Goal: Task Accomplishment & Management: Use online tool/utility

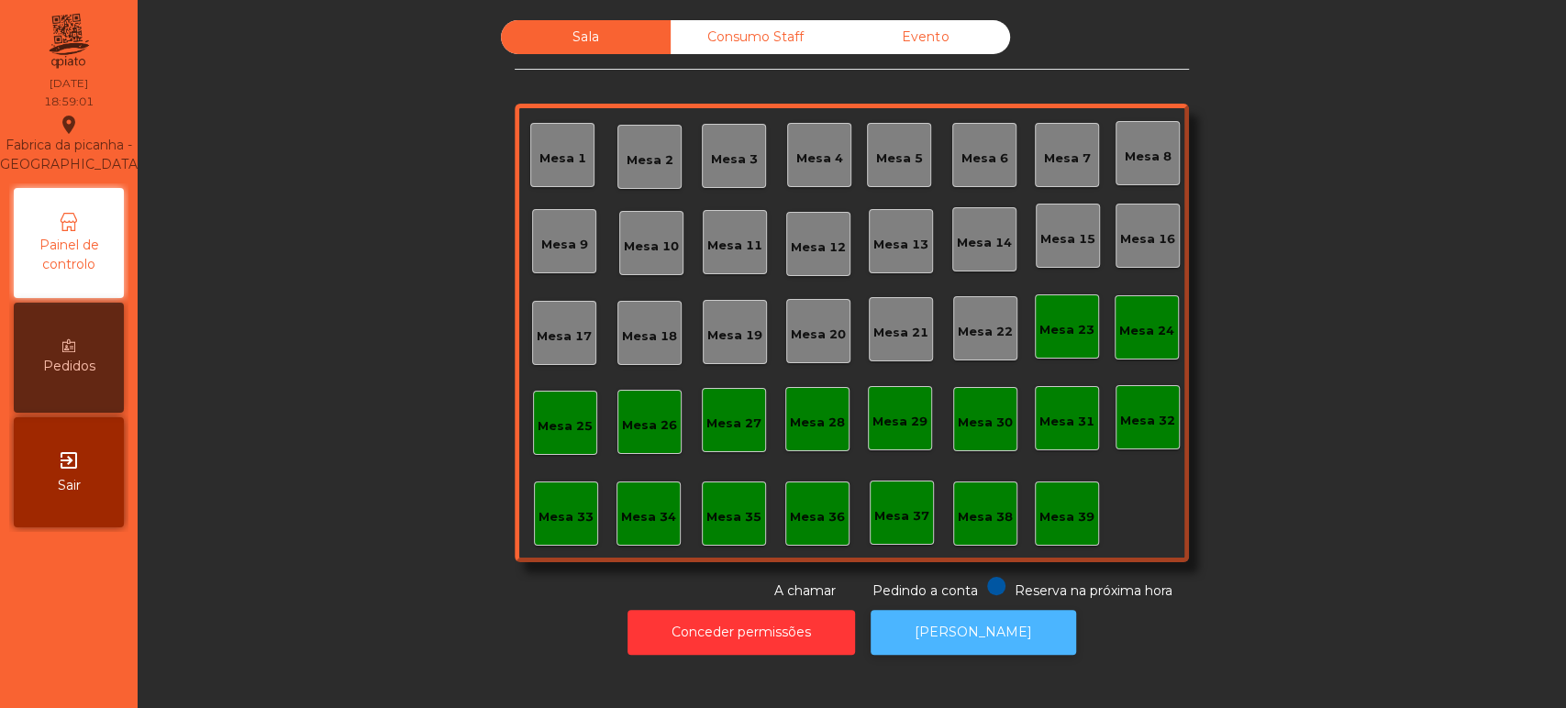
click at [942, 631] on button "[PERSON_NAME]" at bounding box center [973, 632] width 205 height 45
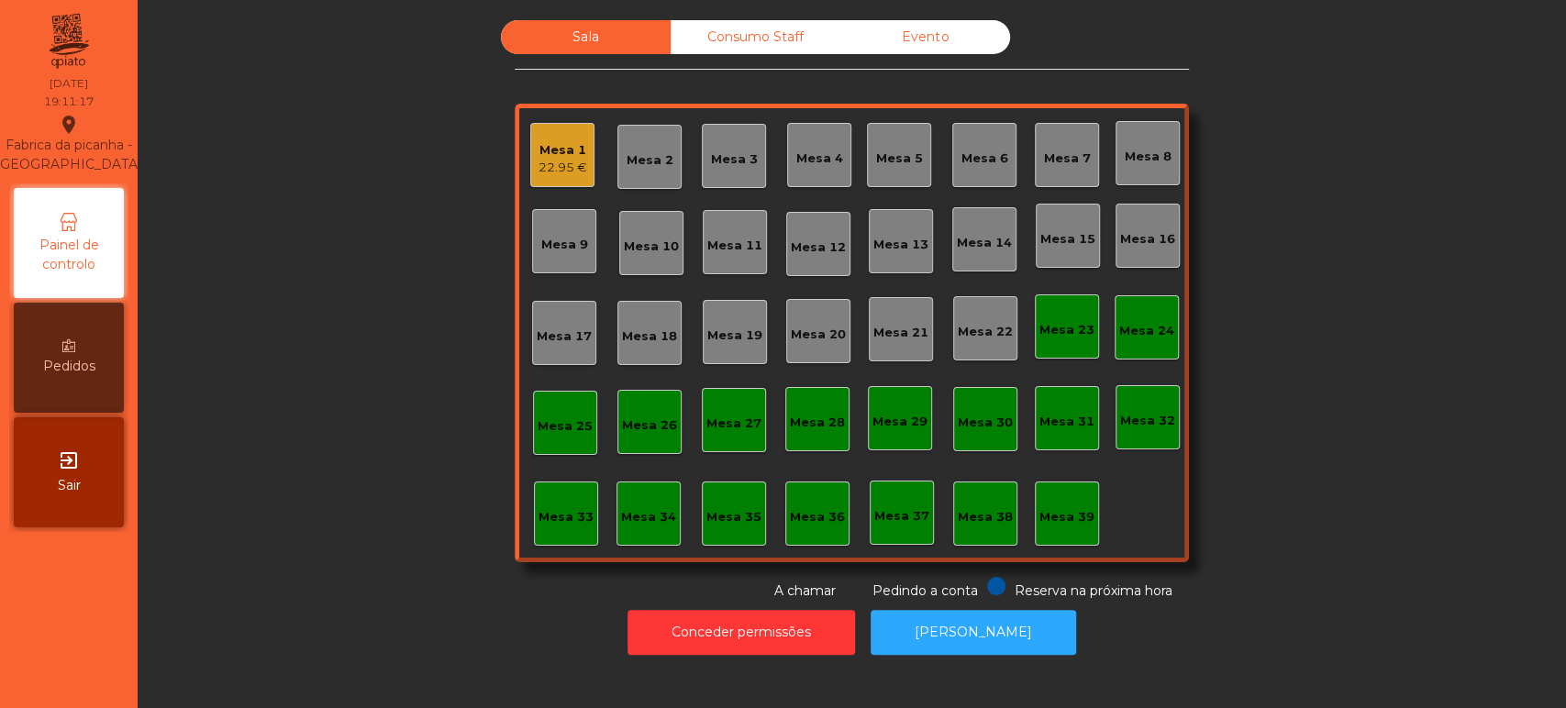
click at [530, 129] on div "Mesa 1 22.95 €" at bounding box center [562, 155] width 64 height 64
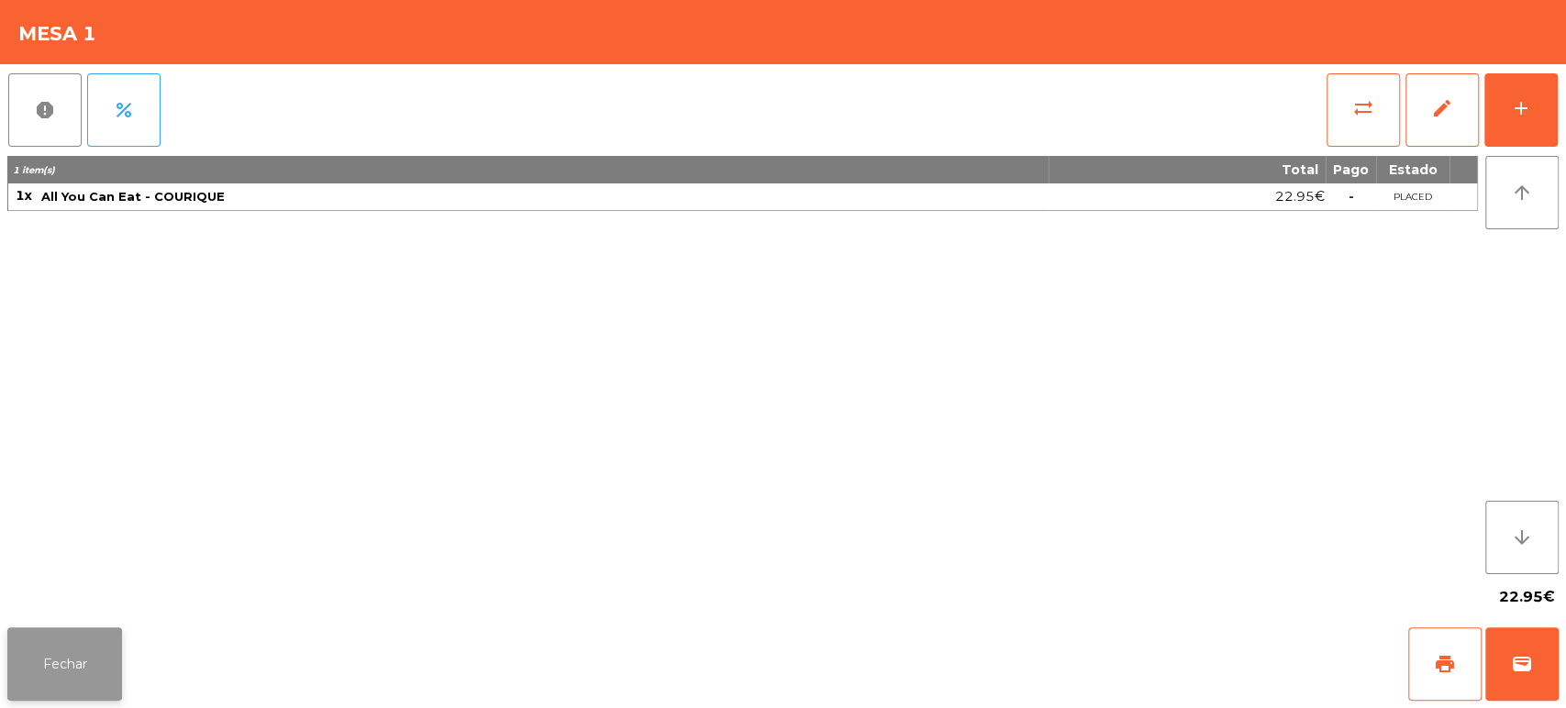
click at [88, 671] on button "Fechar" at bounding box center [64, 663] width 115 height 73
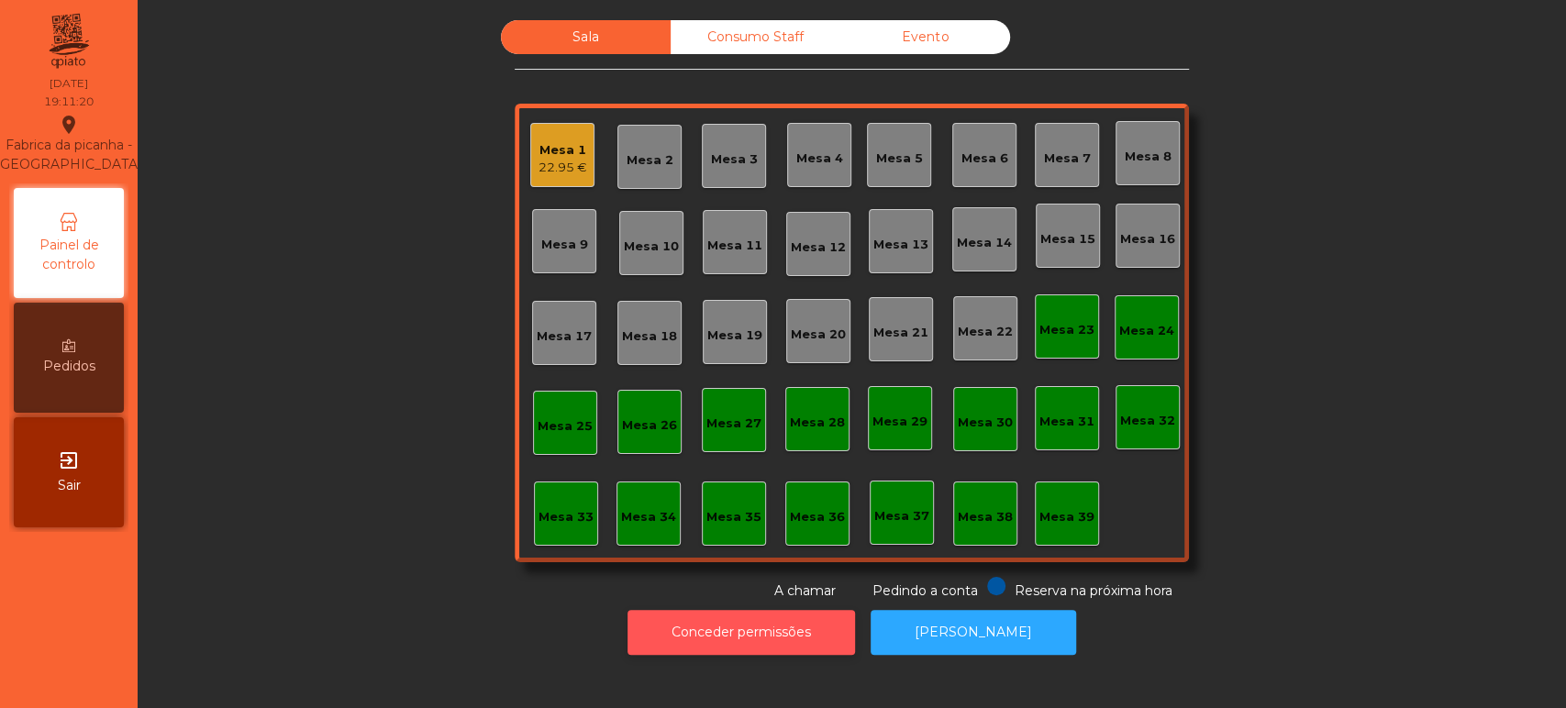
click at [751, 616] on button "Conceder permissões" at bounding box center [741, 632] width 228 height 45
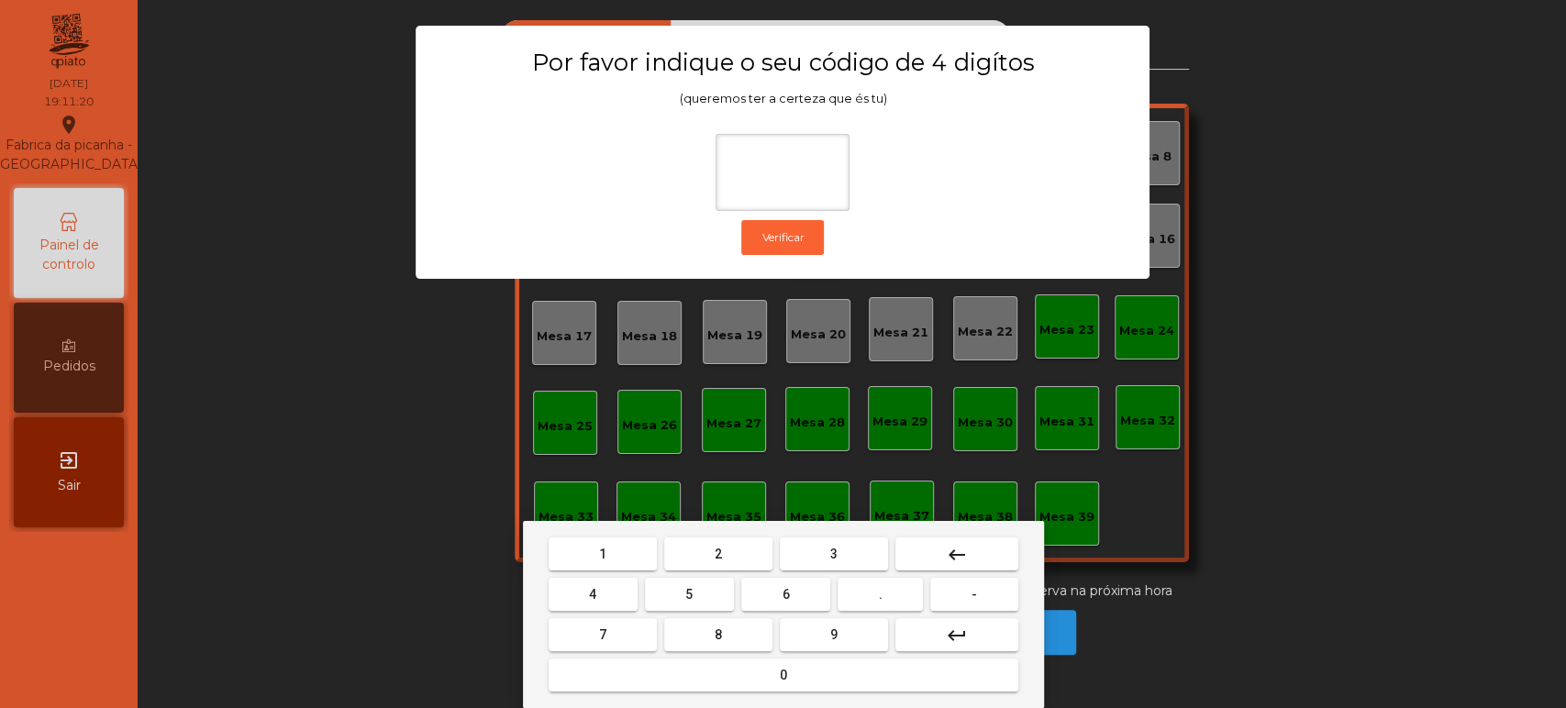
click at [602, 547] on span "1" at bounding box center [602, 554] width 7 height 15
click at [831, 547] on span "3" at bounding box center [833, 554] width 7 height 15
click at [690, 587] on span "5" at bounding box center [688, 594] width 7 height 15
click at [749, 690] on button "0" at bounding box center [784, 675] width 470 height 33
type input "****"
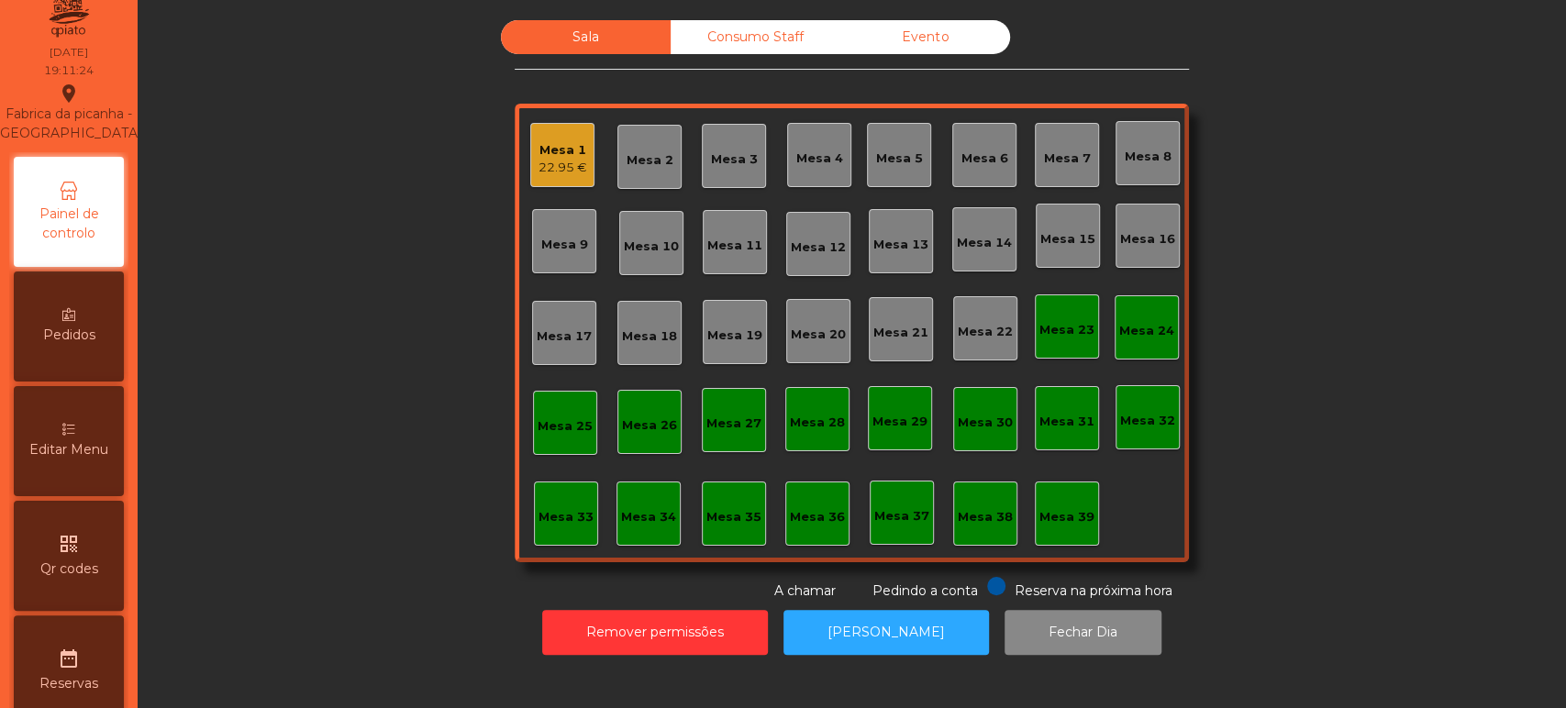
click at [81, 460] on span "Editar Menu" at bounding box center [68, 449] width 79 height 19
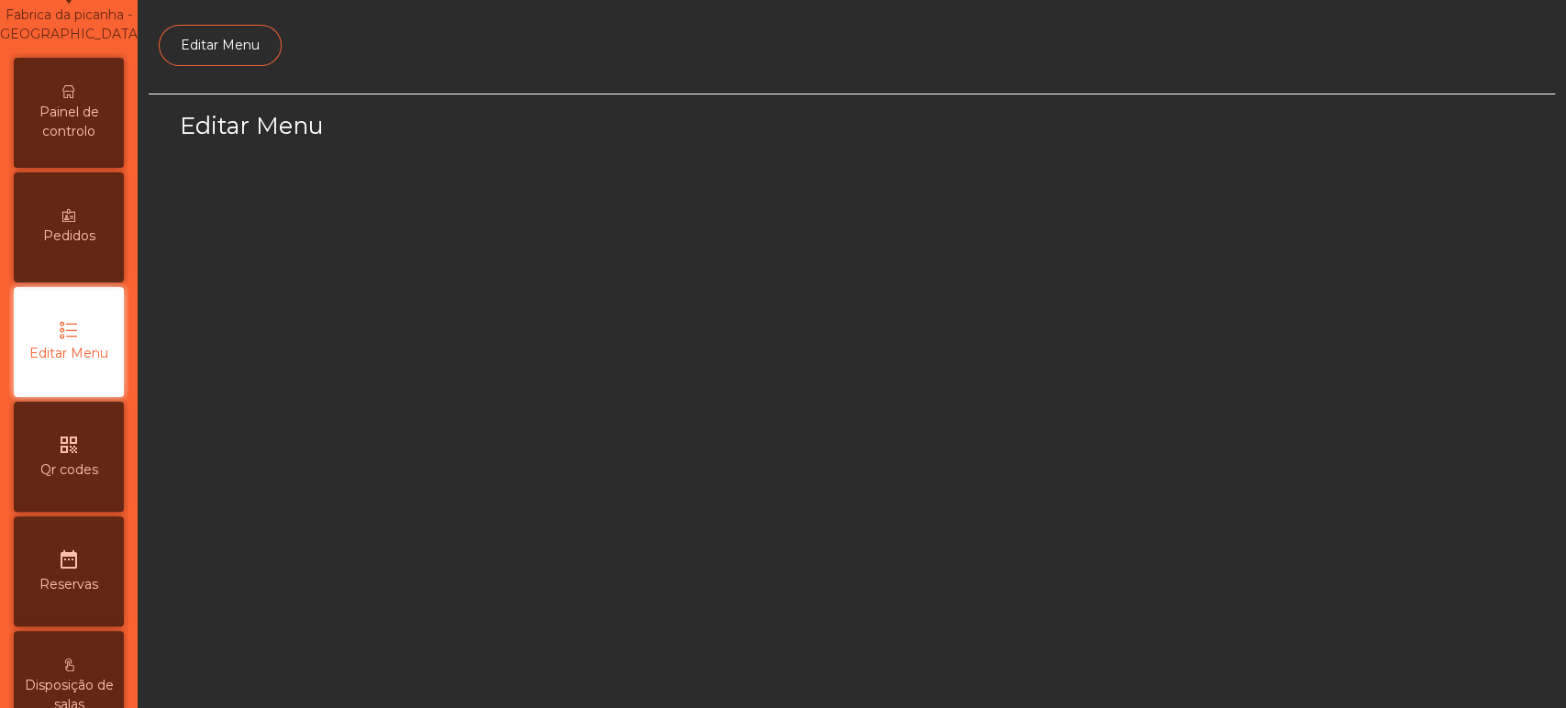
select select "*"
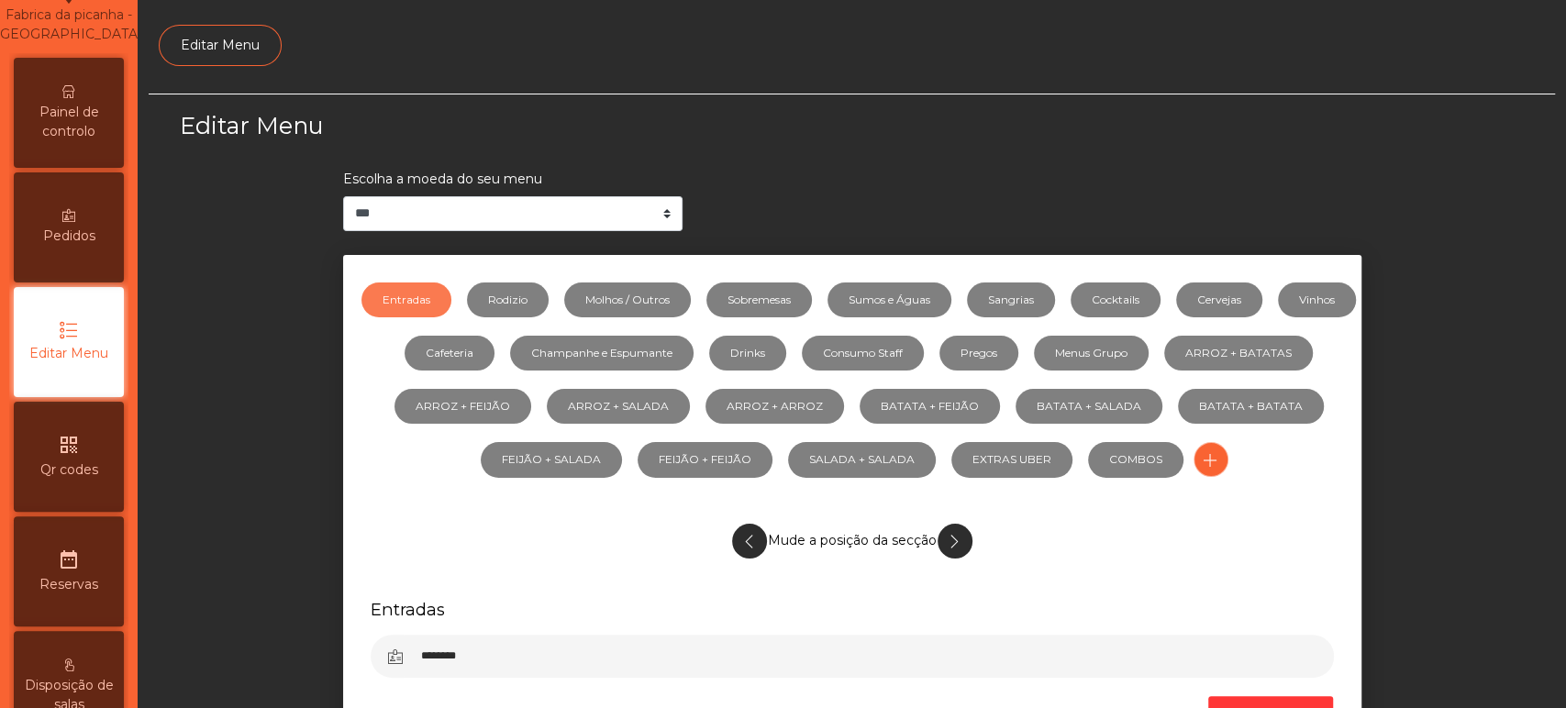
scroll to position [138, 0]
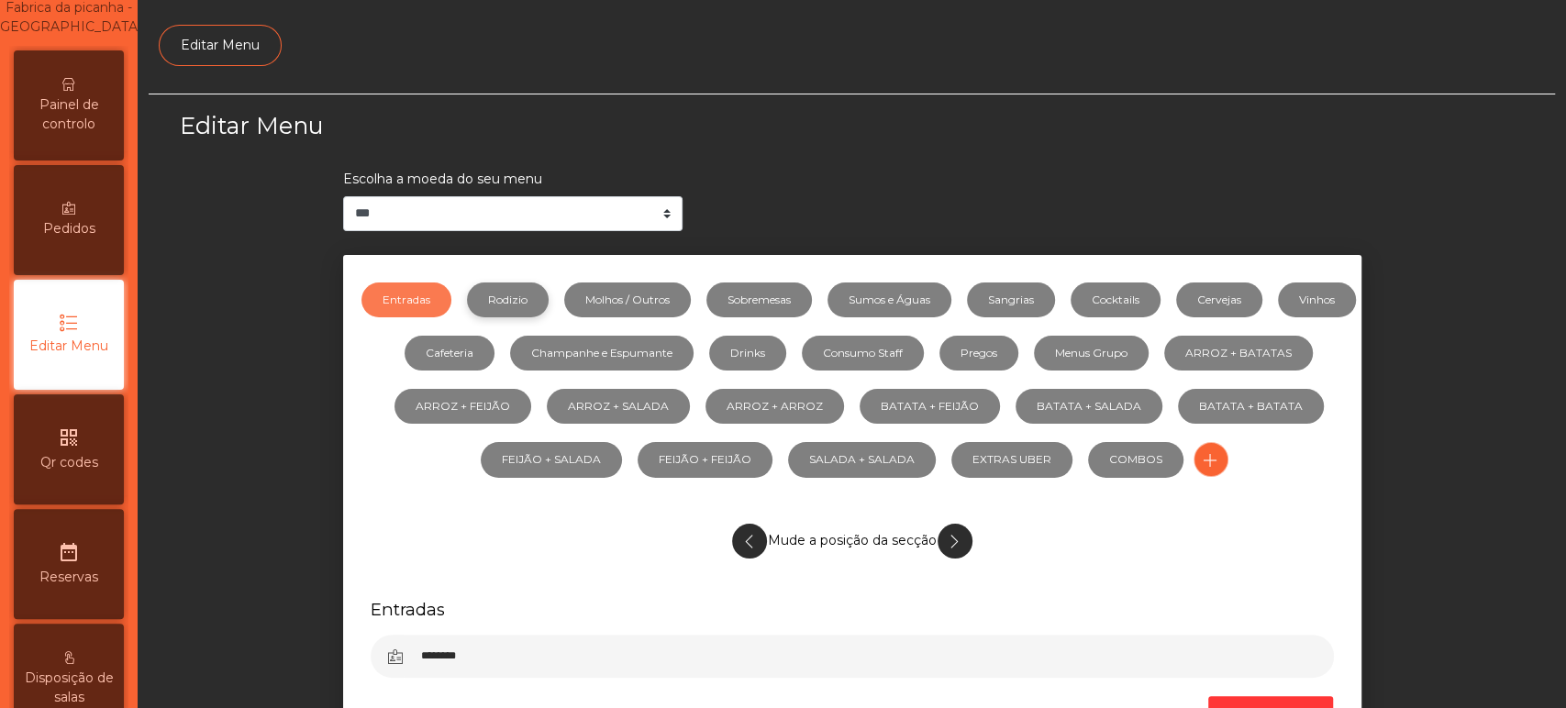
click at [528, 305] on link "Rodizio" at bounding box center [508, 300] width 82 height 35
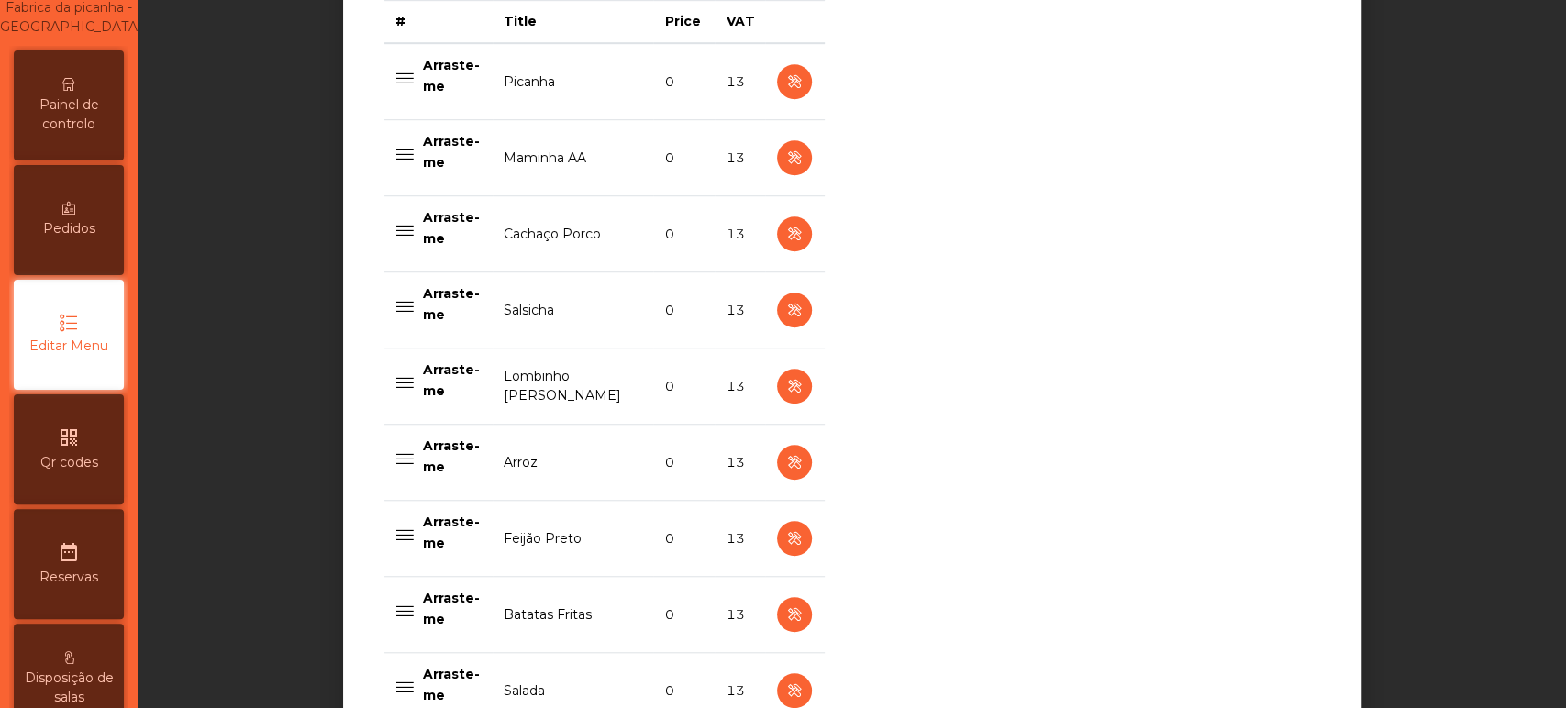
scroll to position [781, 0]
click at [785, 383] on icon "button" at bounding box center [793, 384] width 21 height 23
select select "**"
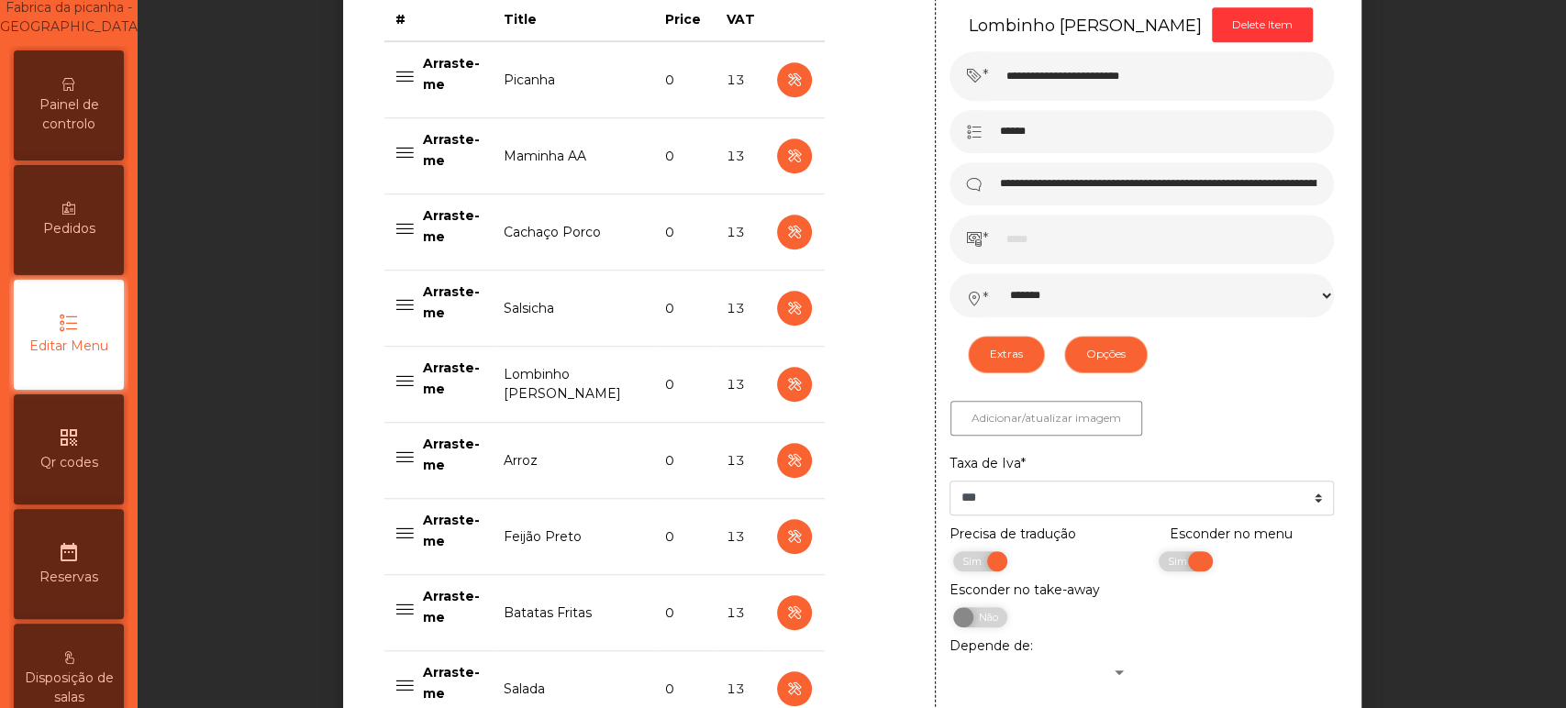
click at [1157, 561] on span "Sim" at bounding box center [1180, 561] width 46 height 20
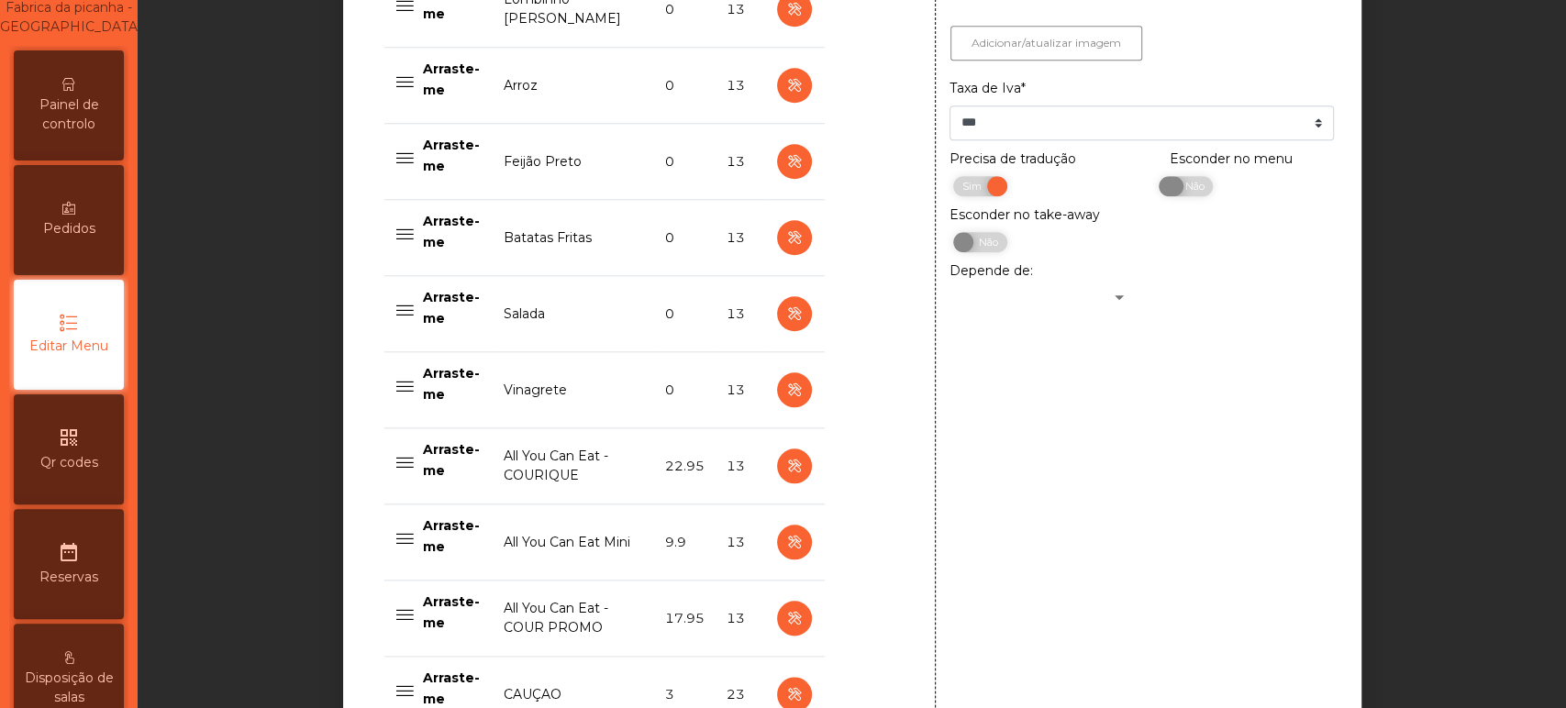
scroll to position [1560, 0]
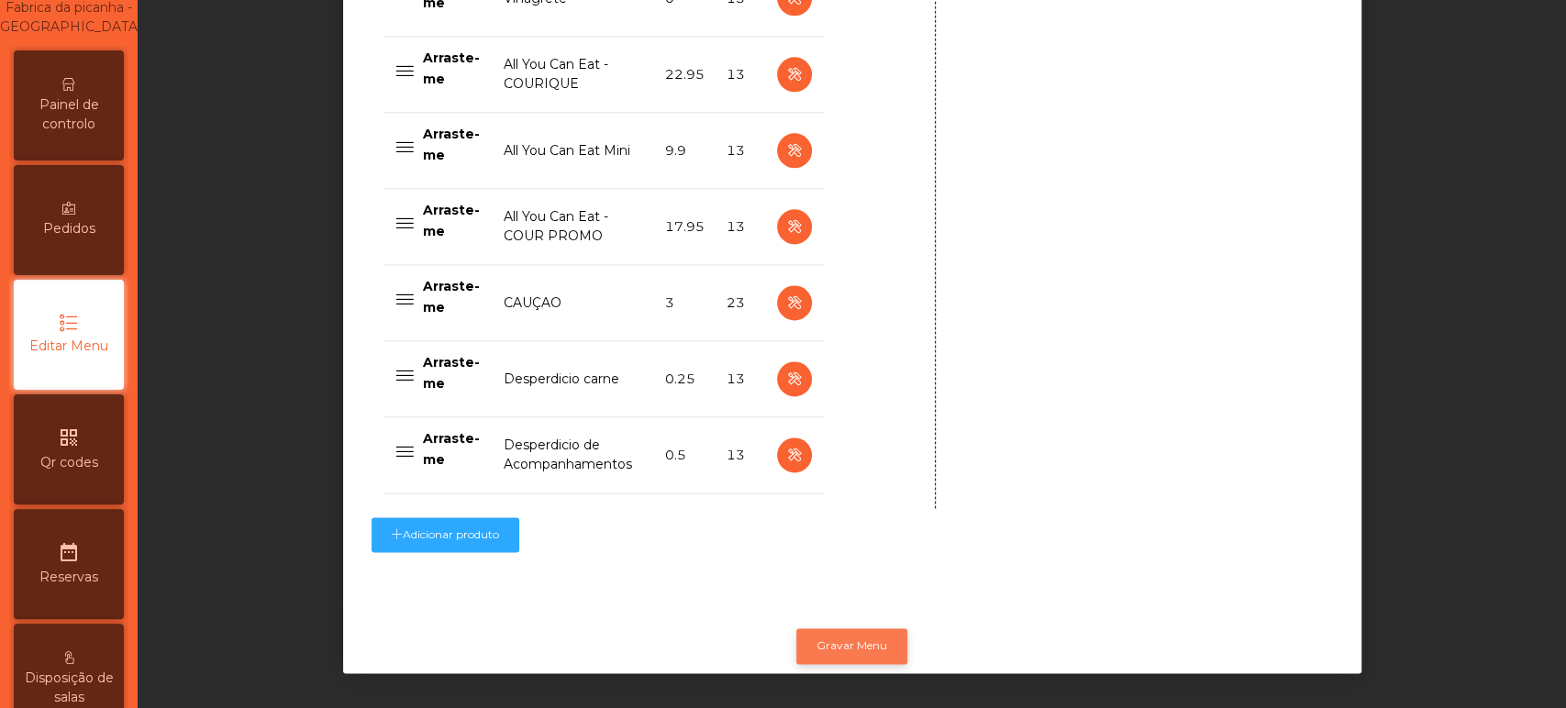
click at [831, 630] on button "Gravar Menu" at bounding box center [851, 645] width 111 height 35
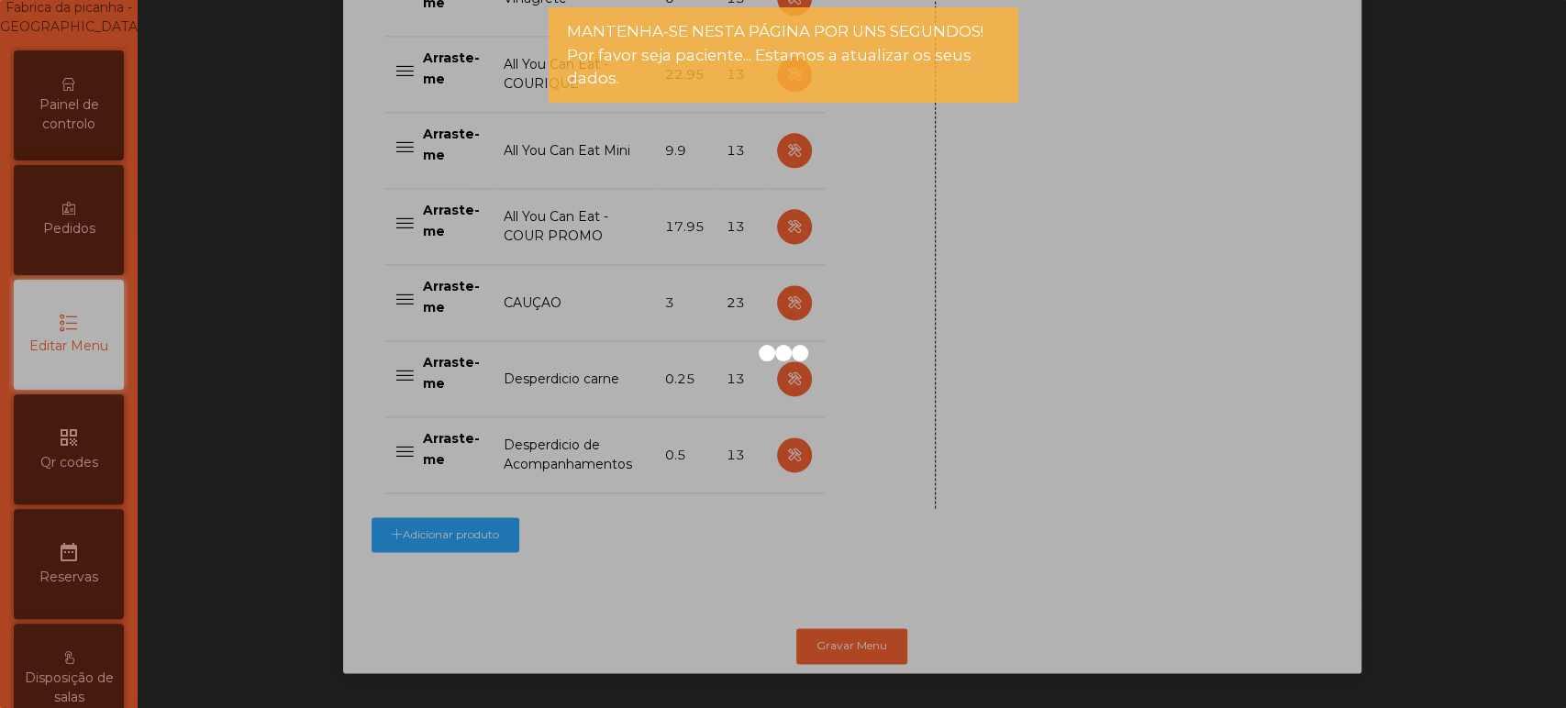
click at [96, 135] on div at bounding box center [783, 354] width 1566 height 708
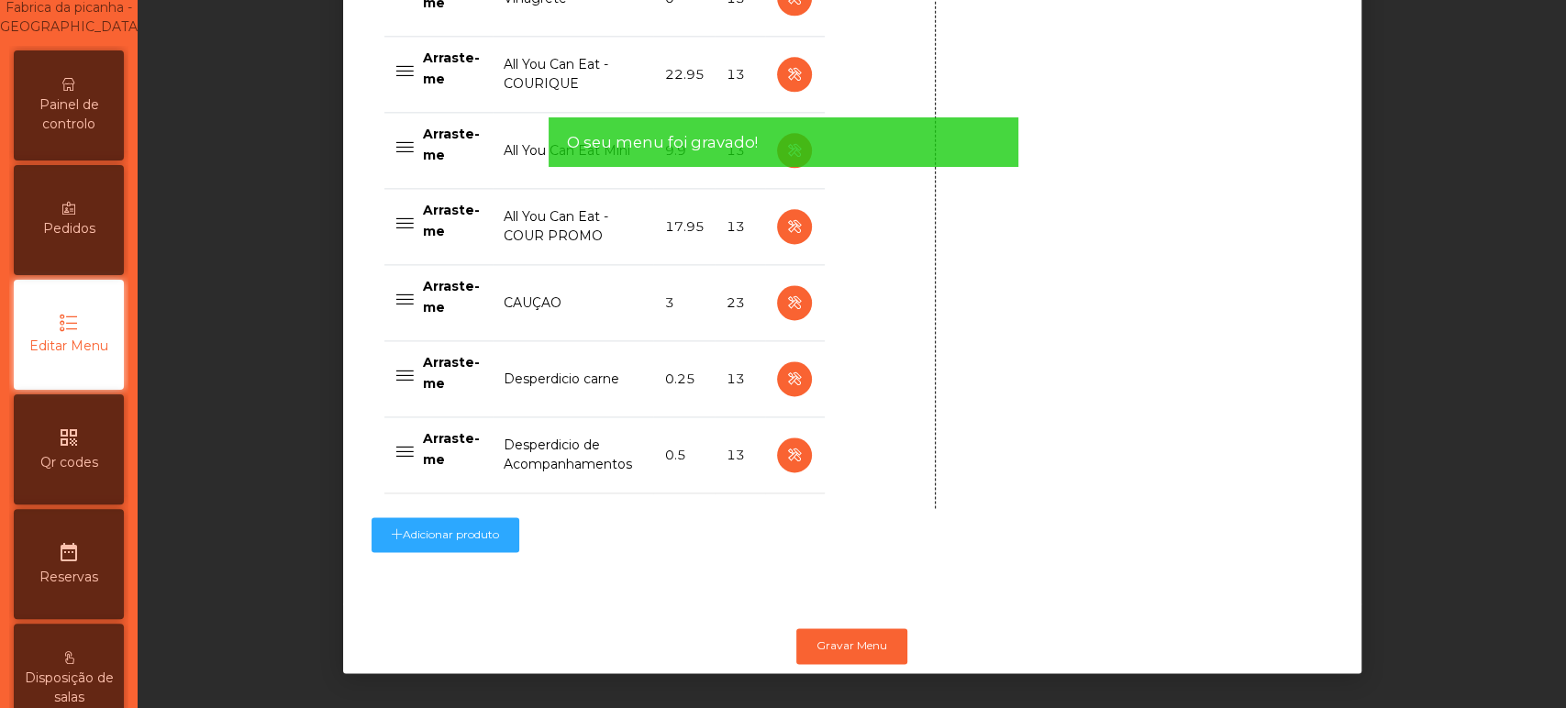
click at [97, 122] on span "Painel de controlo" at bounding box center [68, 114] width 101 height 39
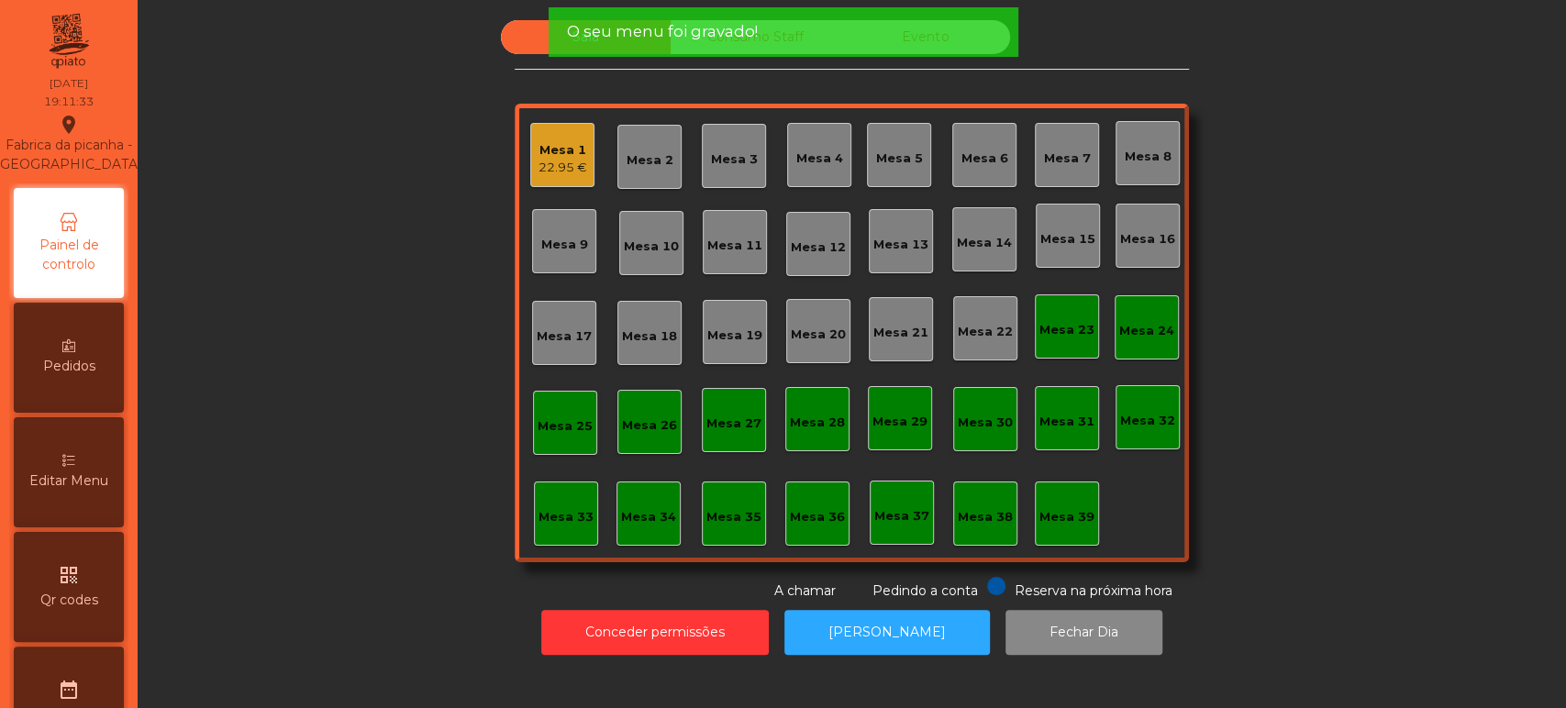
click at [93, 298] on div "Painel de controlo" at bounding box center [69, 243] width 110 height 110
click at [398, 218] on div "Sala Consumo Staff Evento Mesa 1 22.95 € Mesa 2 Mesa 3 Mesa 4 [GEOGRAPHIC_DATA]…" at bounding box center [851, 310] width 1379 height 581
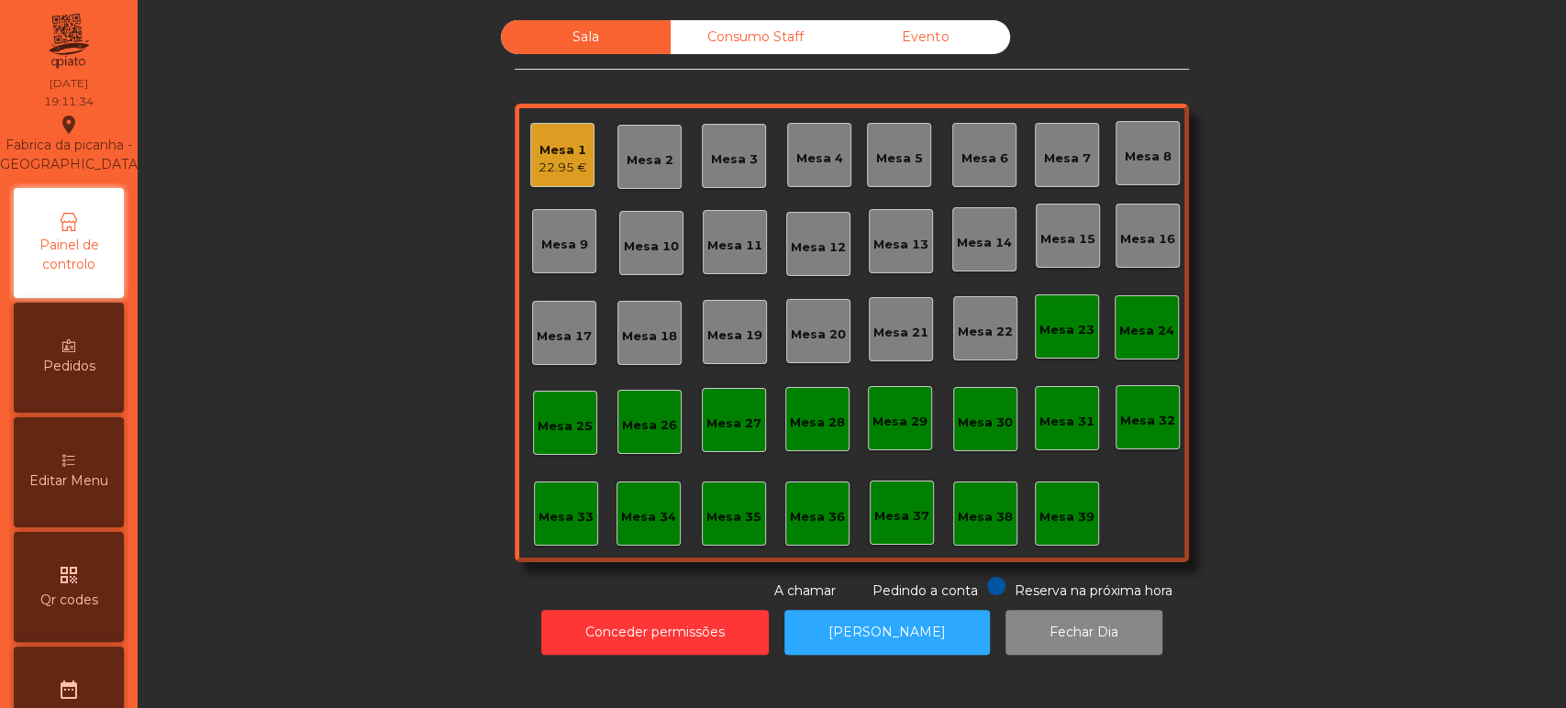
click at [665, 37] on span "O seu menu foi gravado!" at bounding box center [661, 31] width 191 height 23
click at [736, 41] on div "Consumo Staff" at bounding box center [756, 37] width 170 height 34
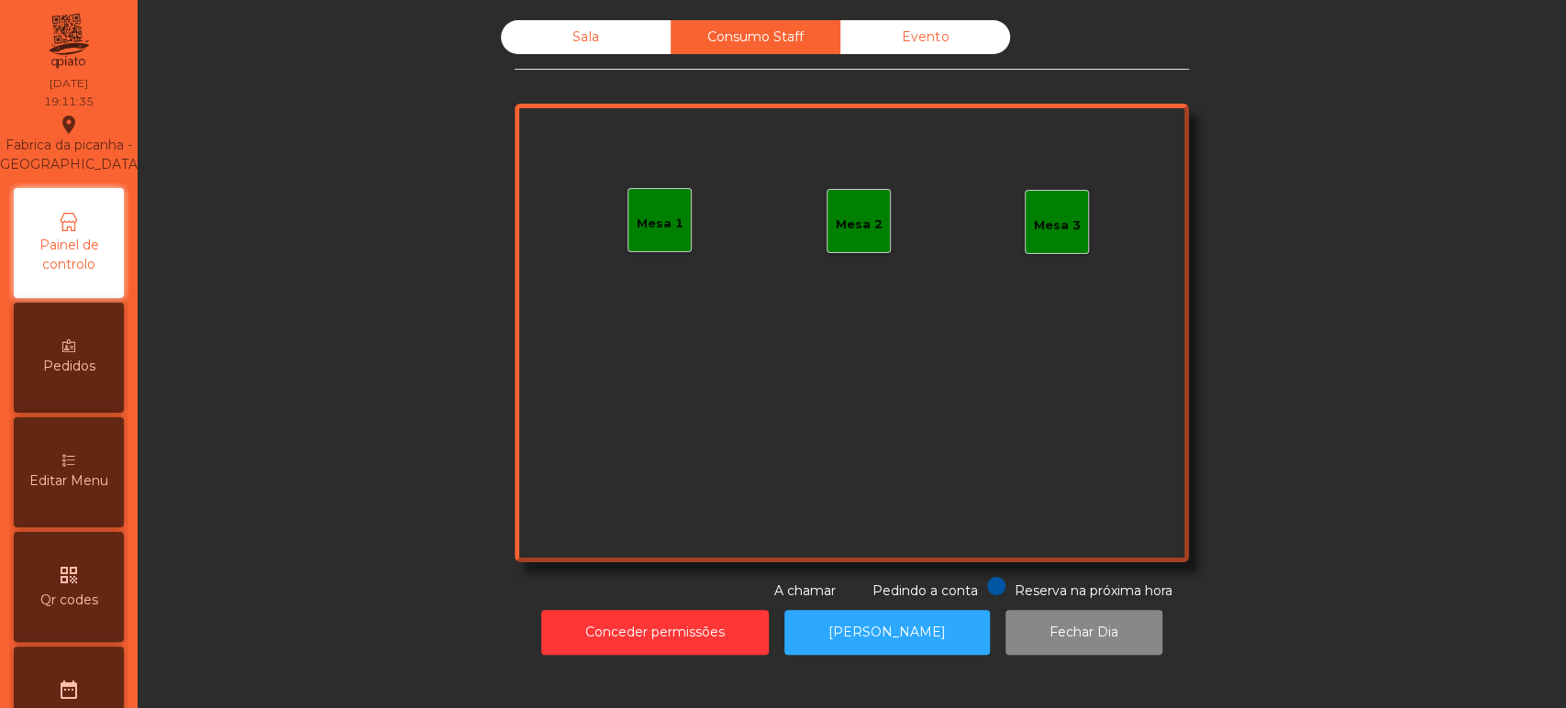
click at [561, 51] on div "Sala" at bounding box center [586, 37] width 170 height 34
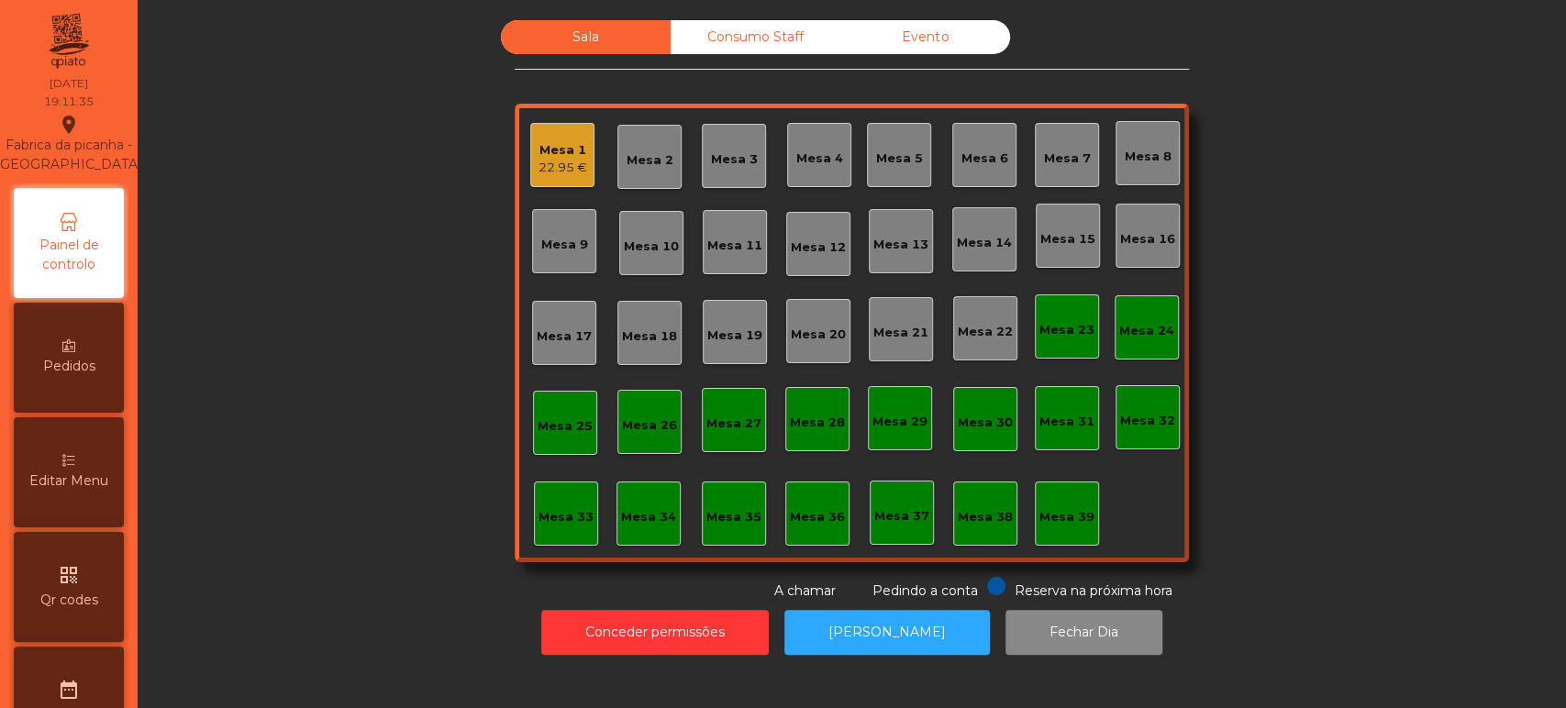
click at [571, 39] on div "Sala" at bounding box center [586, 37] width 170 height 34
click at [552, 166] on div "22.95 €" at bounding box center [562, 168] width 49 height 18
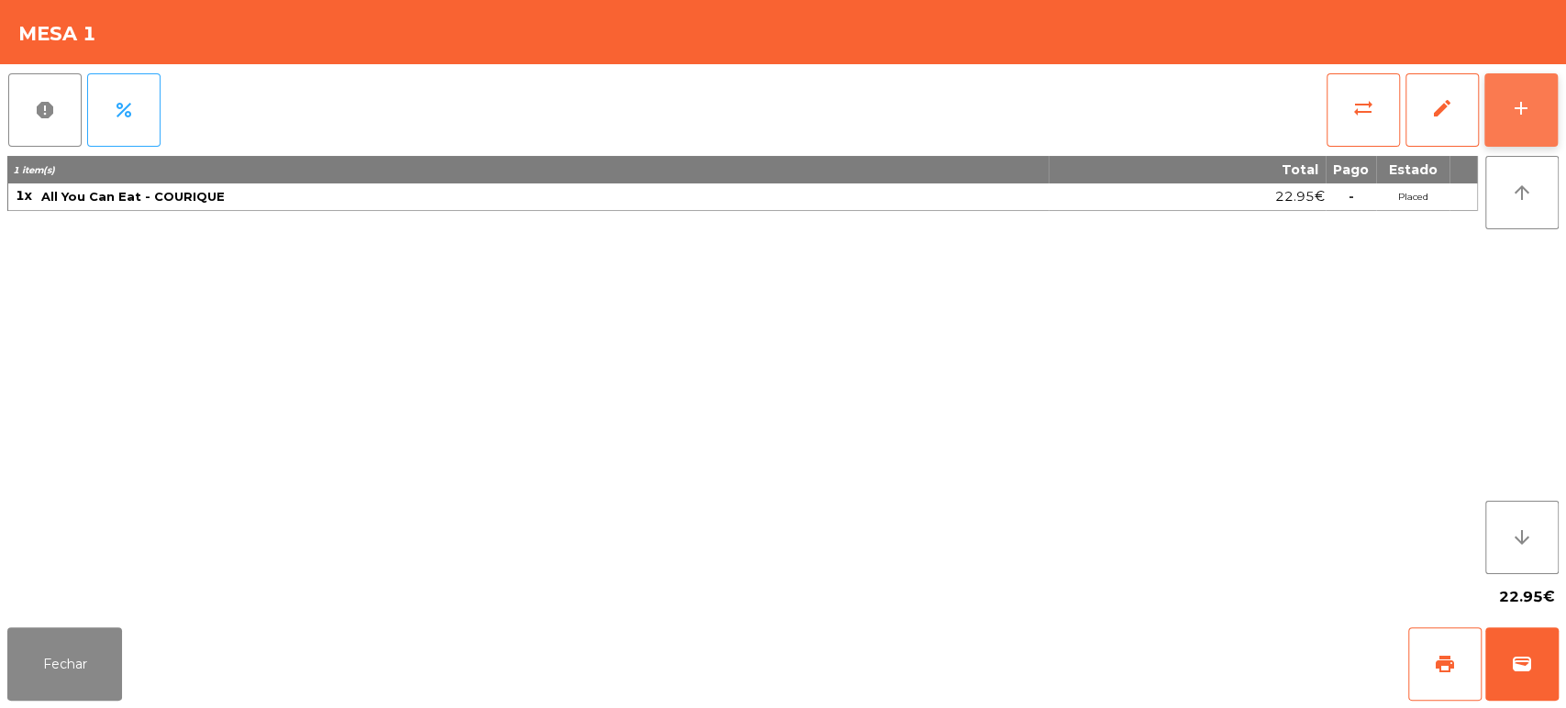
click at [1505, 117] on button "add" at bounding box center [1520, 109] width 73 height 73
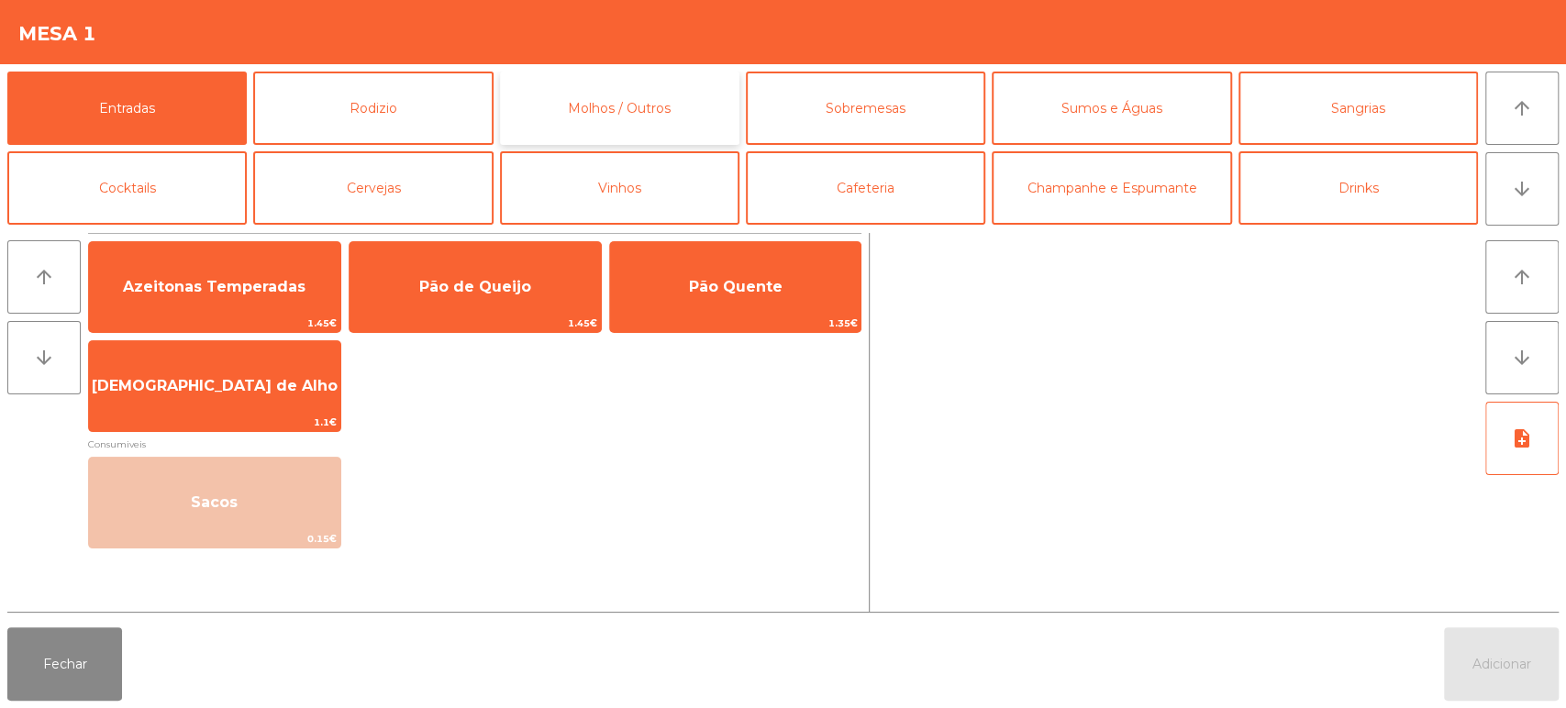
click at [670, 112] on button "Molhos / Outros" at bounding box center [619, 108] width 239 height 73
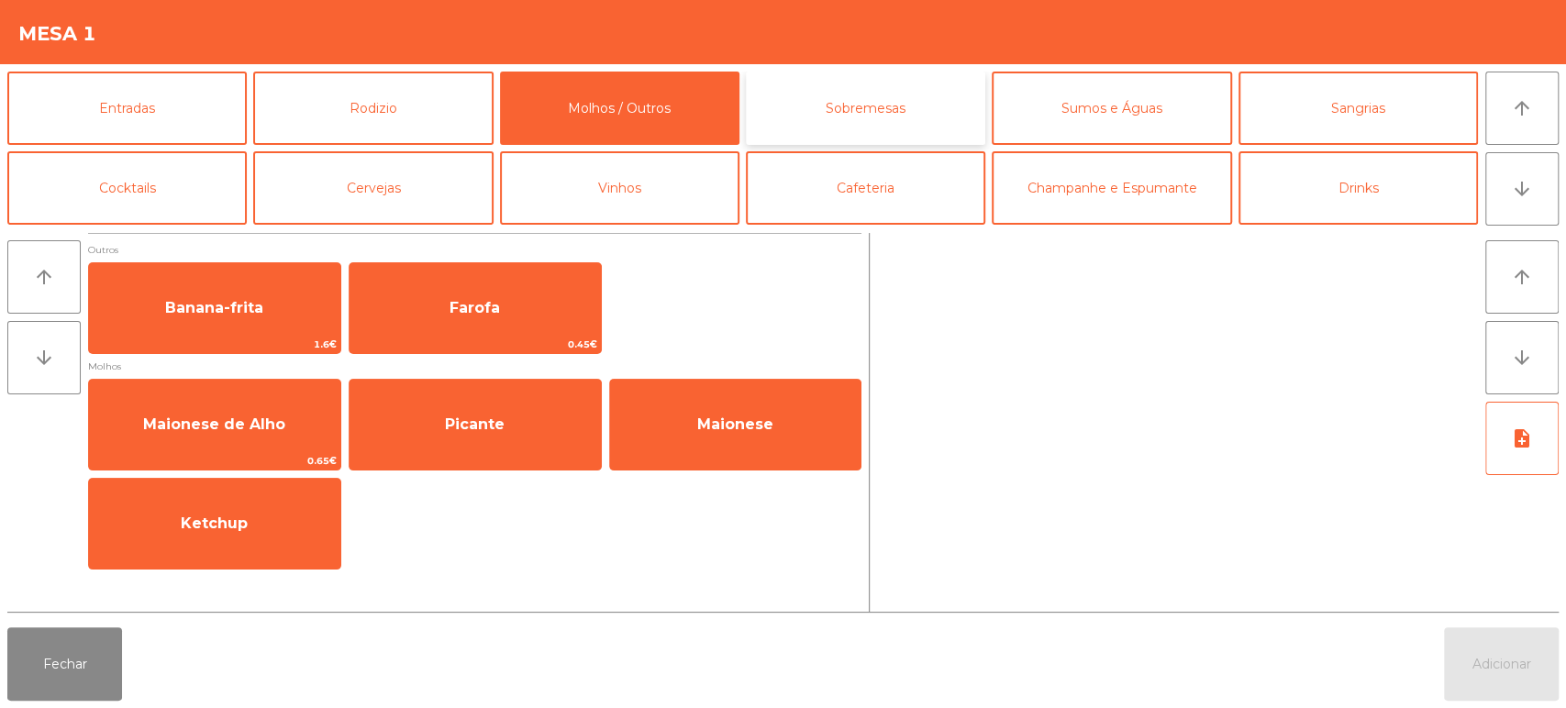
click at [851, 125] on button "Sobremesas" at bounding box center [865, 108] width 239 height 73
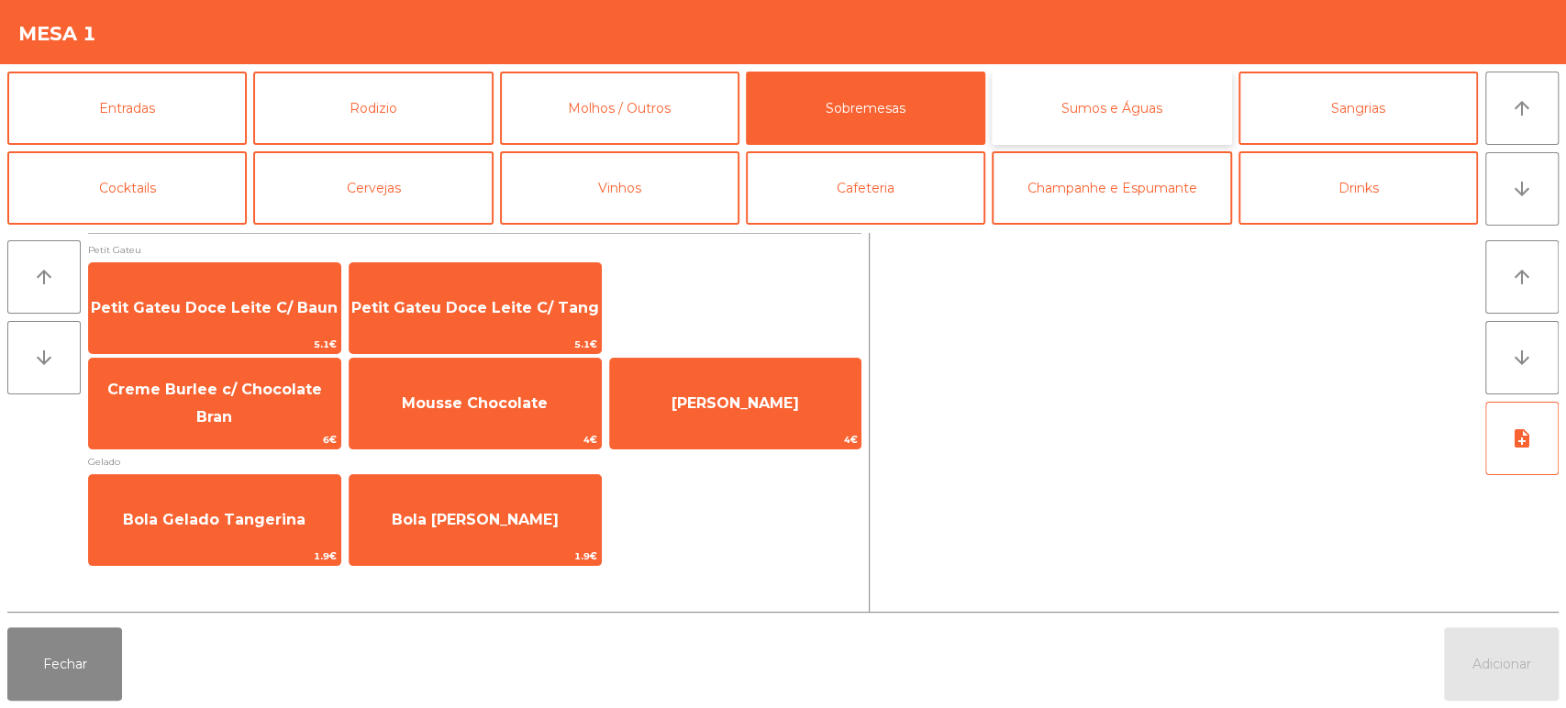
click at [1098, 90] on button "Sumos e Águas" at bounding box center [1111, 108] width 239 height 73
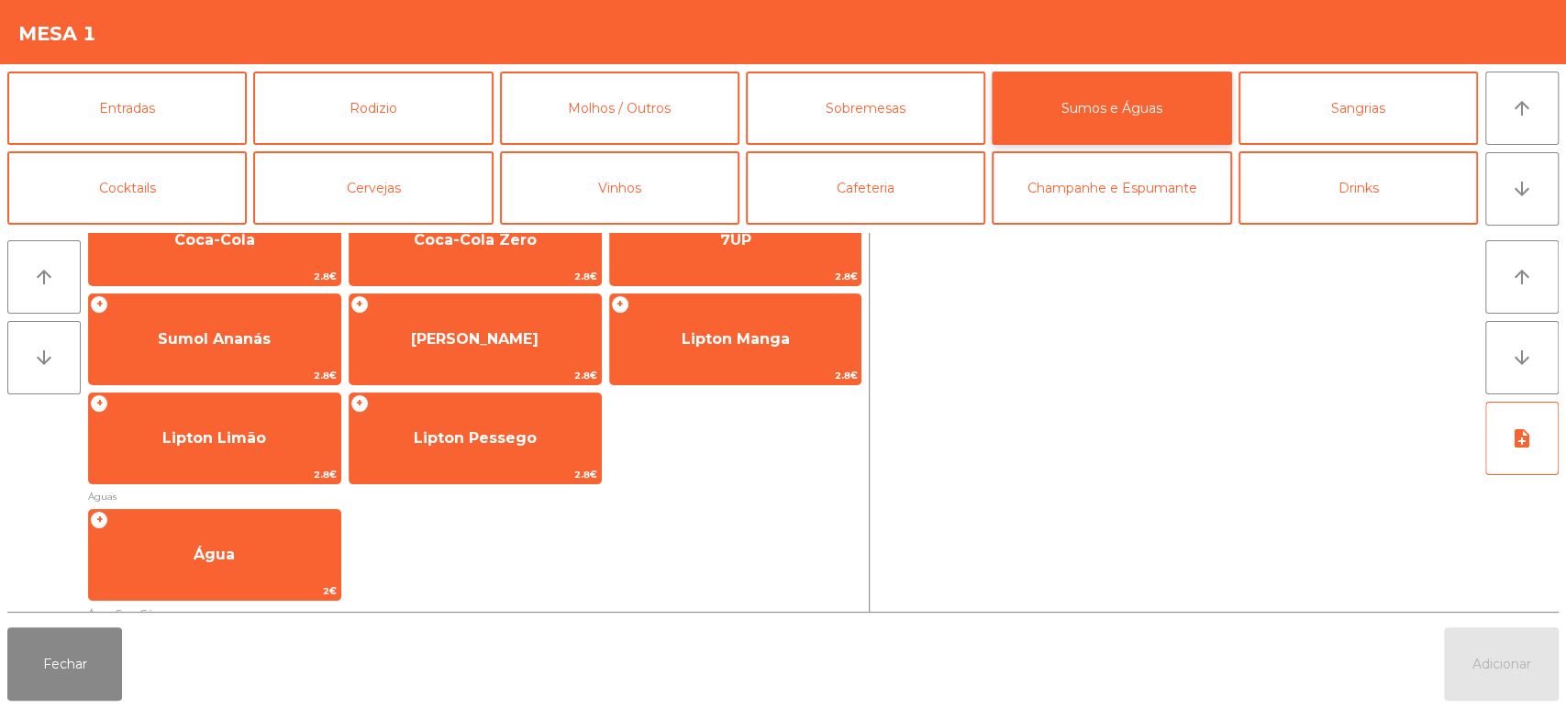
scroll to position [590, 0]
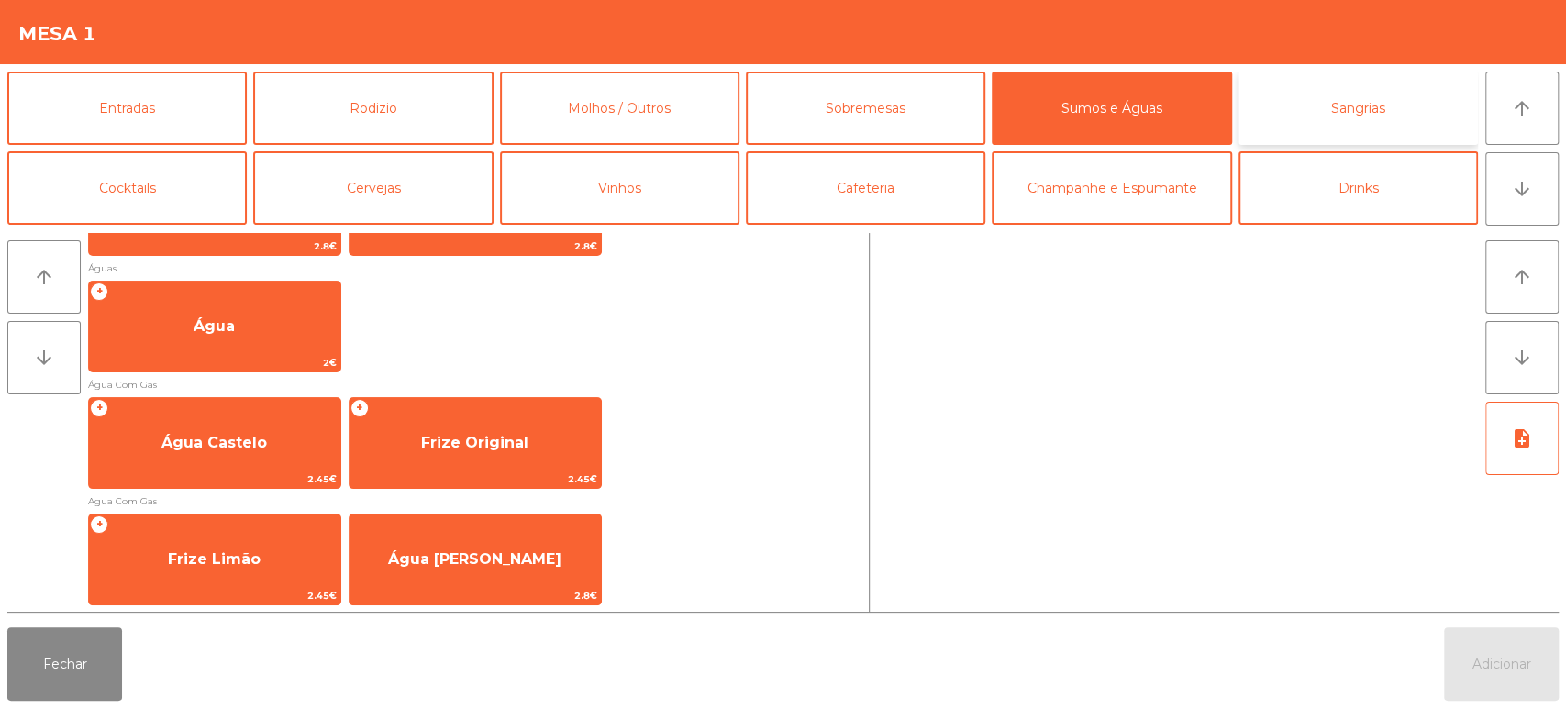
click at [1322, 105] on button "Sangrias" at bounding box center [1357, 108] width 239 height 73
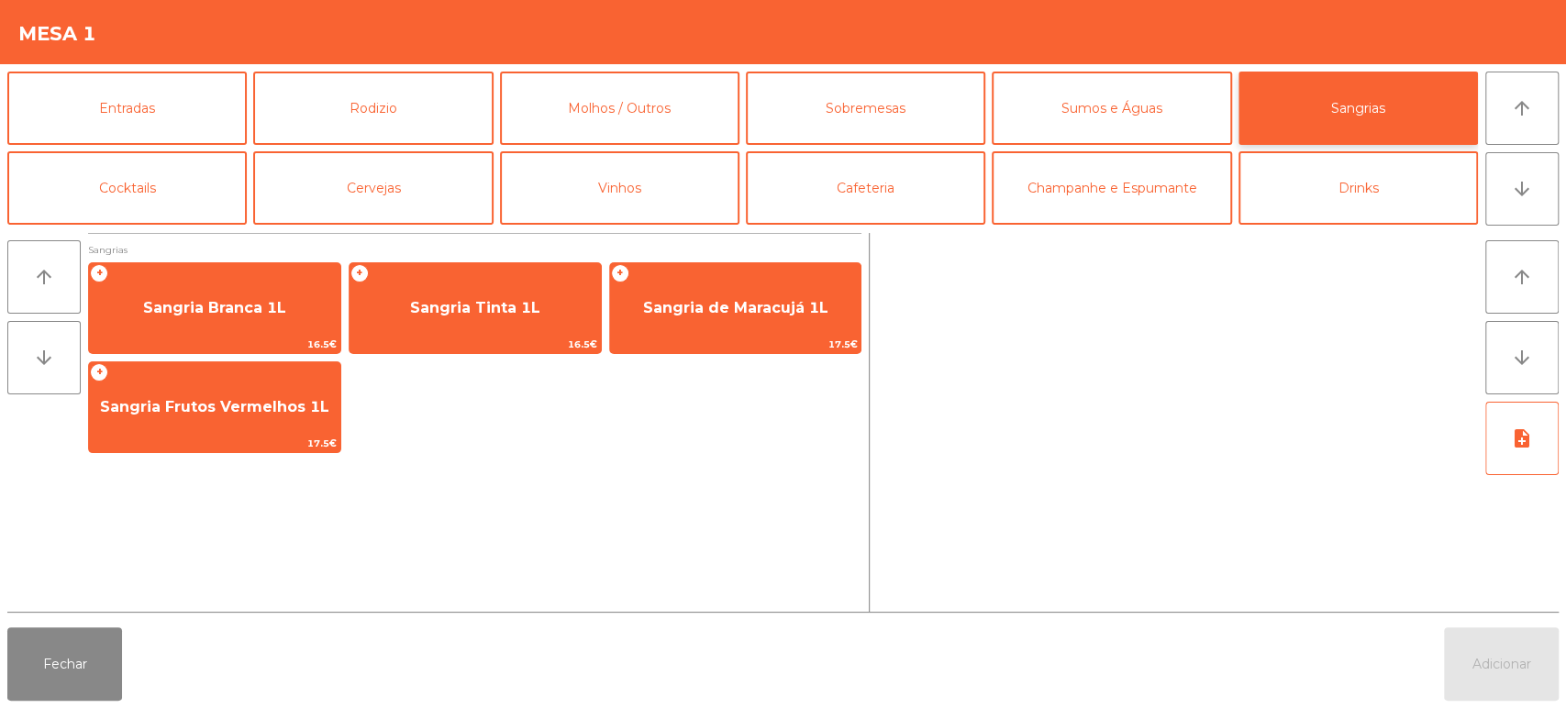
scroll to position [0, 0]
click at [156, 210] on button "Cocktails" at bounding box center [126, 187] width 239 height 73
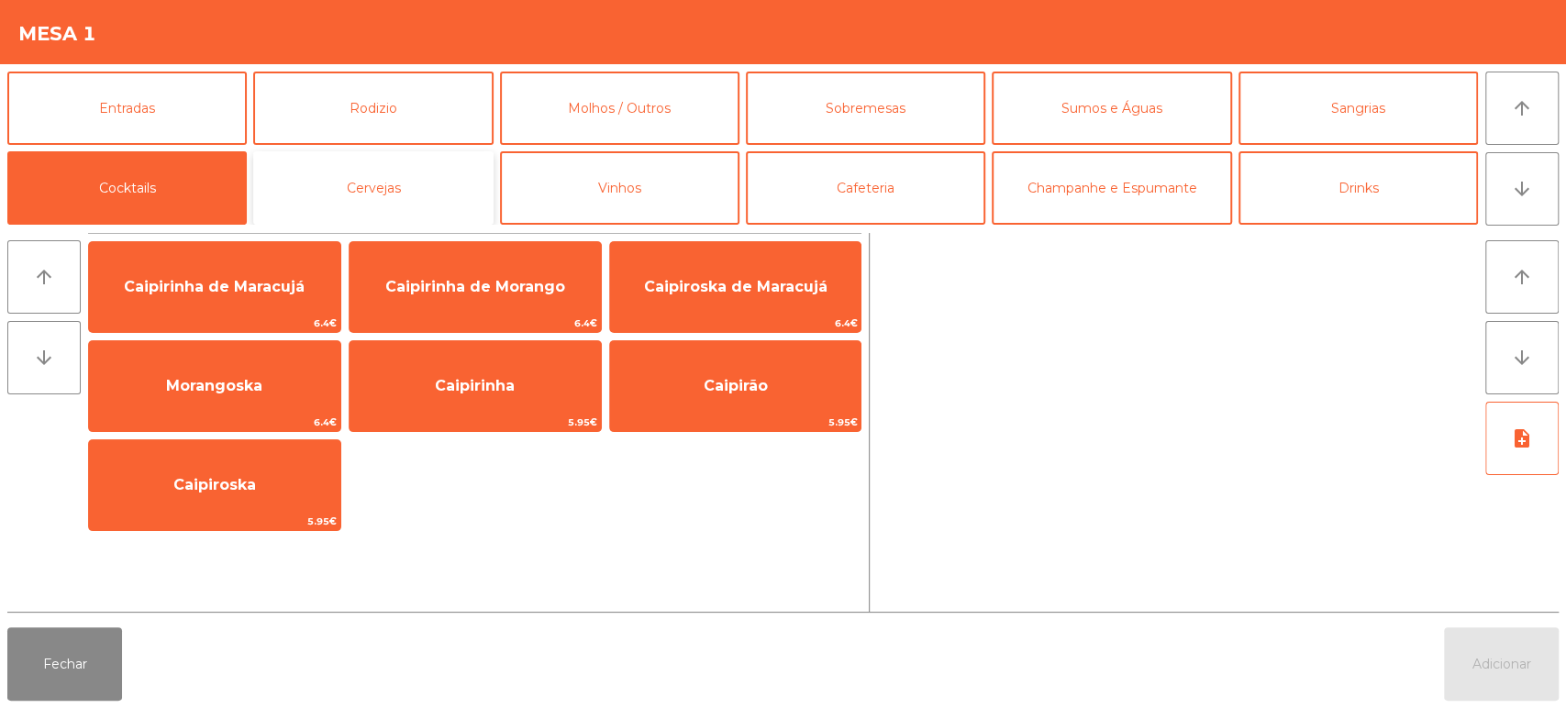
click at [404, 188] on button "Cervejas" at bounding box center [372, 187] width 239 height 73
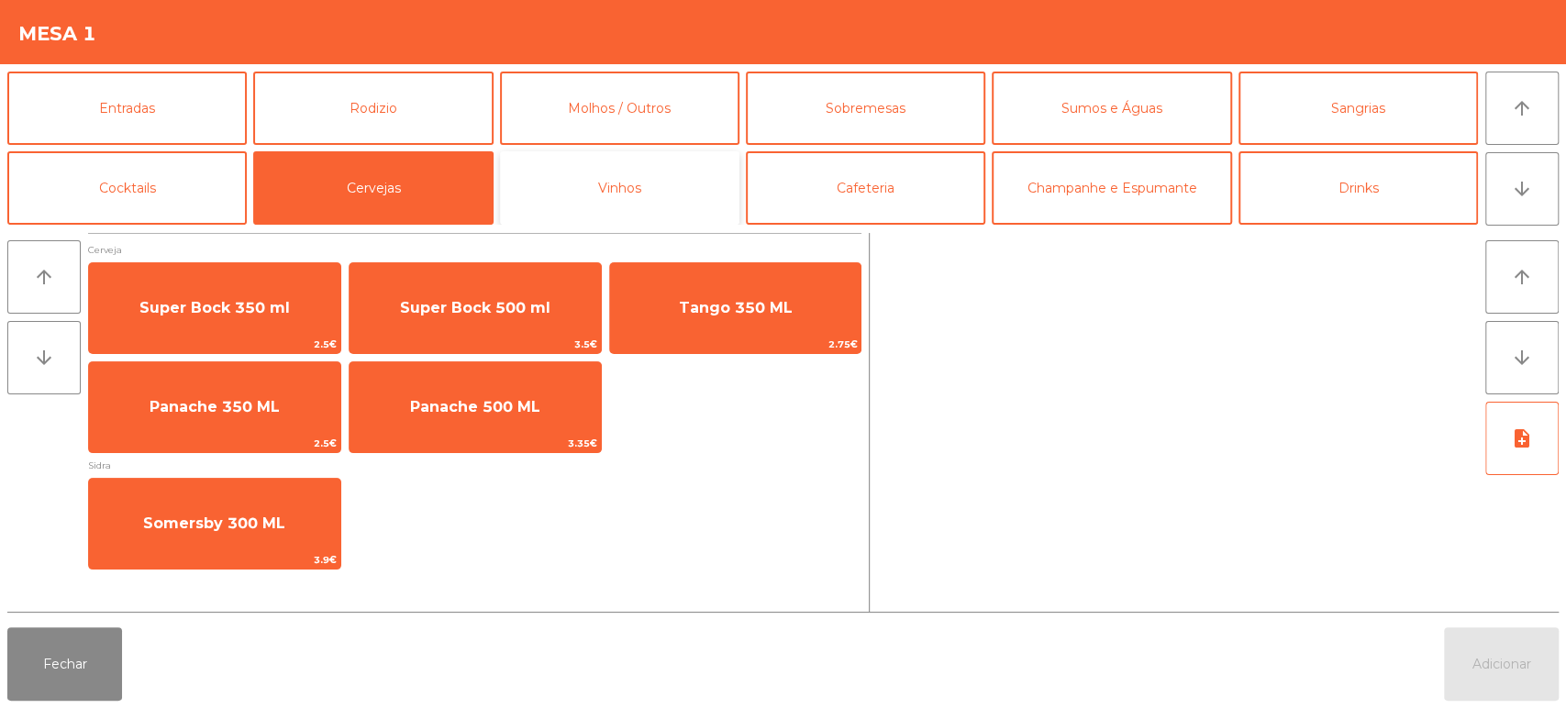
click at [627, 197] on button "Vinhos" at bounding box center [619, 187] width 239 height 73
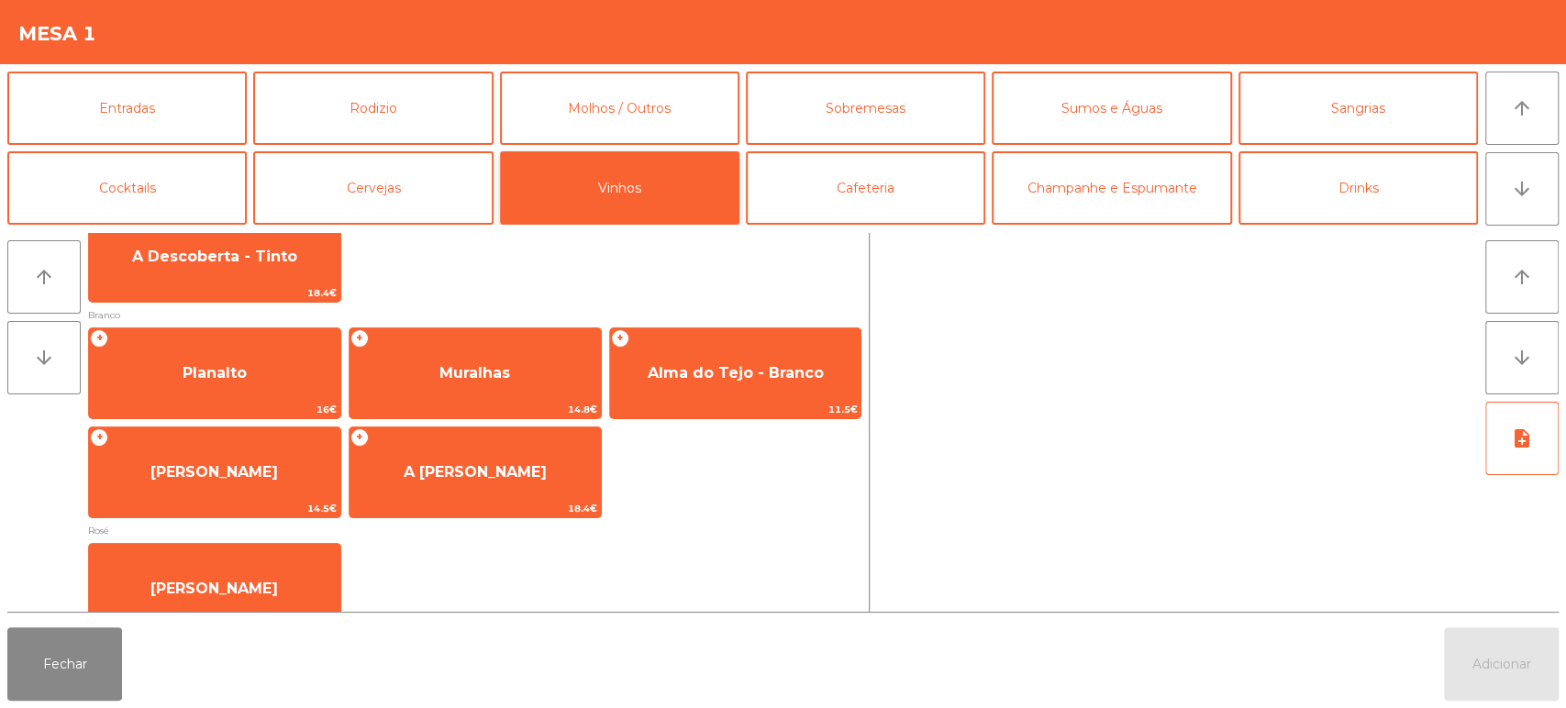
scroll to position [296, 0]
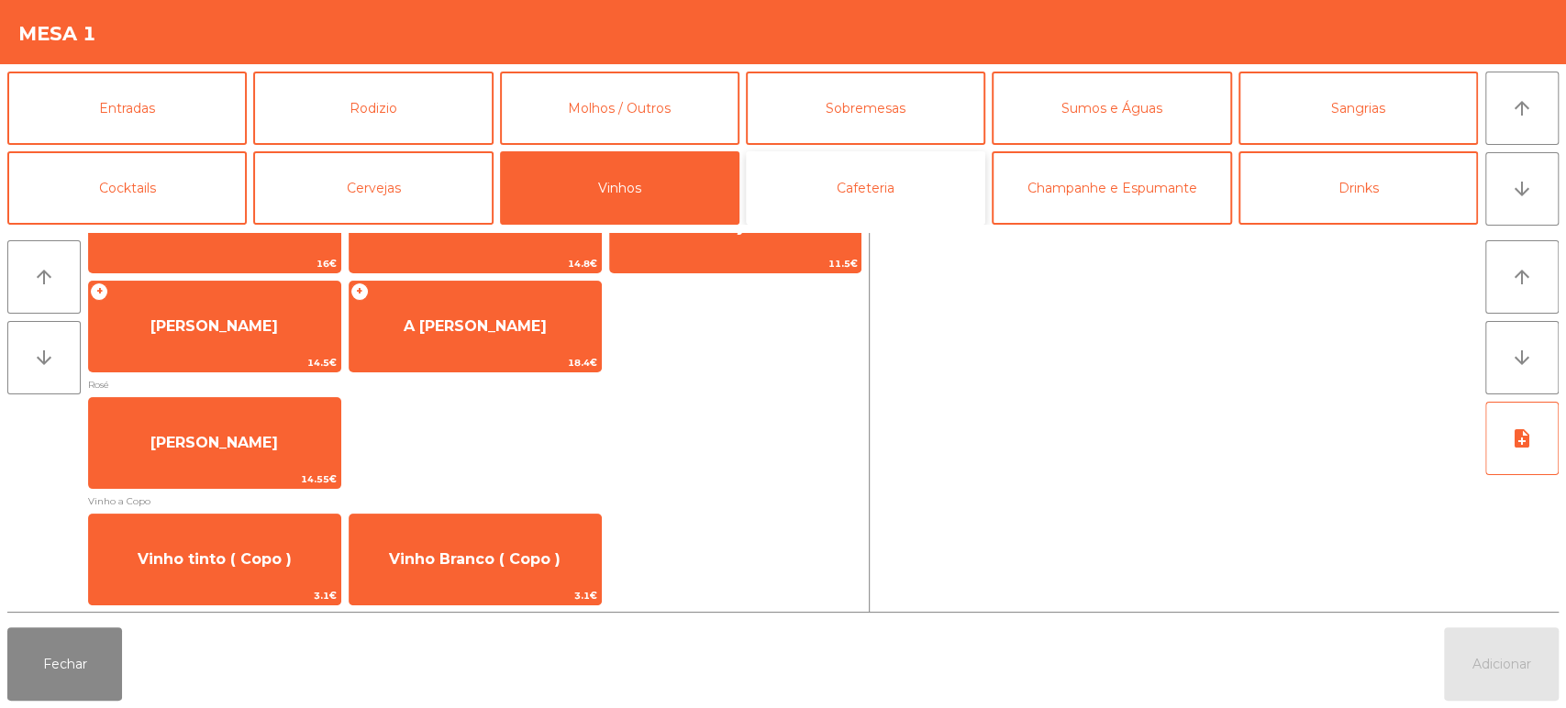
click at [868, 194] on button "Cafeteria" at bounding box center [865, 187] width 239 height 73
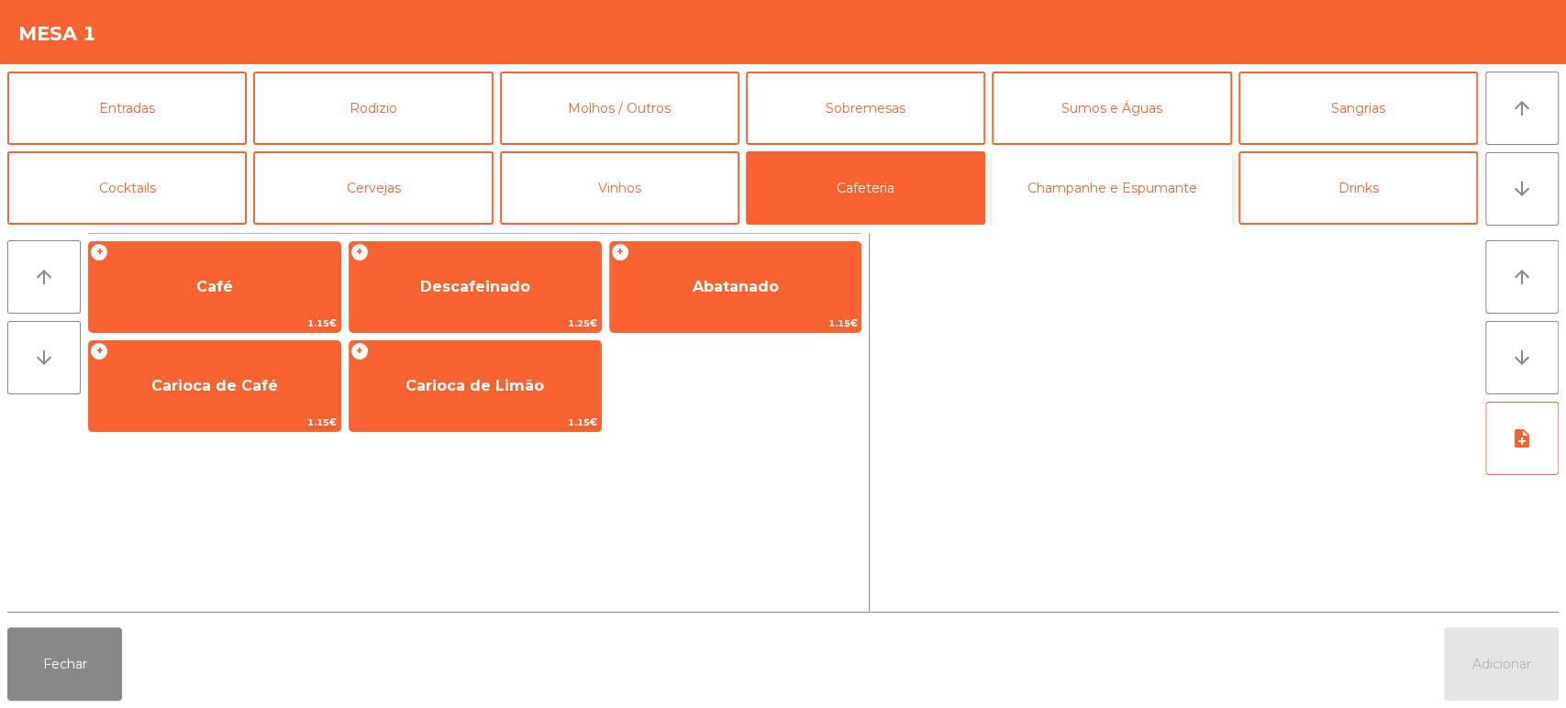
click at [1094, 183] on button "Champanhe e Espumante" at bounding box center [1111, 187] width 239 height 73
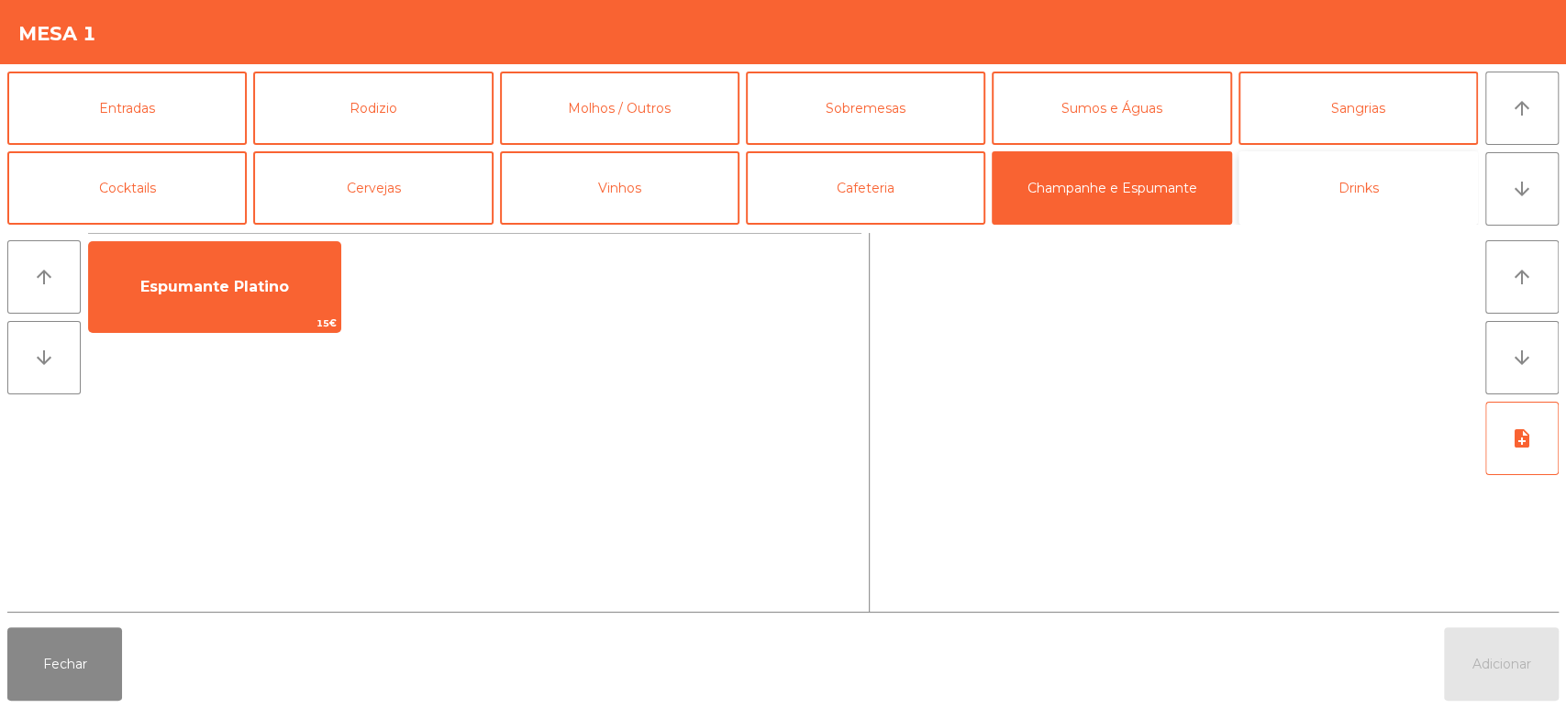
click at [1338, 183] on button "Drinks" at bounding box center [1357, 187] width 239 height 73
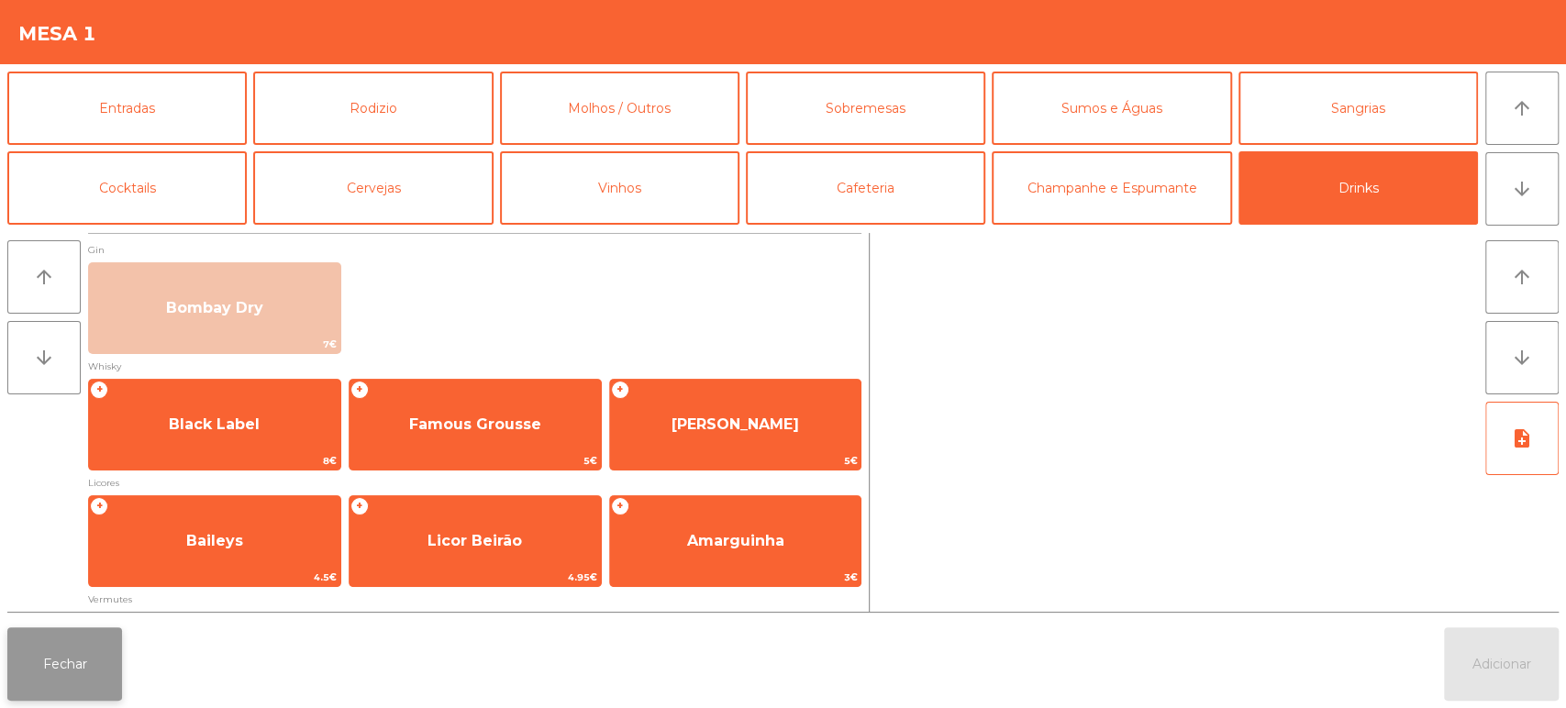
click at [63, 683] on button "Fechar" at bounding box center [64, 663] width 115 height 73
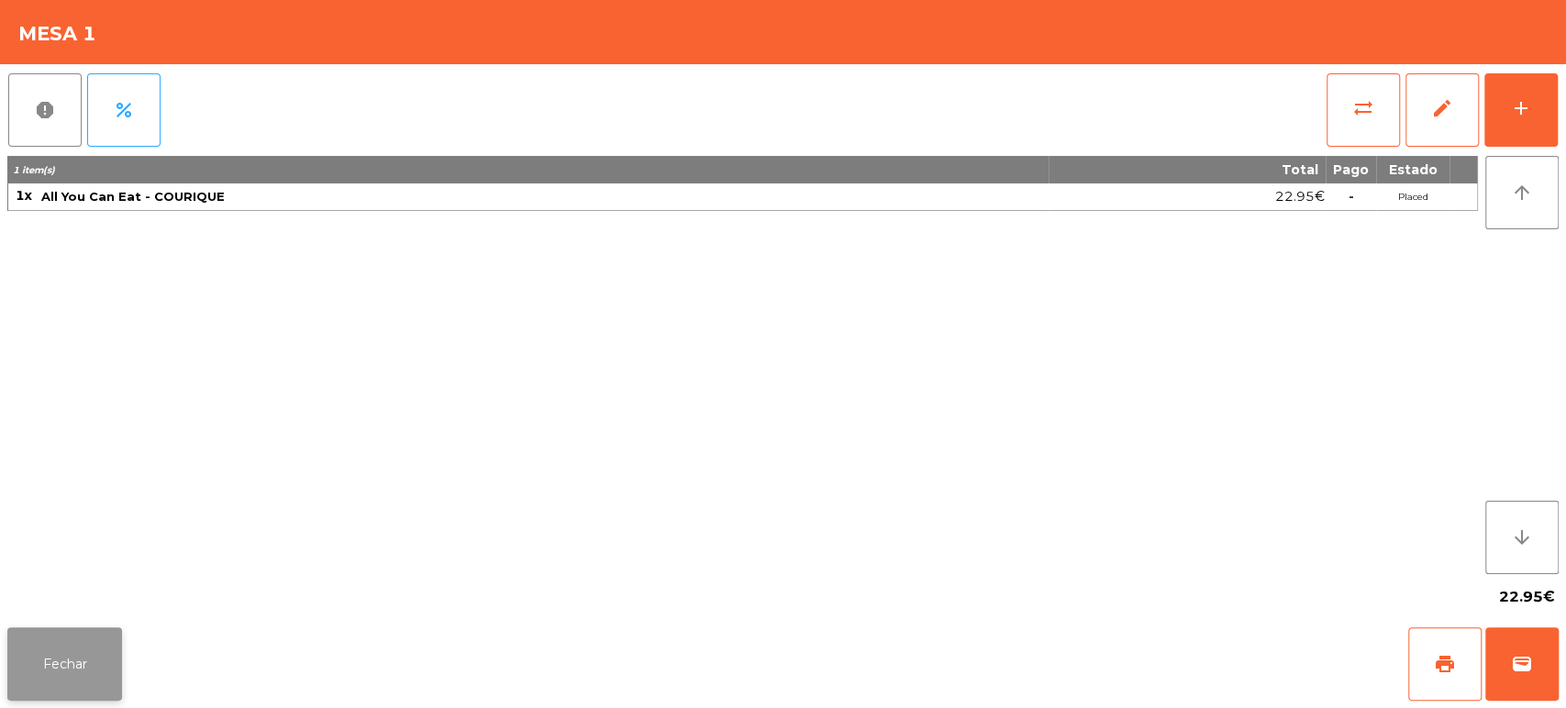
click at [73, 655] on button "Fechar" at bounding box center [64, 663] width 115 height 73
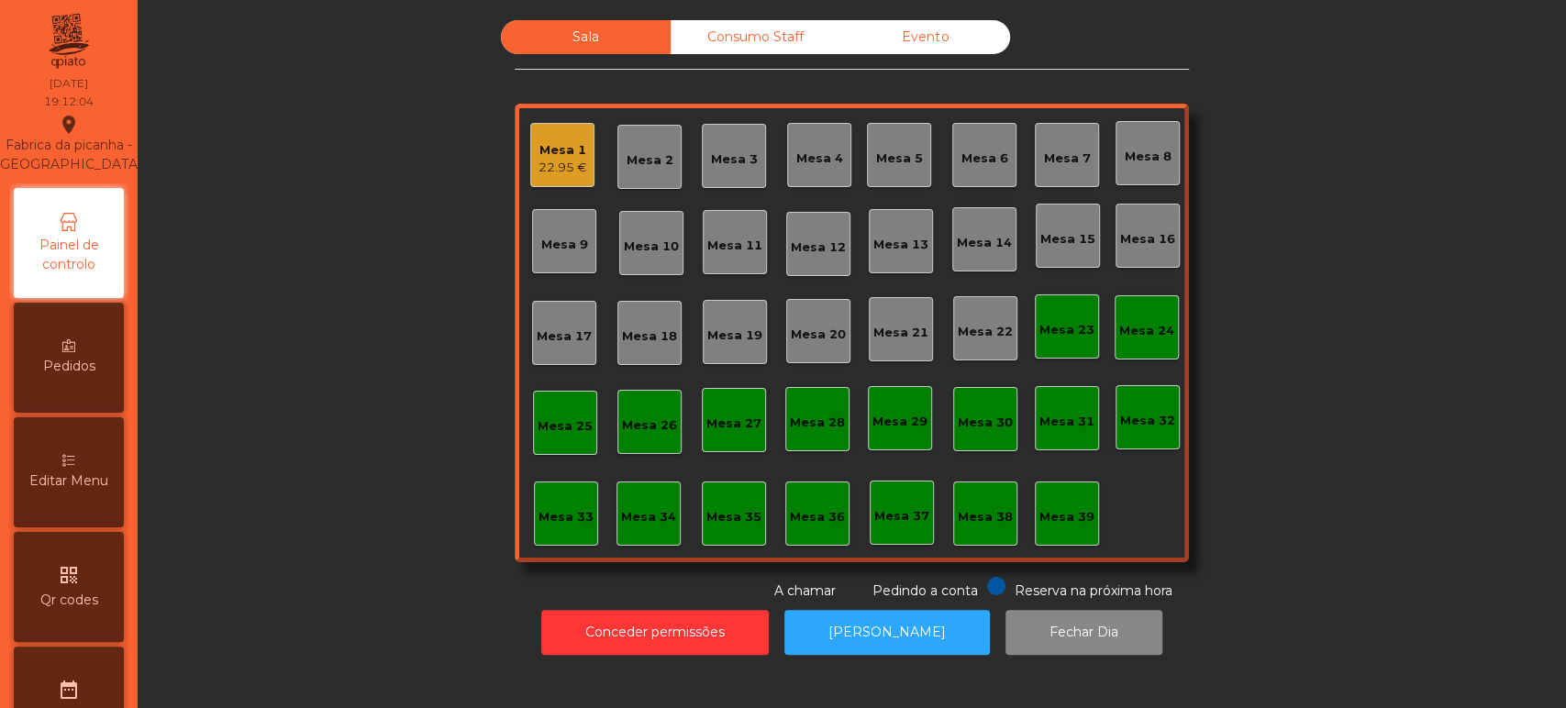
click at [81, 512] on div "Editar Menu" at bounding box center [69, 472] width 110 height 110
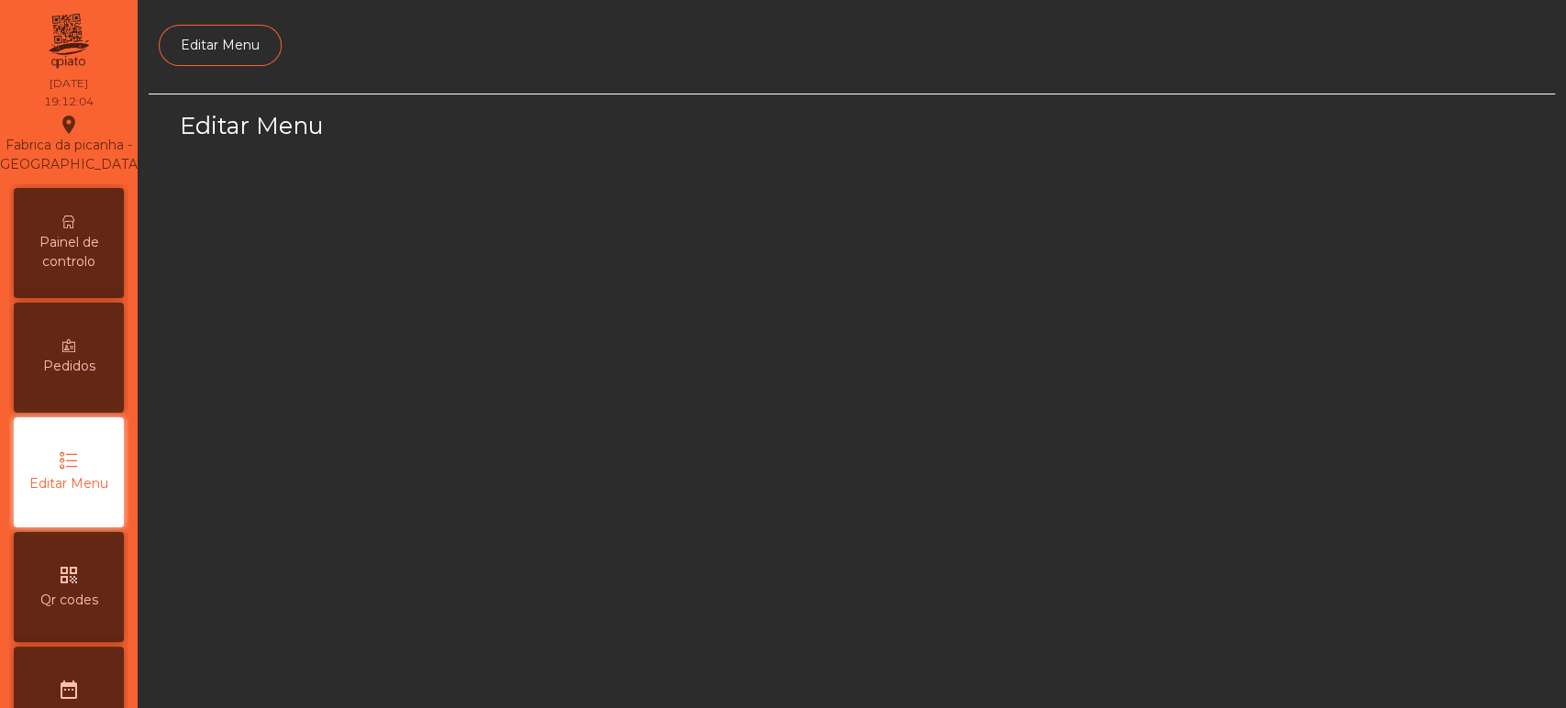
scroll to position [138, 0]
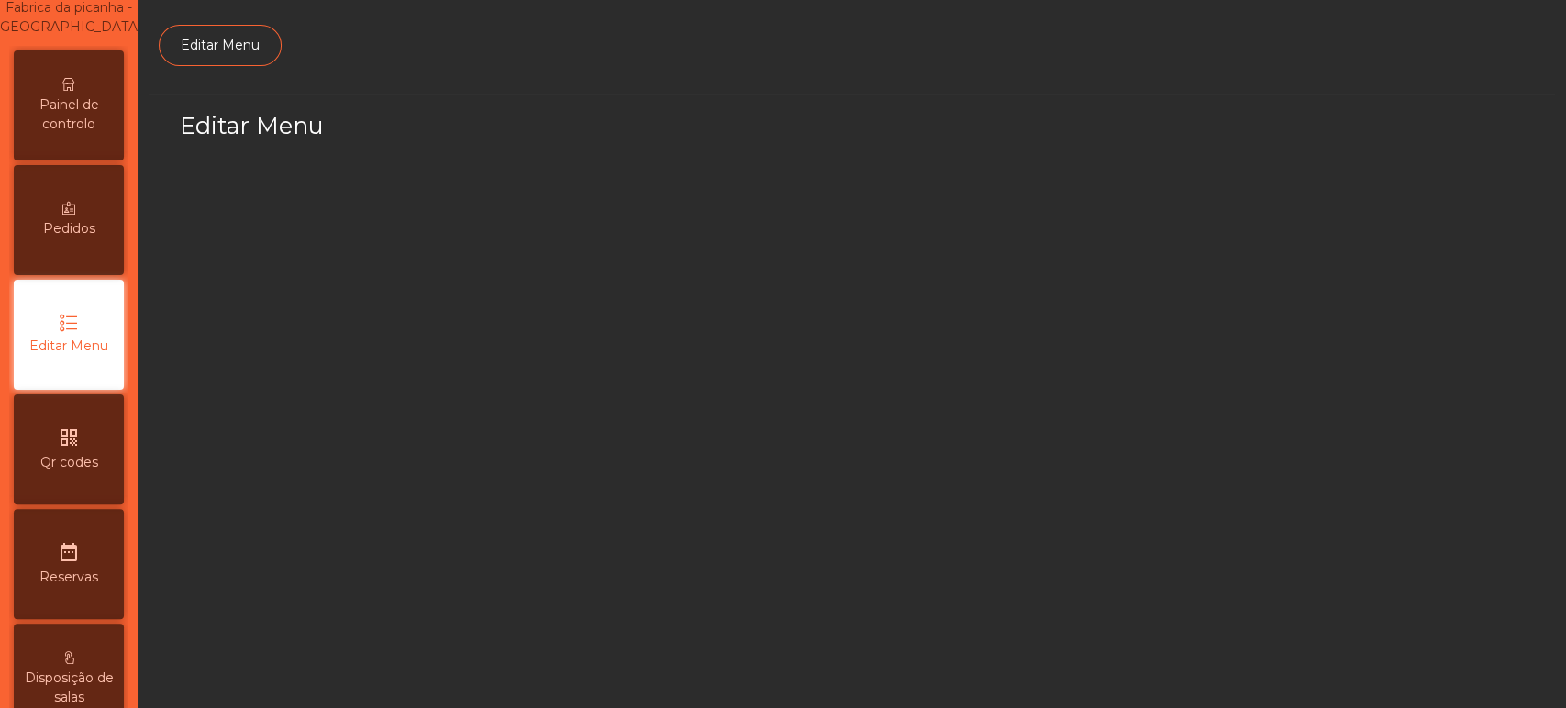
select select "*"
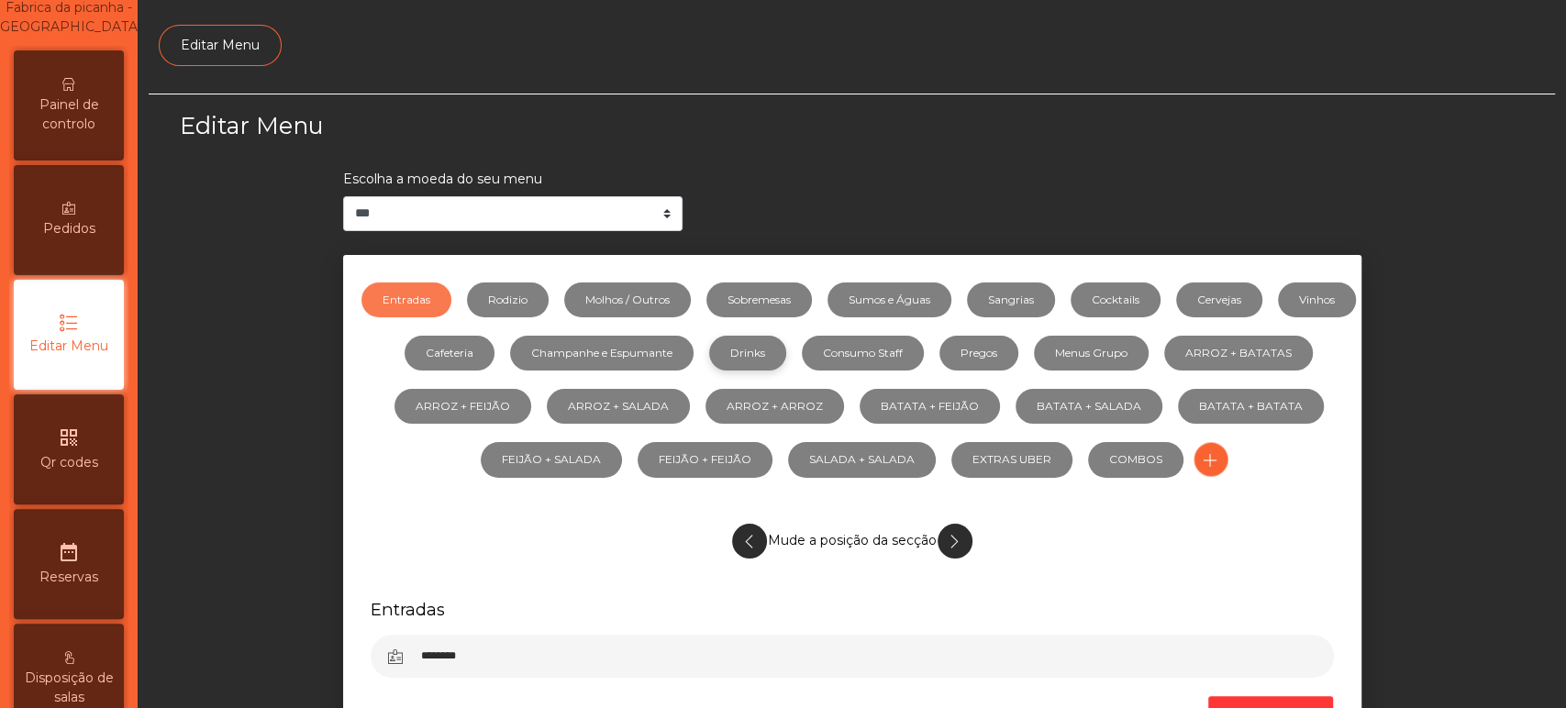
click at [786, 353] on link "Drinks" at bounding box center [747, 353] width 77 height 35
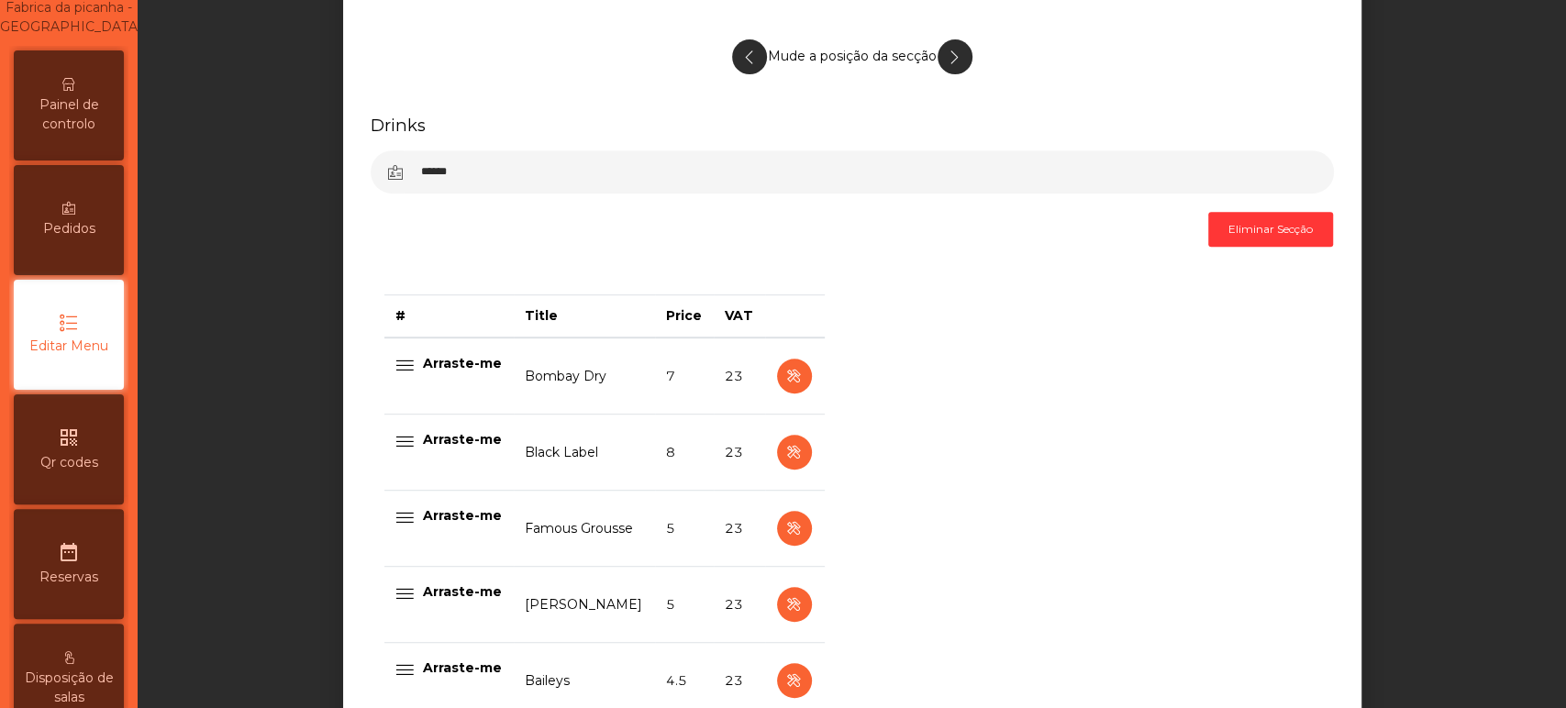
scroll to position [484, 0]
click at [783, 381] on icon "button" at bounding box center [793, 376] width 21 height 23
select select "***"
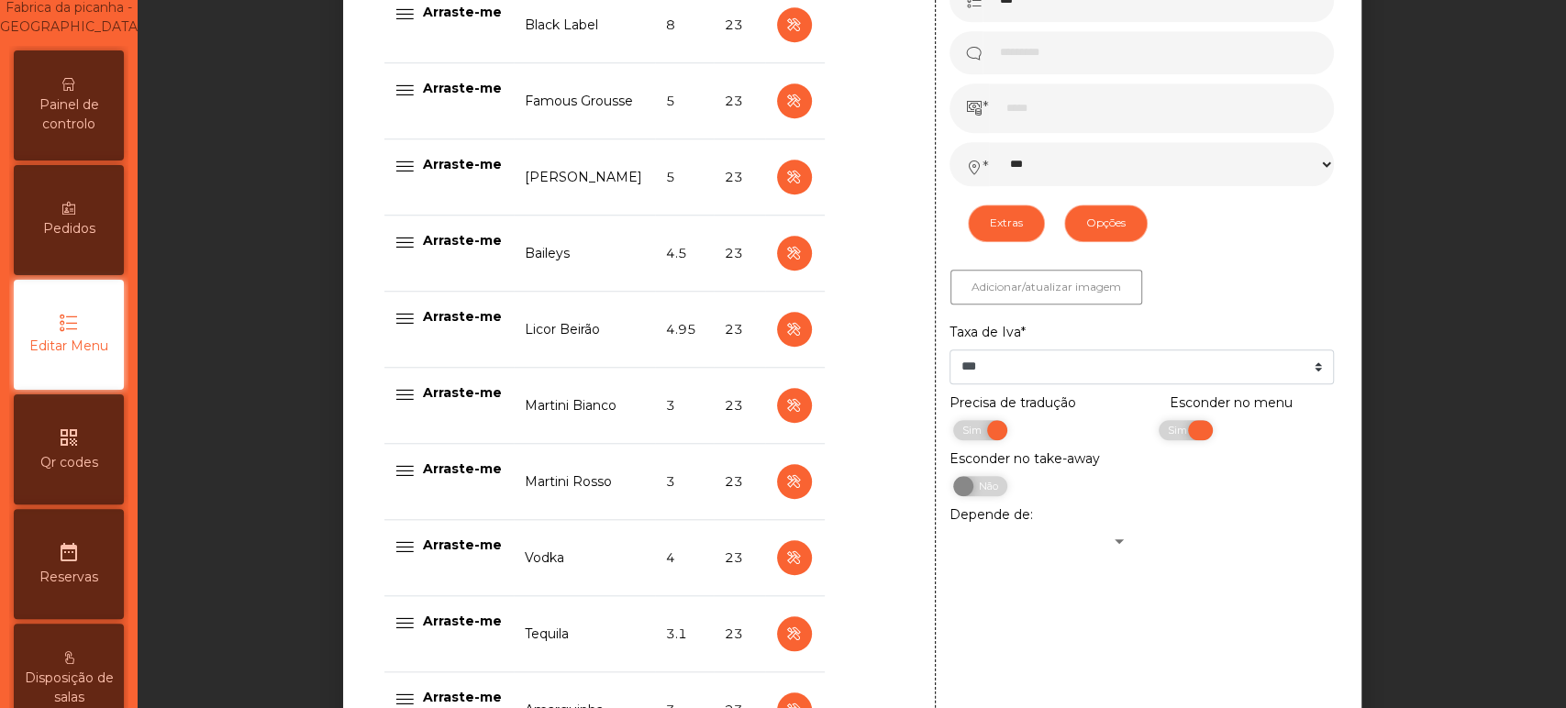
click at [1158, 429] on span "Sim" at bounding box center [1180, 430] width 46 height 20
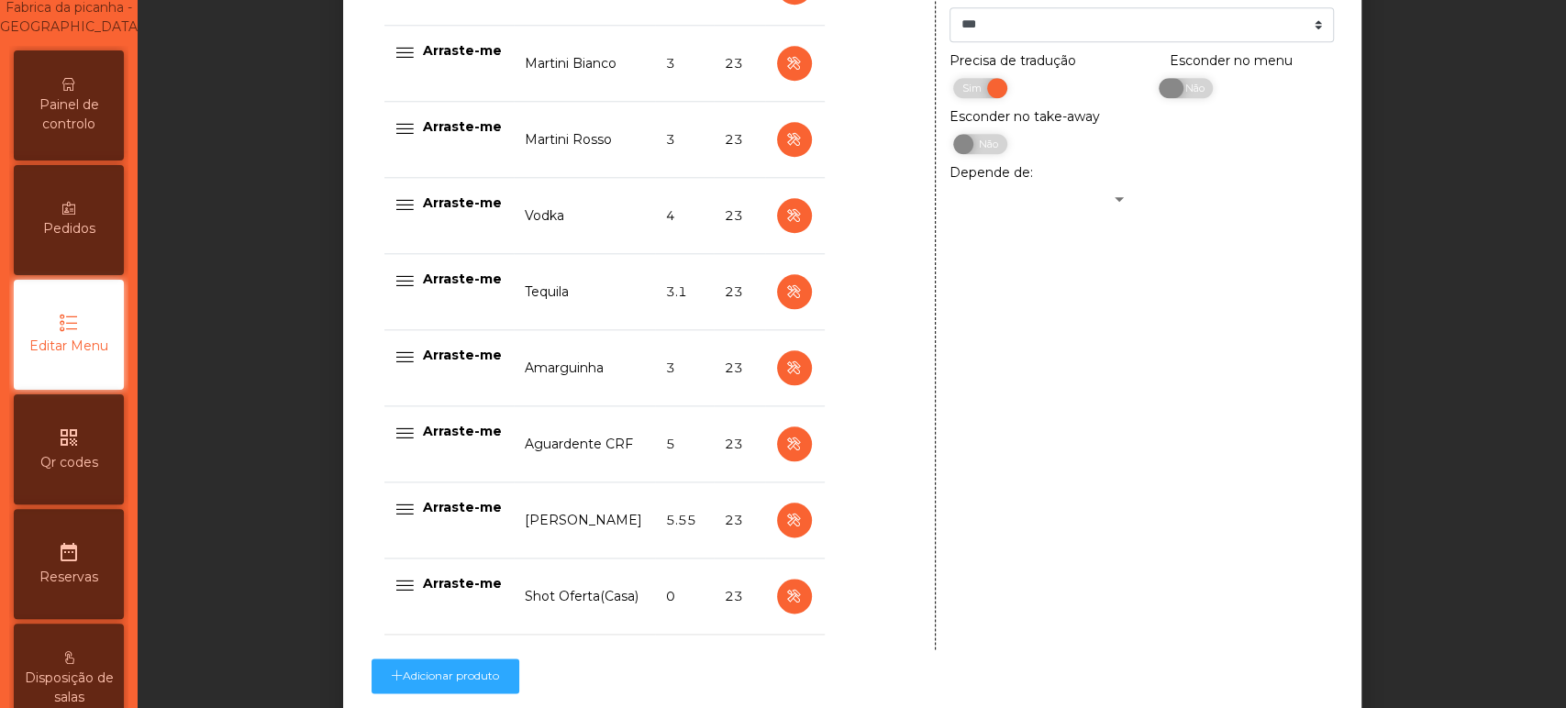
scroll to position [1409, 0]
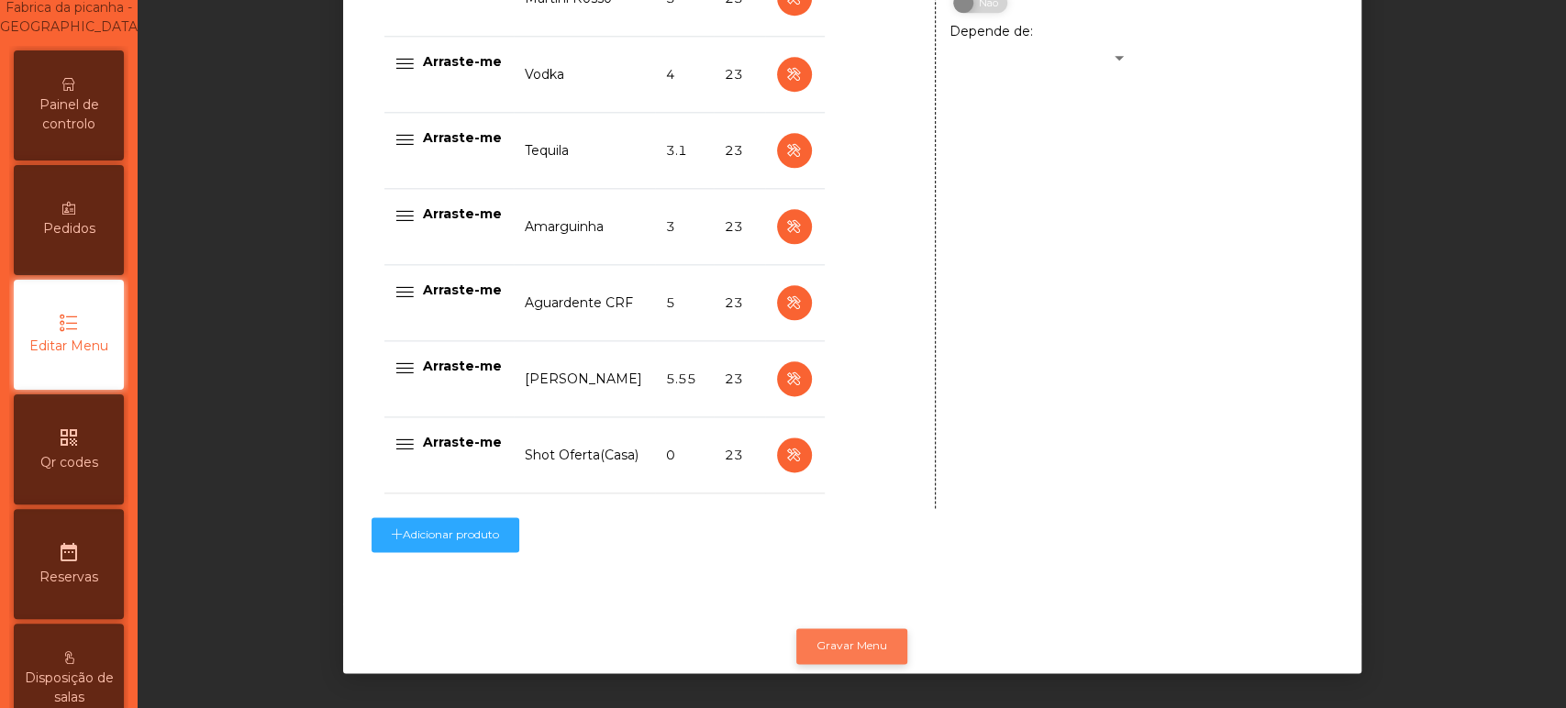
click at [851, 628] on button "Gravar Menu" at bounding box center [851, 645] width 111 height 35
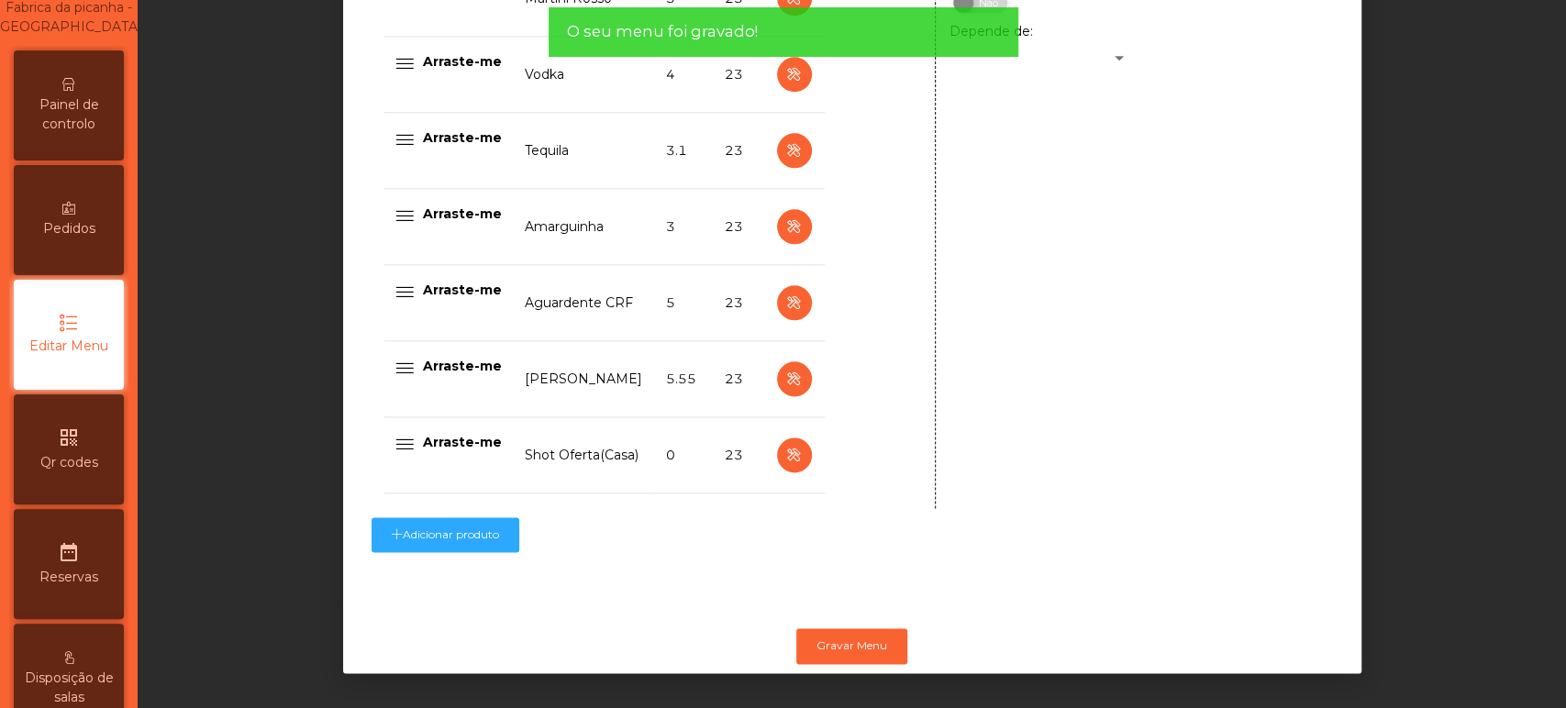
click at [94, 116] on span "Painel de controlo" at bounding box center [68, 114] width 101 height 39
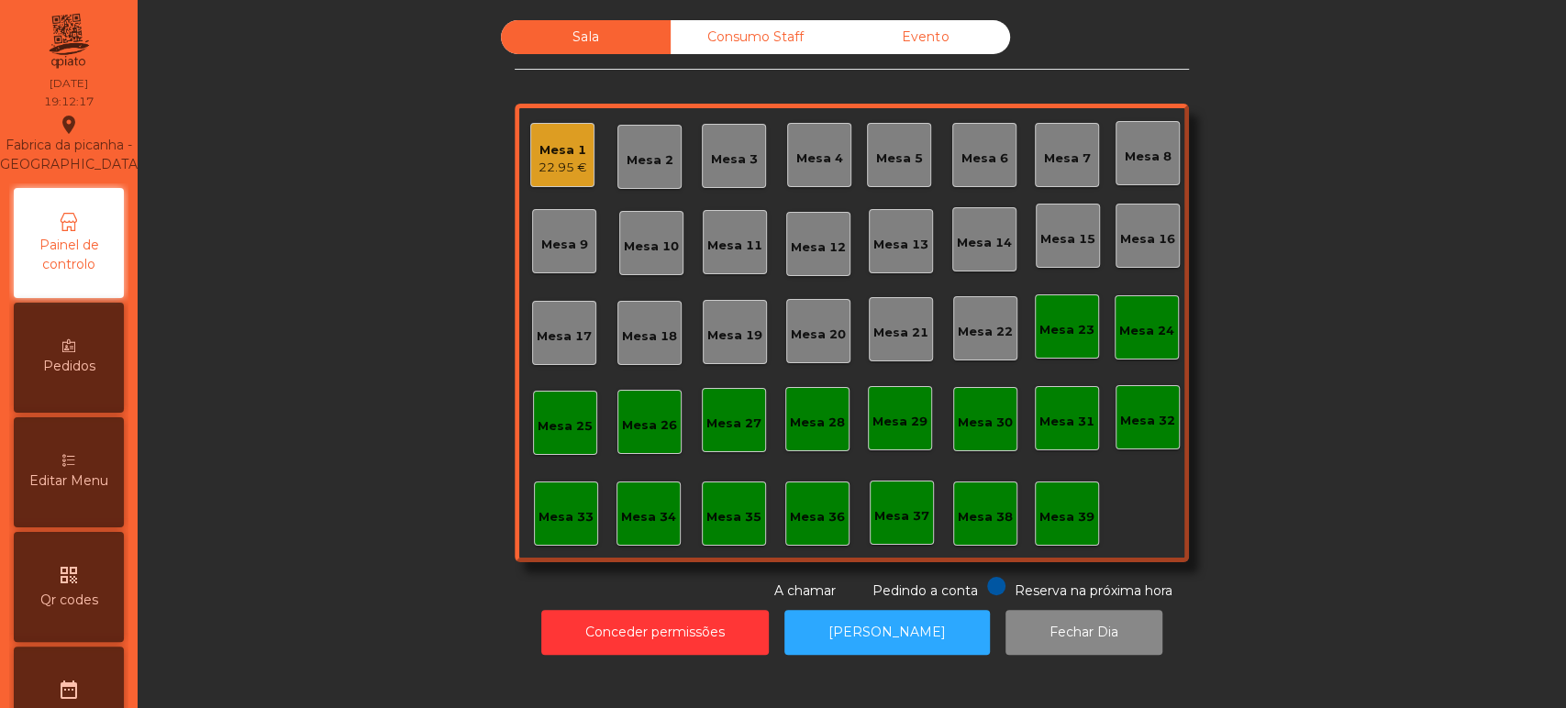
click at [585, 124] on div "Mesa 1 22.95 €" at bounding box center [562, 155] width 64 height 64
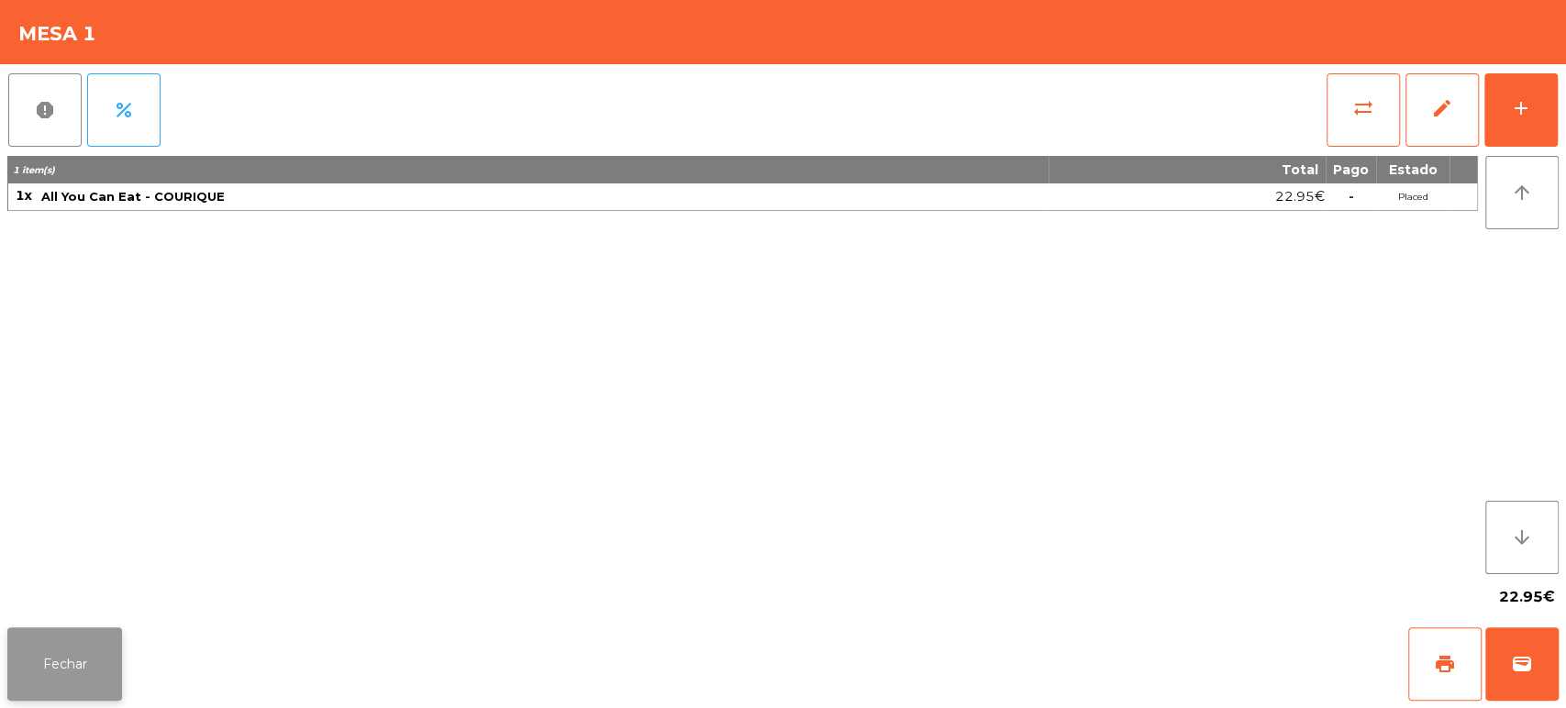
click at [93, 640] on button "Fechar" at bounding box center [64, 663] width 115 height 73
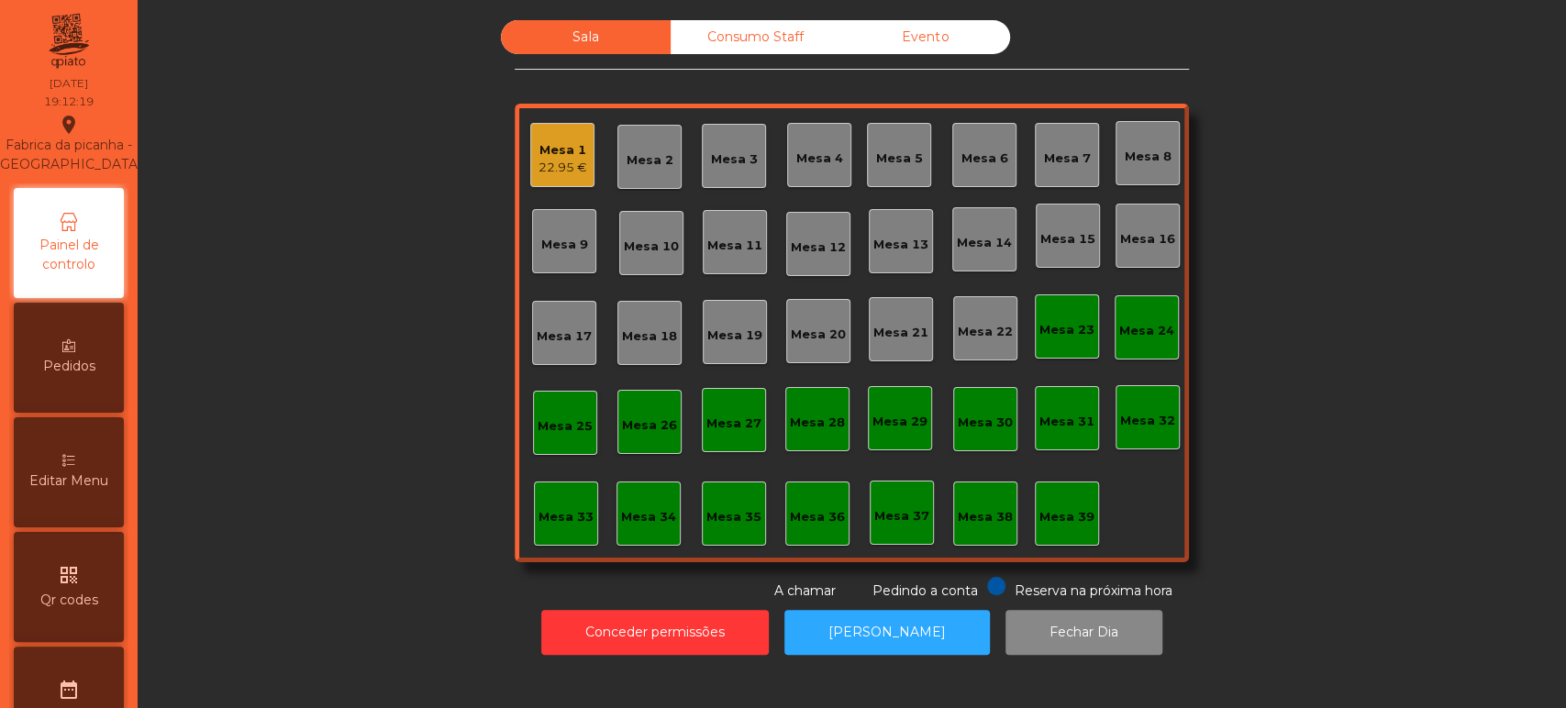
click at [586, 509] on div "Mesa 33" at bounding box center [566, 514] width 64 height 64
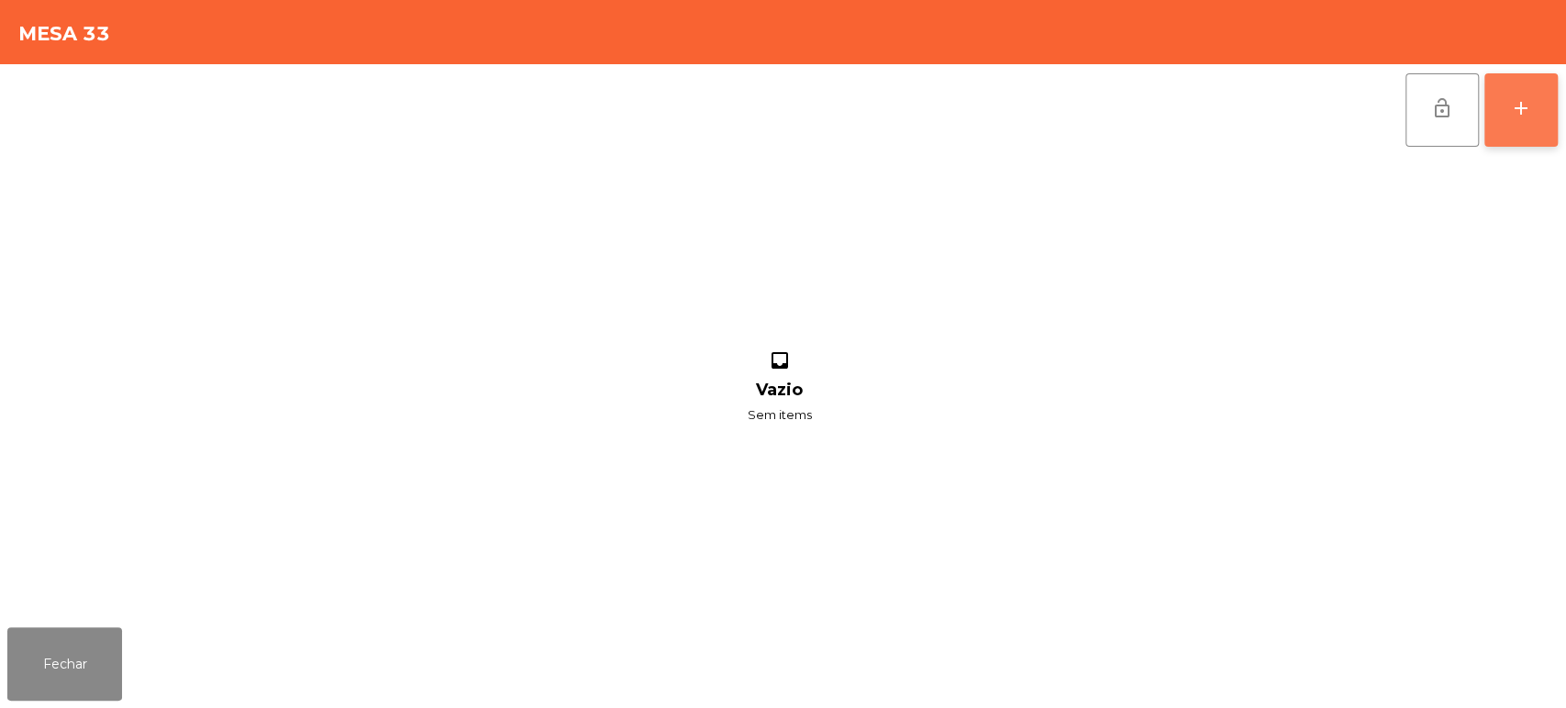
click at [1553, 107] on button "add" at bounding box center [1520, 109] width 73 height 73
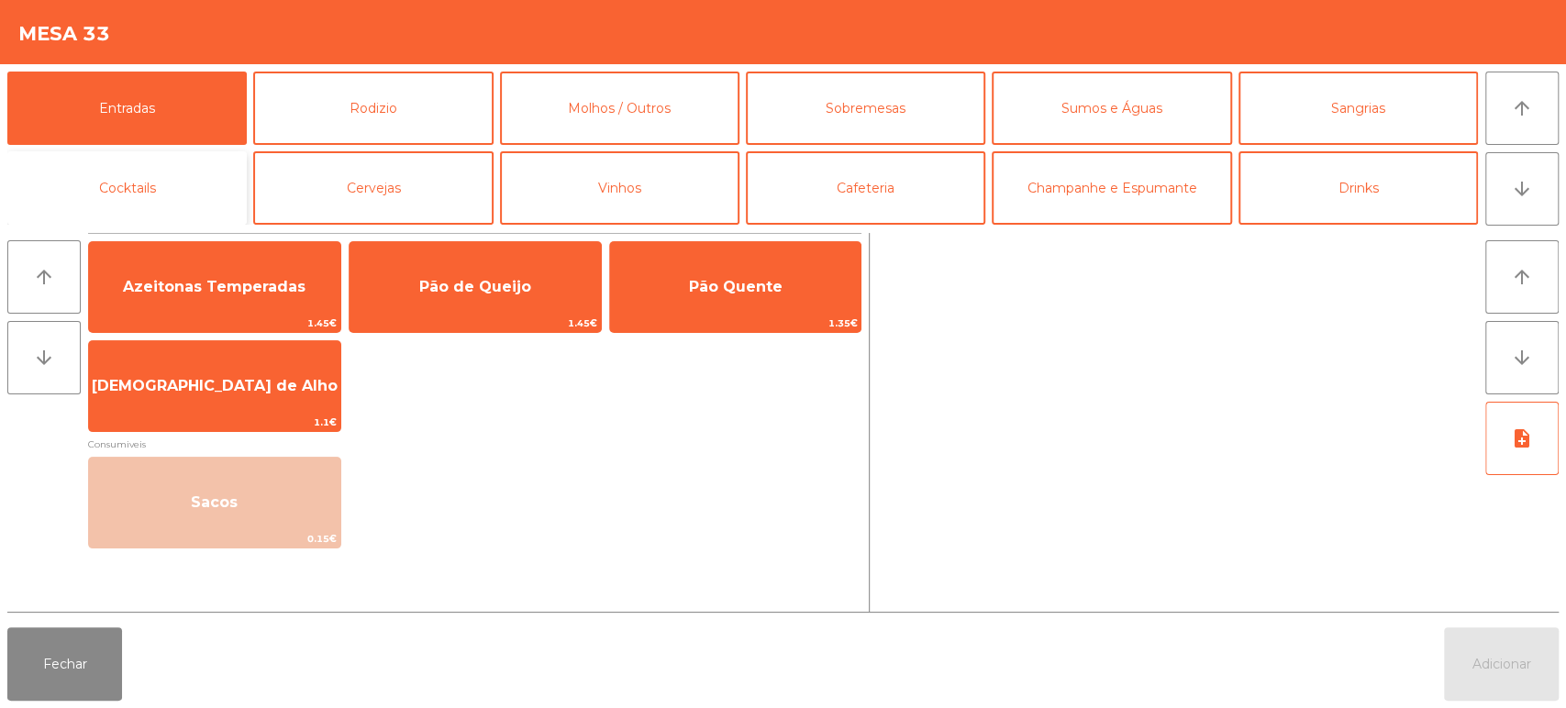
click at [156, 197] on button "Cocktails" at bounding box center [126, 187] width 239 height 73
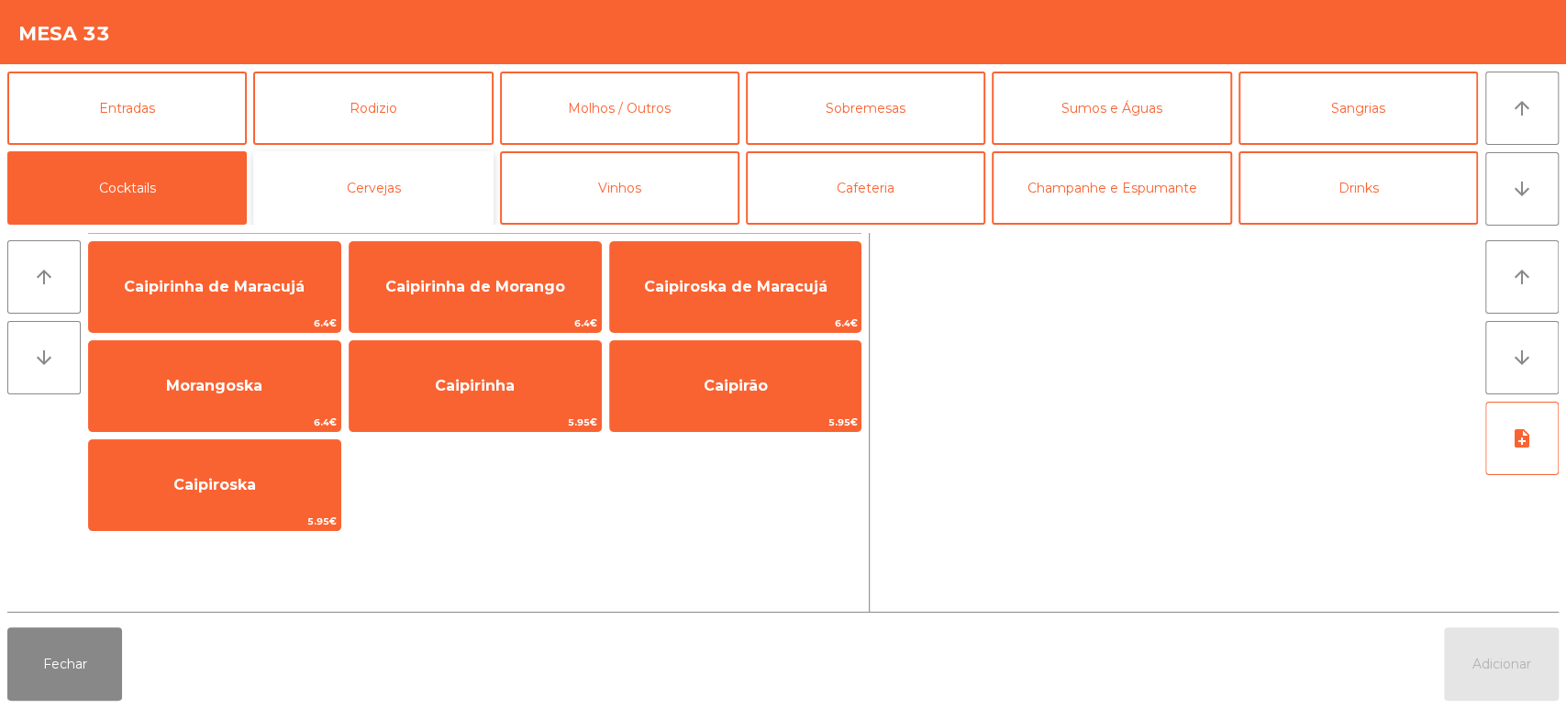
click at [398, 176] on button "Cervejas" at bounding box center [372, 187] width 239 height 73
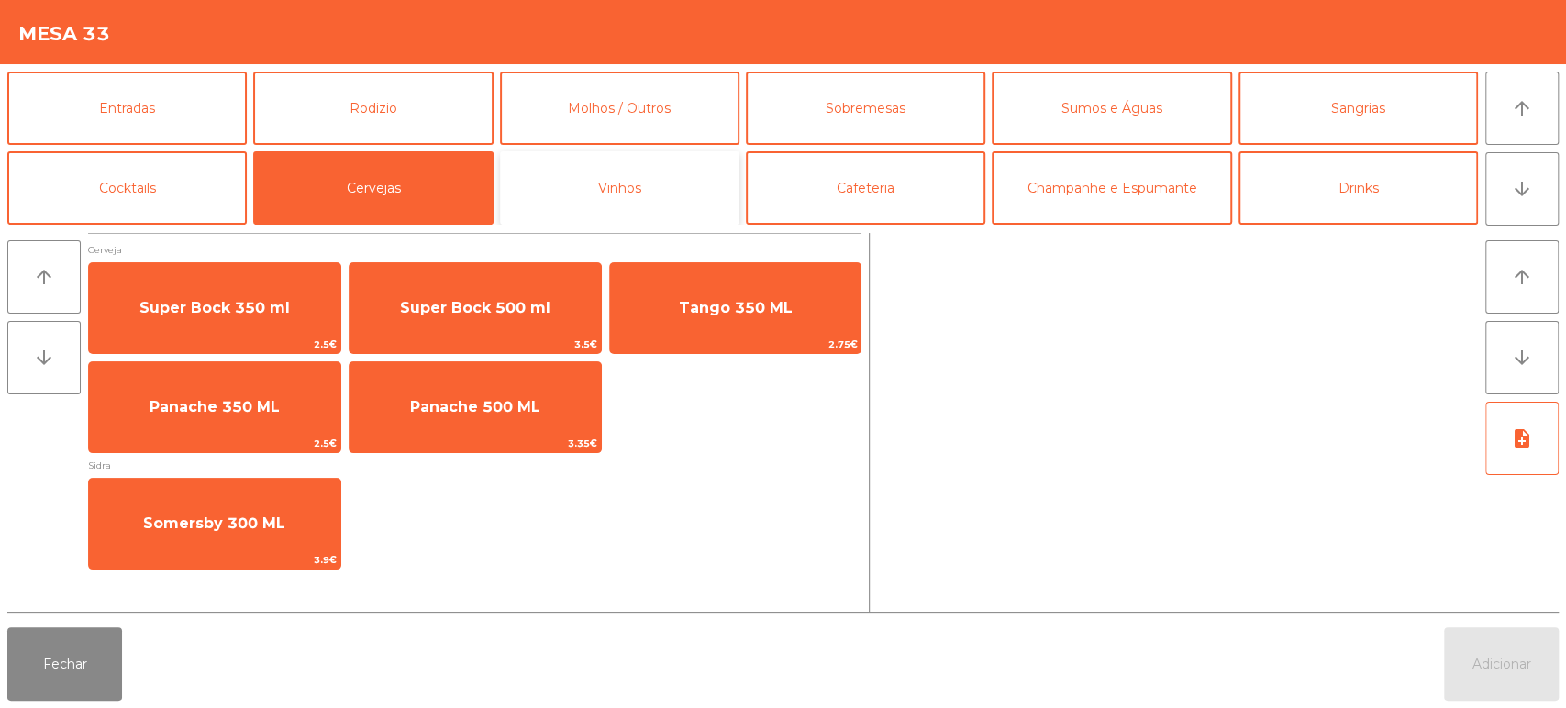
click at [630, 197] on button "Vinhos" at bounding box center [619, 187] width 239 height 73
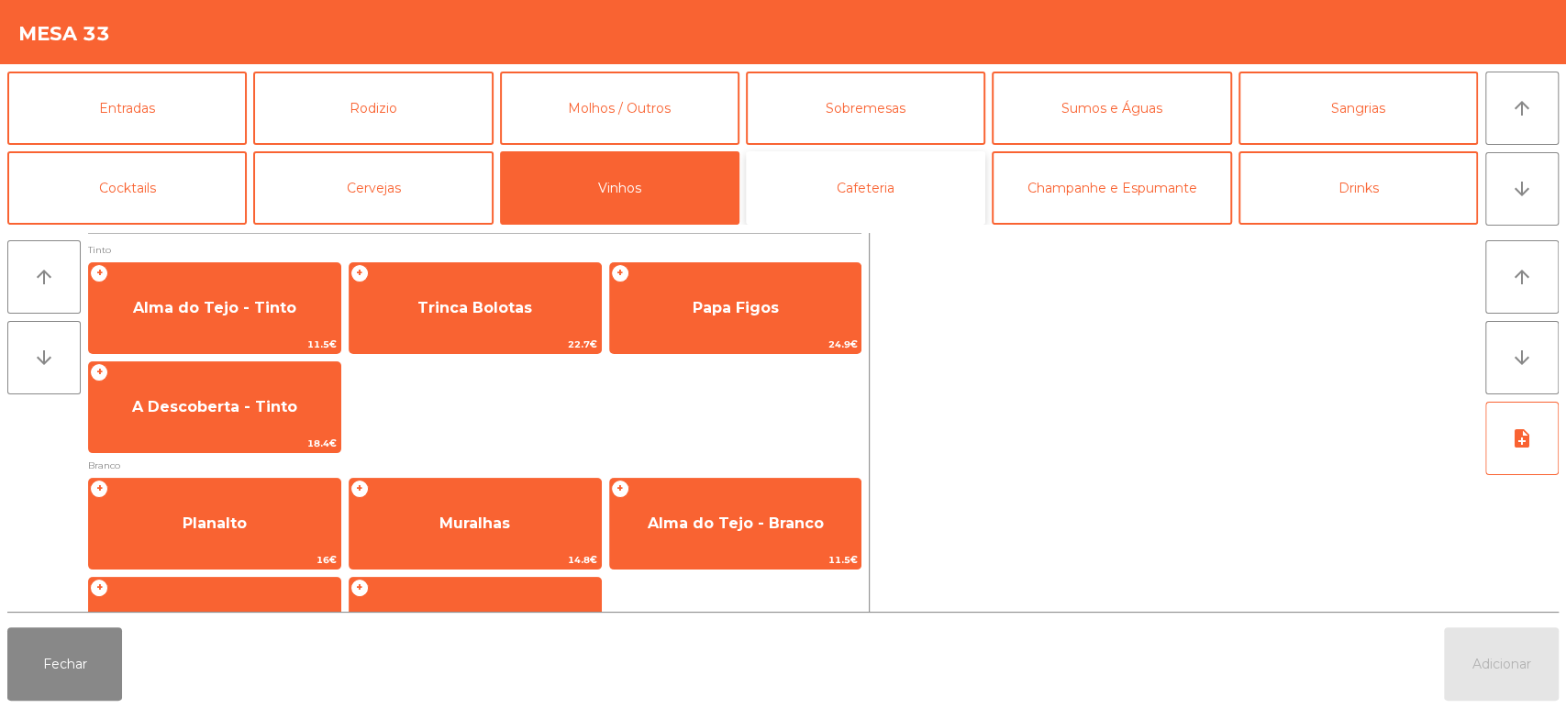
click at [860, 188] on button "Cafeteria" at bounding box center [865, 187] width 239 height 73
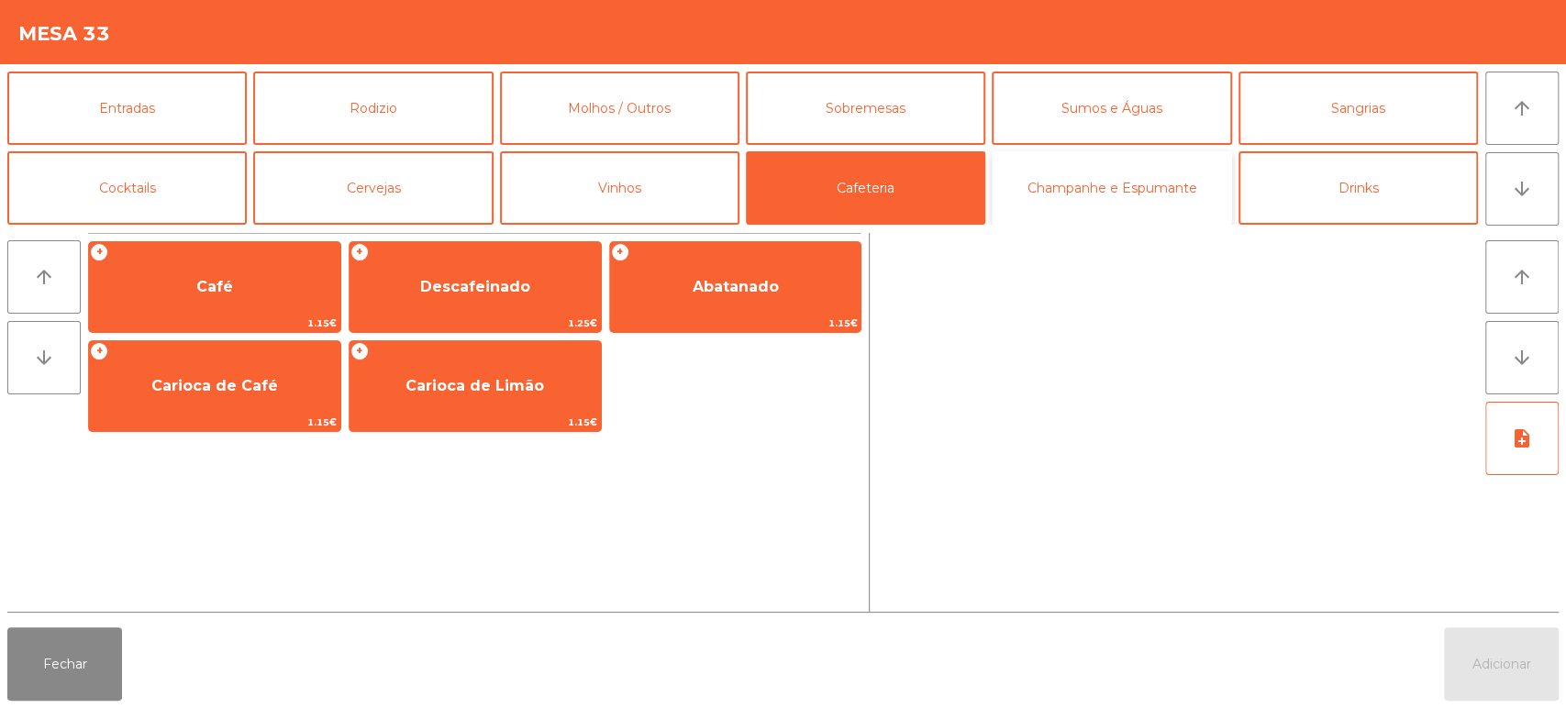
click at [1105, 192] on button "Champanhe e Espumante" at bounding box center [1111, 187] width 239 height 73
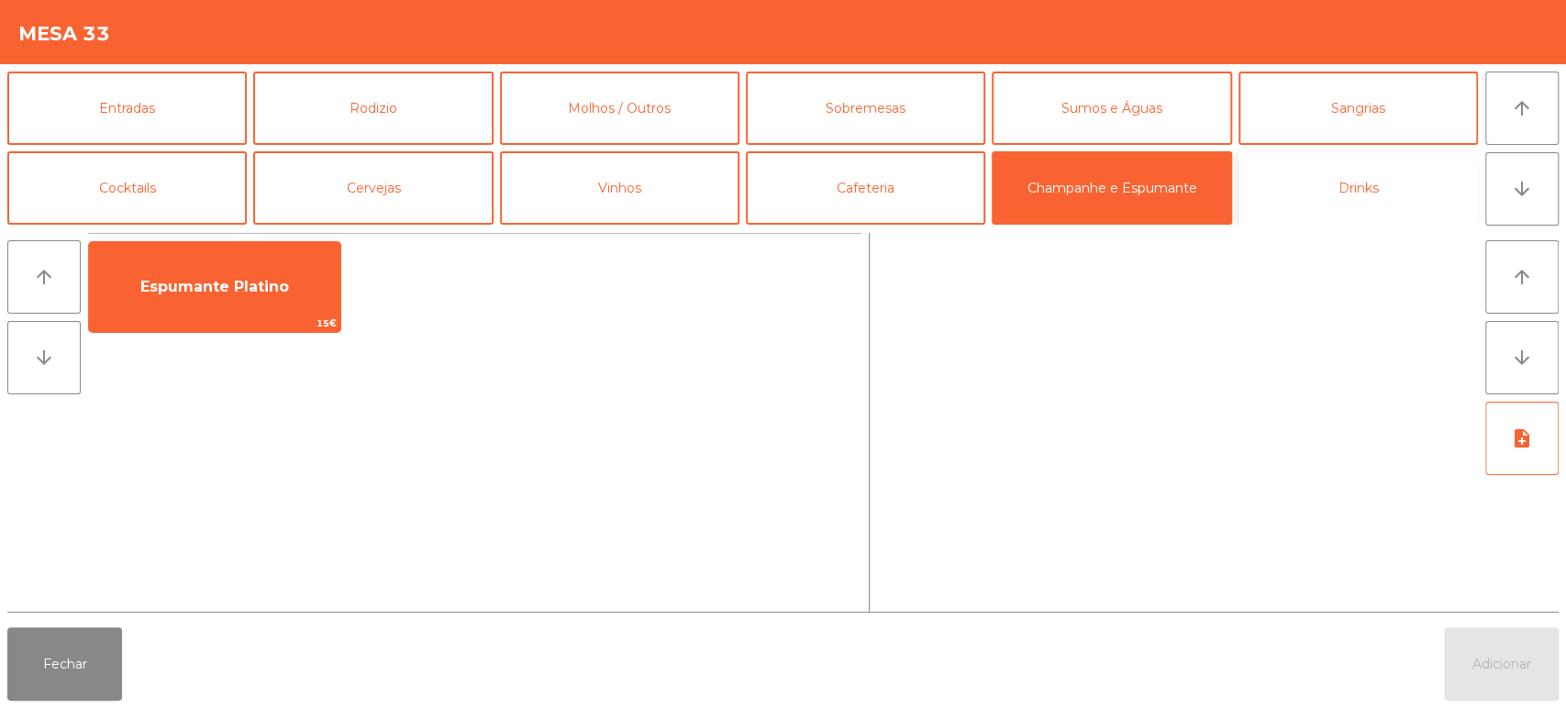
click at [1331, 174] on button "Drinks" at bounding box center [1357, 187] width 239 height 73
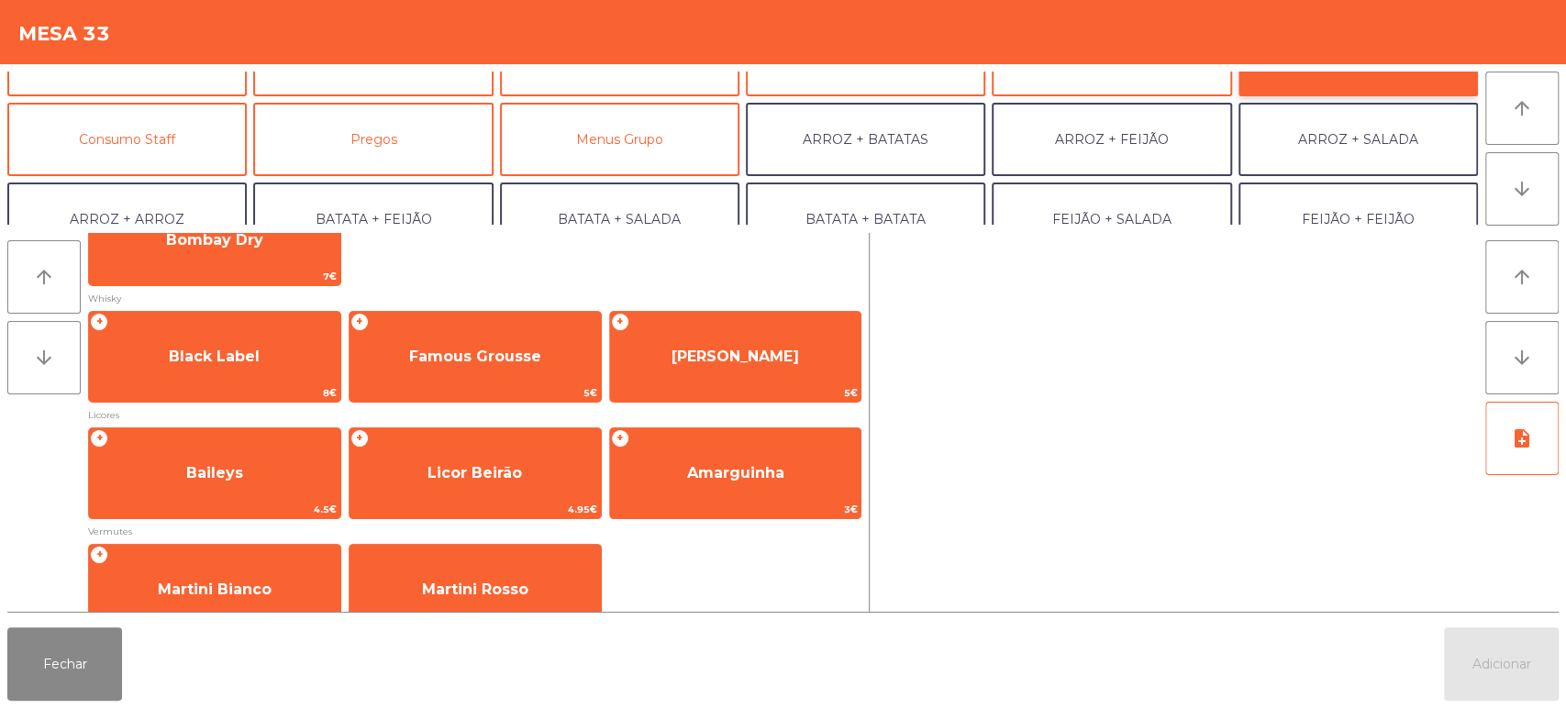
scroll to position [143, 0]
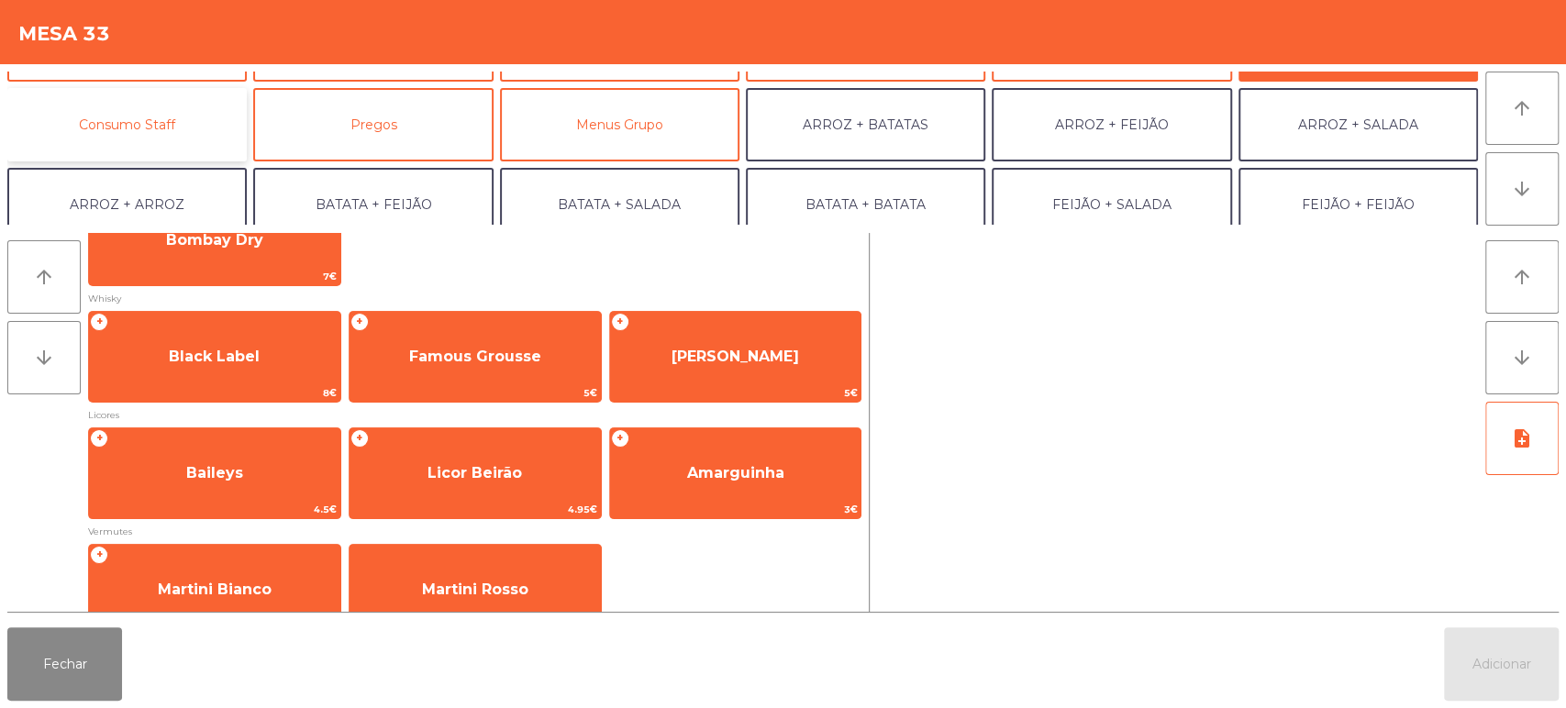
click at [179, 123] on button "Consumo Staff" at bounding box center [126, 124] width 239 height 73
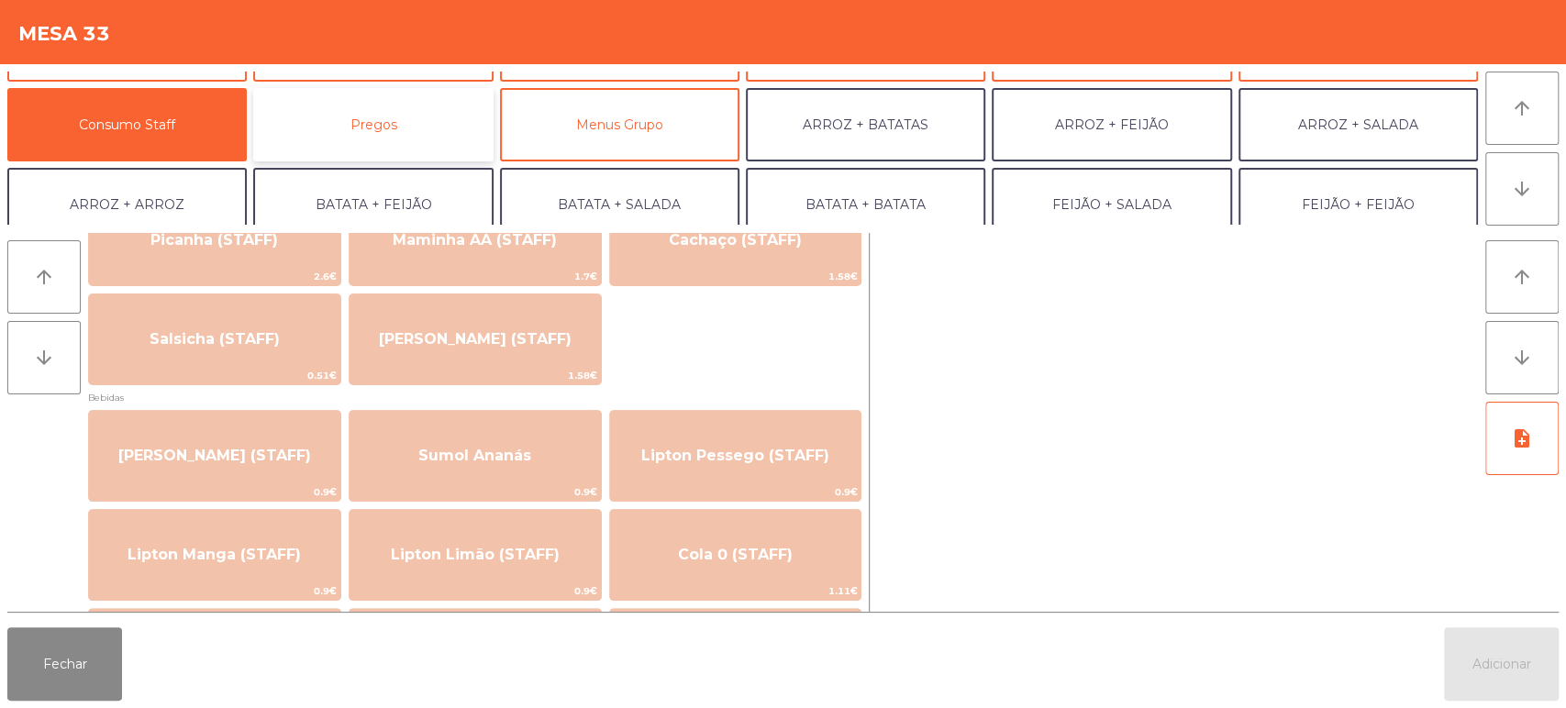
click at [381, 144] on button "Pregos" at bounding box center [372, 124] width 239 height 73
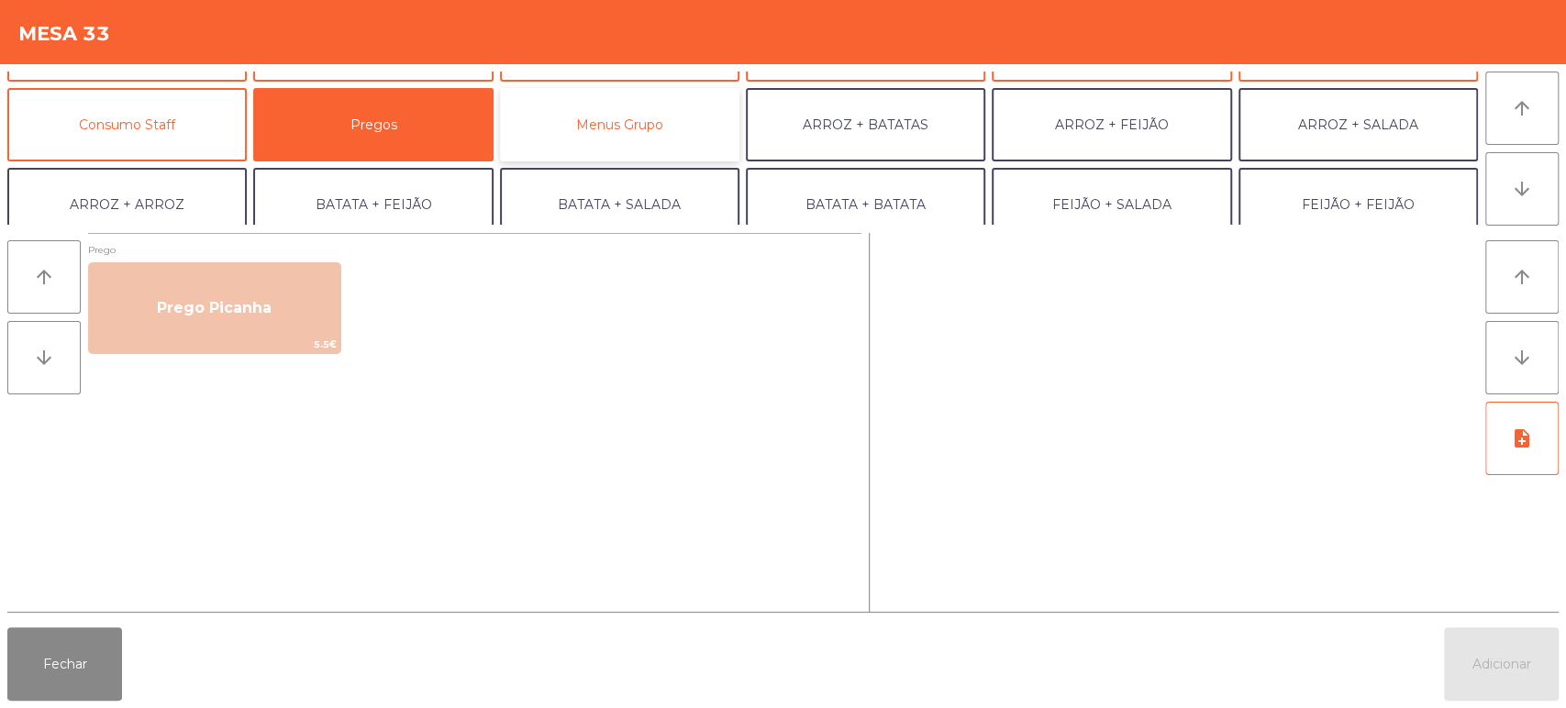
click at [616, 145] on button "Menus Grupo" at bounding box center [619, 124] width 239 height 73
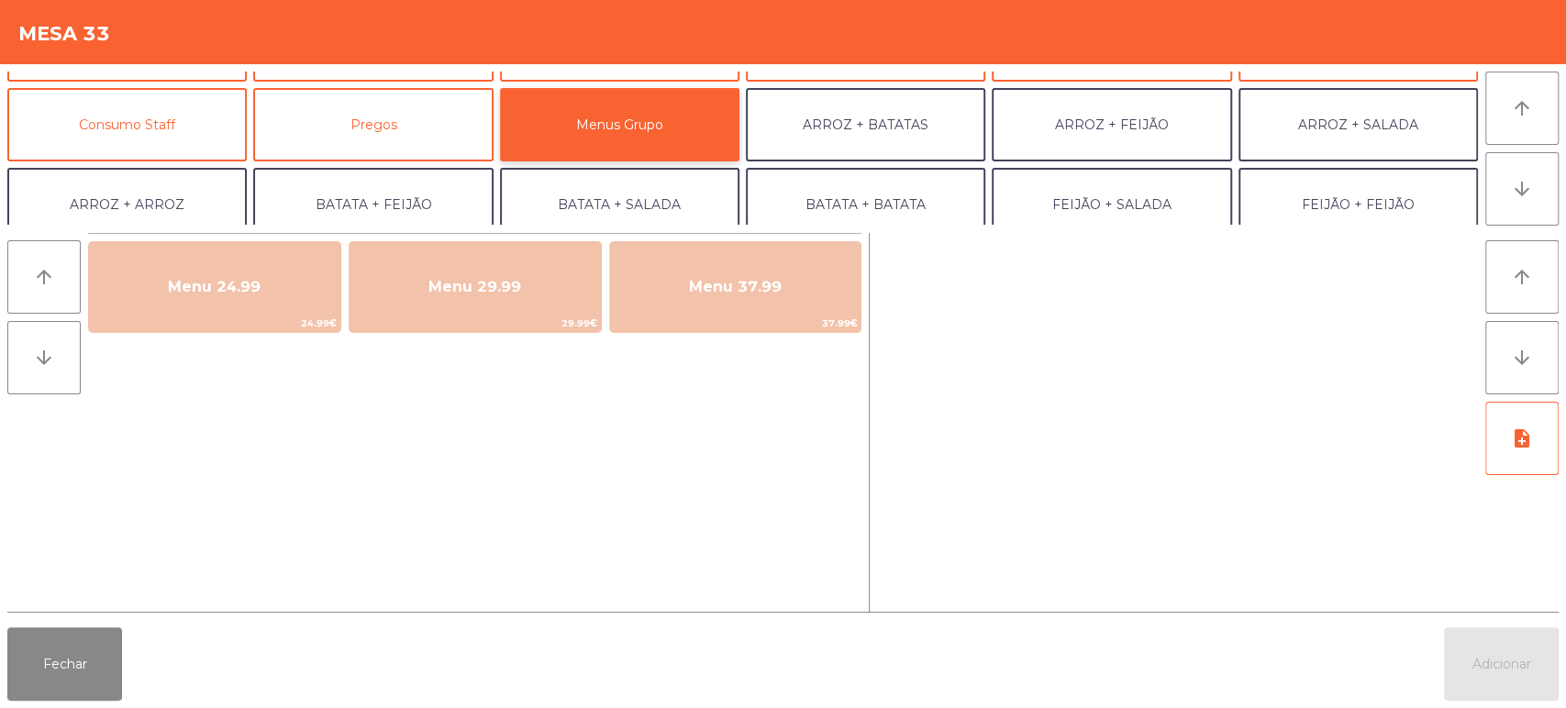
scroll to position [239, 0]
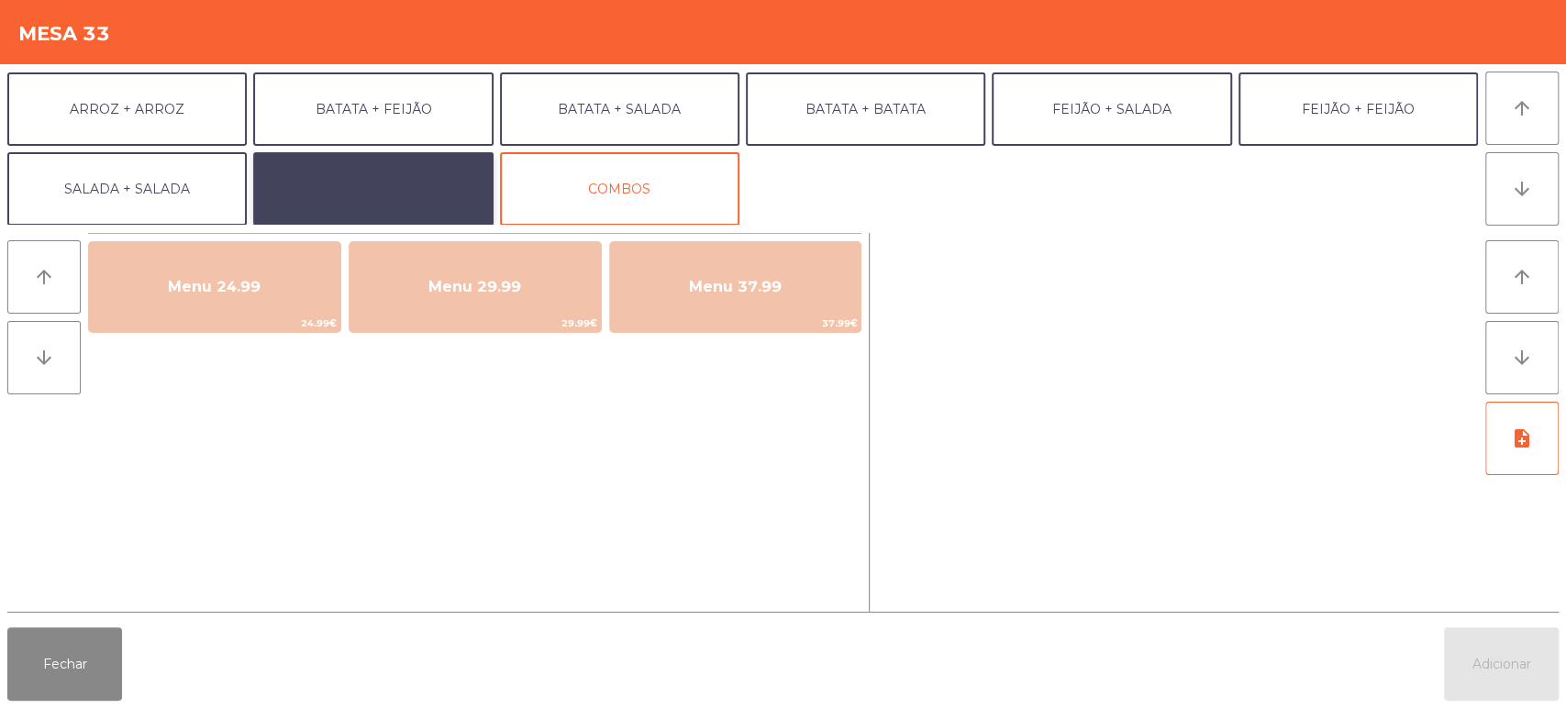
click at [387, 194] on button "EXTRAS UBER" at bounding box center [372, 188] width 239 height 73
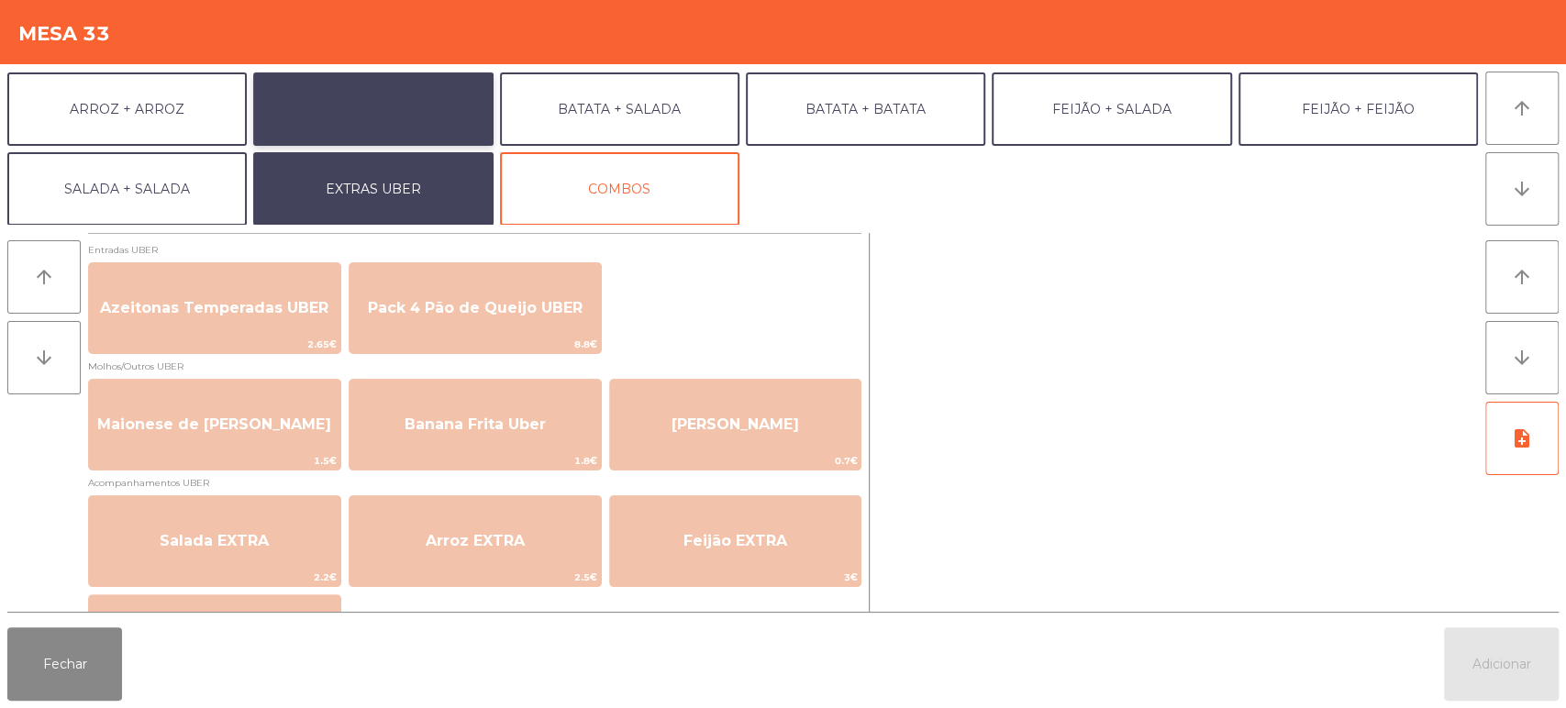
click at [448, 115] on button "BATATA + FEIJÃO" at bounding box center [372, 108] width 239 height 73
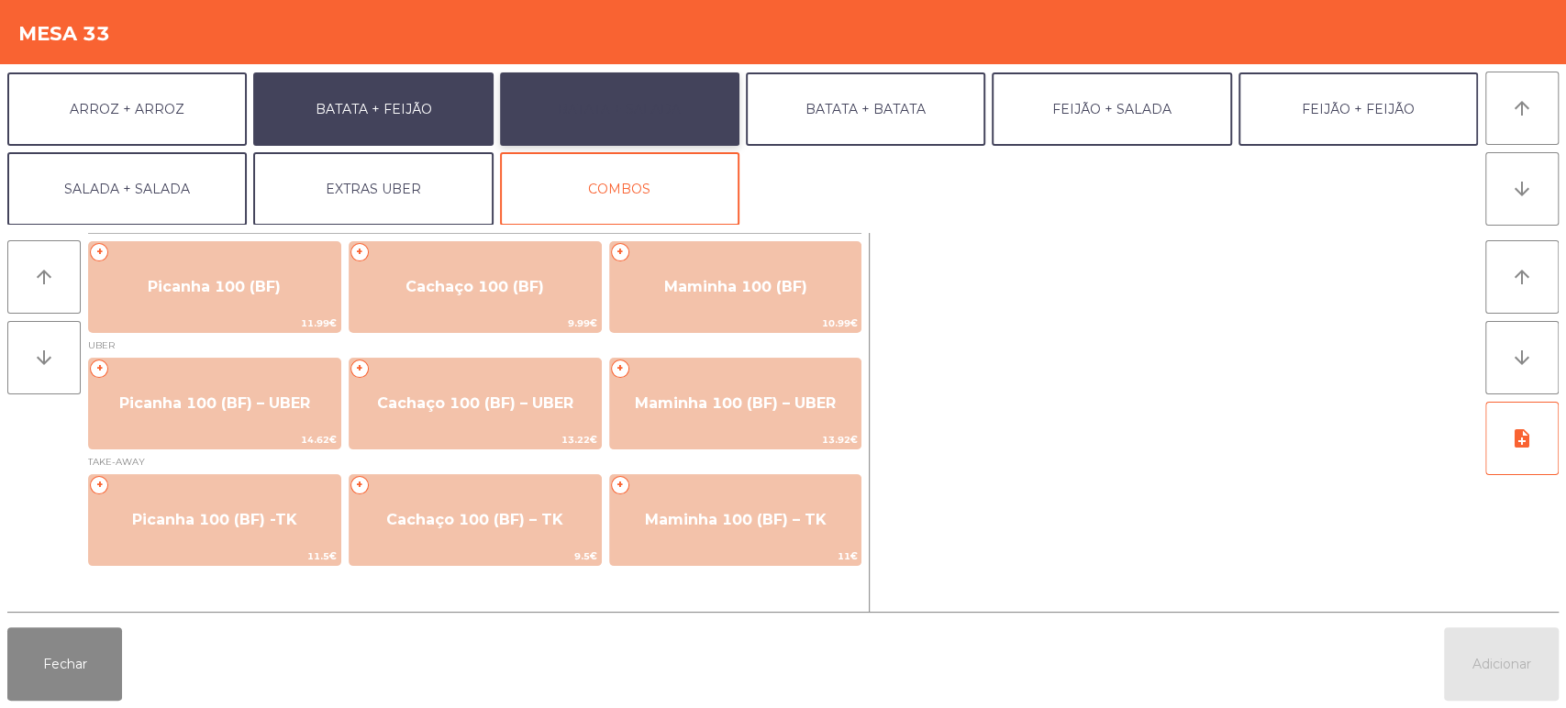
click at [637, 129] on button "BATATA + SALADA" at bounding box center [619, 108] width 239 height 73
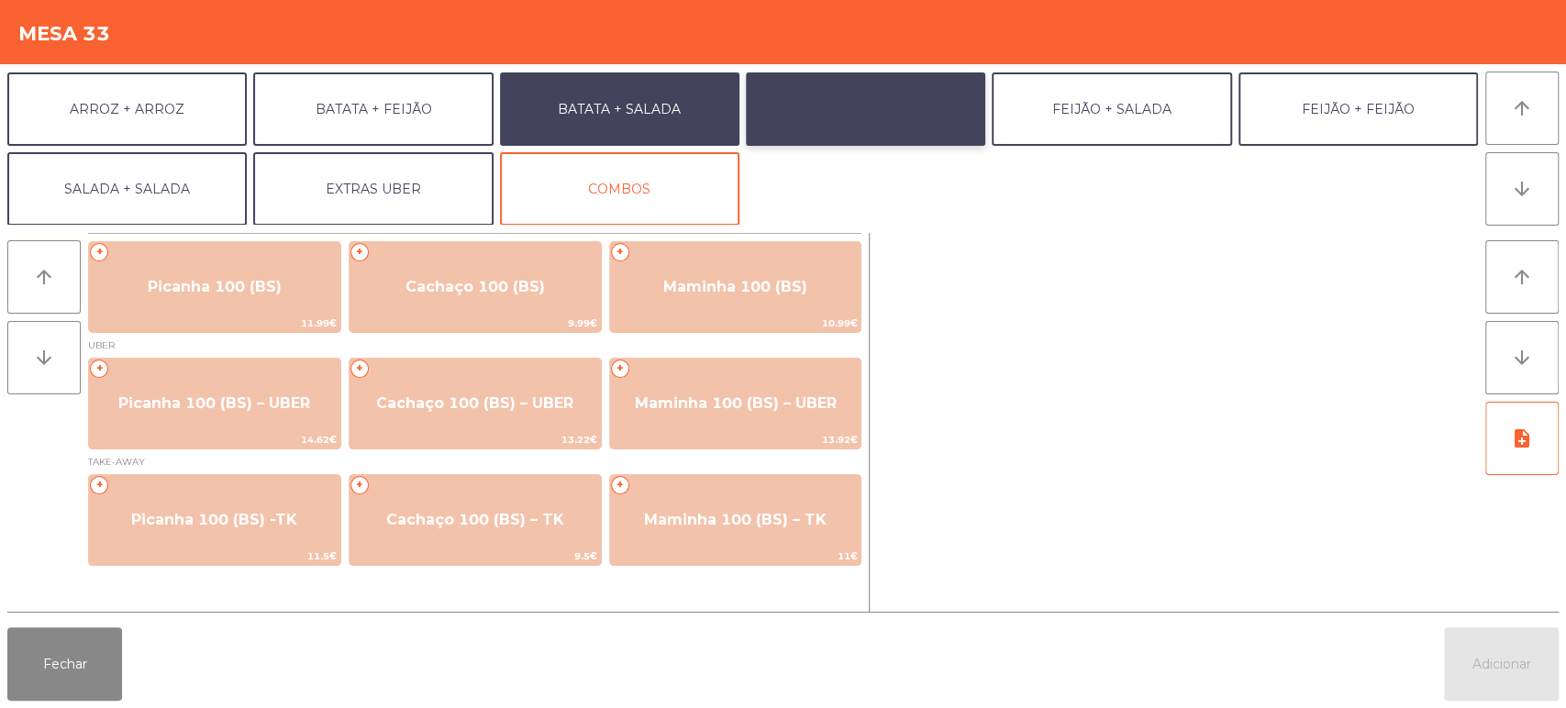
click at [902, 120] on button "BATATA + BATATA" at bounding box center [865, 108] width 239 height 73
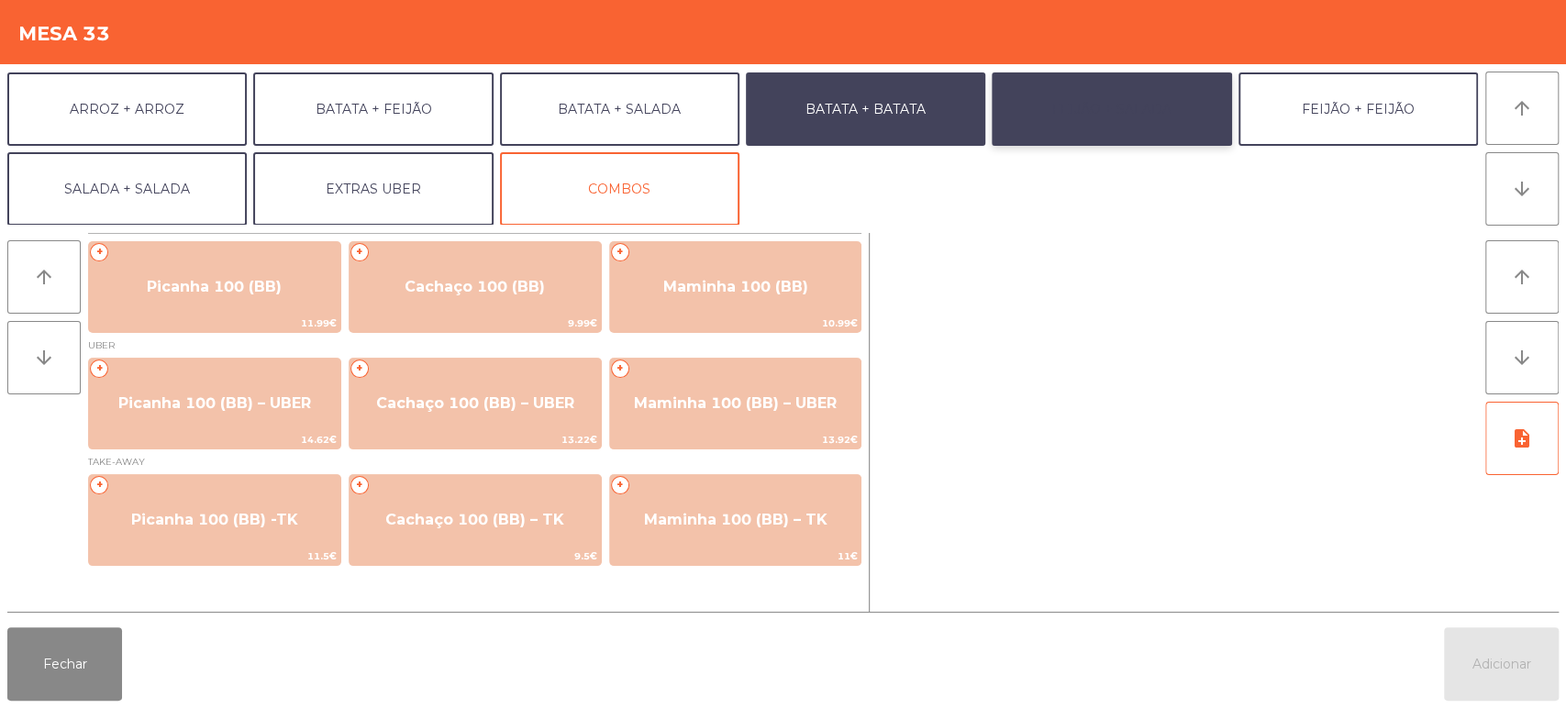
click at [1168, 115] on button "FEIJÃO + SALADA" at bounding box center [1111, 108] width 239 height 73
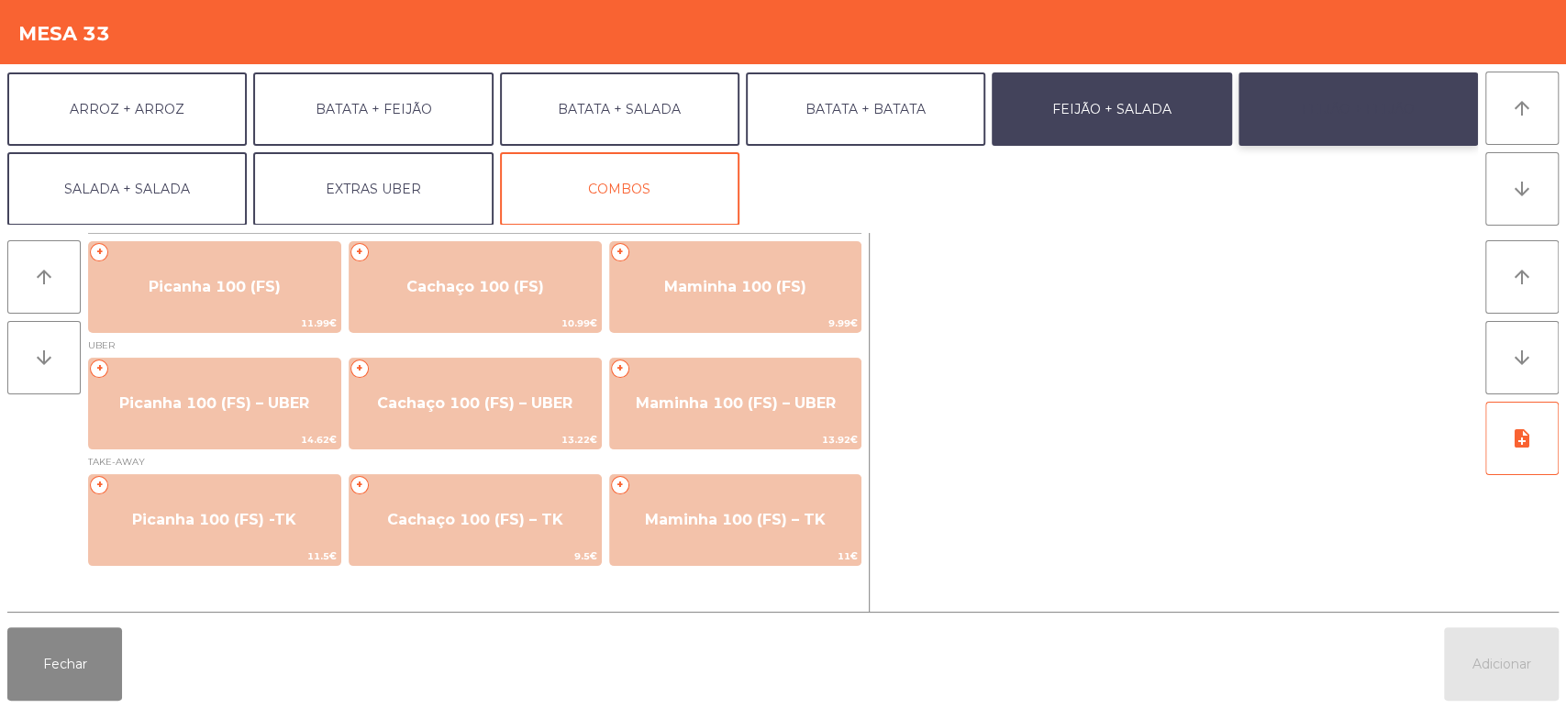
click at [1352, 108] on button "FEIJÃO + FEIJÃO" at bounding box center [1357, 108] width 239 height 73
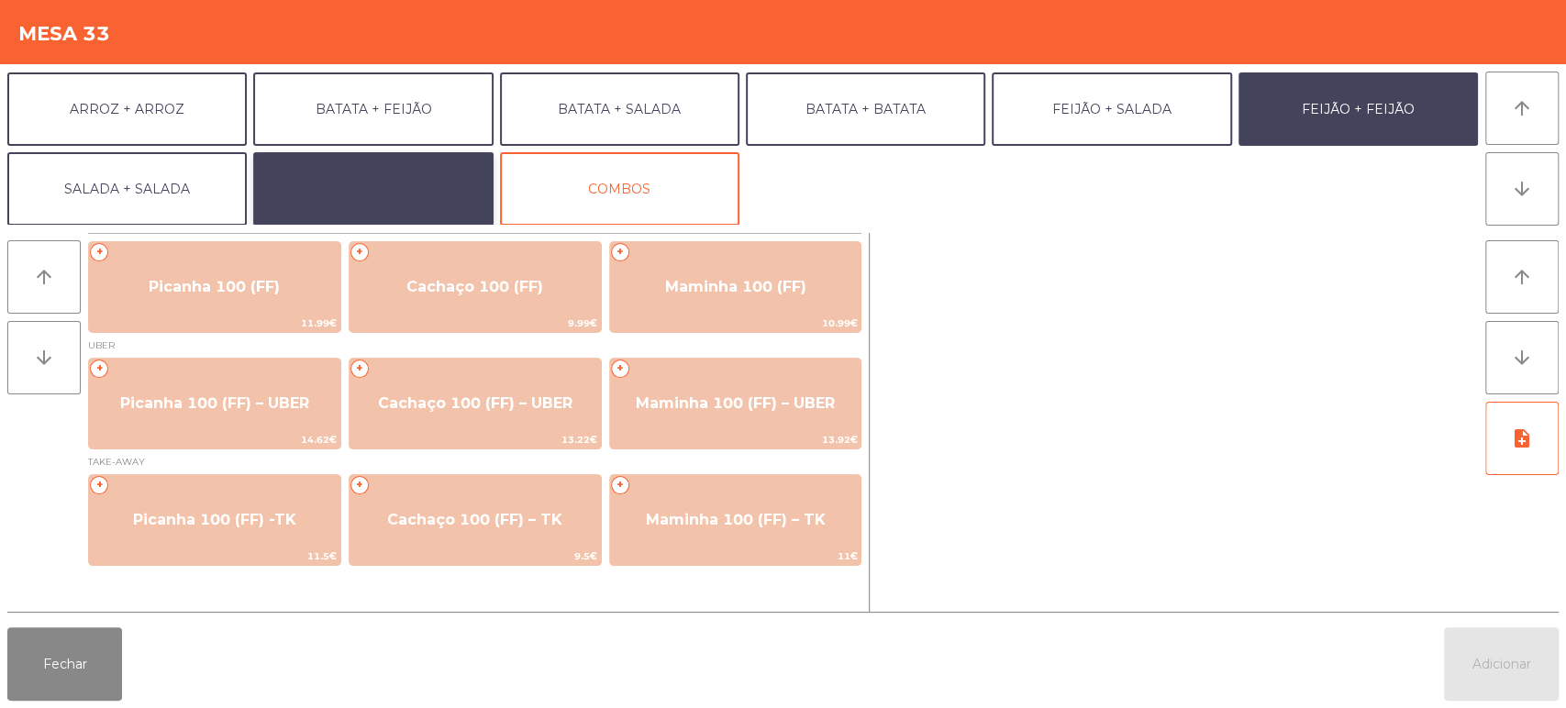
click at [438, 172] on button "EXTRAS UBER" at bounding box center [372, 188] width 239 height 73
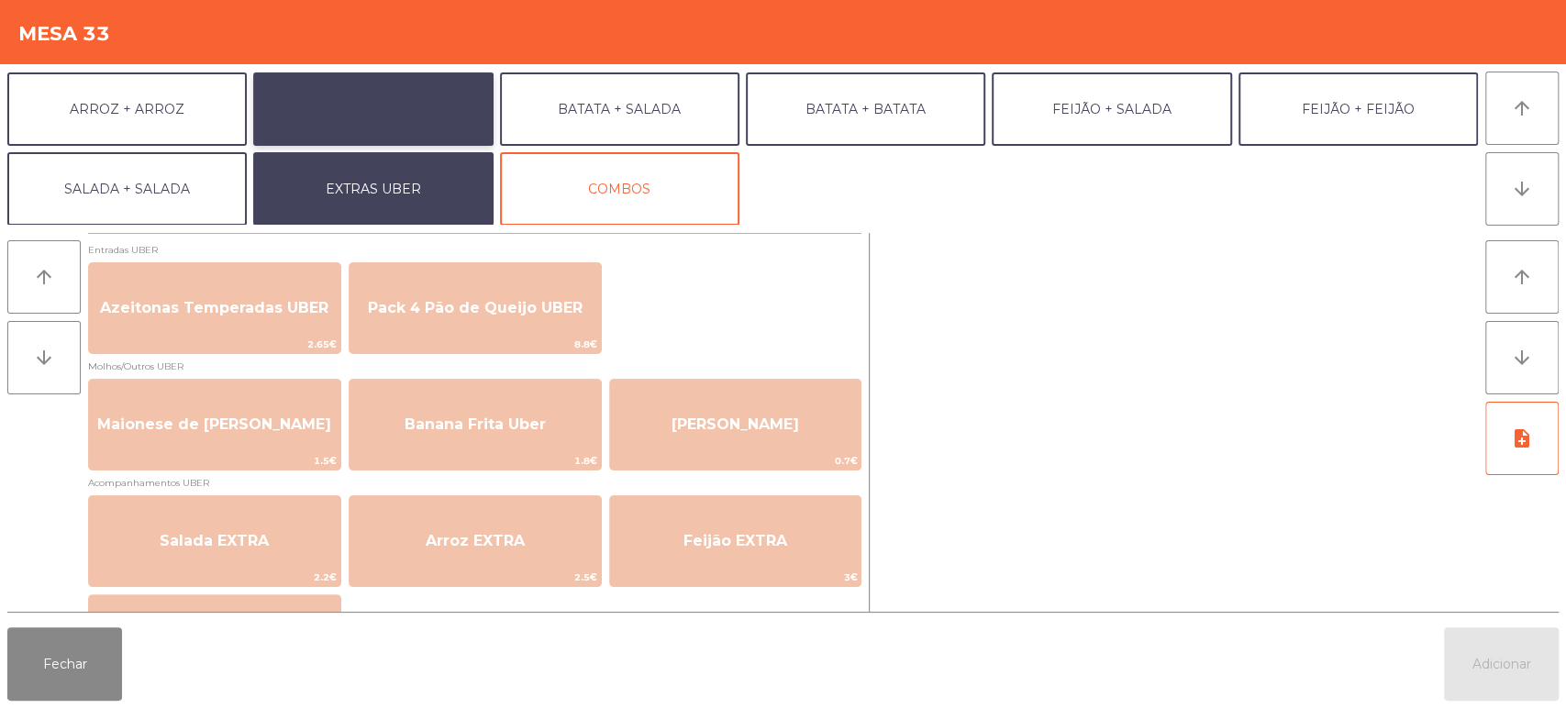
click at [464, 101] on button "BATATA + FEIJÃO" at bounding box center [372, 108] width 239 height 73
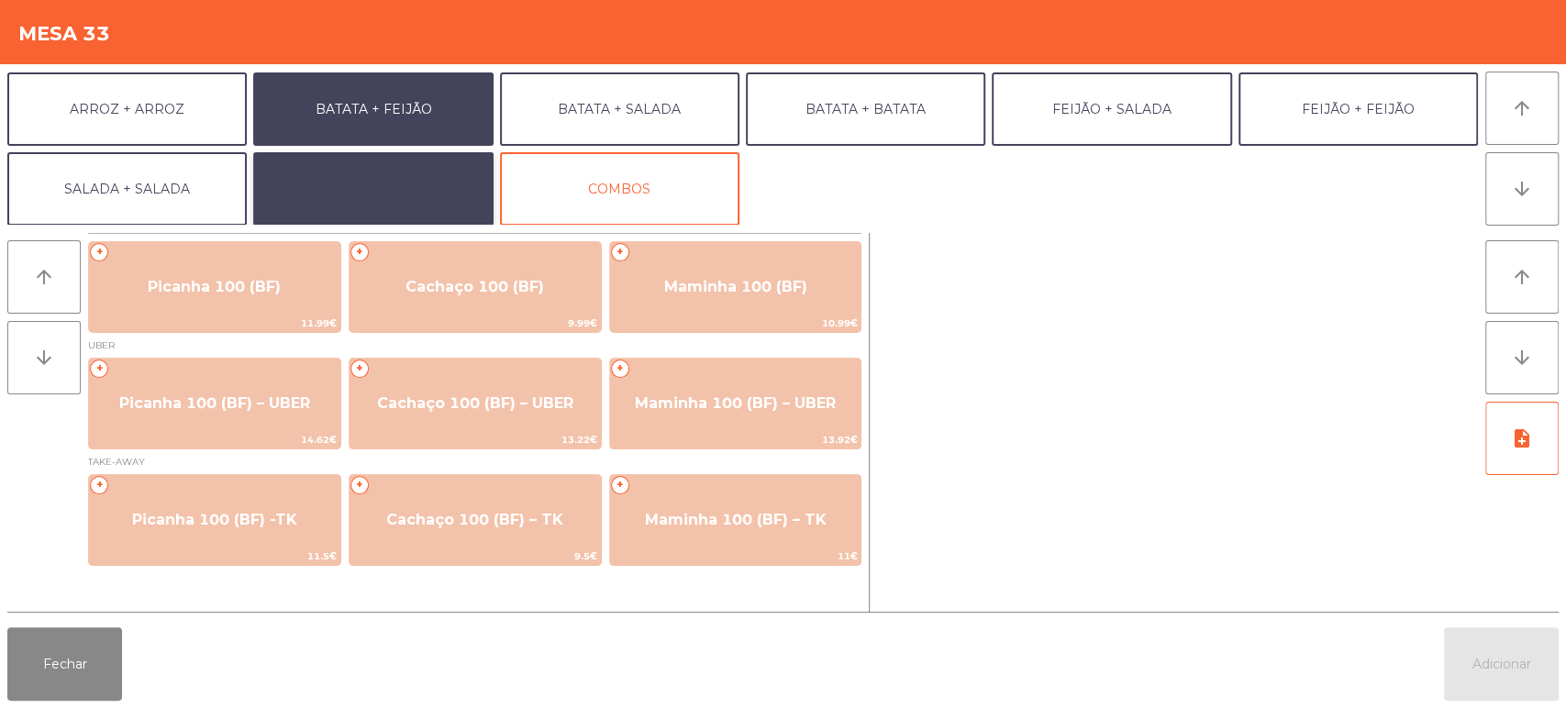
click at [440, 198] on button "EXTRAS UBER" at bounding box center [372, 188] width 239 height 73
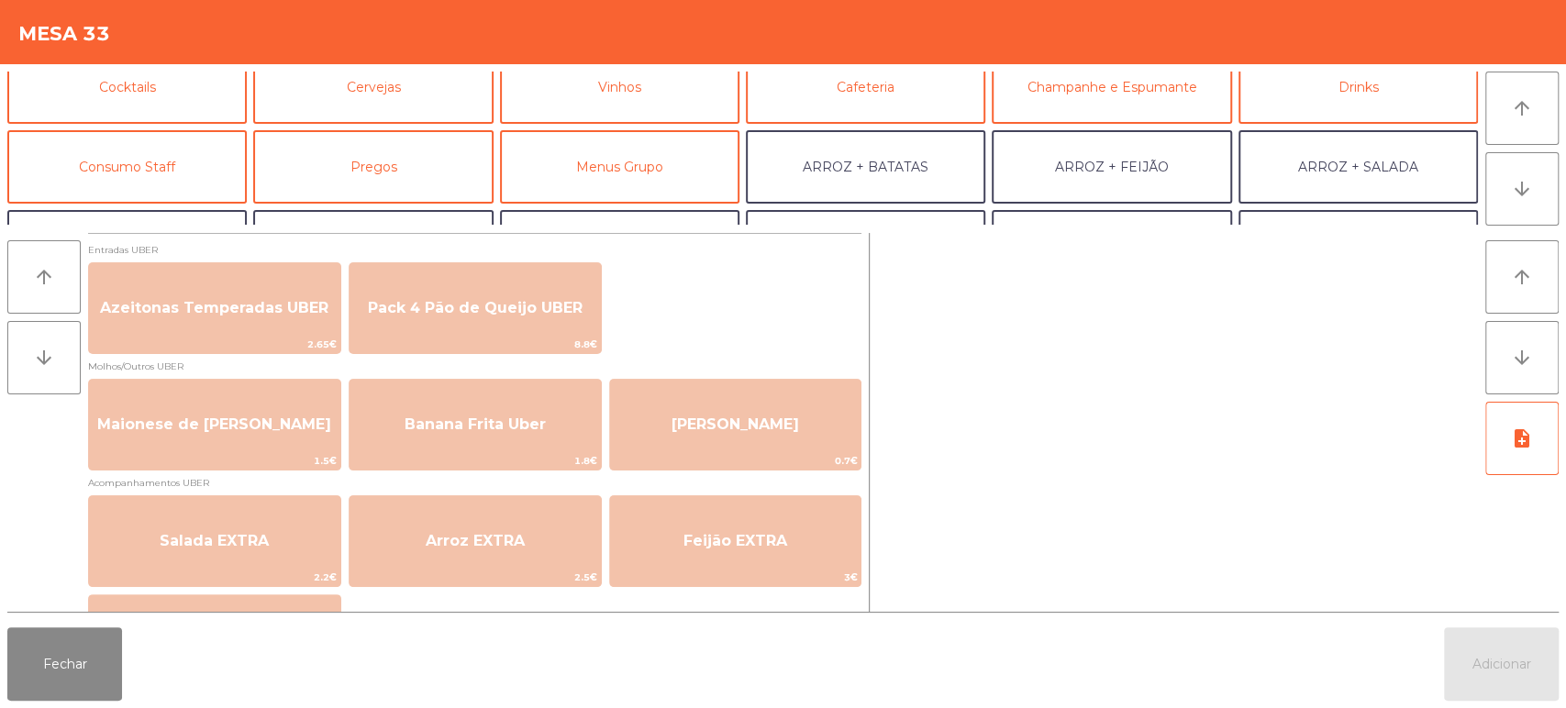
scroll to position [102, 0]
click at [635, 168] on button "Menus Grupo" at bounding box center [619, 165] width 239 height 73
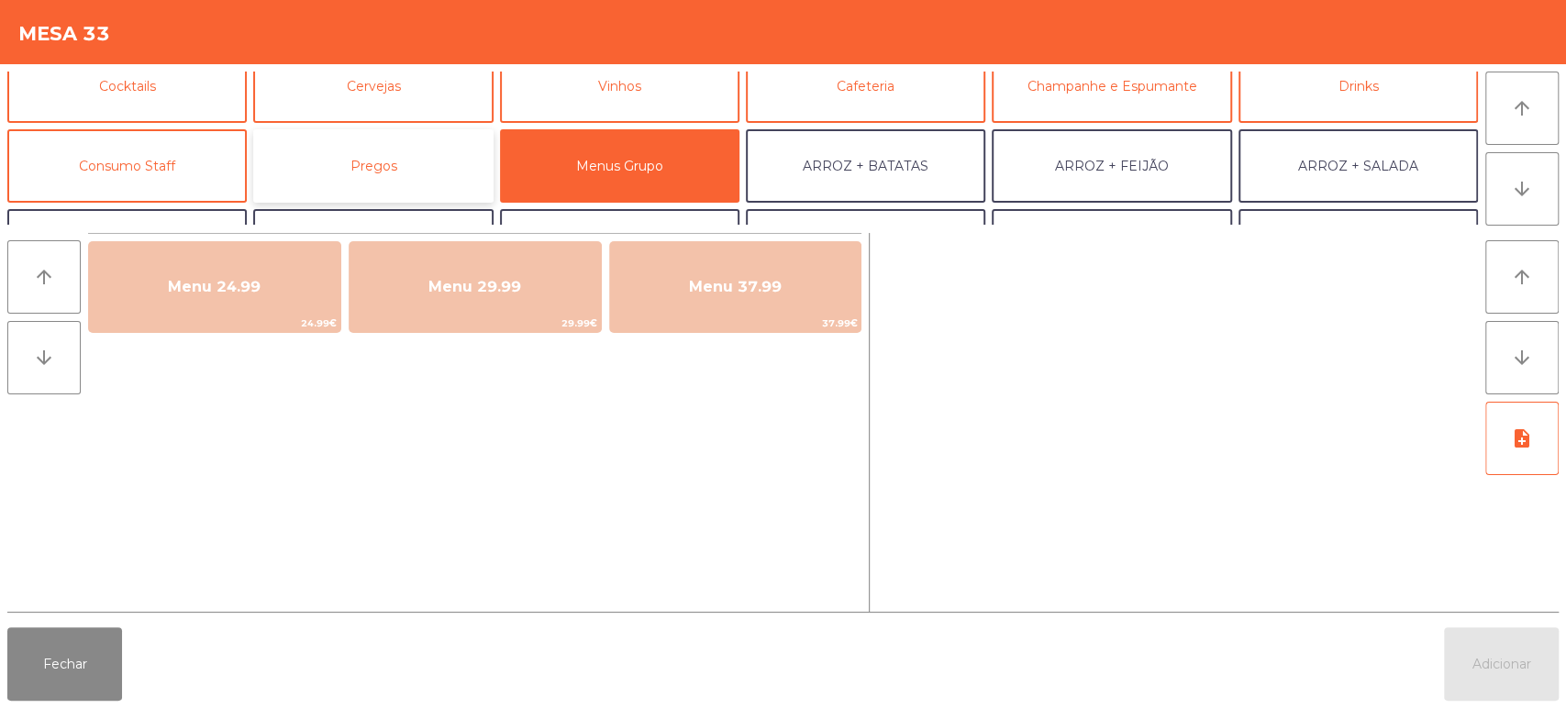
click at [447, 176] on button "Pregos" at bounding box center [372, 165] width 239 height 73
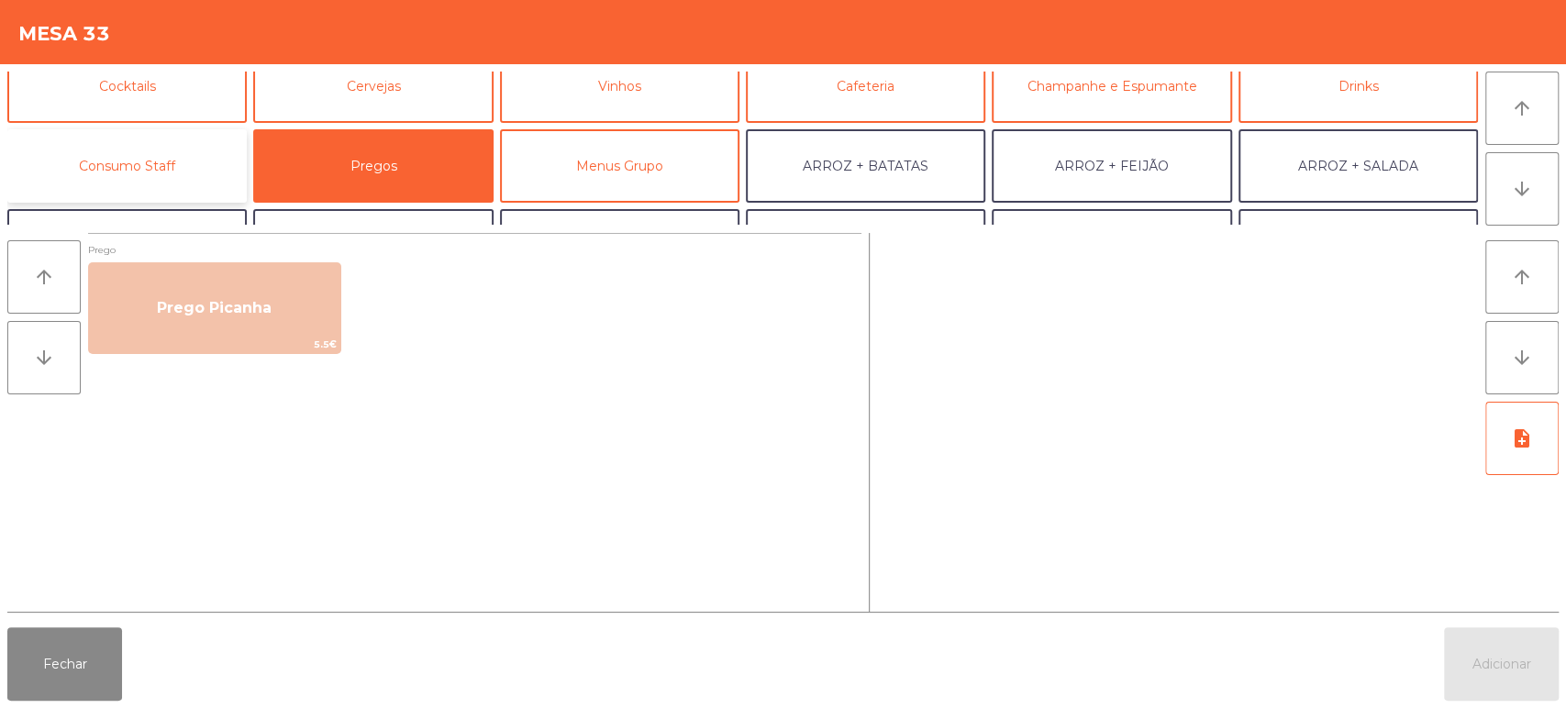
click at [207, 176] on button "Consumo Staff" at bounding box center [126, 165] width 239 height 73
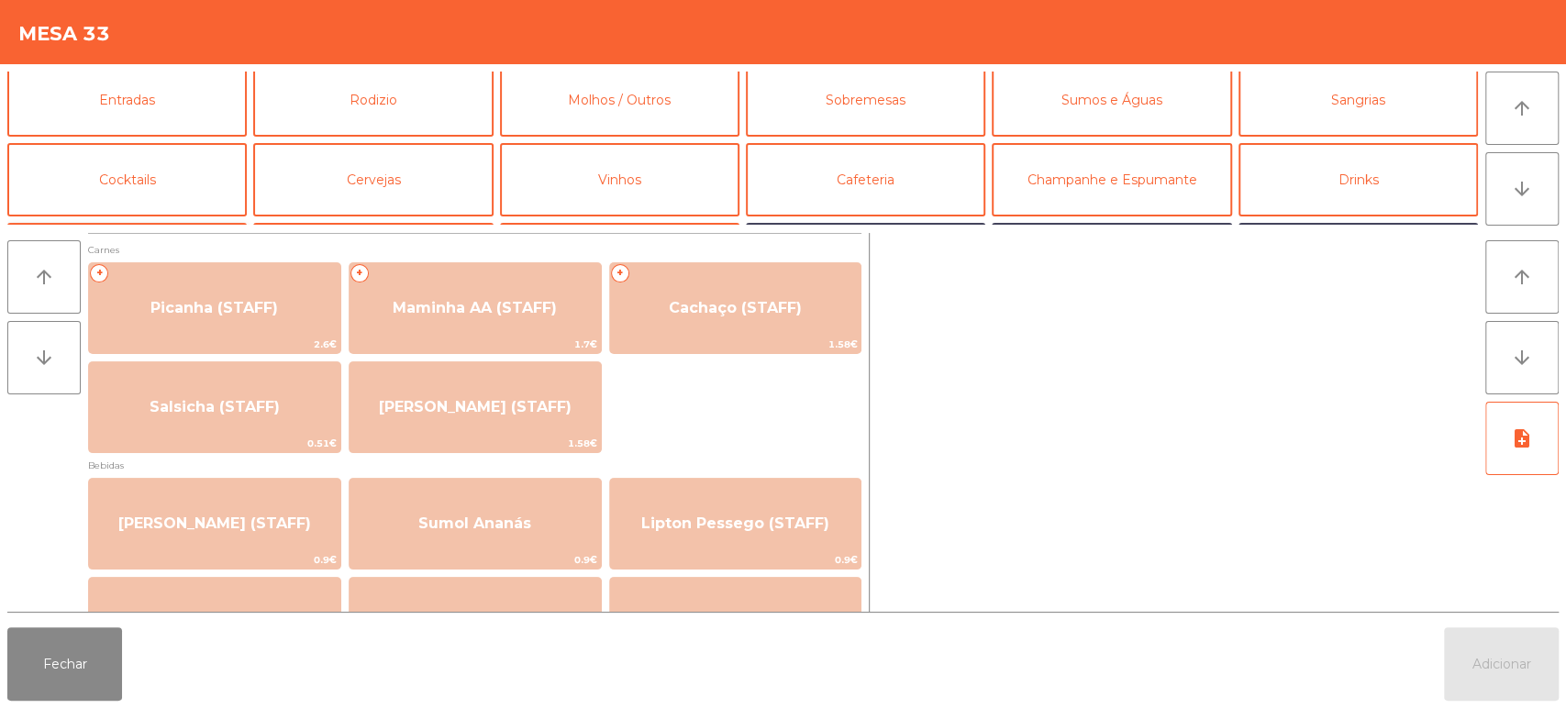
scroll to position [0, 0]
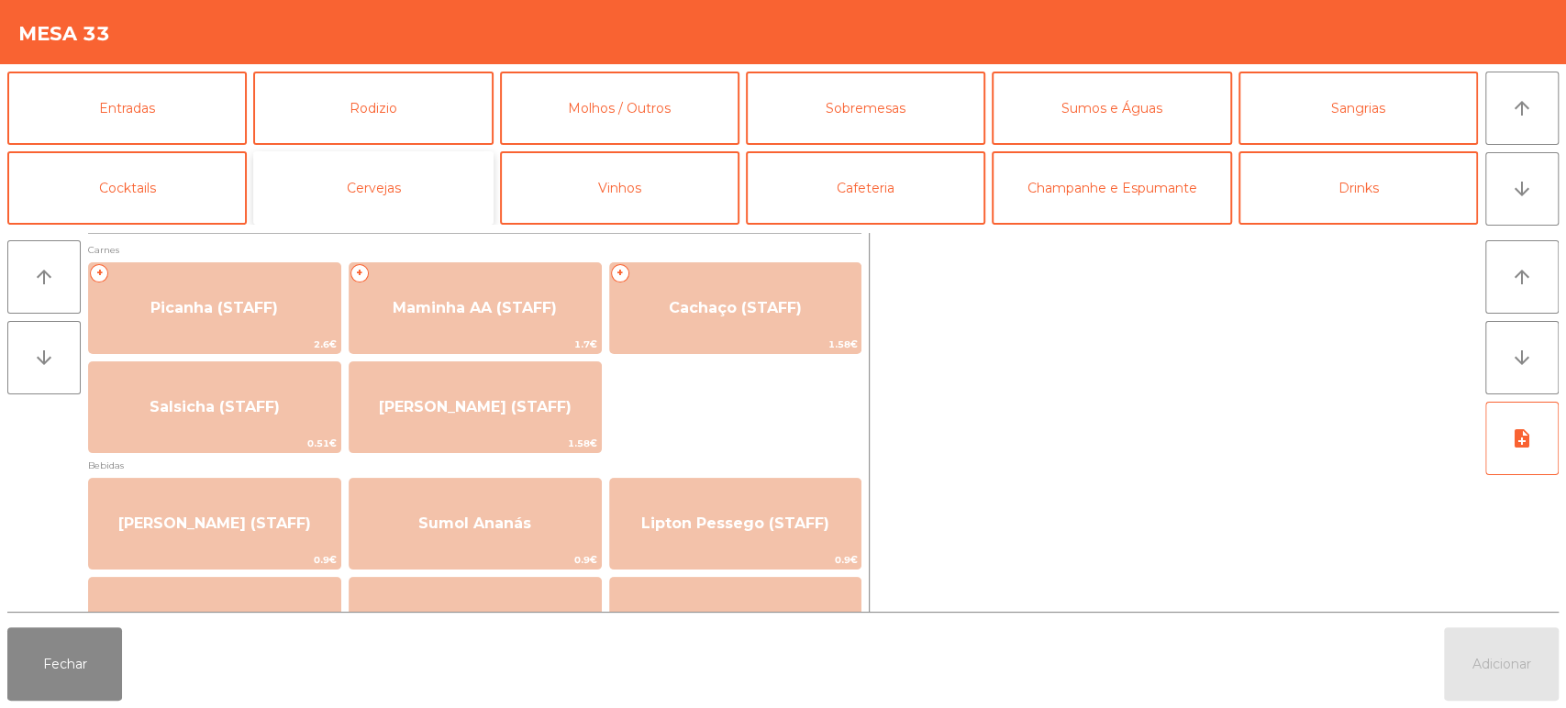
click at [425, 188] on button "Cervejas" at bounding box center [372, 187] width 239 height 73
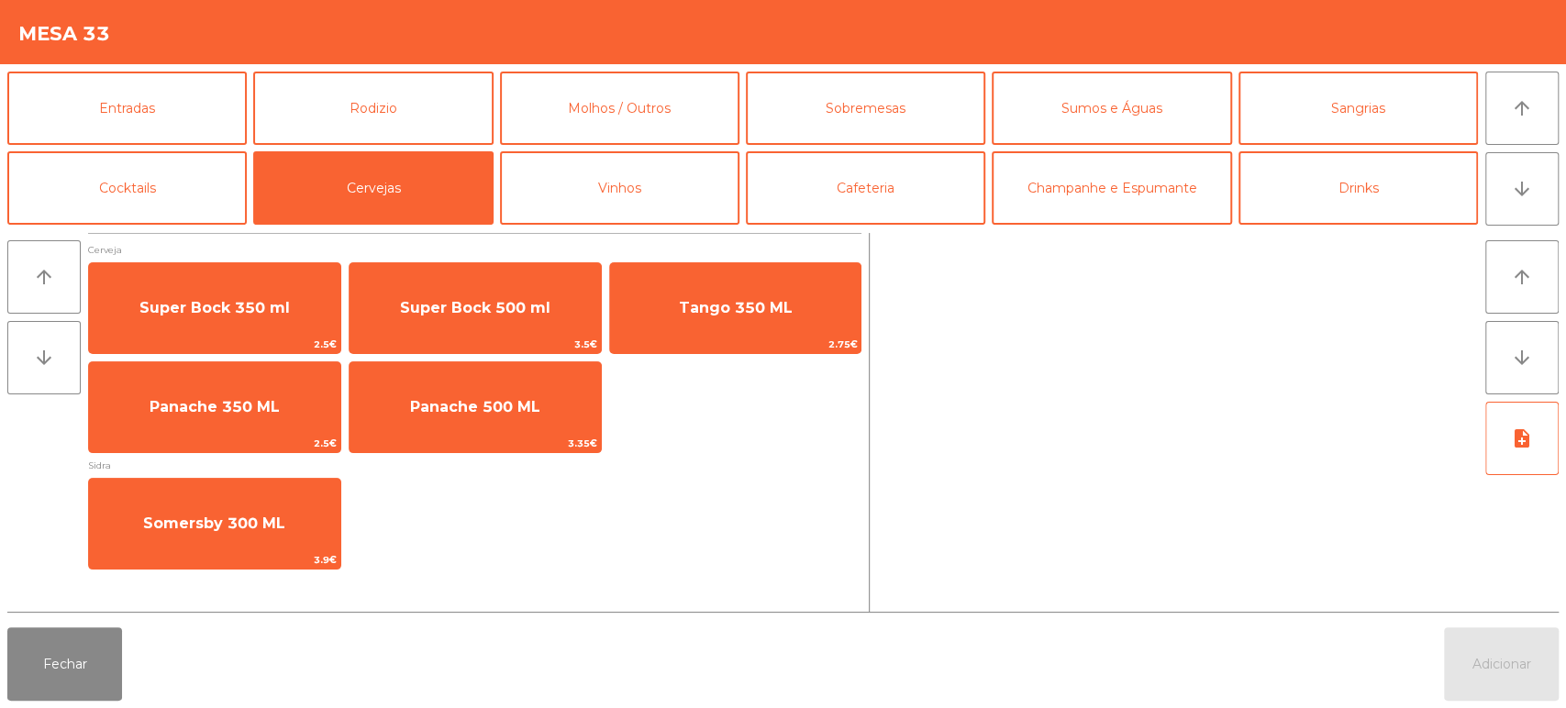
click at [141, 238] on div "Cerveja Super Bock 350 ml 2.5€ Super Bock 500 ml 3.5€ Tango 350 ML 2.75€ Panach…" at bounding box center [474, 405] width 773 height 344
click at [168, 222] on button "Cocktails" at bounding box center [126, 187] width 239 height 73
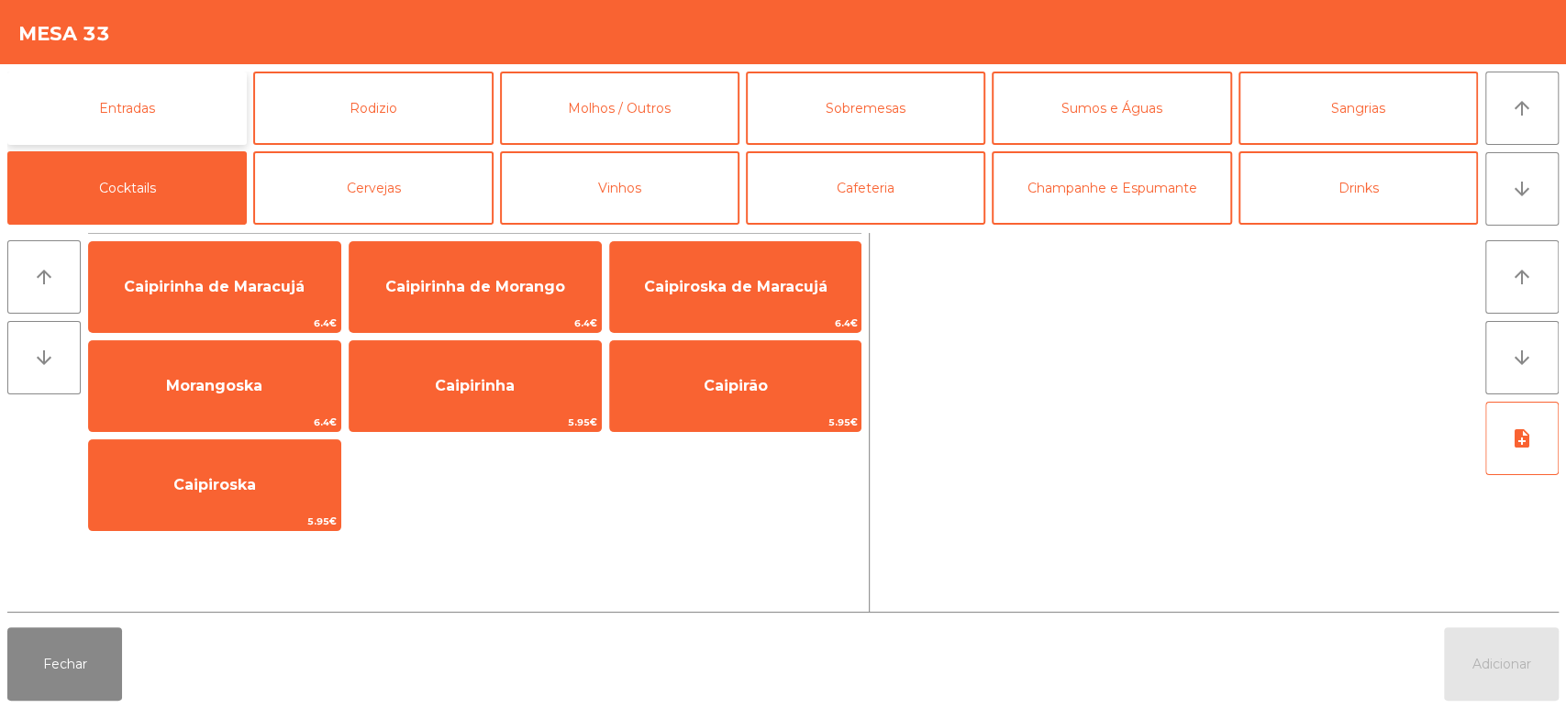
click at [194, 136] on button "Entradas" at bounding box center [126, 108] width 239 height 73
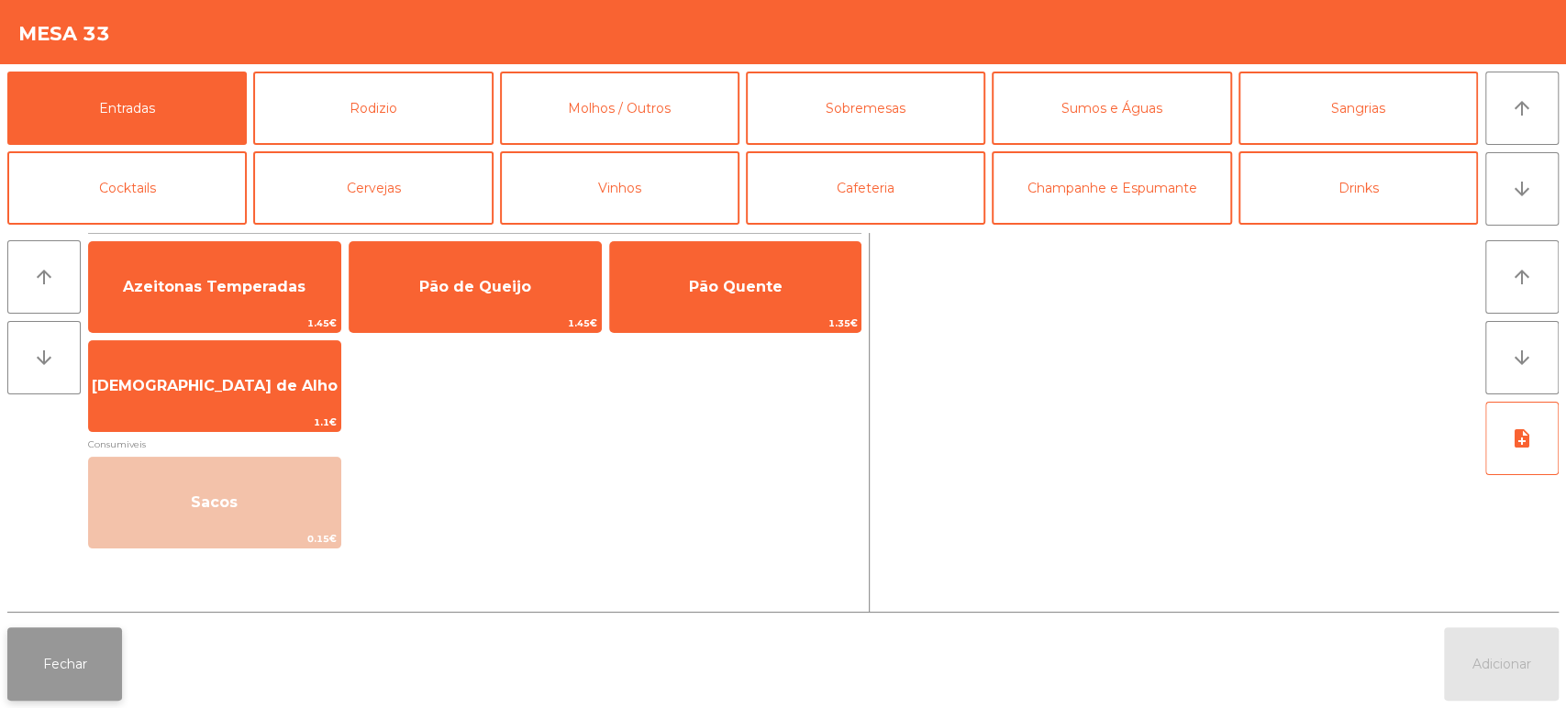
click at [84, 682] on button "Fechar" at bounding box center [64, 663] width 115 height 73
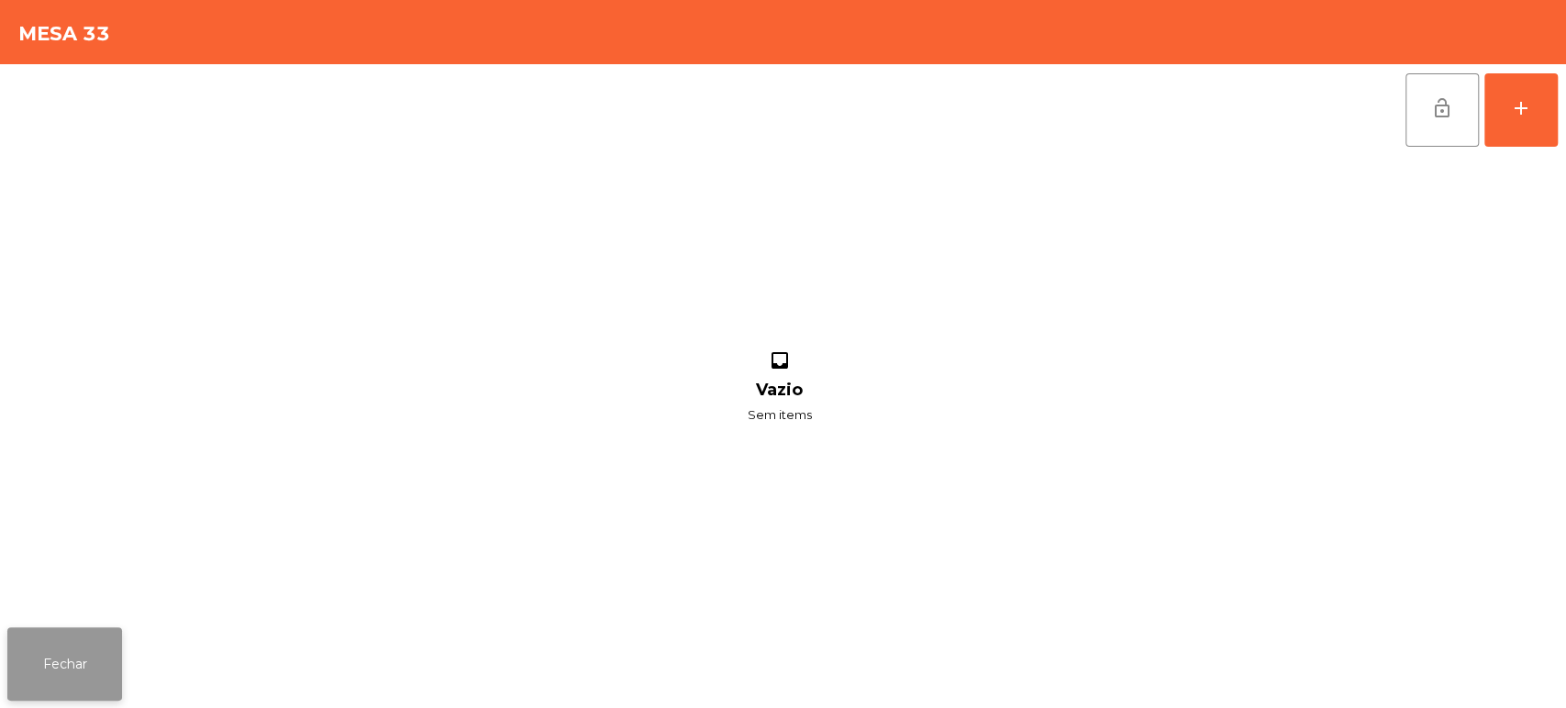
click at [66, 652] on button "Fechar" at bounding box center [64, 663] width 115 height 73
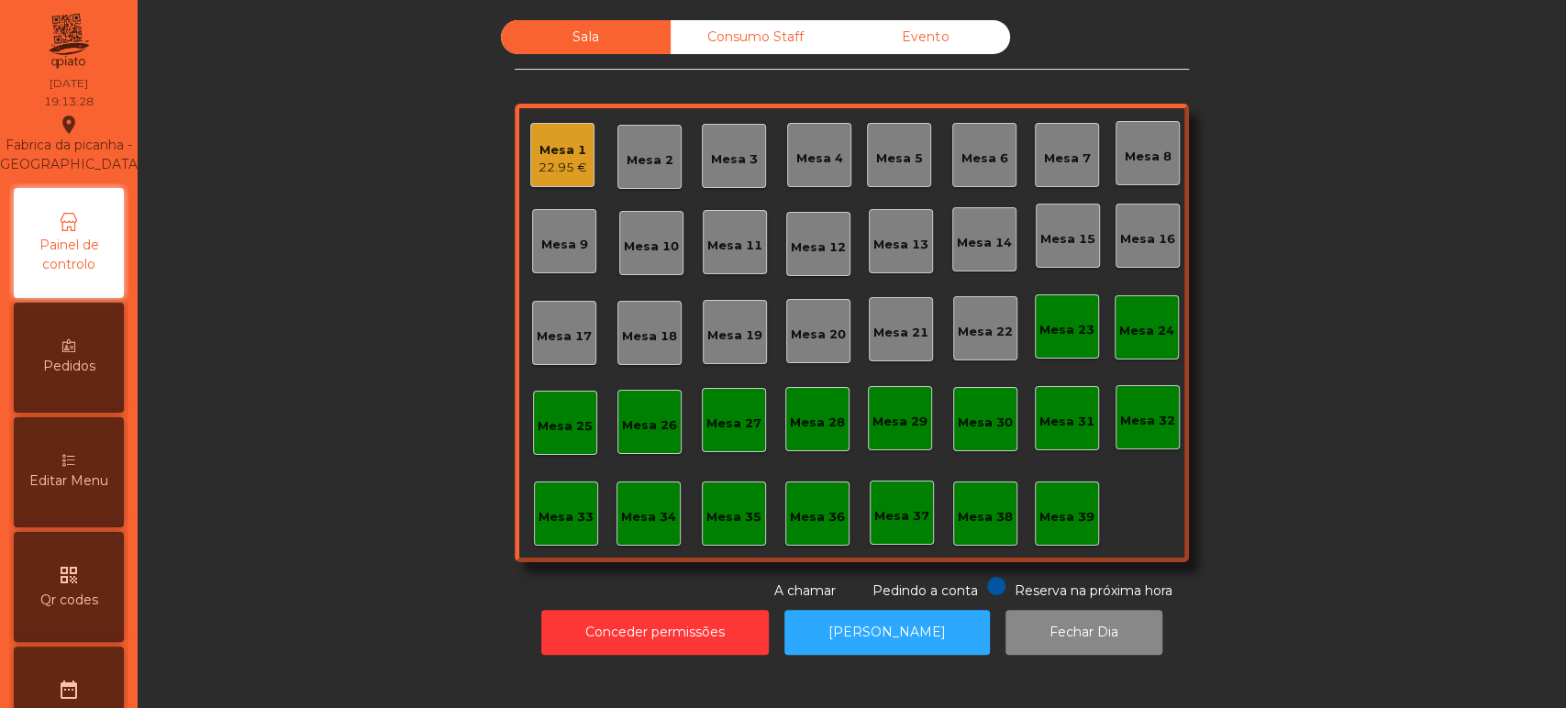
click at [374, 377] on div "Sala Consumo Staff Evento Mesa 1 22.95 € Mesa 2 Mesa 3 Mesa 4 [GEOGRAPHIC_DATA]…" at bounding box center [851, 310] width 1379 height 581
click at [105, 408] on div "Pedidos" at bounding box center [69, 358] width 110 height 110
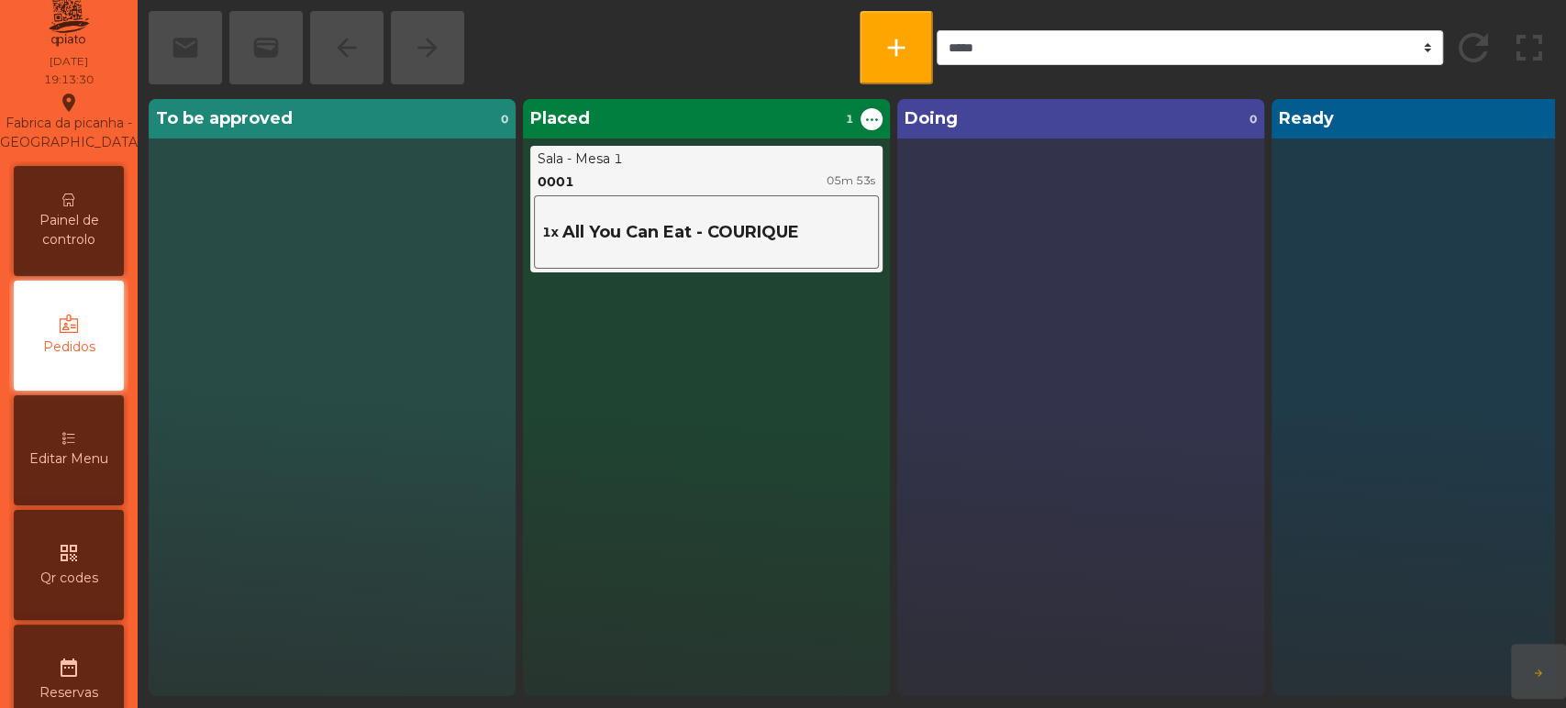
click at [108, 469] on span "Editar Menu" at bounding box center [68, 459] width 79 height 19
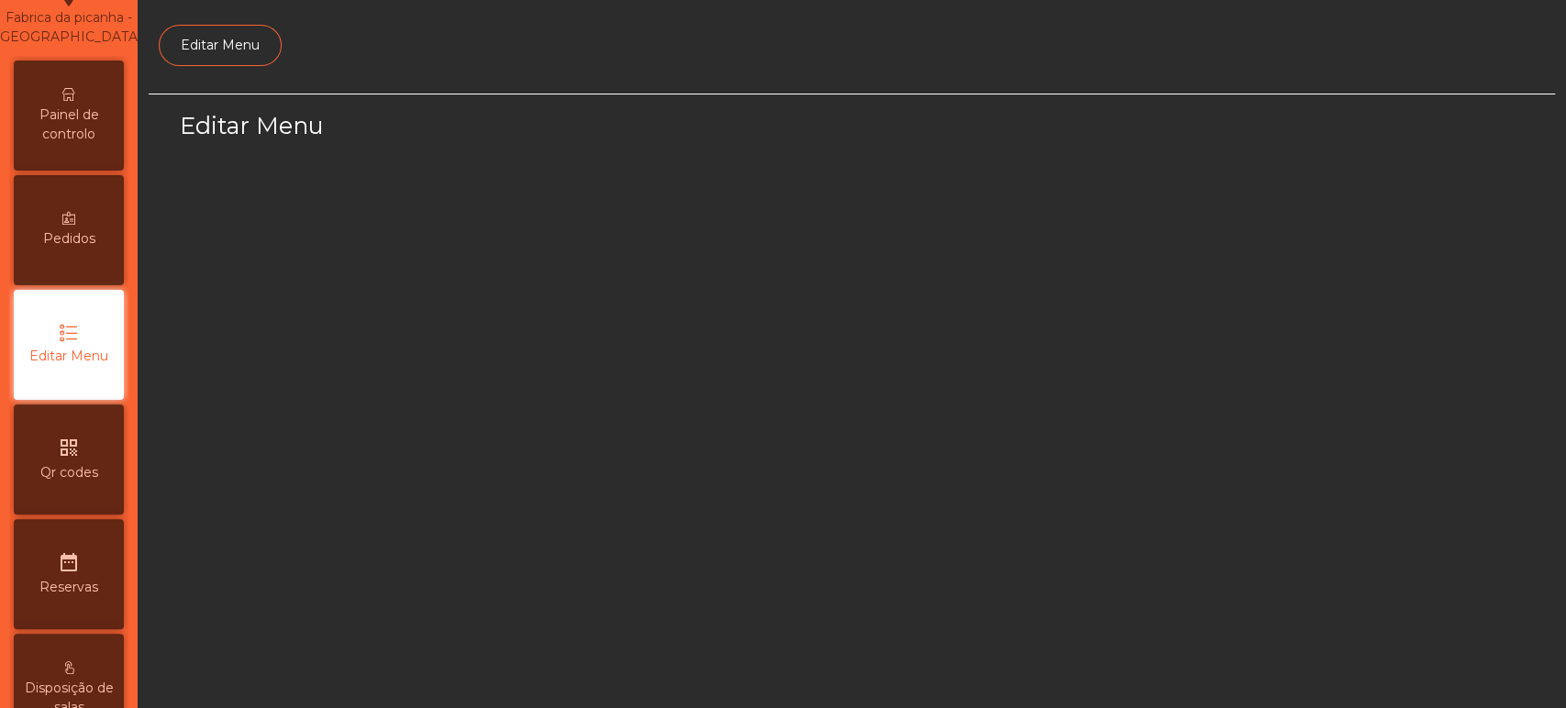
select select "*"
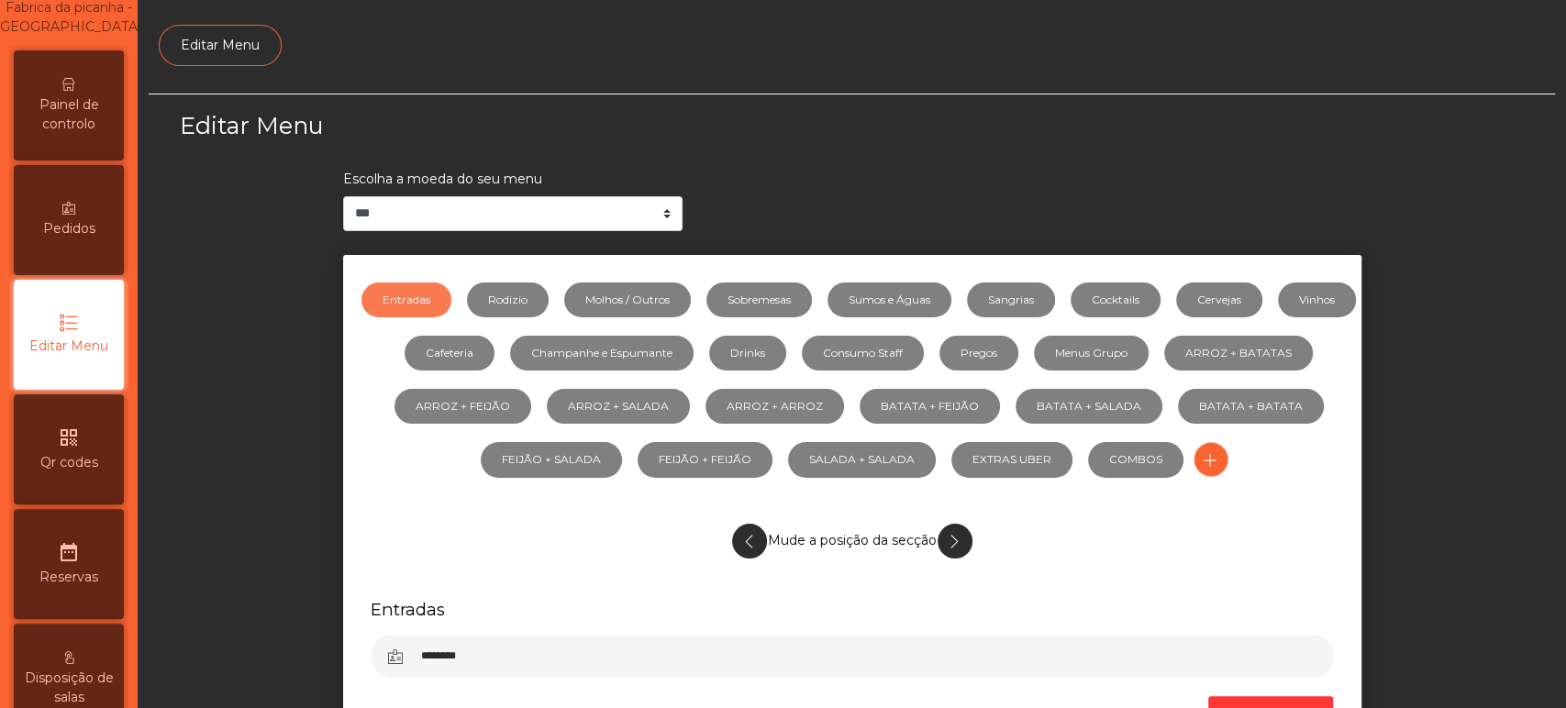
click at [94, 198] on div "Pedidos" at bounding box center [69, 220] width 110 height 110
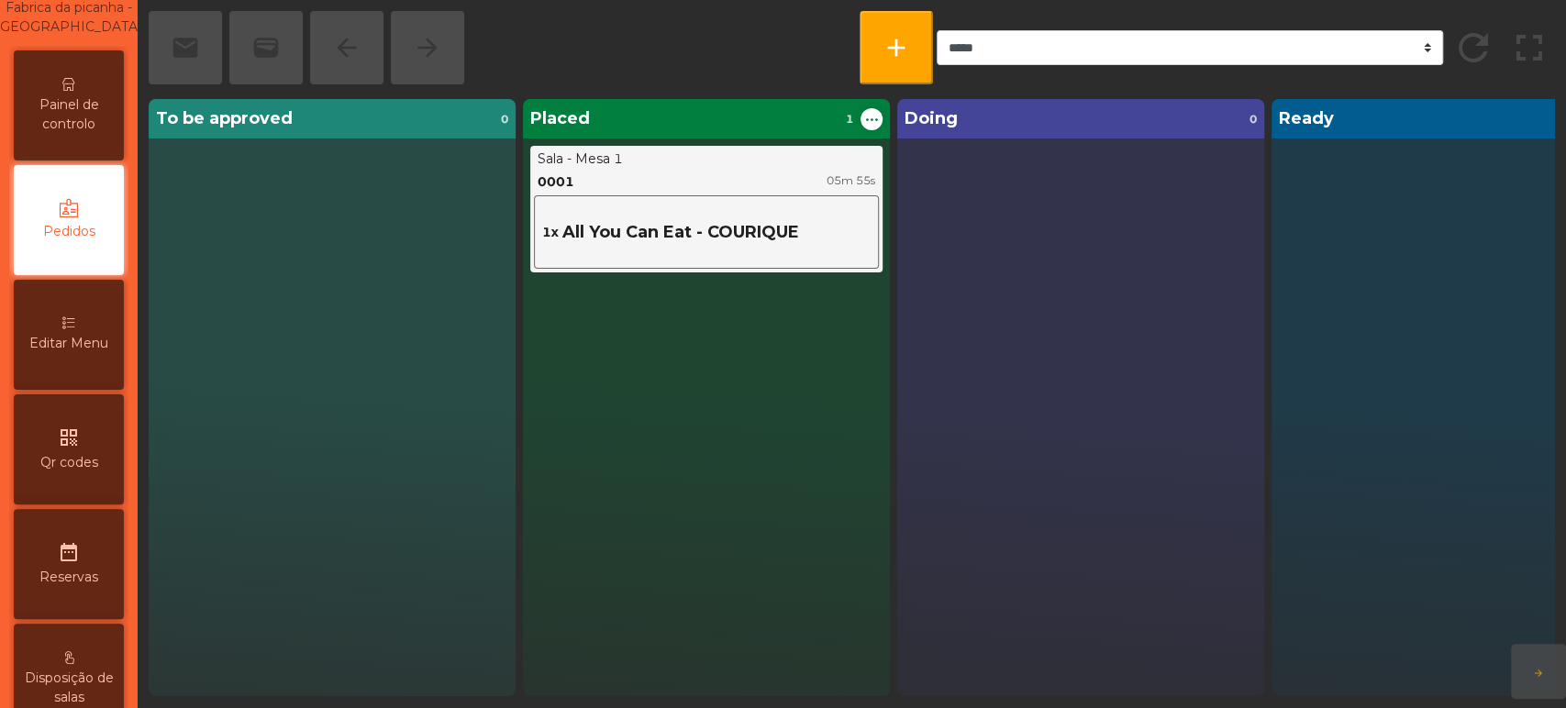
scroll to position [22, 0]
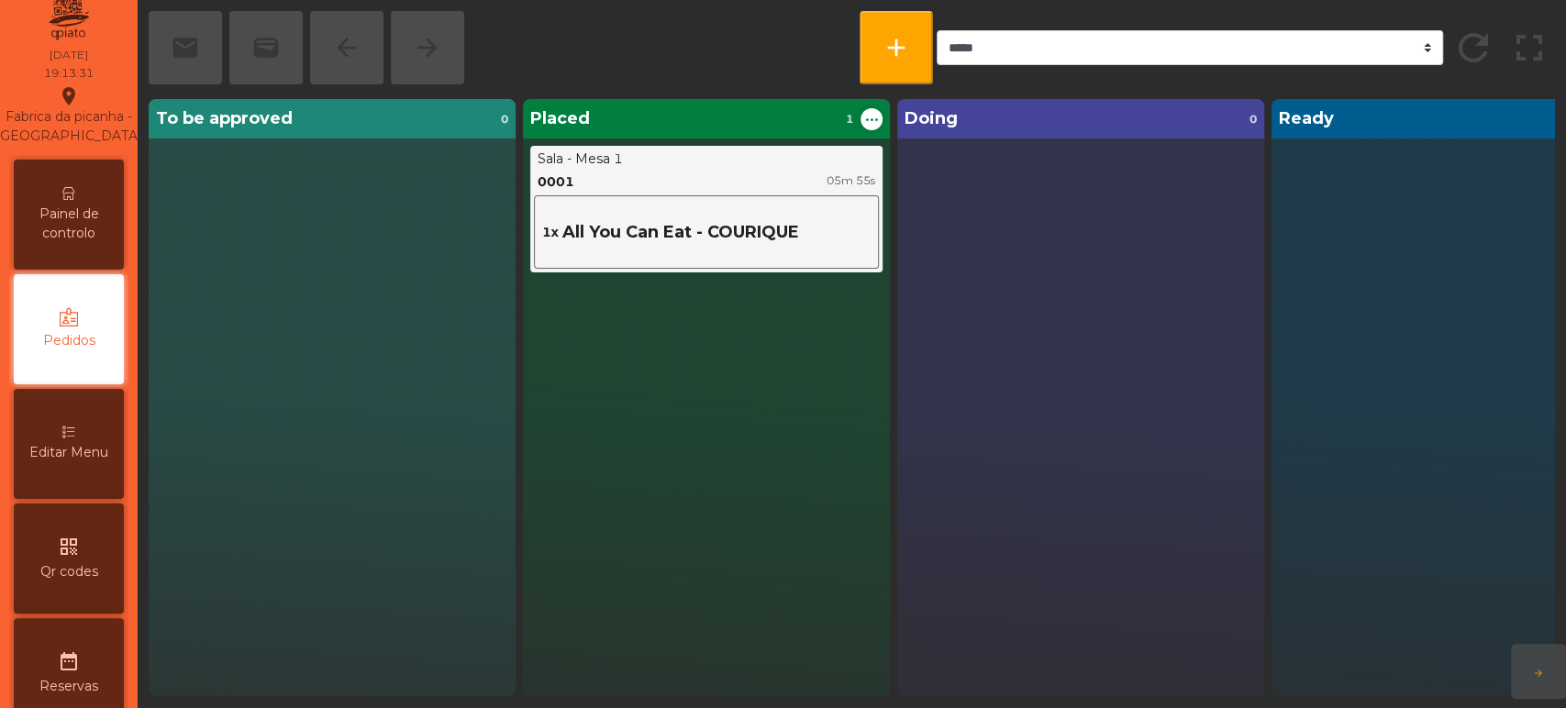
click at [108, 121] on div "Fabrica da picanha - [GEOGRAPHIC_DATA] location_on" at bounding box center [68, 115] width 147 height 61
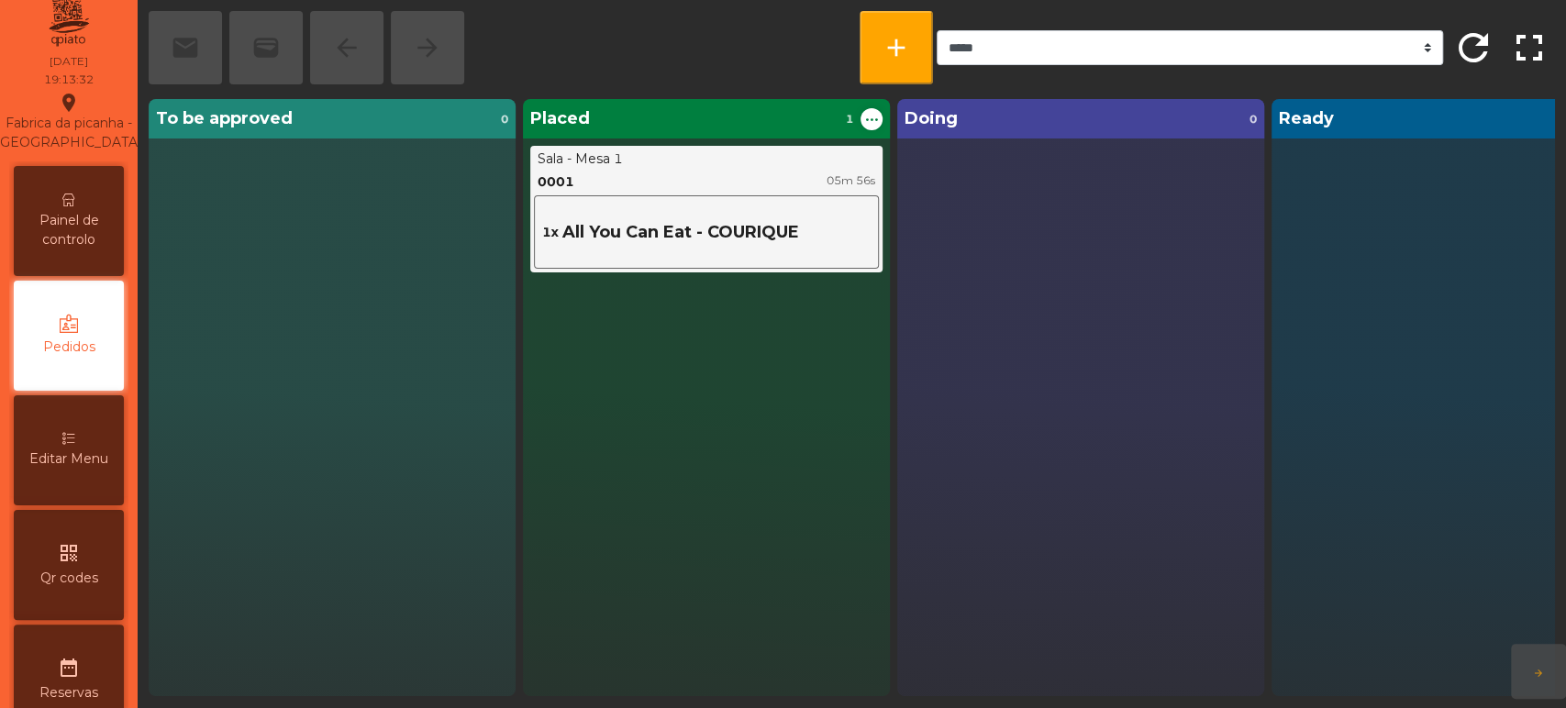
click at [105, 250] on span "Painel de controlo" at bounding box center [68, 230] width 101 height 39
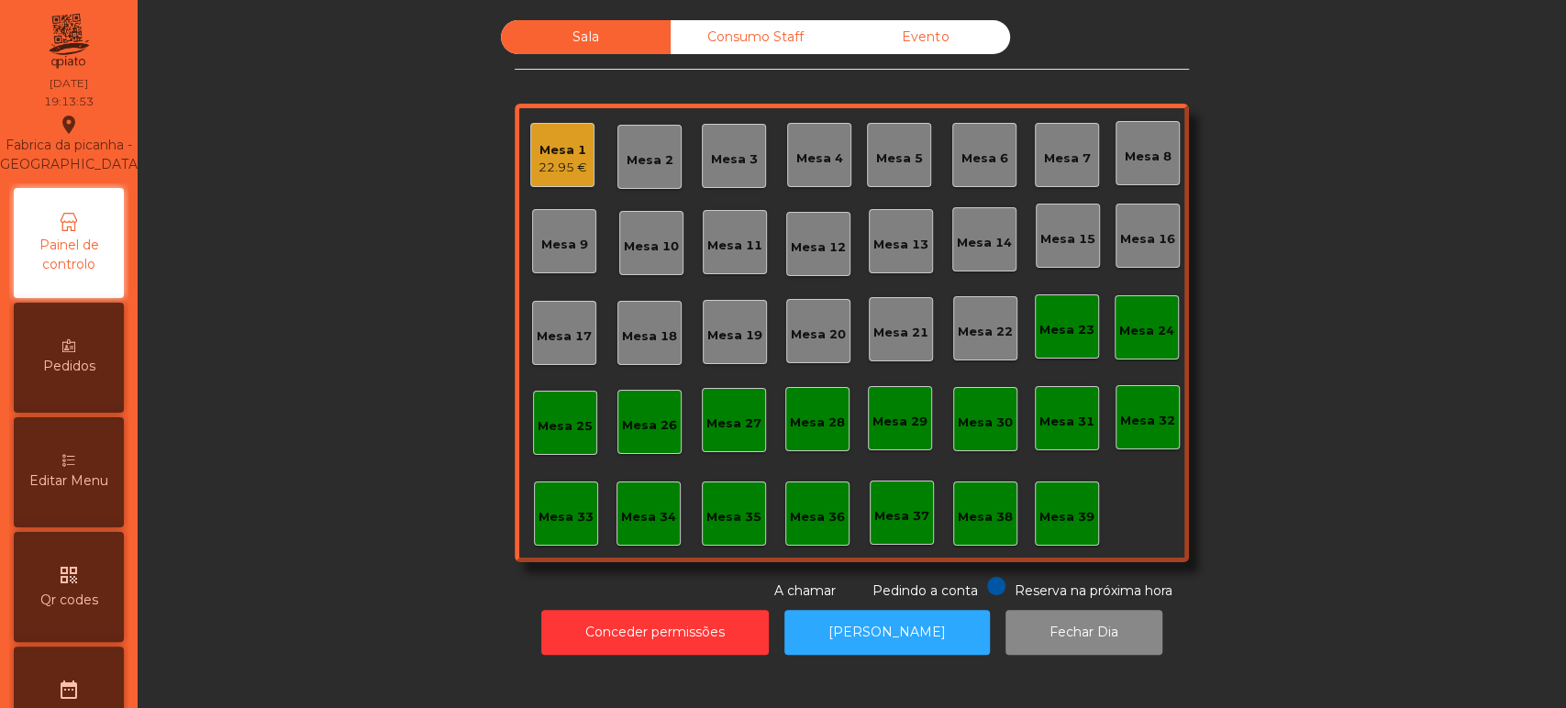
click at [779, 37] on div "Consumo Staff" at bounding box center [756, 37] width 170 height 34
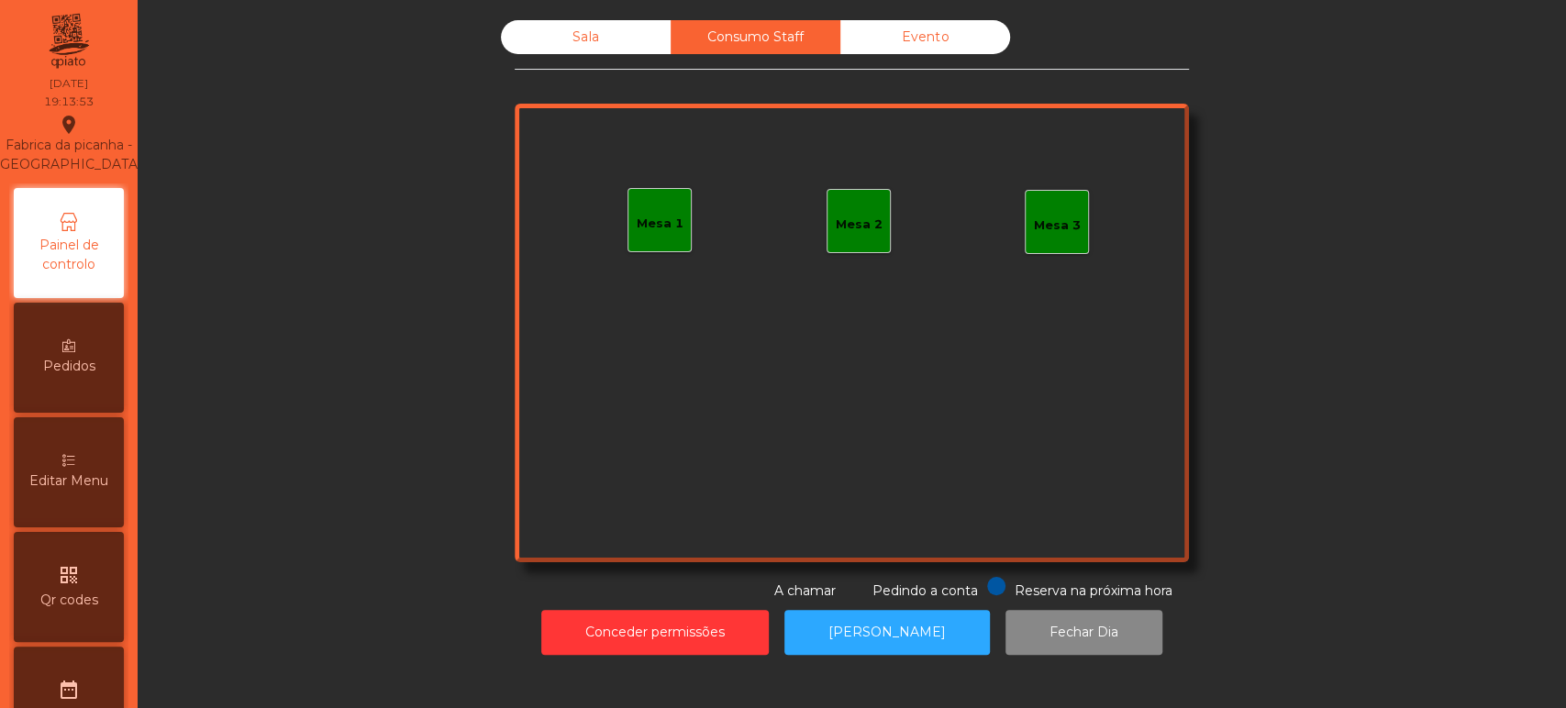
click at [676, 192] on div "Mesa 1" at bounding box center [659, 220] width 64 height 64
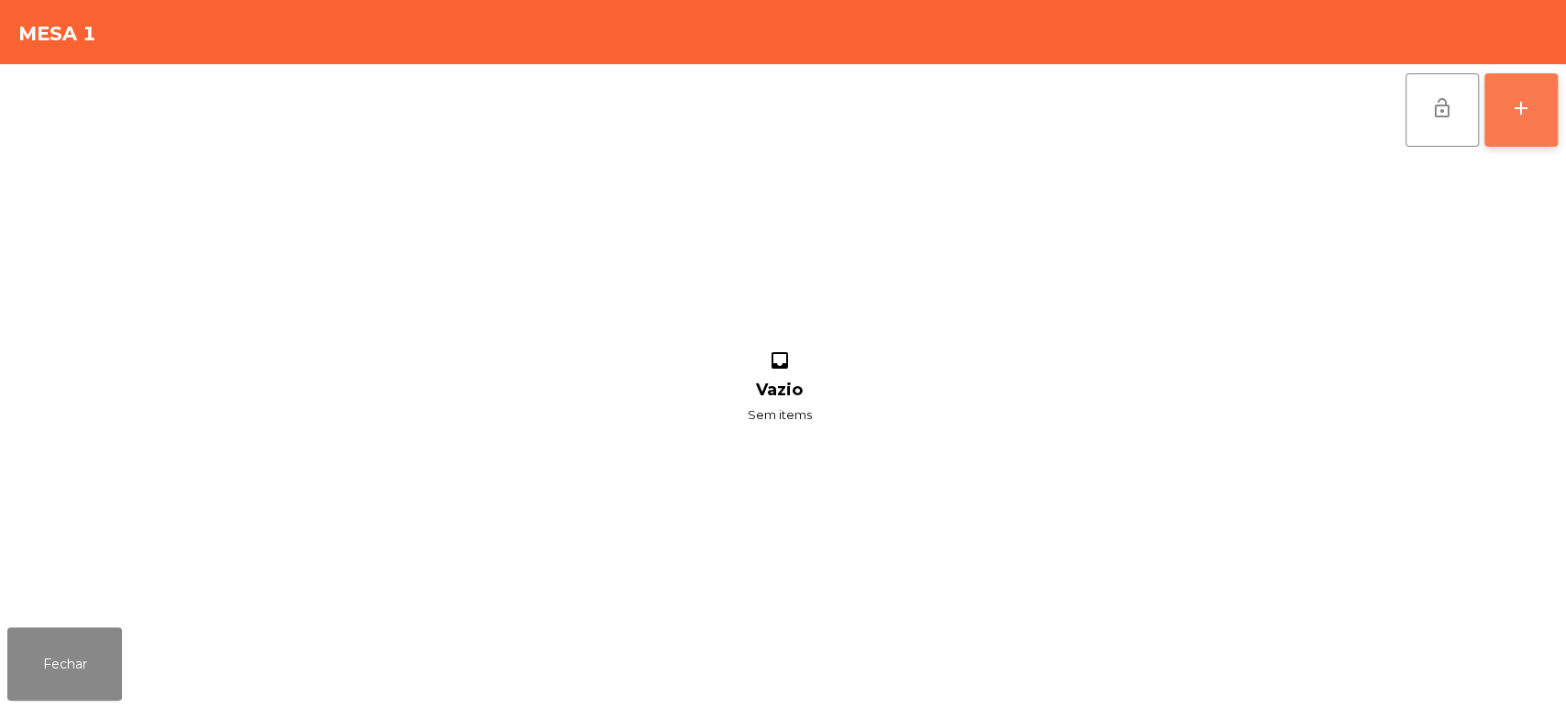
click at [1544, 81] on button "add" at bounding box center [1520, 109] width 73 height 73
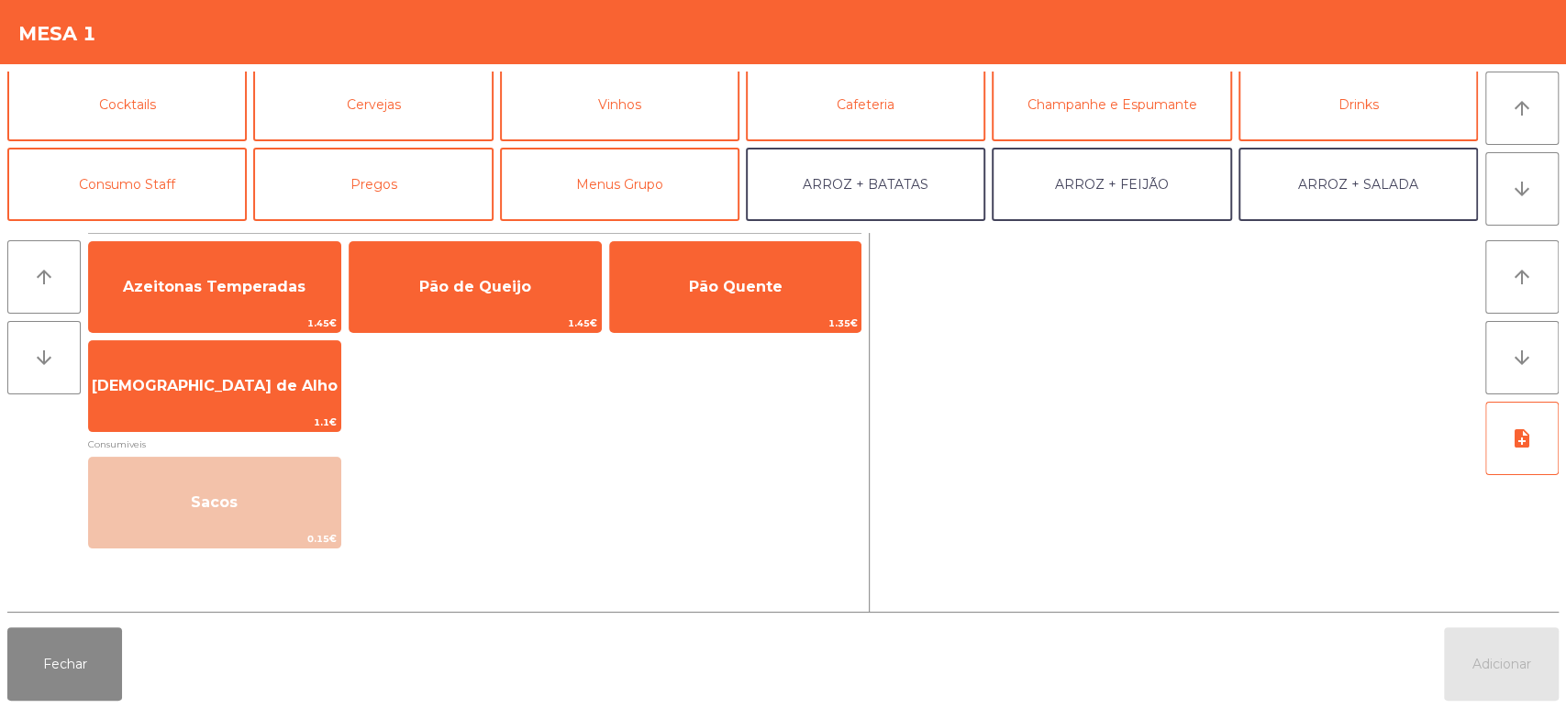
scroll to position [93, 0]
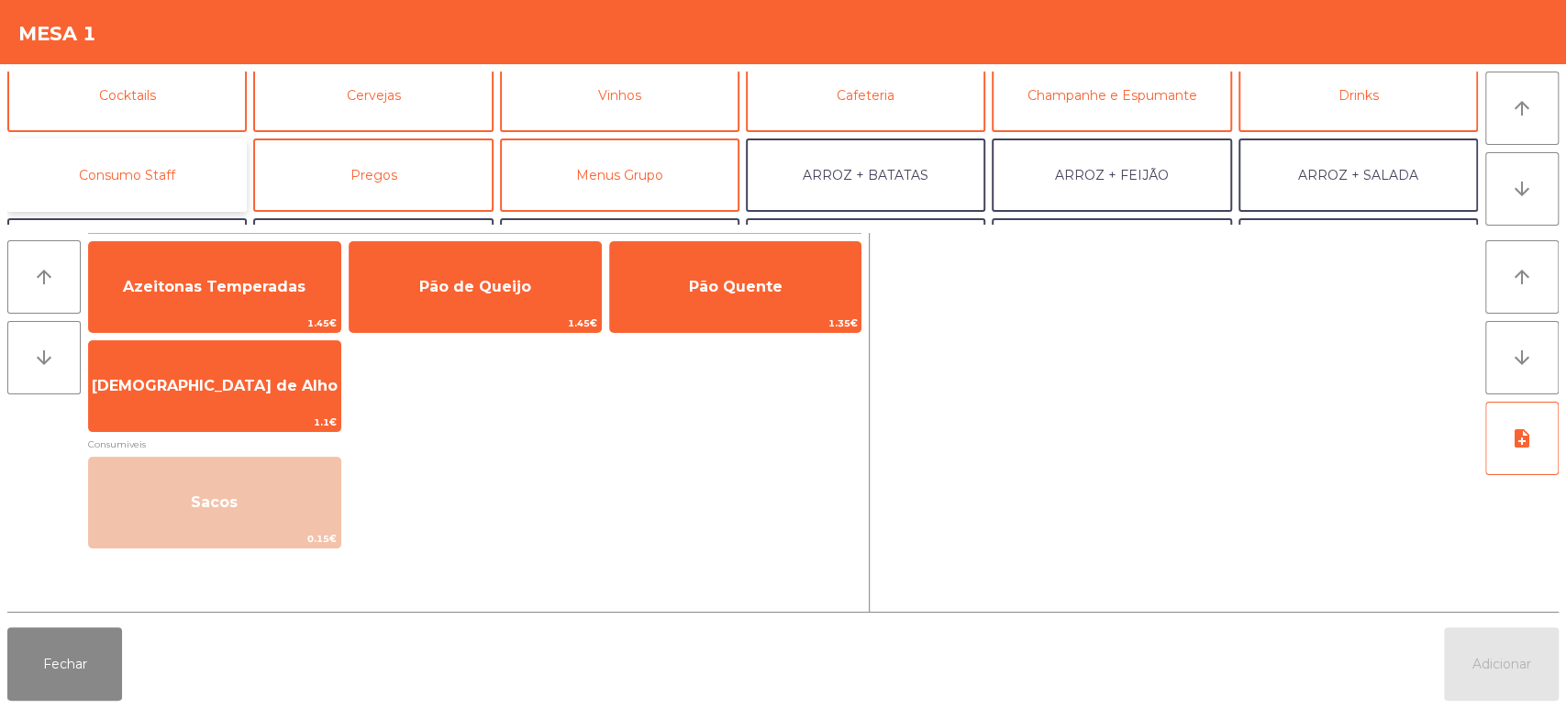
click at [177, 153] on button "Consumo Staff" at bounding box center [126, 175] width 239 height 73
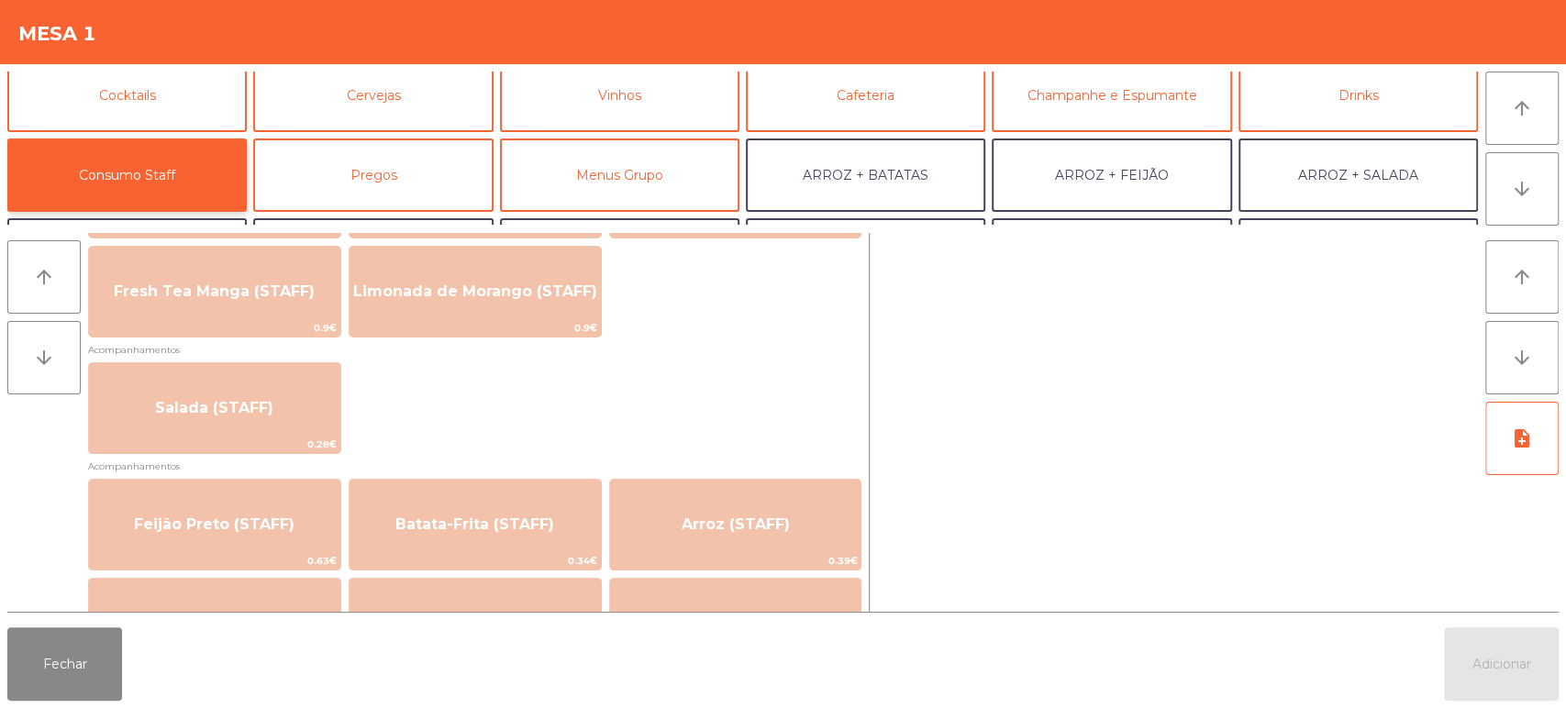
scroll to position [638, 0]
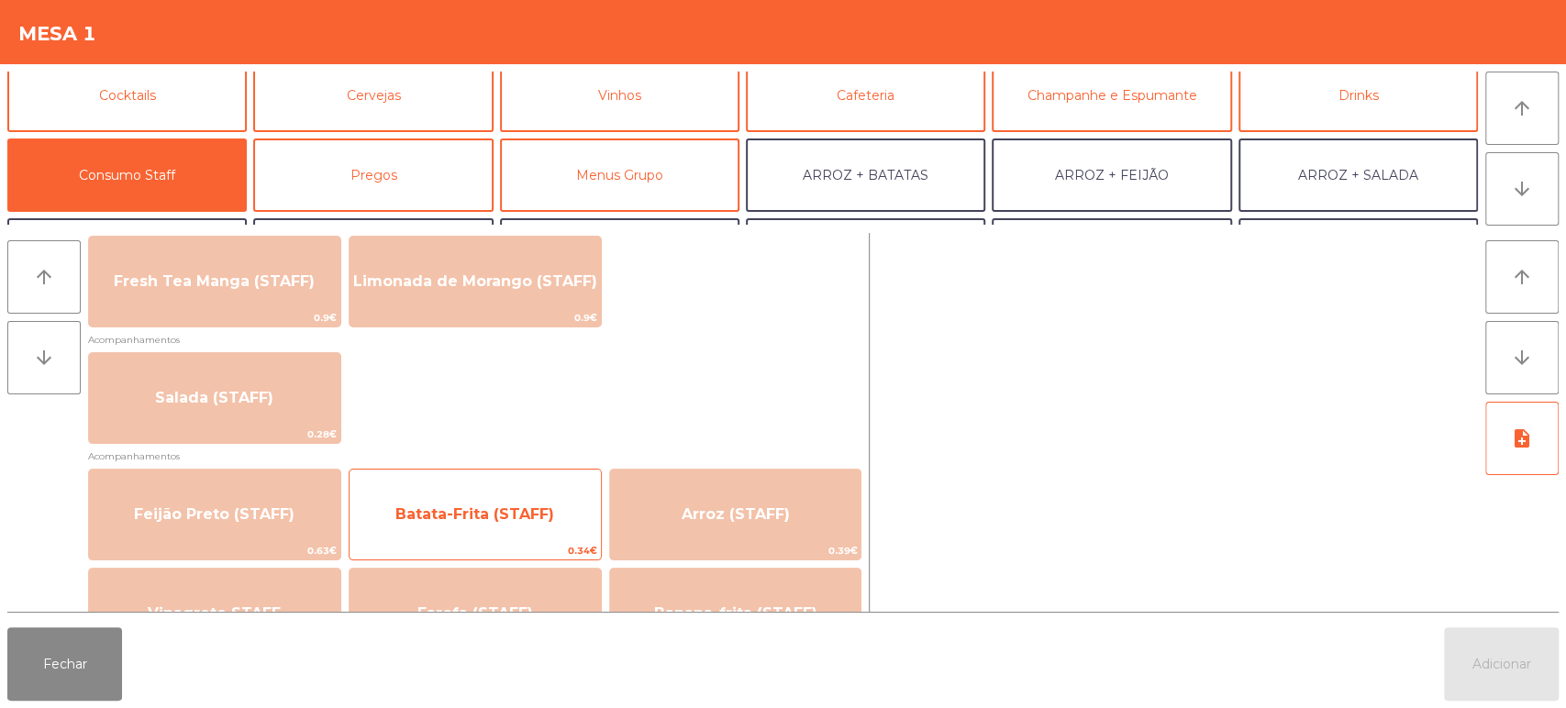
click at [534, 517] on span "Batata-Frita (STAFF)" at bounding box center [474, 513] width 159 height 17
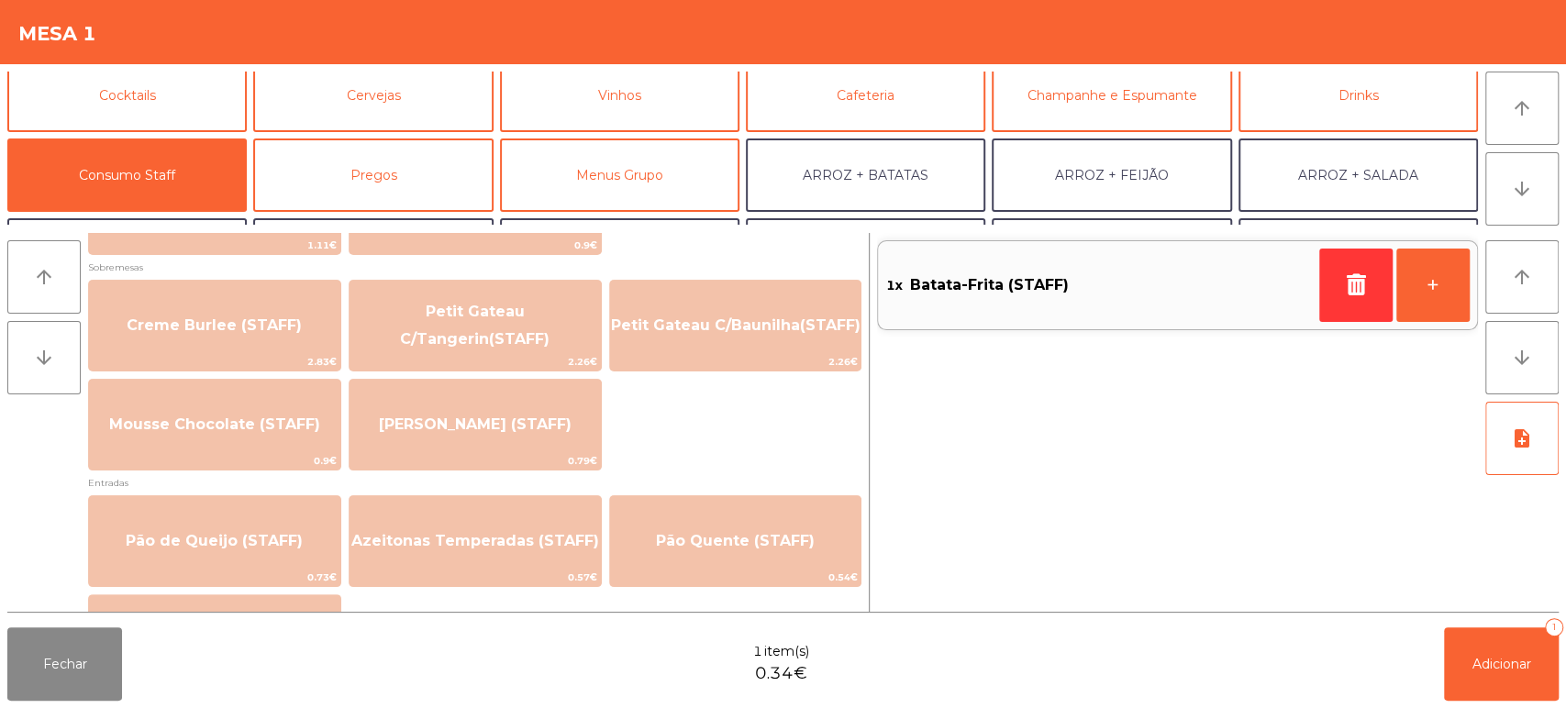
scroll to position [1261, 0]
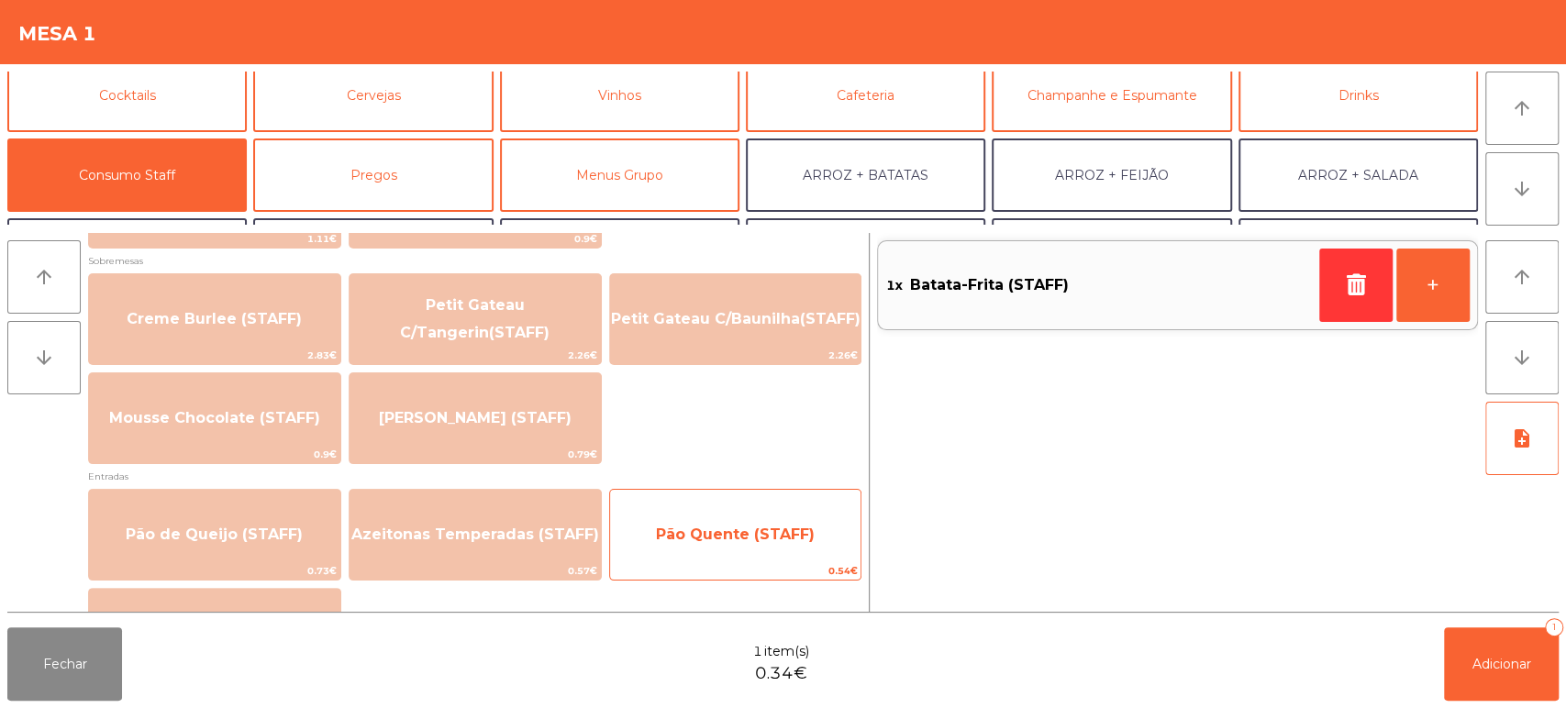
click at [747, 543] on span "Pão Quente (STAFF)" at bounding box center [735, 535] width 251 height 50
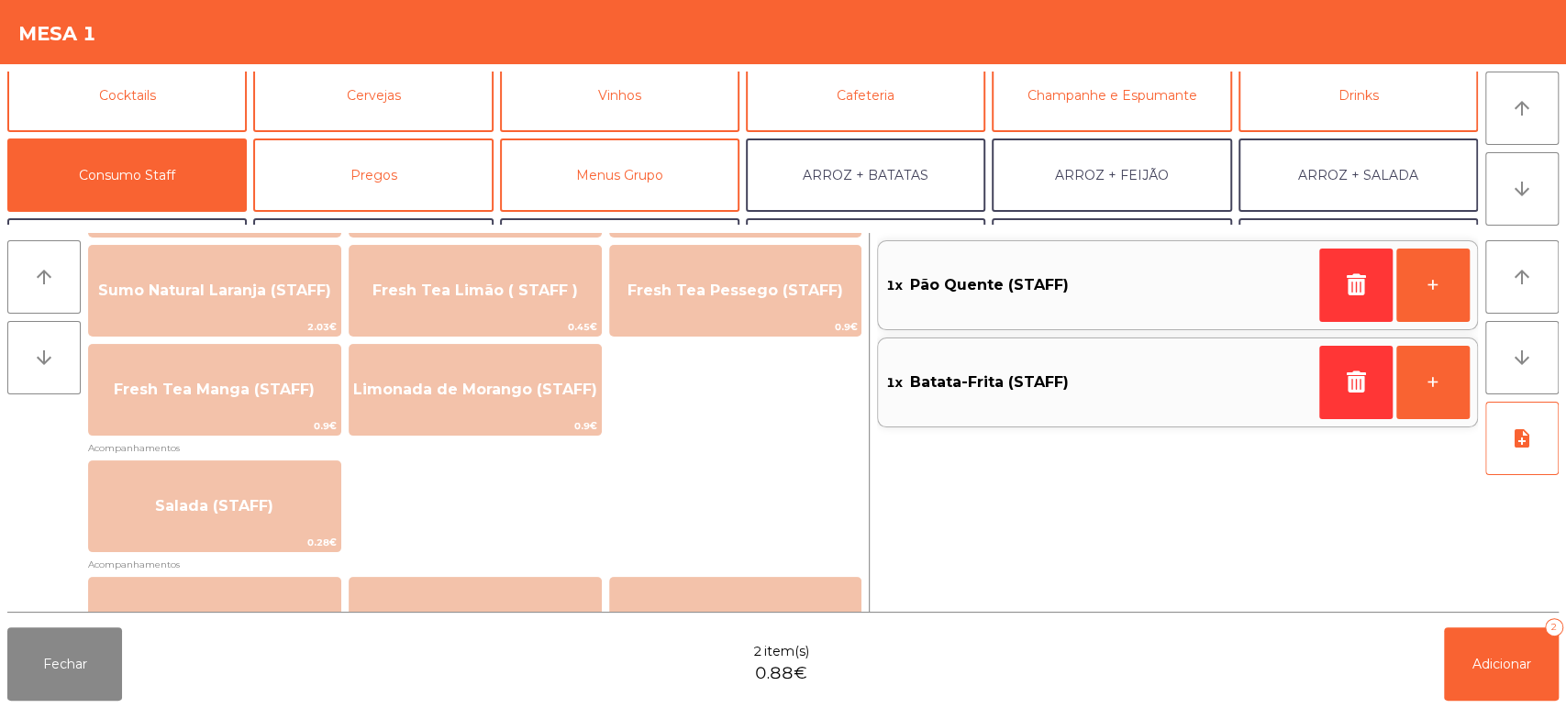
scroll to position [0, 0]
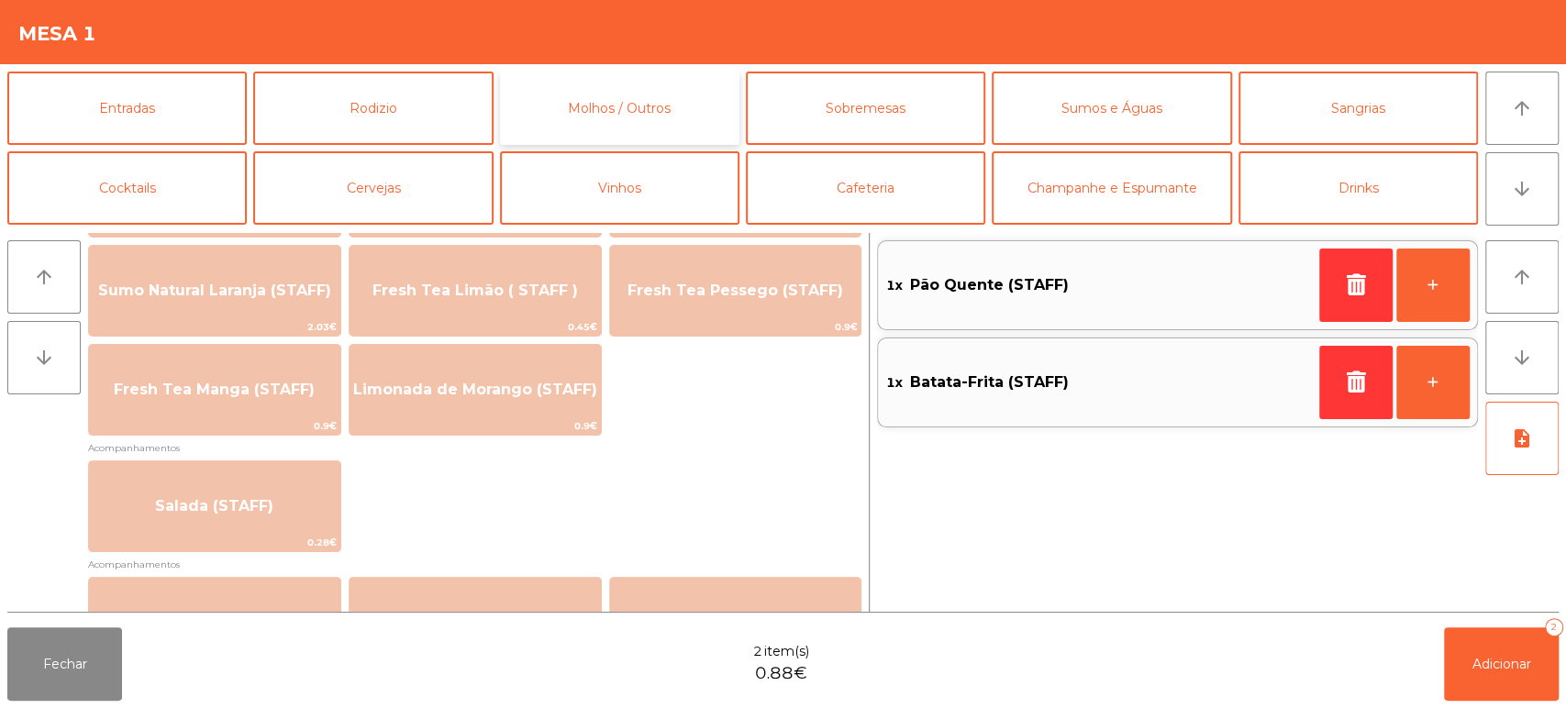
click at [662, 118] on button "Molhos / Outros" at bounding box center [619, 108] width 239 height 73
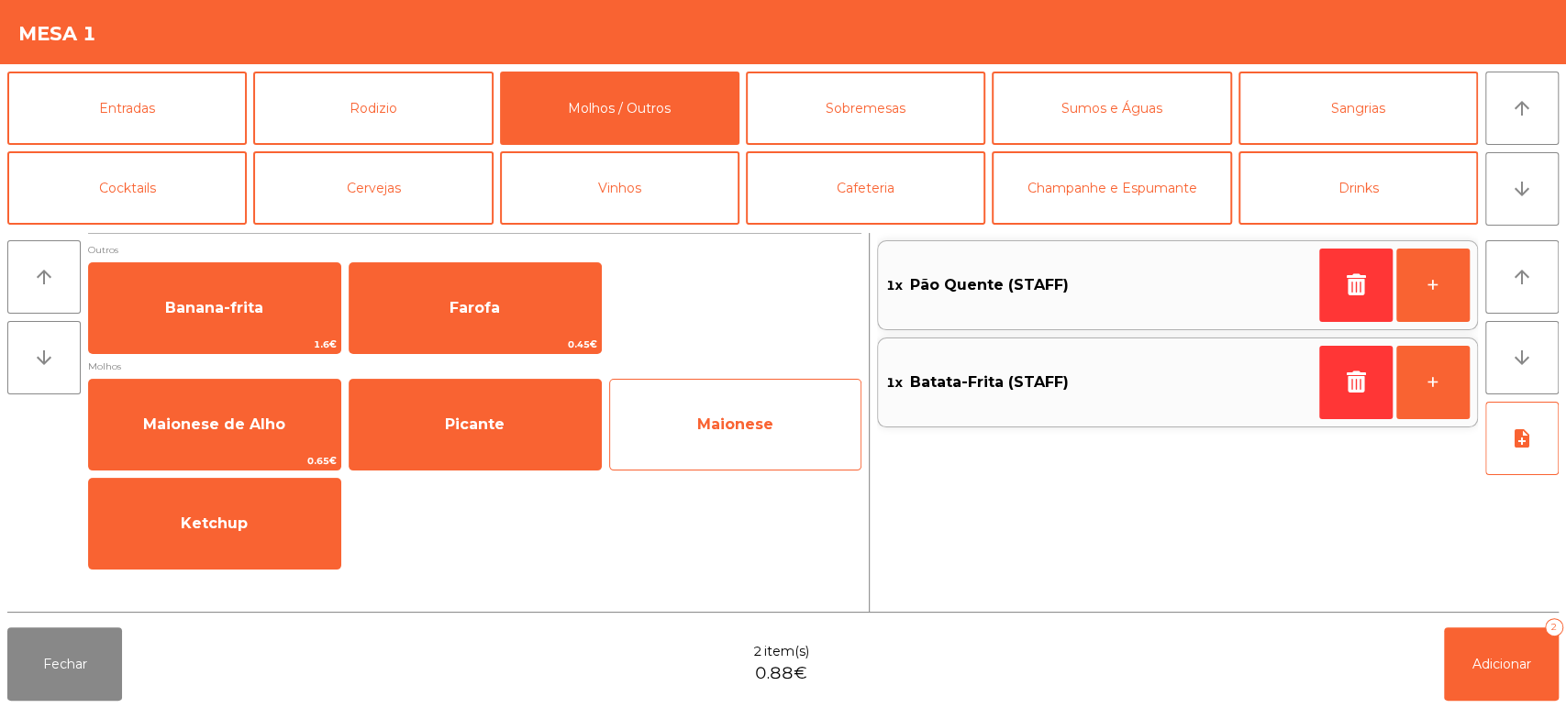
click at [787, 420] on span "Maionese" at bounding box center [735, 425] width 251 height 50
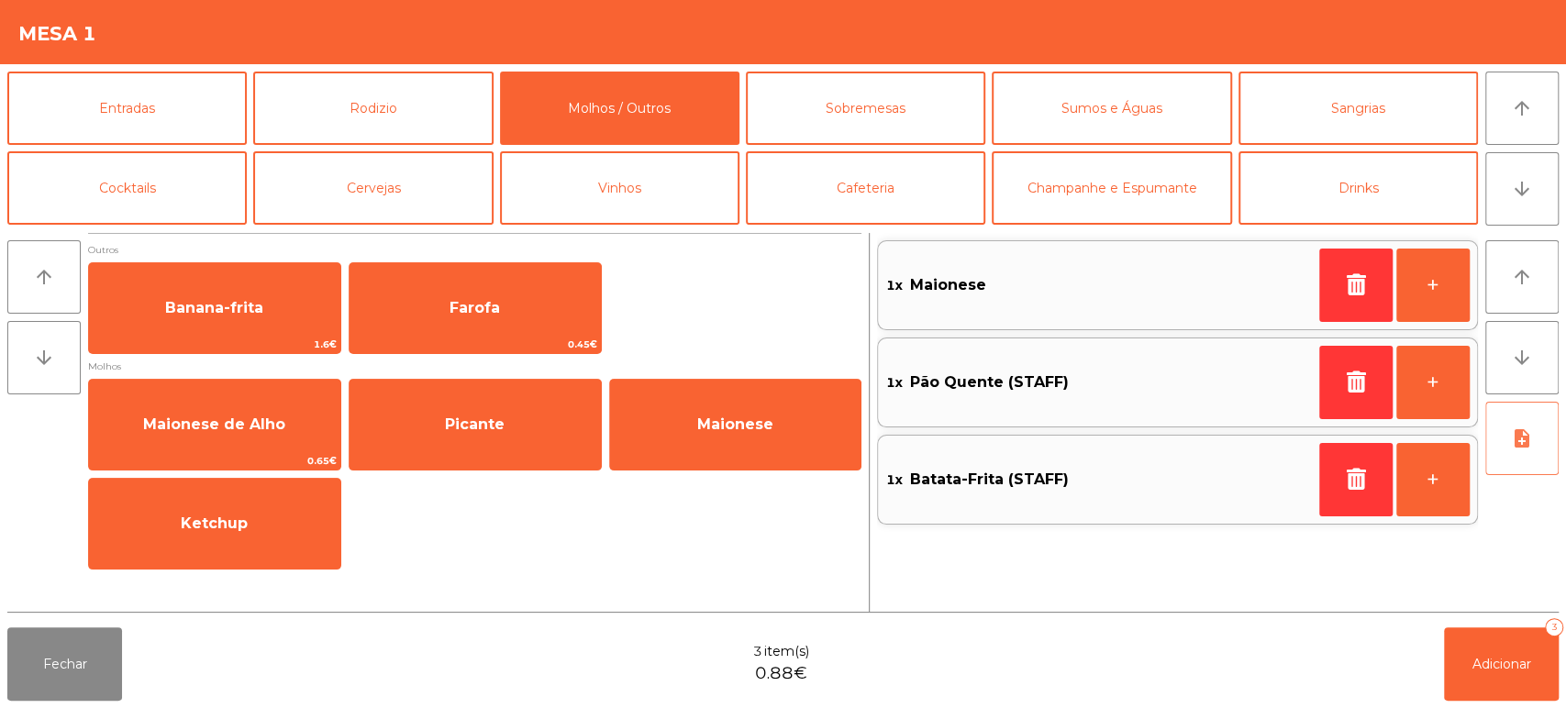
click at [1524, 439] on icon "note_add" at bounding box center [1522, 438] width 22 height 22
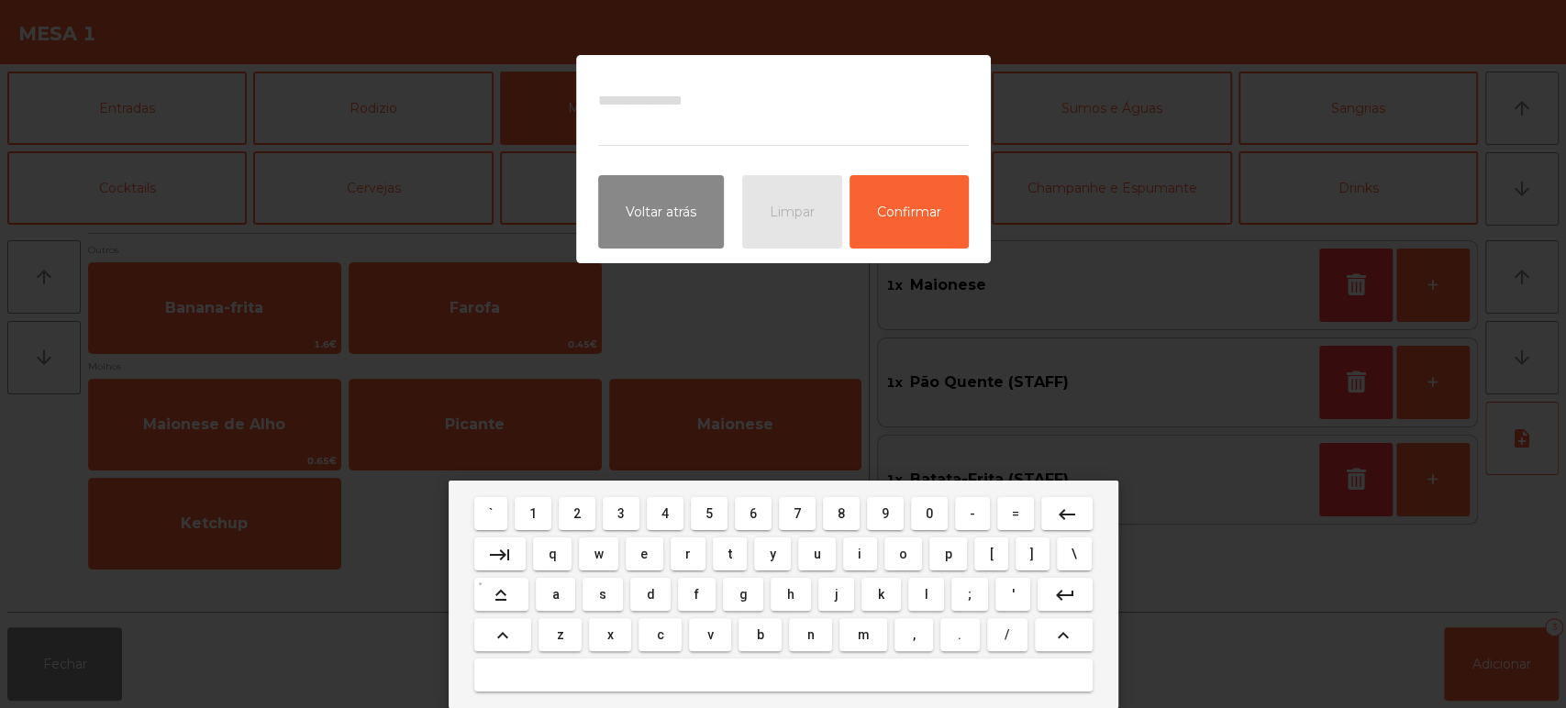
click at [565, 624] on button "z" at bounding box center [559, 634] width 43 height 33
type textarea "*"
click at [1065, 514] on mat-icon "keyboard_backspace" at bounding box center [1067, 515] width 22 height 22
click at [556, 594] on span "a" at bounding box center [555, 594] width 7 height 15
click at [925, 594] on span "l" at bounding box center [926, 594] width 4 height 15
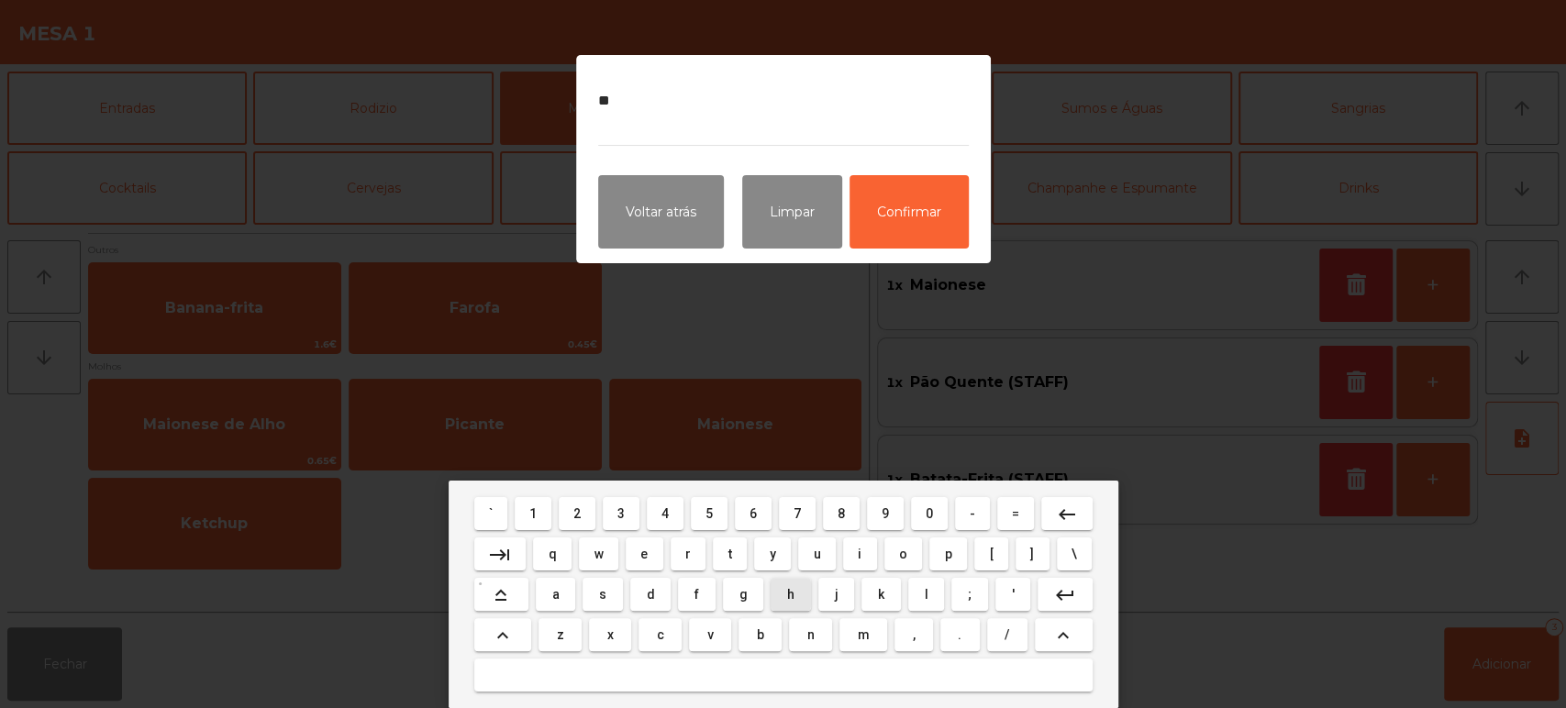
click at [788, 594] on span "h" at bounding box center [790, 594] width 7 height 15
click at [929, 553] on button "p" at bounding box center [948, 554] width 38 height 33
click at [1083, 508] on button "keyboard_backspace" at bounding box center [1066, 513] width 51 height 33
click at [947, 553] on span "p" at bounding box center [948, 554] width 7 height 15
click at [1082, 515] on button "keyboard_backspace" at bounding box center [1066, 513] width 51 height 33
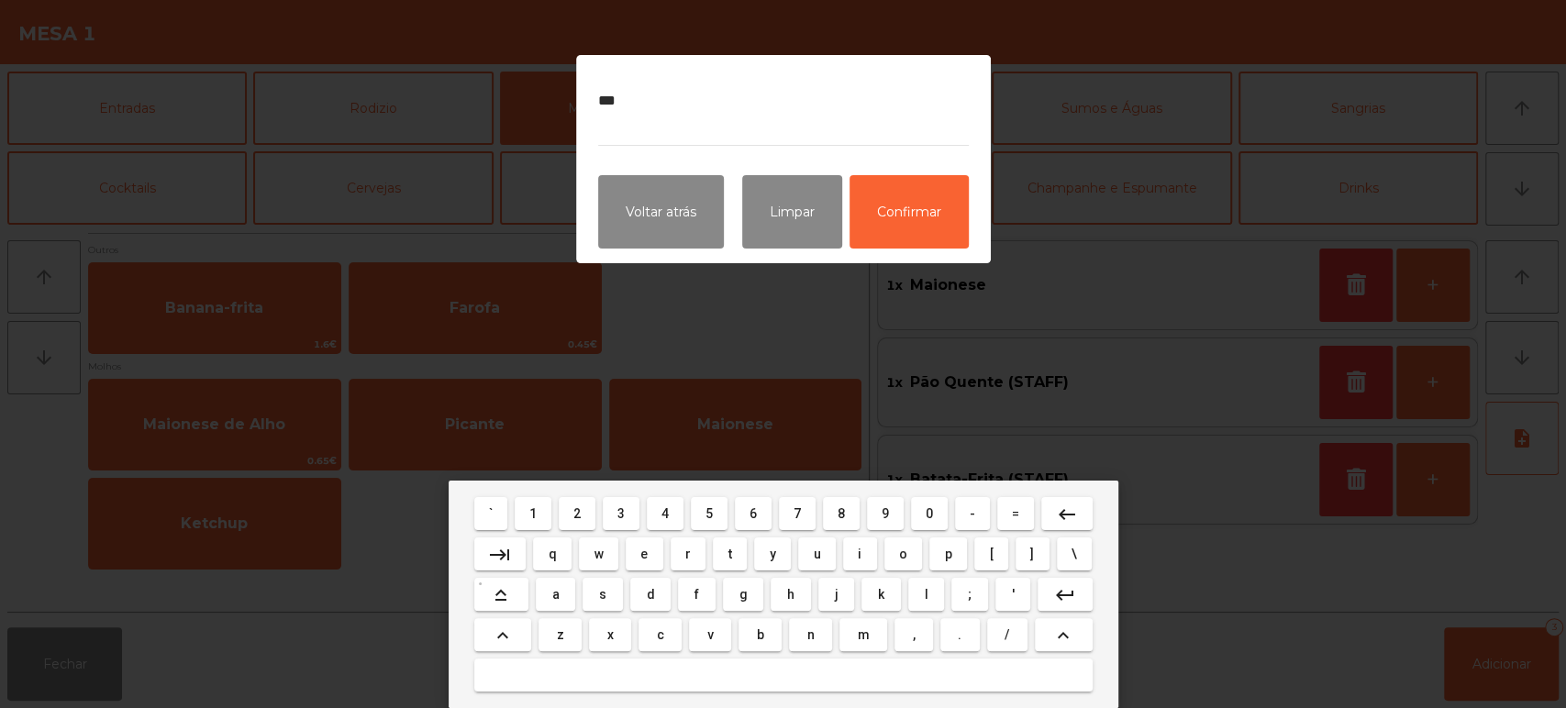
click at [905, 558] on span "o" at bounding box center [903, 554] width 8 height 15
type textarea "****"
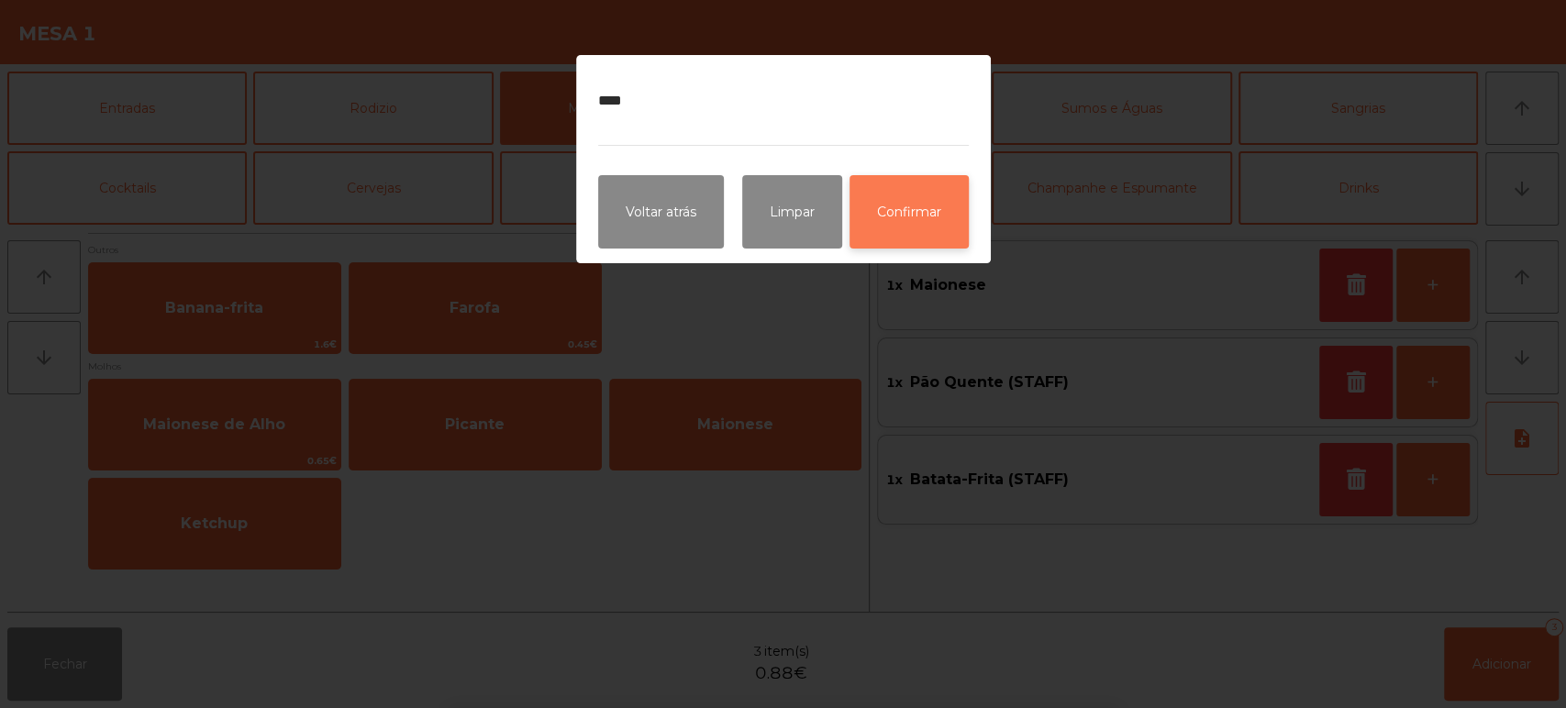
click at [945, 209] on button "Confirmar" at bounding box center [908, 211] width 119 height 73
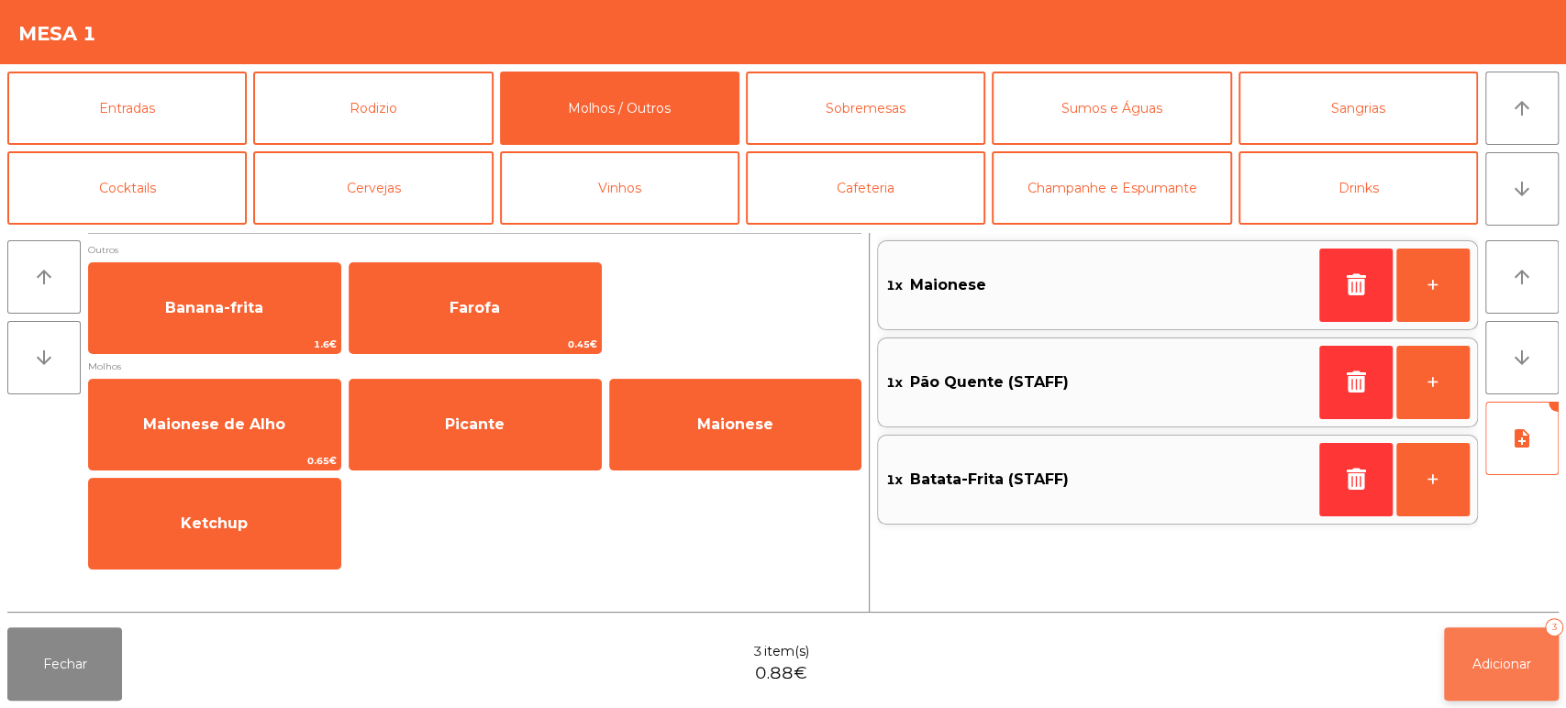
click at [1499, 673] on button "Adicionar 3" at bounding box center [1501, 663] width 115 height 73
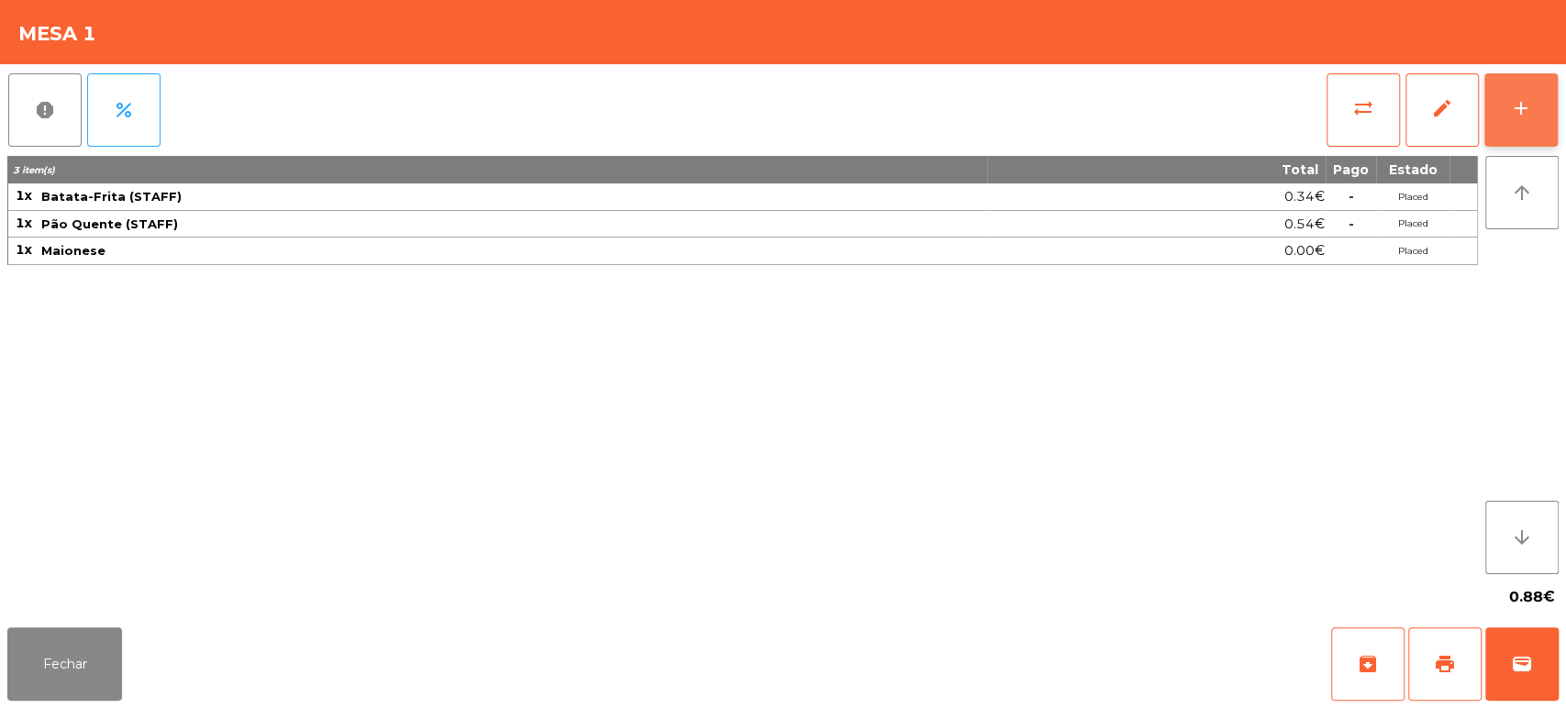
click at [1535, 81] on button "add" at bounding box center [1520, 109] width 73 height 73
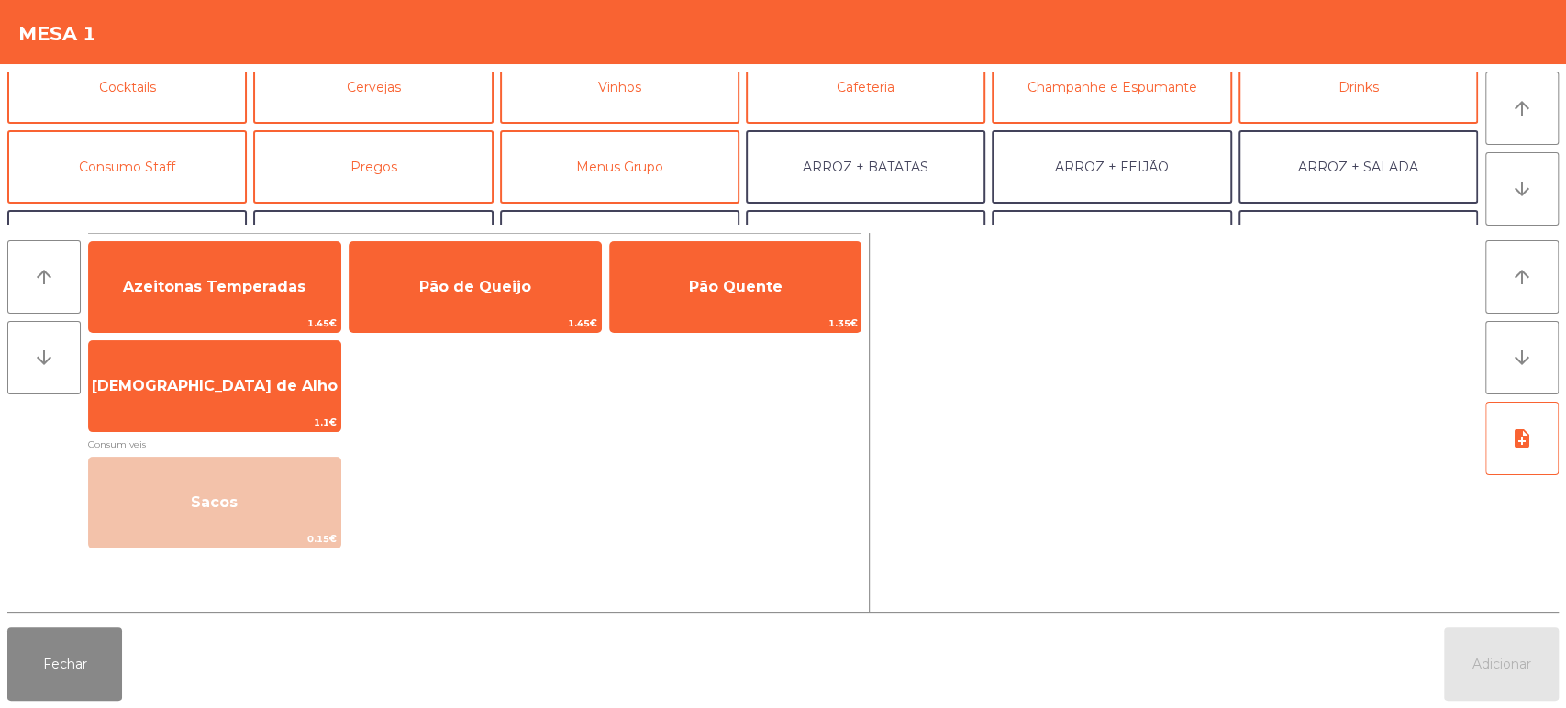
scroll to position [110, 0]
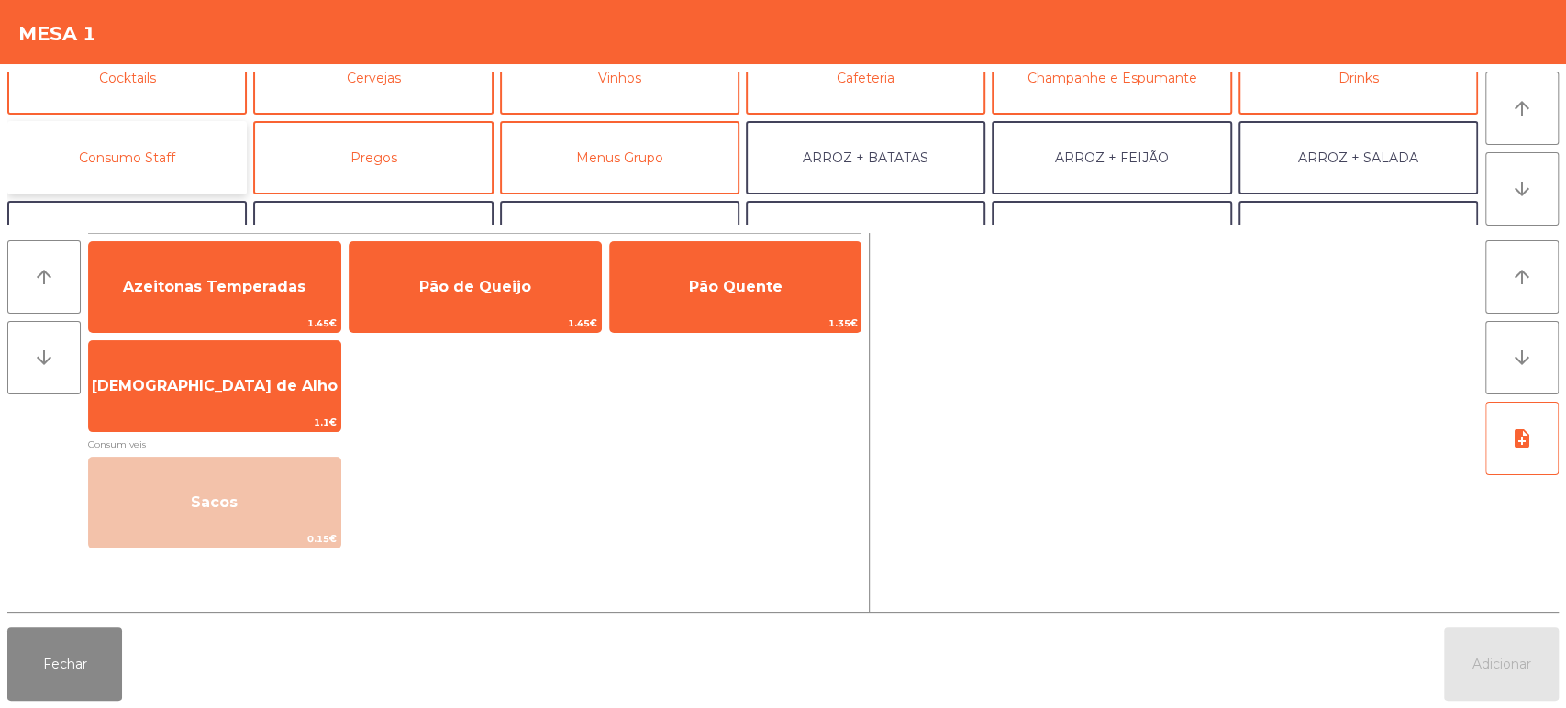
click at [204, 154] on button "Consumo Staff" at bounding box center [126, 157] width 239 height 73
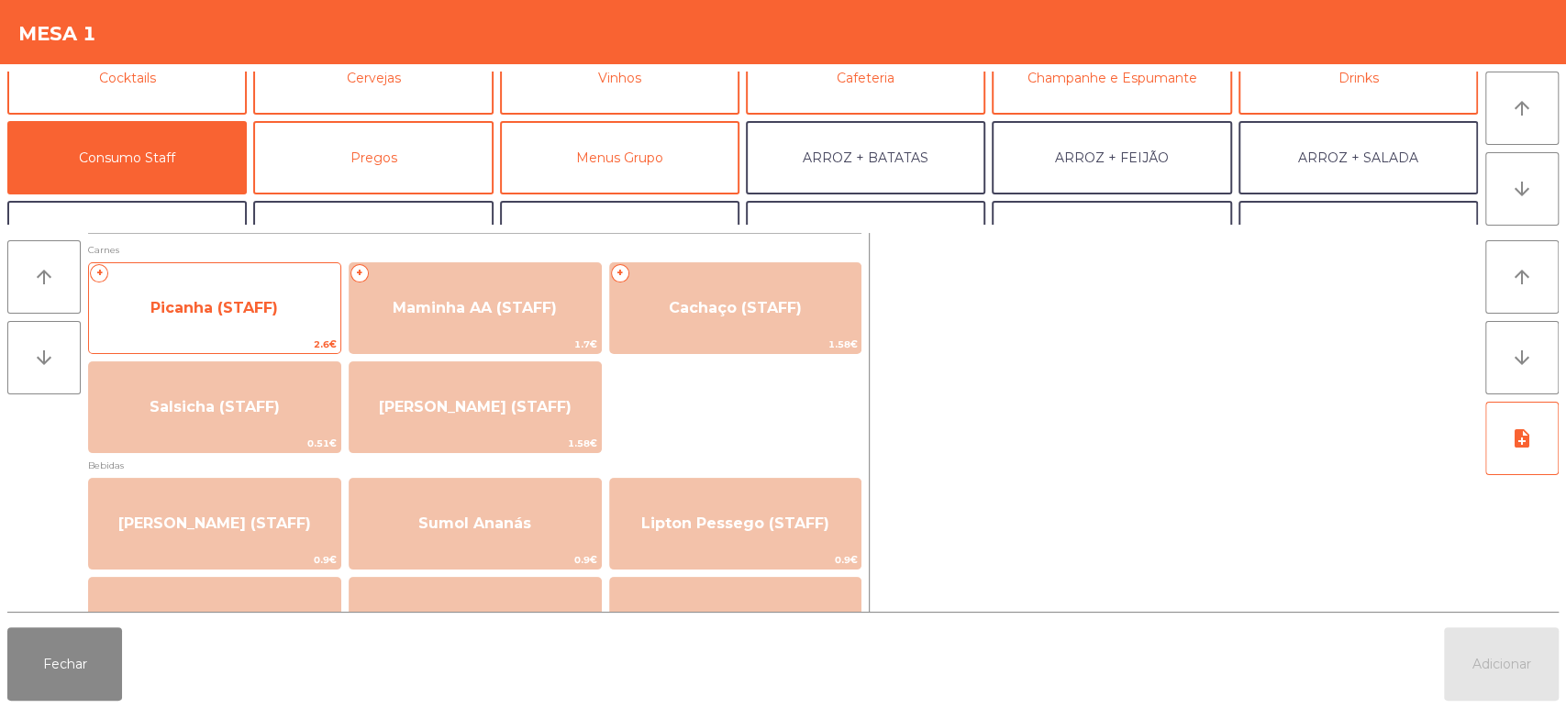
click at [291, 323] on span "Picanha (STAFF)" at bounding box center [214, 308] width 251 height 50
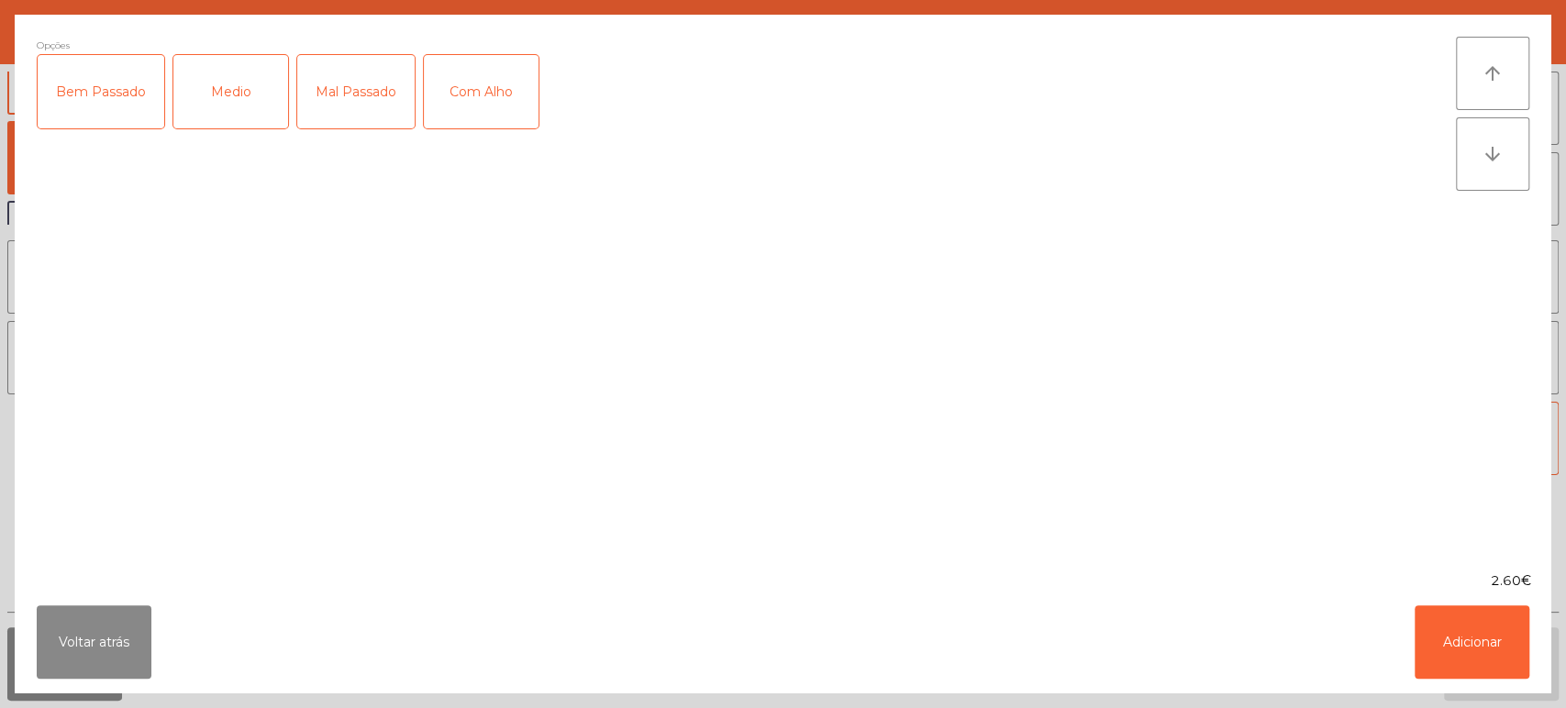
click at [249, 99] on div "Medio" at bounding box center [230, 91] width 115 height 73
click at [341, 103] on div "Mal Passado" at bounding box center [355, 91] width 117 height 73
click at [492, 81] on div "Com Alho" at bounding box center [481, 91] width 115 height 73
click at [1460, 638] on button "Adicionar" at bounding box center [1472, 641] width 115 height 73
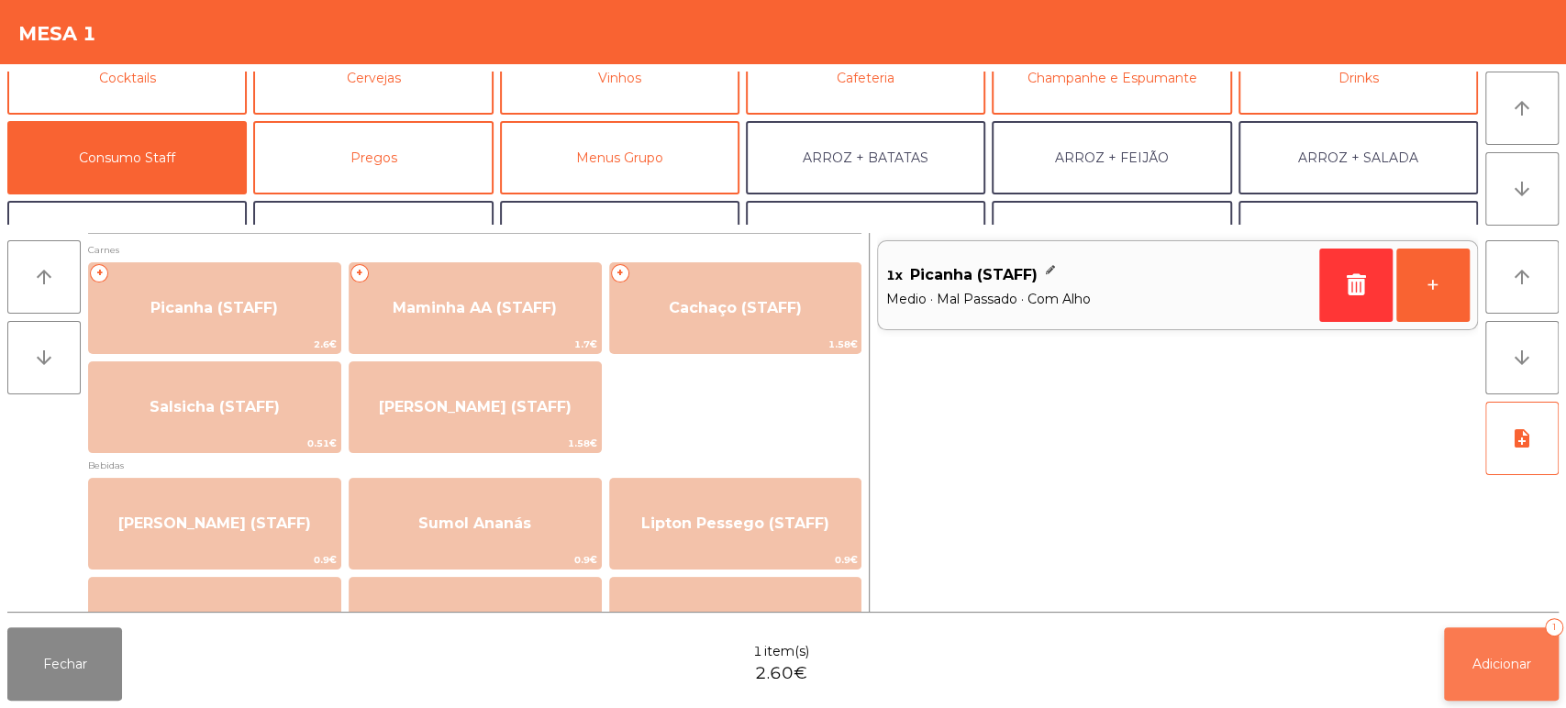
click at [1491, 681] on button "Adicionar 1" at bounding box center [1501, 663] width 115 height 73
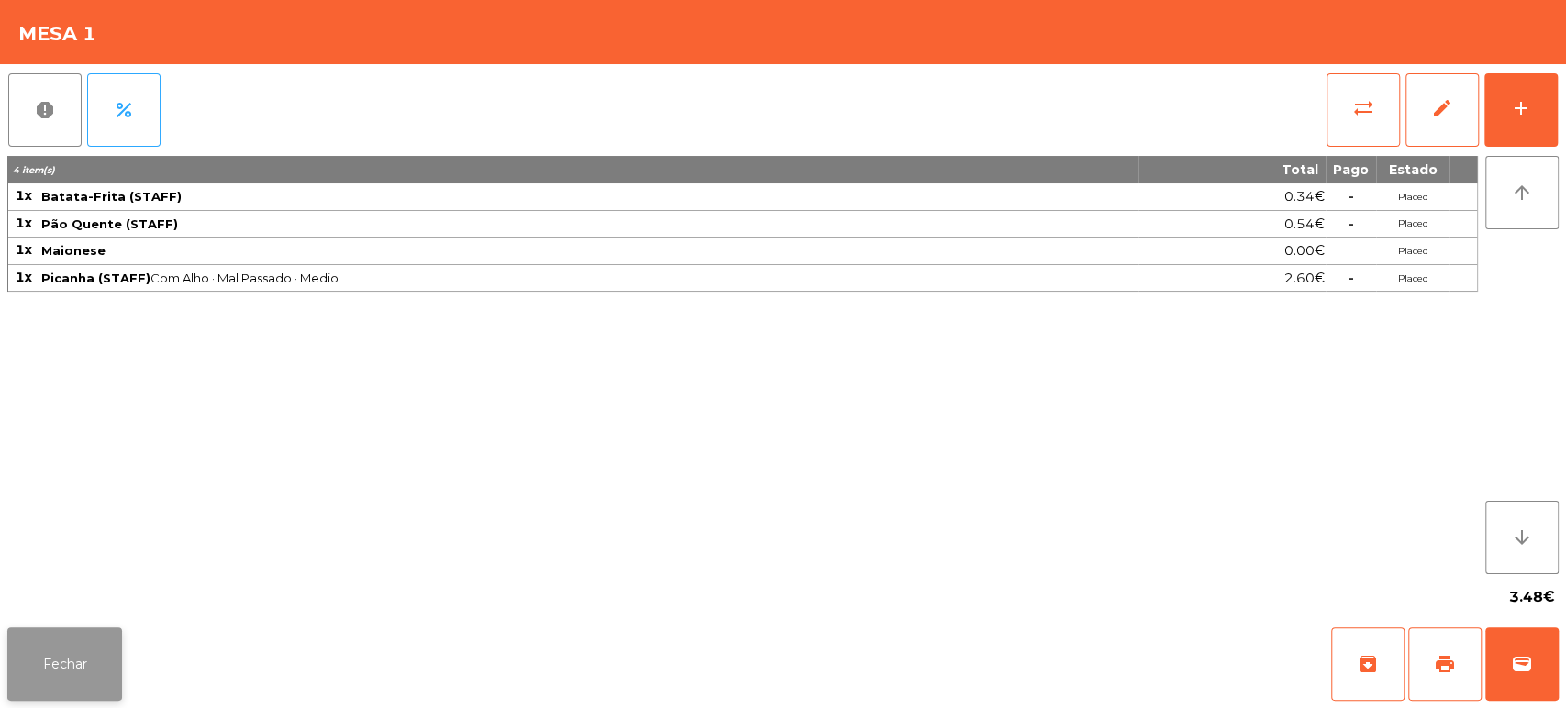
click at [94, 679] on button "Fechar" at bounding box center [64, 663] width 115 height 73
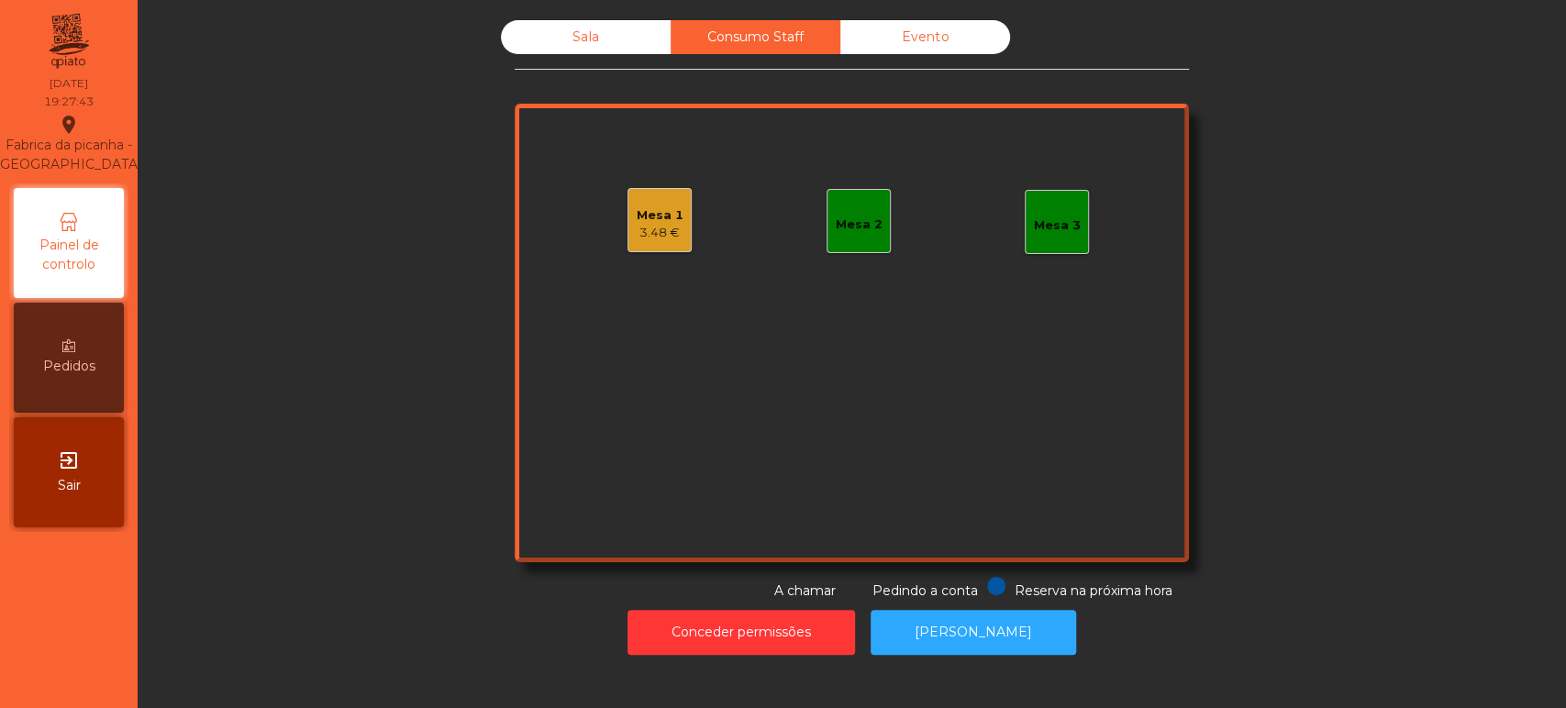
click at [643, 50] on div "Sala" at bounding box center [586, 37] width 170 height 34
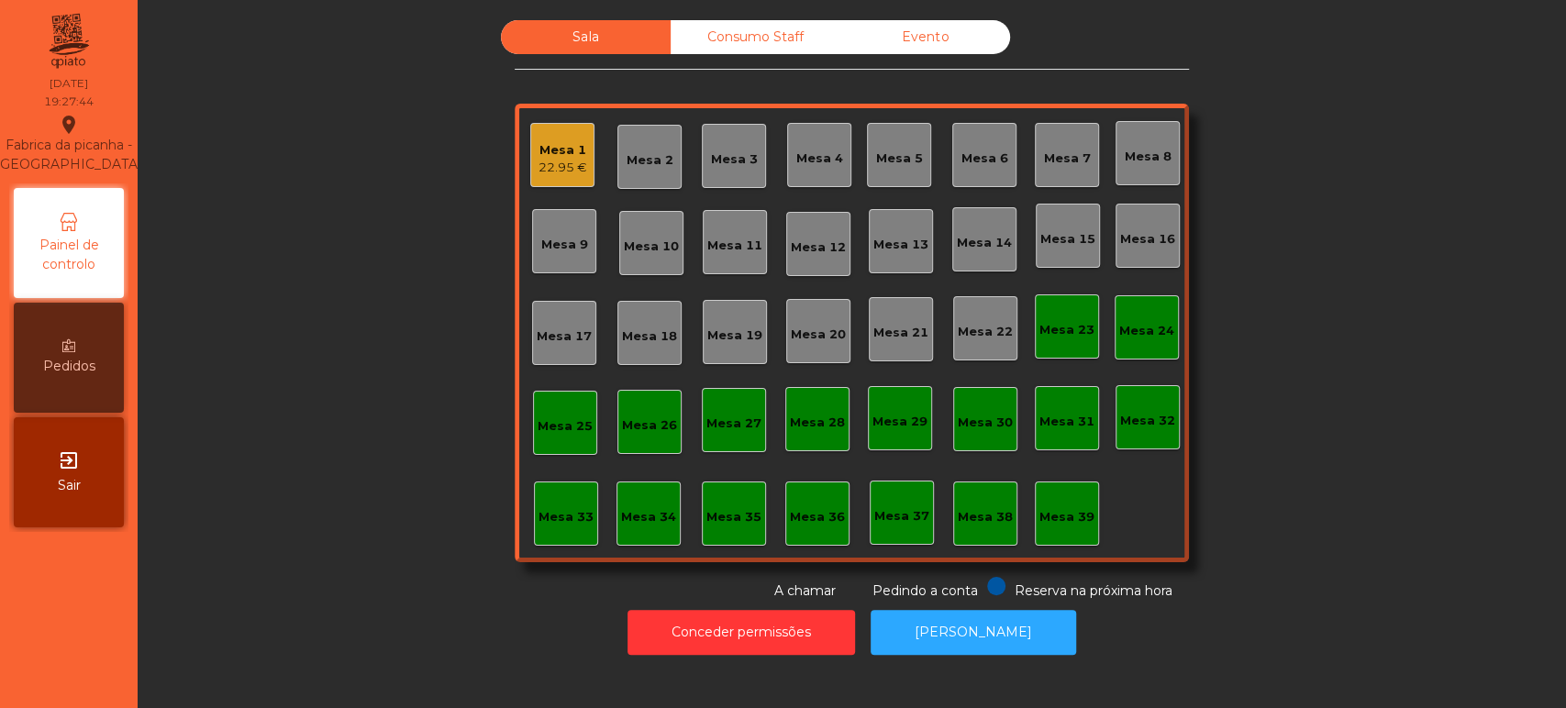
click at [1079, 520] on div "Mesa 39" at bounding box center [1066, 517] width 55 height 18
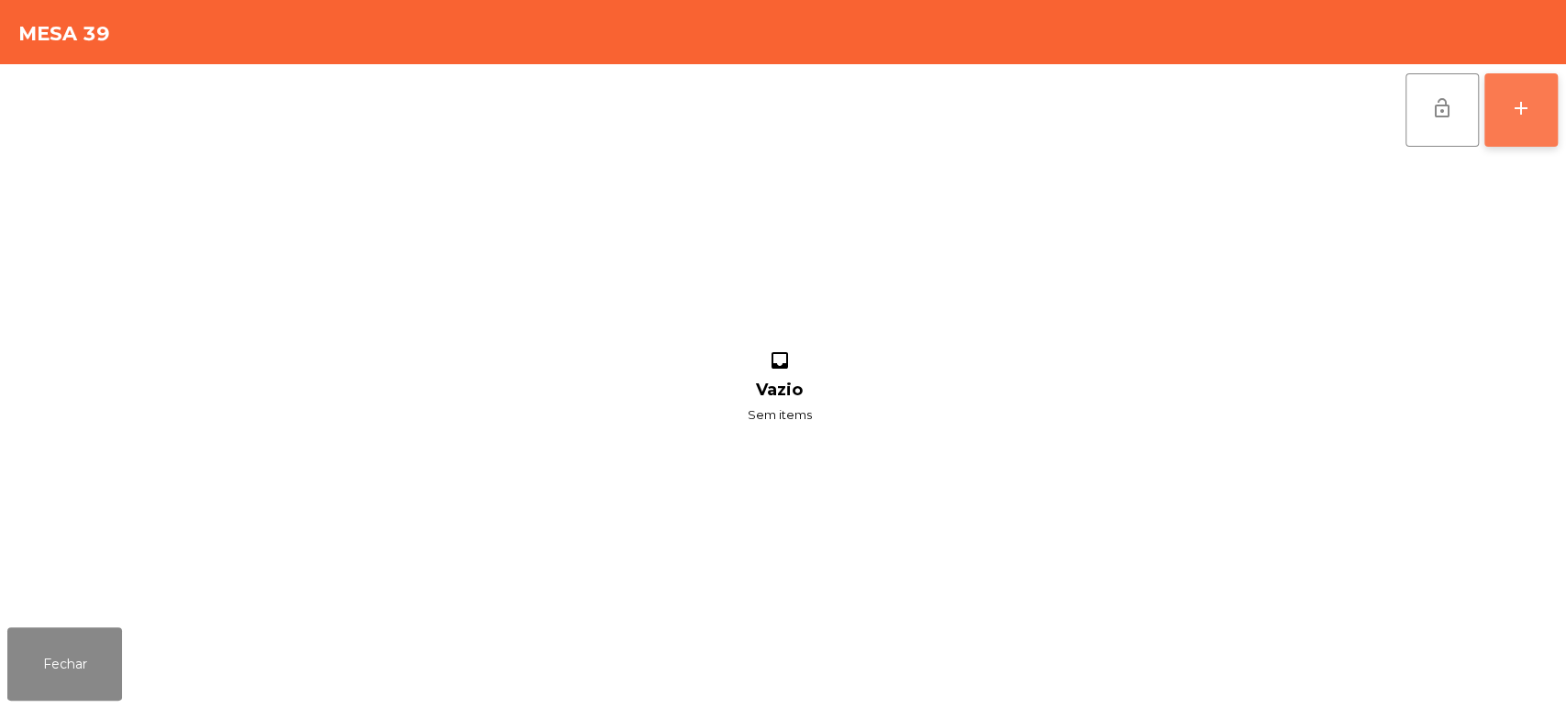
click at [1519, 138] on button "add" at bounding box center [1520, 109] width 73 height 73
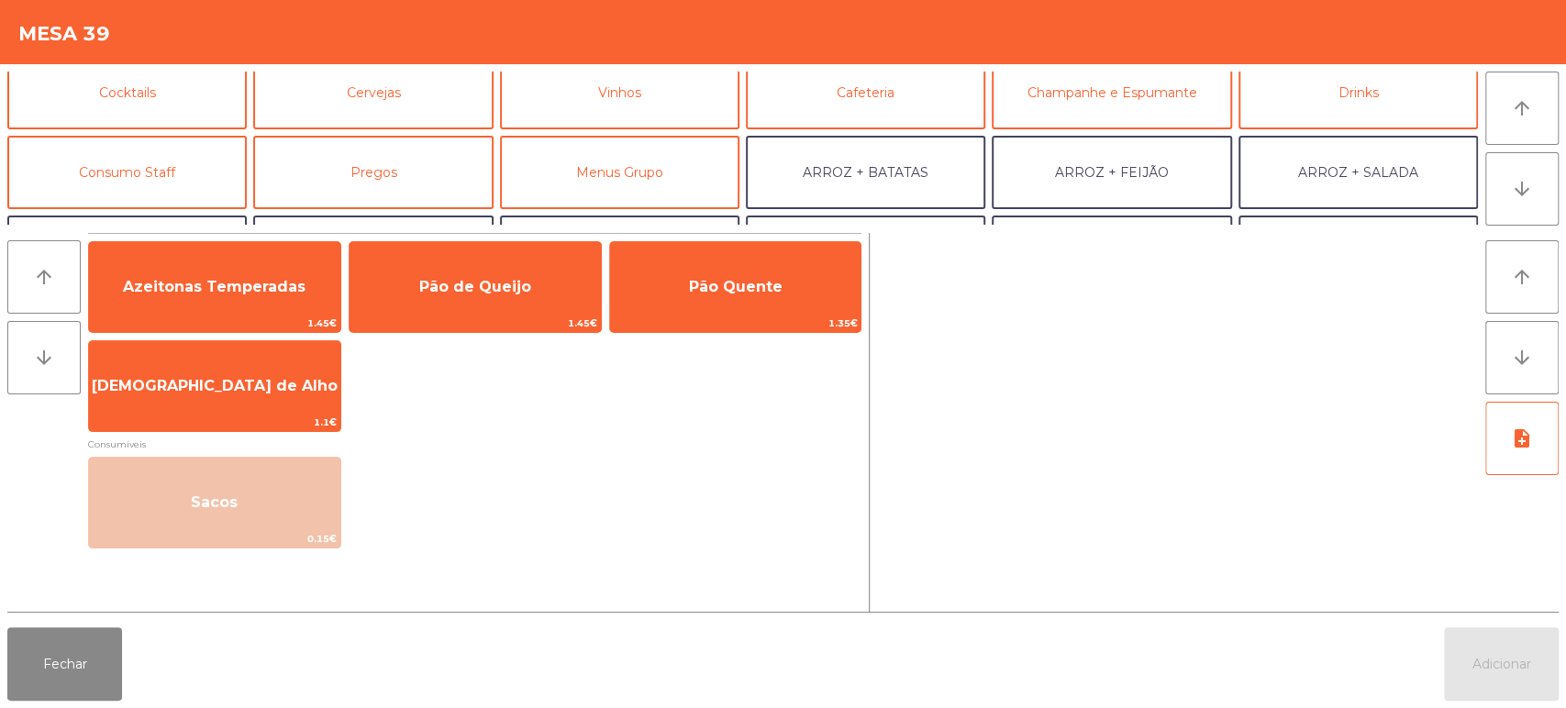
scroll to position [99, 0]
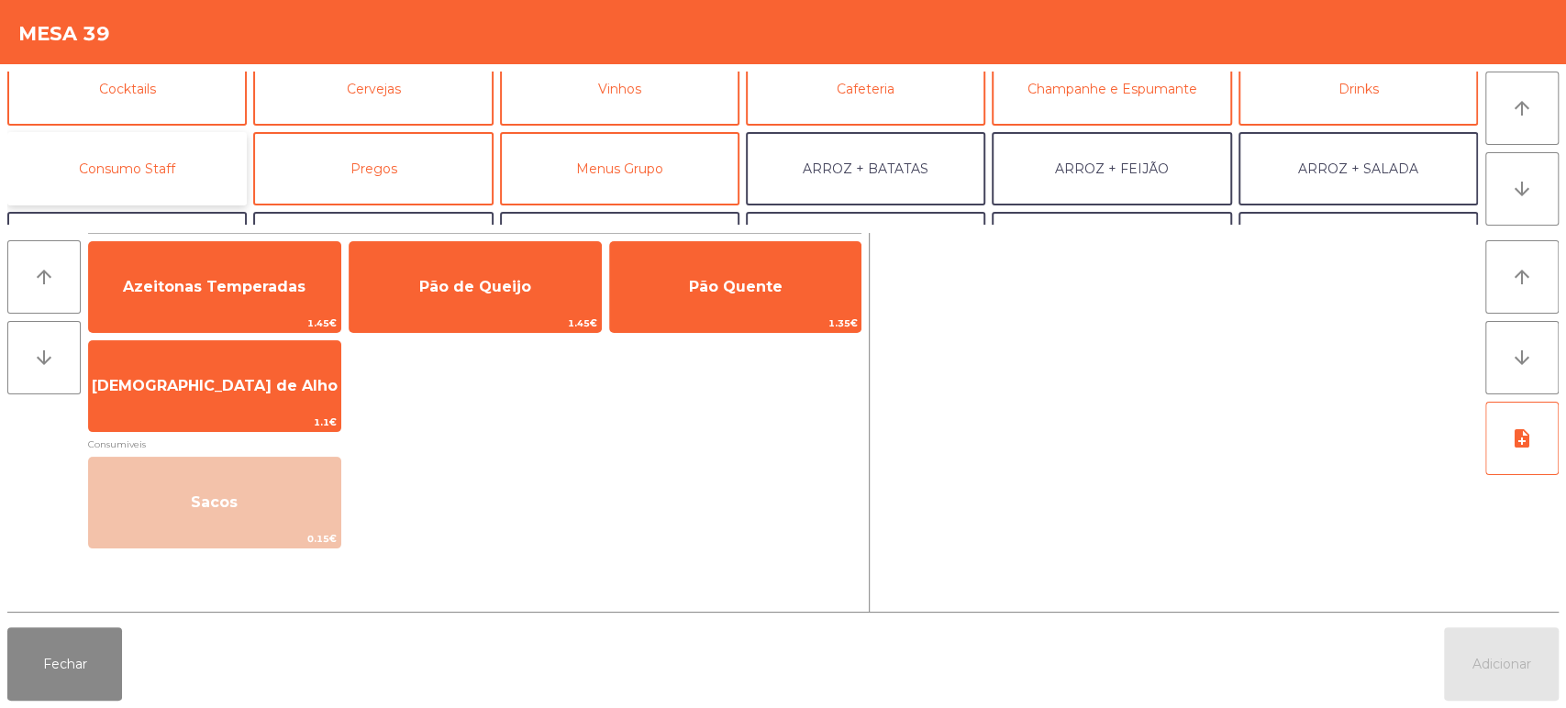
click at [210, 169] on button "Consumo Staff" at bounding box center [126, 168] width 239 height 73
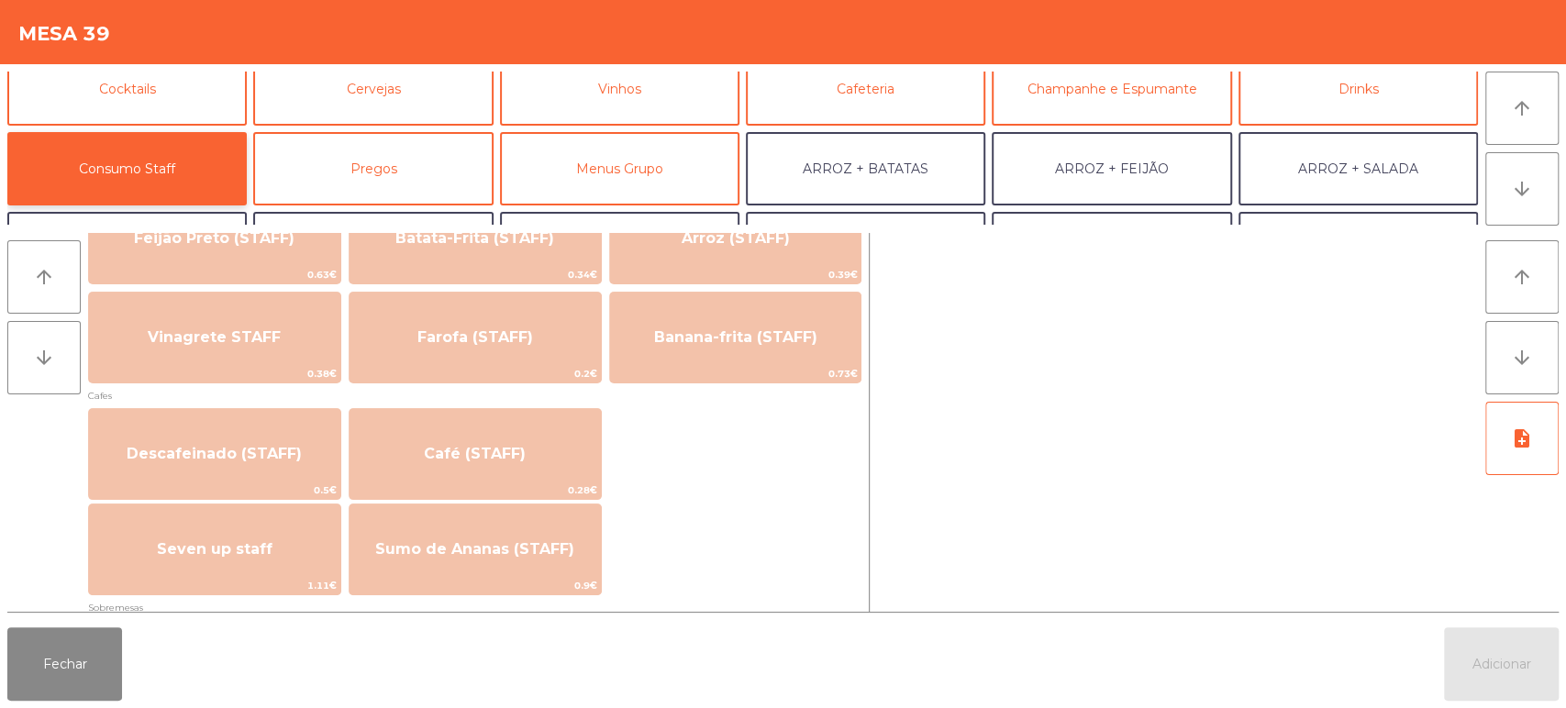
scroll to position [916, 0]
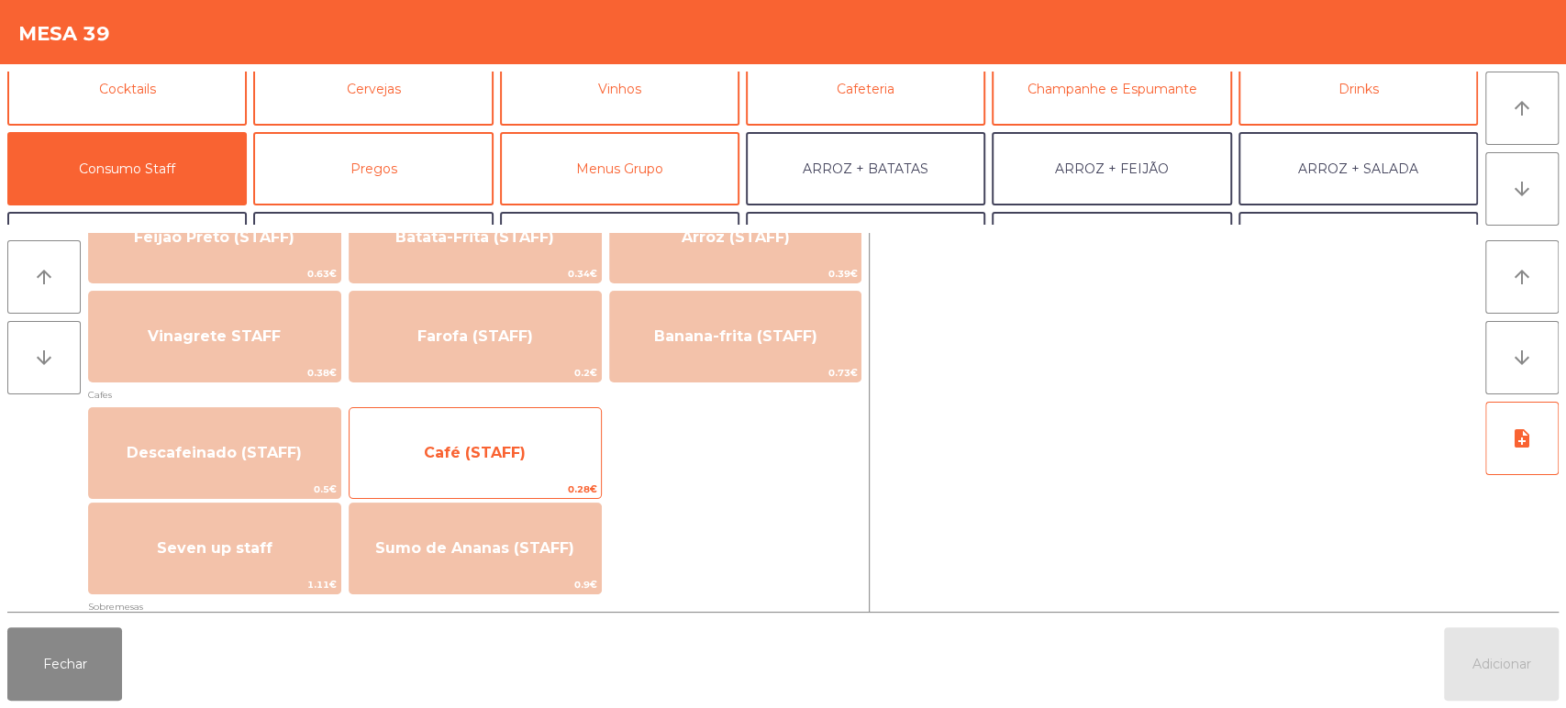
click at [539, 468] on span "Café (STAFF)" at bounding box center [475, 453] width 251 height 50
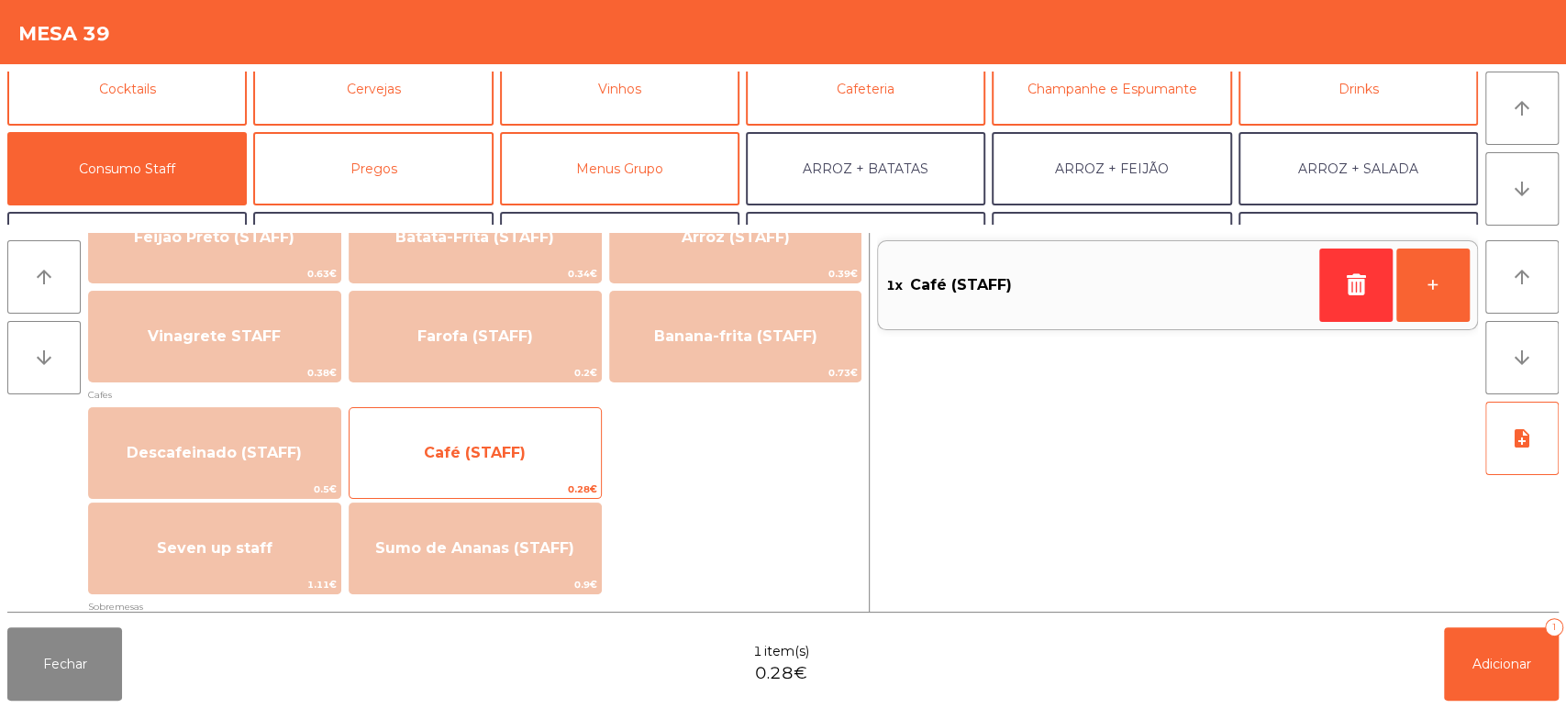
click at [544, 450] on span "Café (STAFF)" at bounding box center [475, 453] width 251 height 50
click at [516, 452] on span "Café (STAFF)" at bounding box center [475, 452] width 102 height 17
click at [510, 448] on span "Café (STAFF)" at bounding box center [475, 452] width 102 height 17
click at [511, 458] on span "Café (STAFF)" at bounding box center [475, 452] width 102 height 17
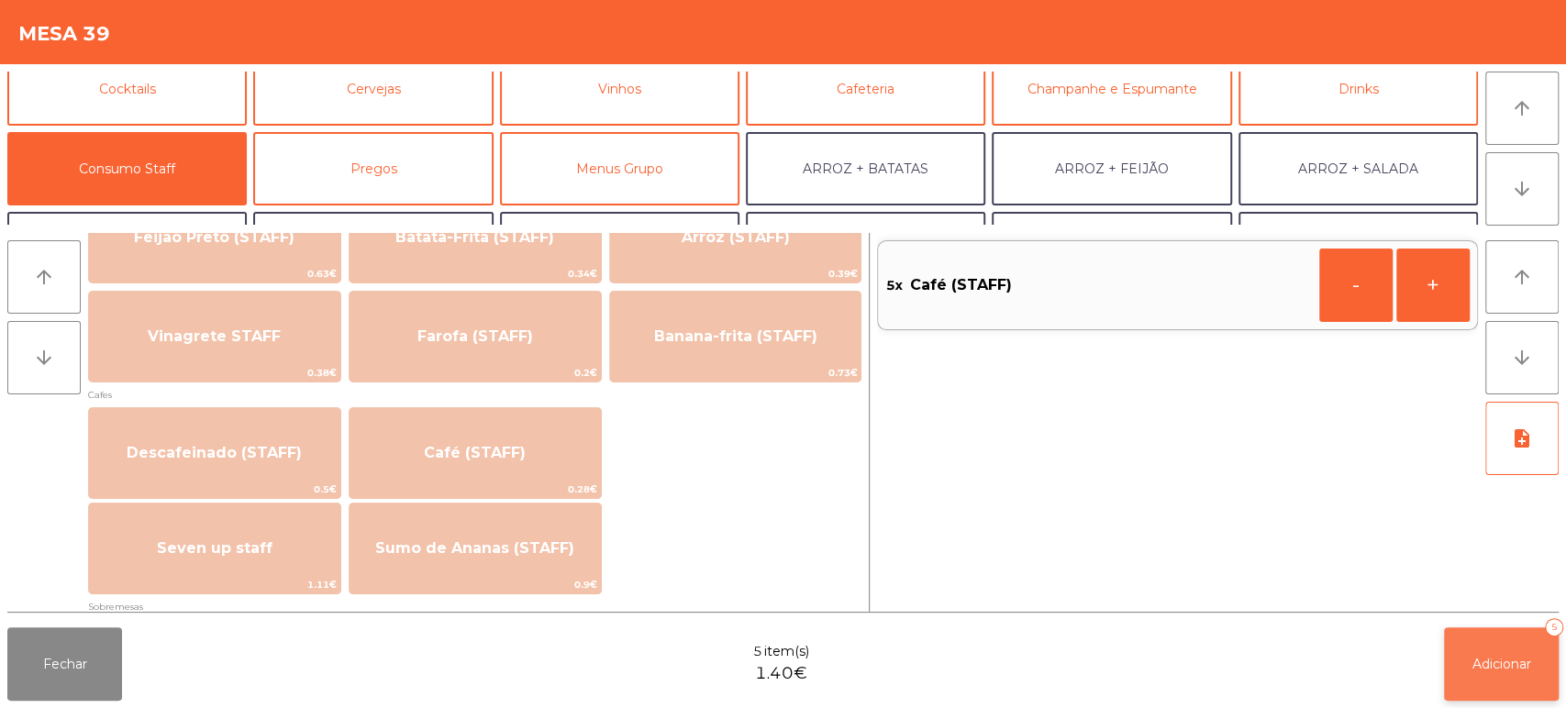
click at [1475, 667] on span "Adicionar" at bounding box center [1501, 664] width 59 height 17
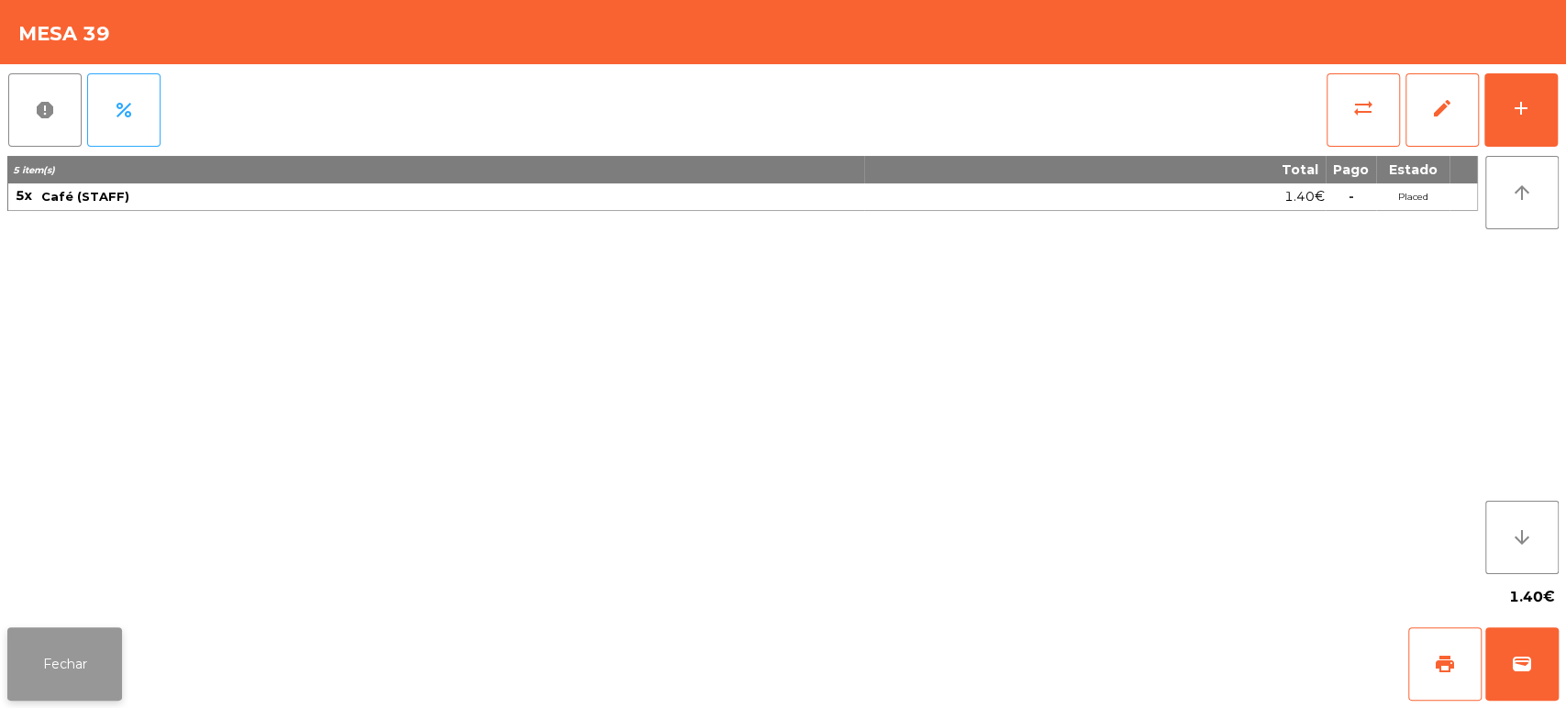
click at [52, 660] on button "Fechar" at bounding box center [64, 663] width 115 height 73
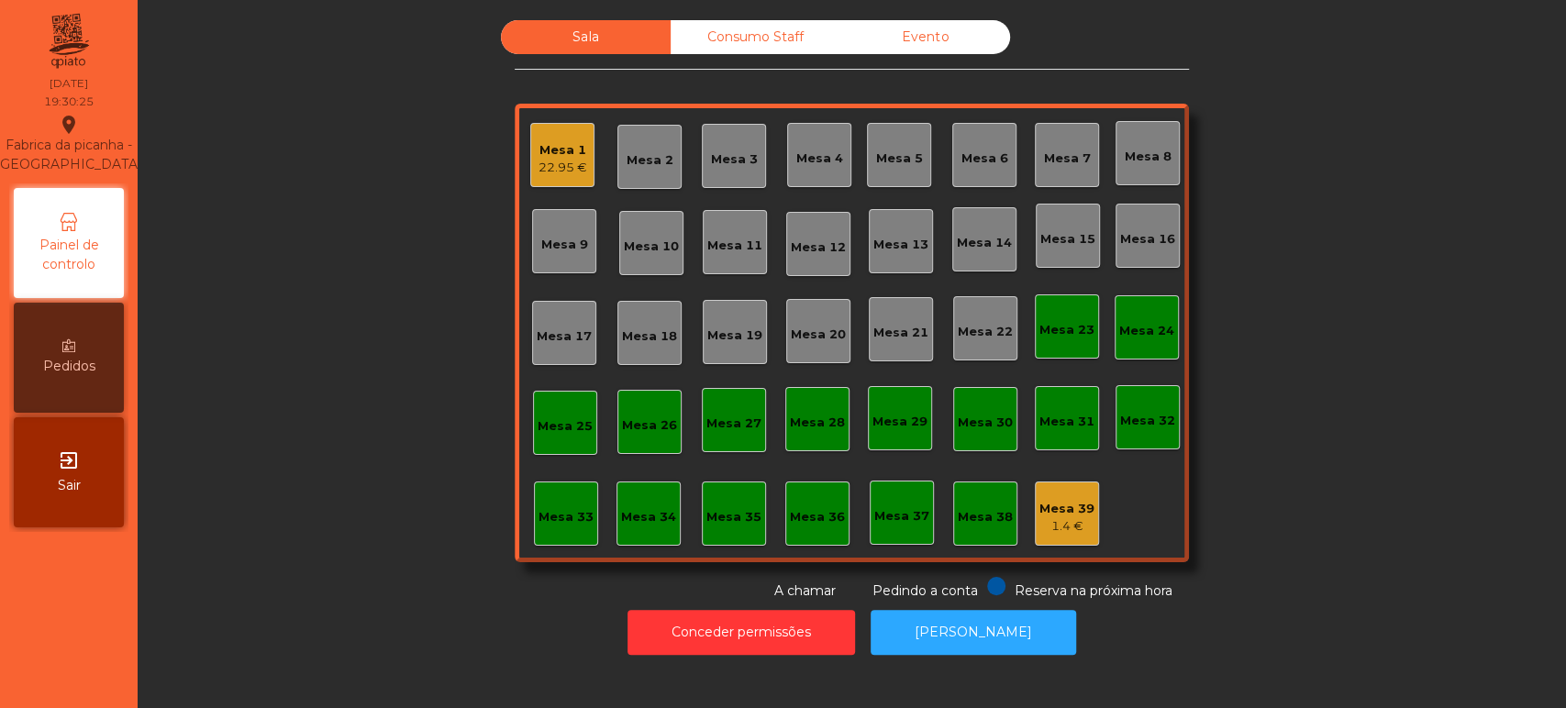
click at [1162, 208] on div "Mesa 16" at bounding box center [1148, 236] width 64 height 64
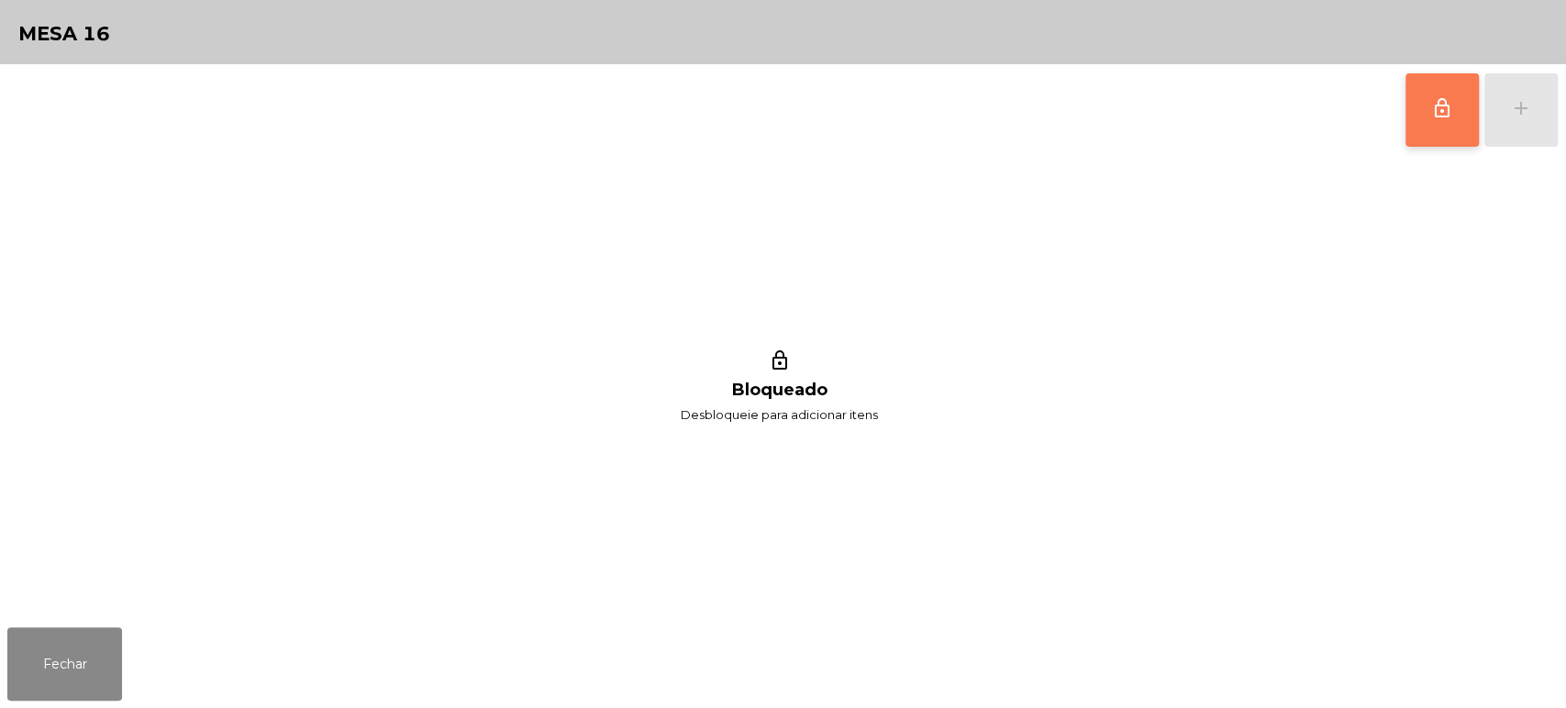
click at [1448, 123] on button "lock_outline" at bounding box center [1441, 109] width 73 height 73
click at [1522, 100] on div "add" at bounding box center [1521, 108] width 22 height 22
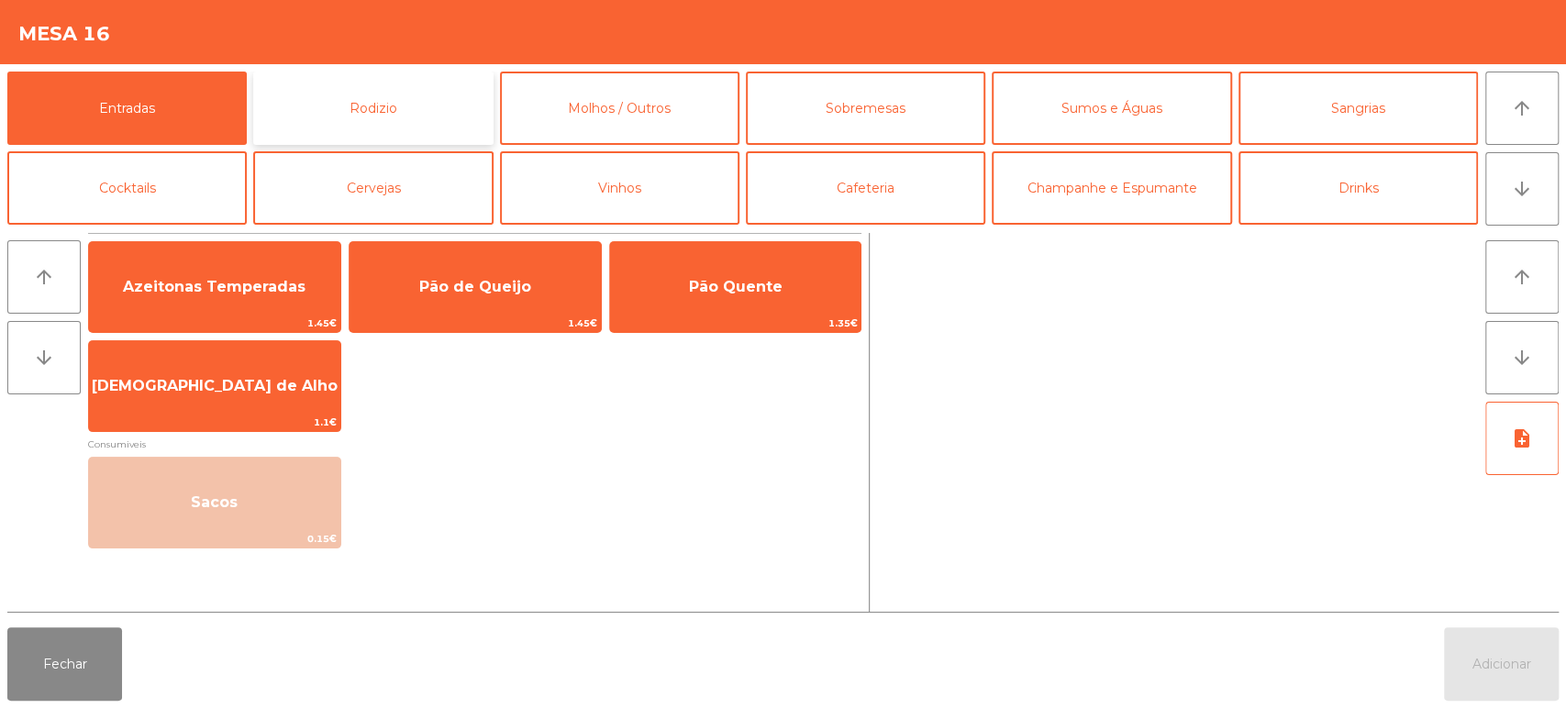
click at [367, 99] on button "Rodizio" at bounding box center [372, 108] width 239 height 73
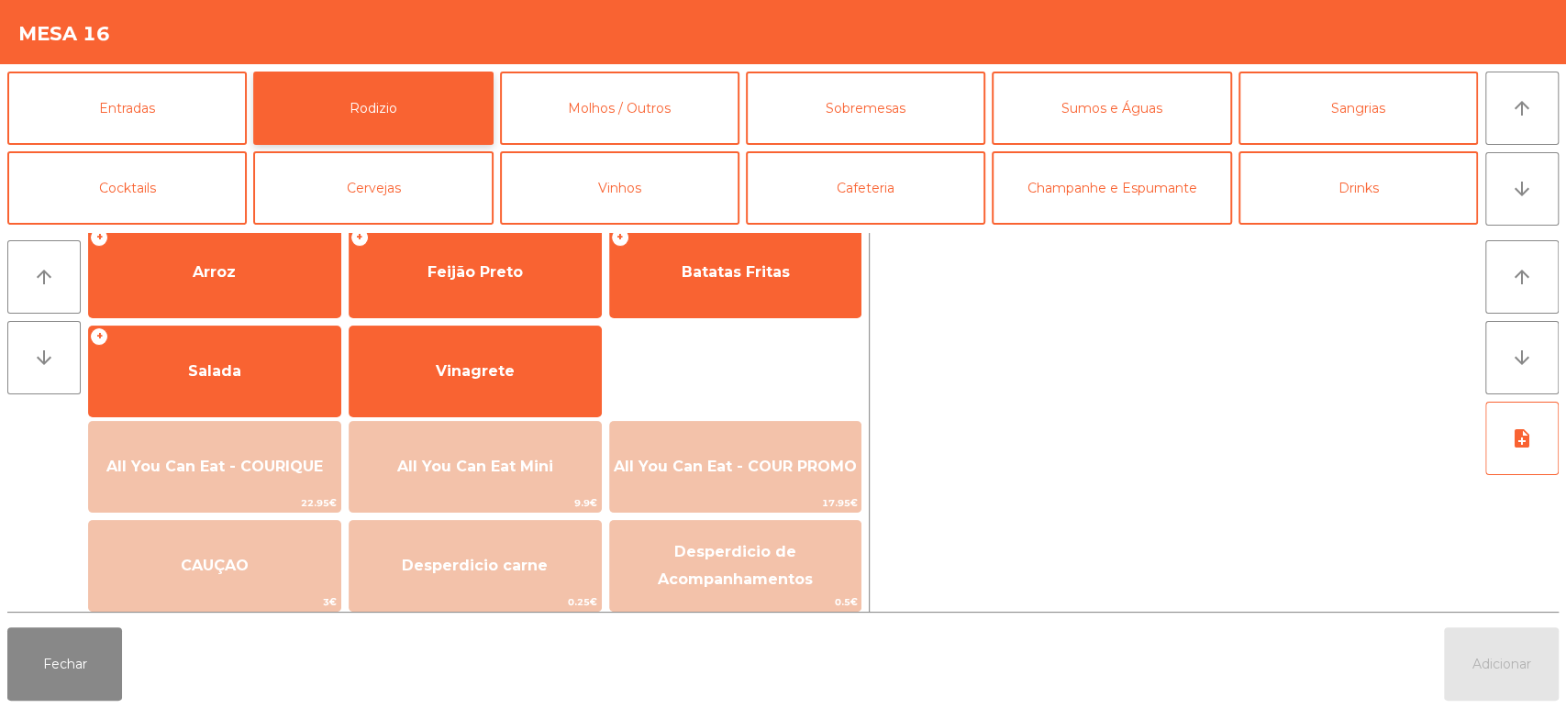
scroll to position [258, 0]
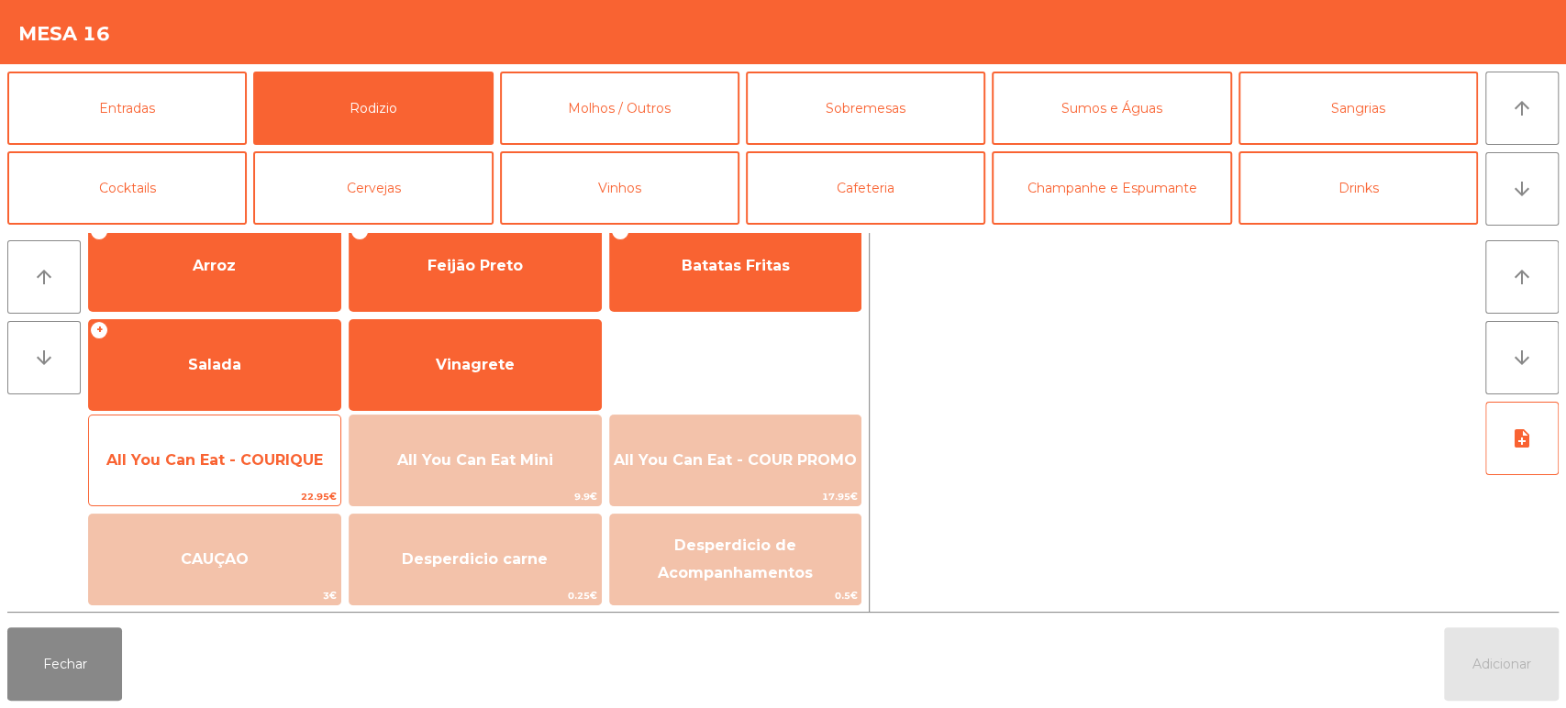
click at [210, 470] on span "All You Can Eat - COURIQUE" at bounding box center [214, 461] width 251 height 50
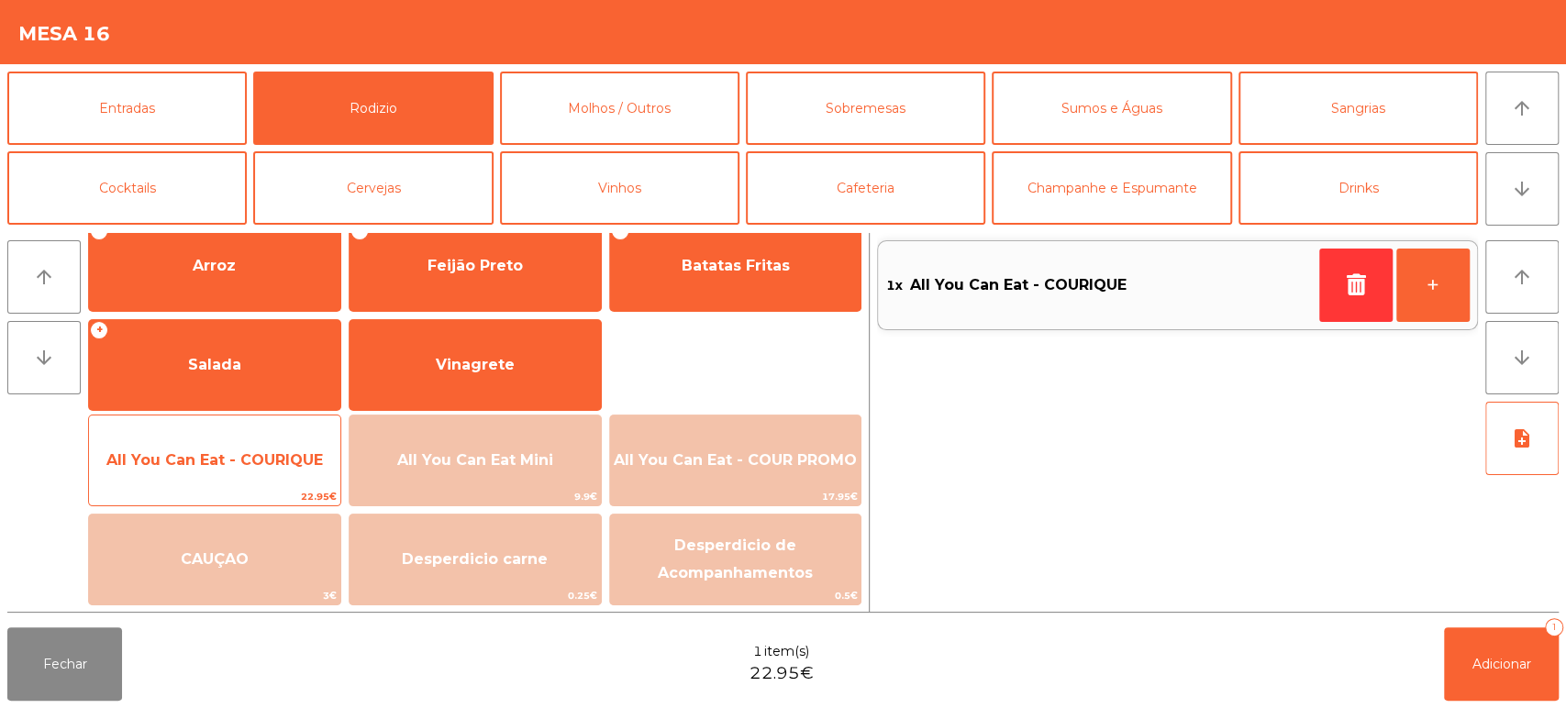
click at [217, 448] on span "All You Can Eat - COURIQUE" at bounding box center [214, 461] width 251 height 50
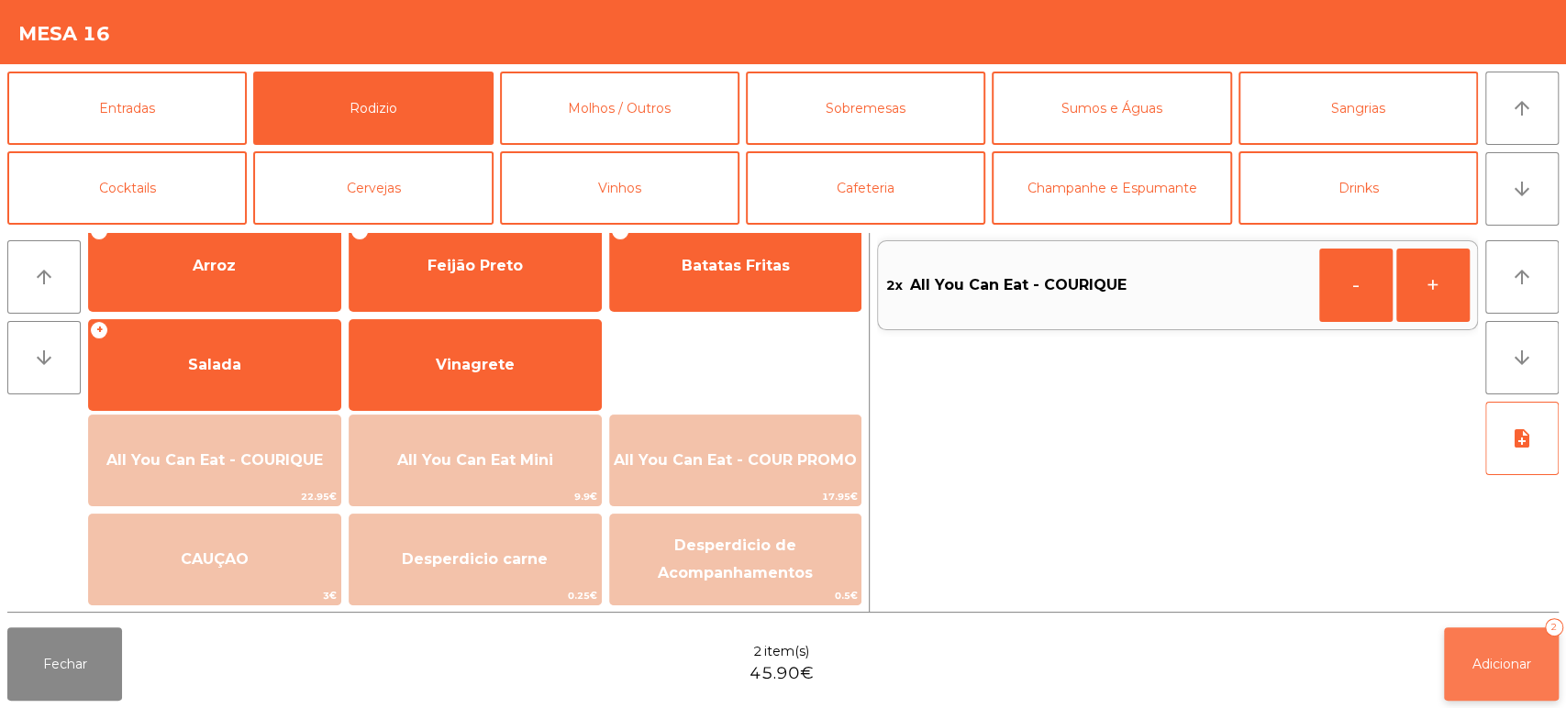
click at [1513, 675] on button "Adicionar 2" at bounding box center [1501, 663] width 115 height 73
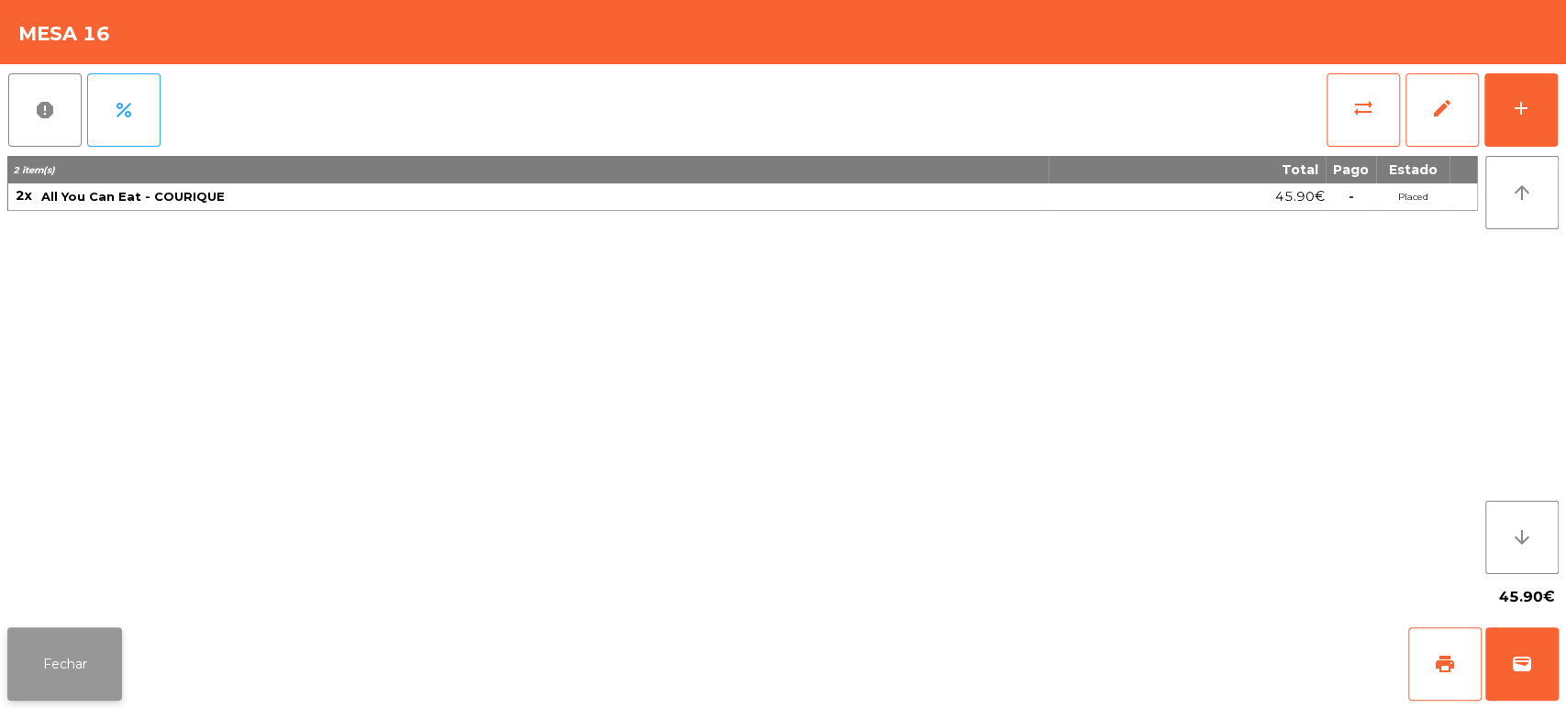
click at [86, 661] on button "Fechar" at bounding box center [64, 663] width 115 height 73
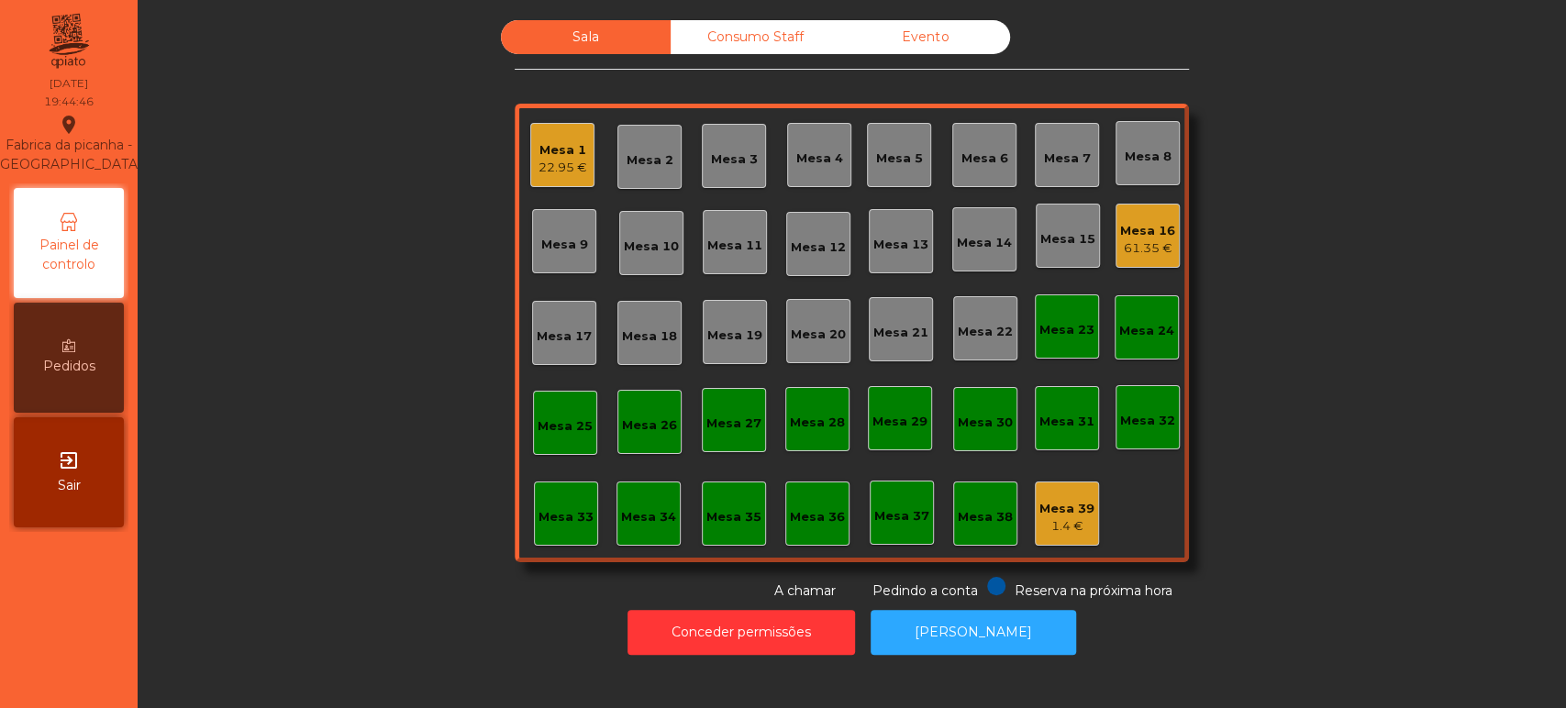
click at [1127, 247] on div "61.35 €" at bounding box center [1147, 248] width 55 height 18
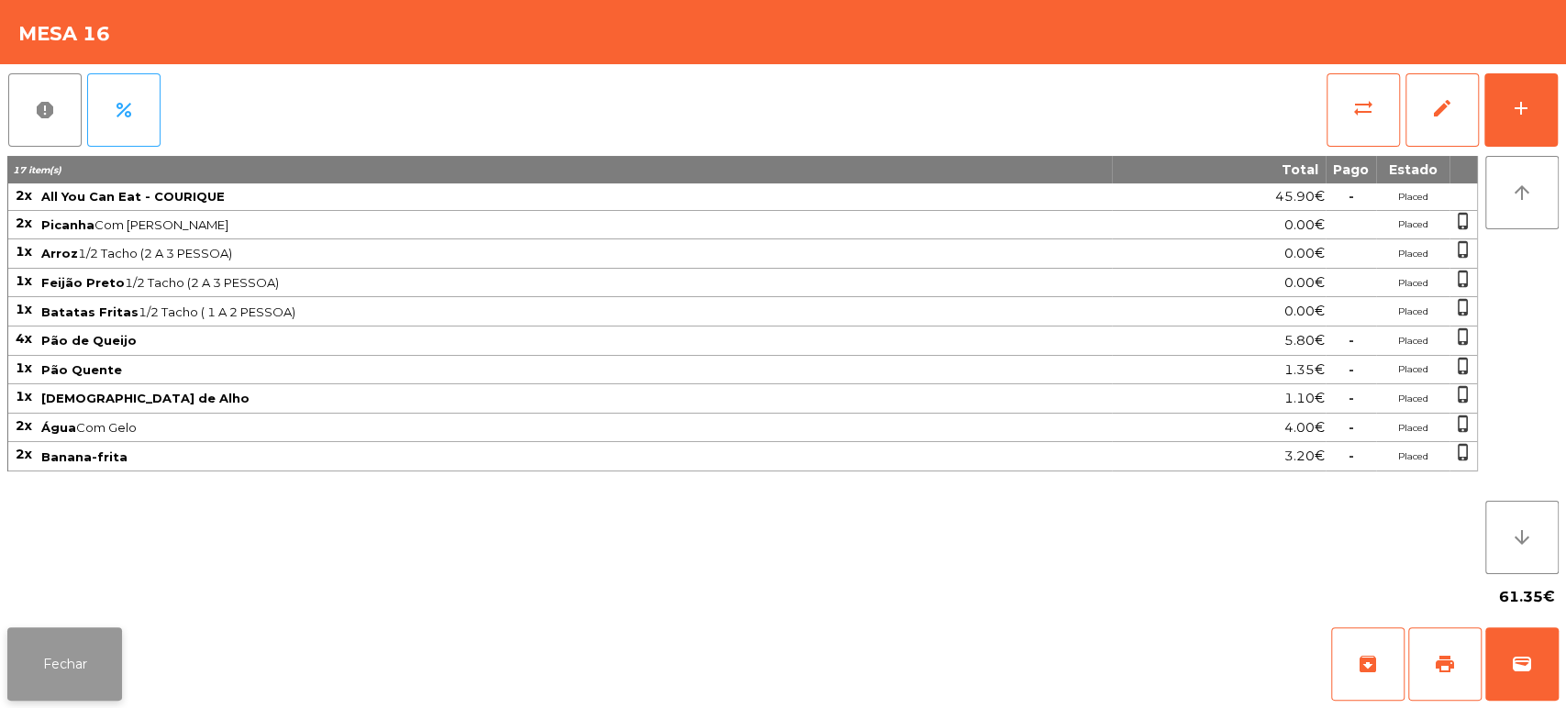
click at [73, 635] on button "Fechar" at bounding box center [64, 663] width 115 height 73
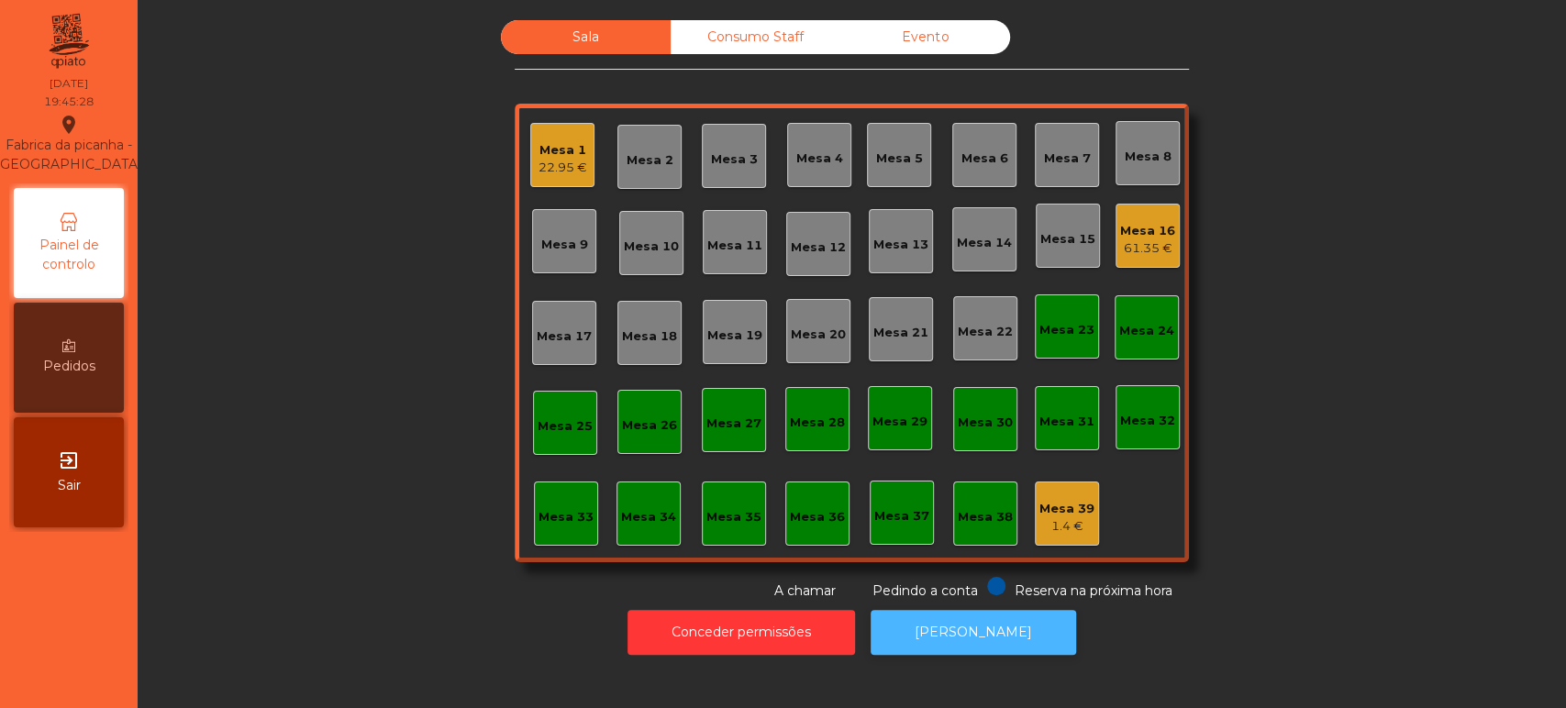
click at [957, 649] on button "[PERSON_NAME]" at bounding box center [973, 632] width 205 height 45
click at [937, 636] on button "[PERSON_NAME]" at bounding box center [973, 632] width 205 height 45
click at [1134, 239] on div "61.35 €" at bounding box center [1147, 248] width 55 height 18
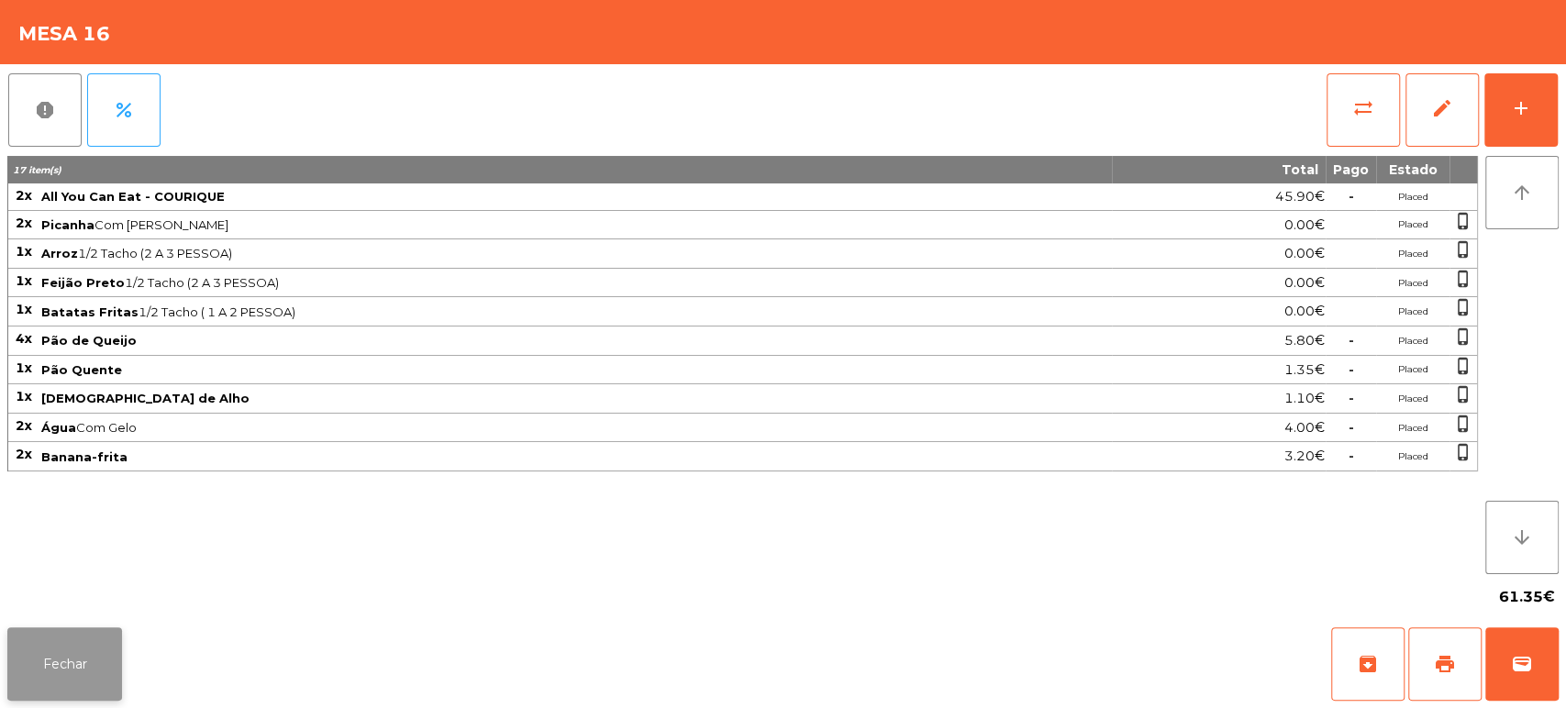
click at [81, 665] on button "Fechar" at bounding box center [64, 663] width 115 height 73
